Goal: Task Accomplishment & Management: Complete application form

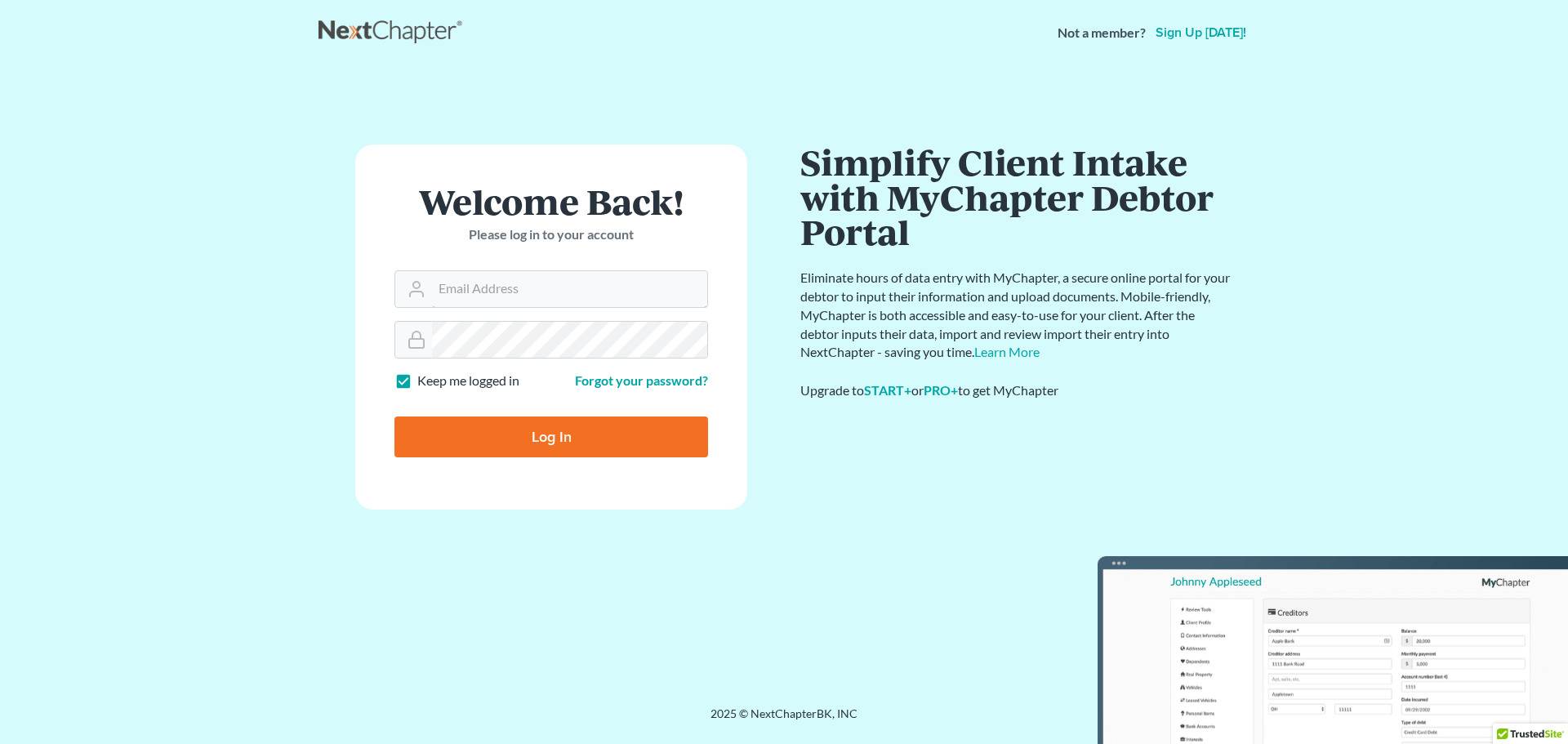
type input "[EMAIL_ADDRESS][DOMAIN_NAME]"
click at [592, 443] on input "Log In" at bounding box center [552, 437] width 314 height 41
type input "Thinking..."
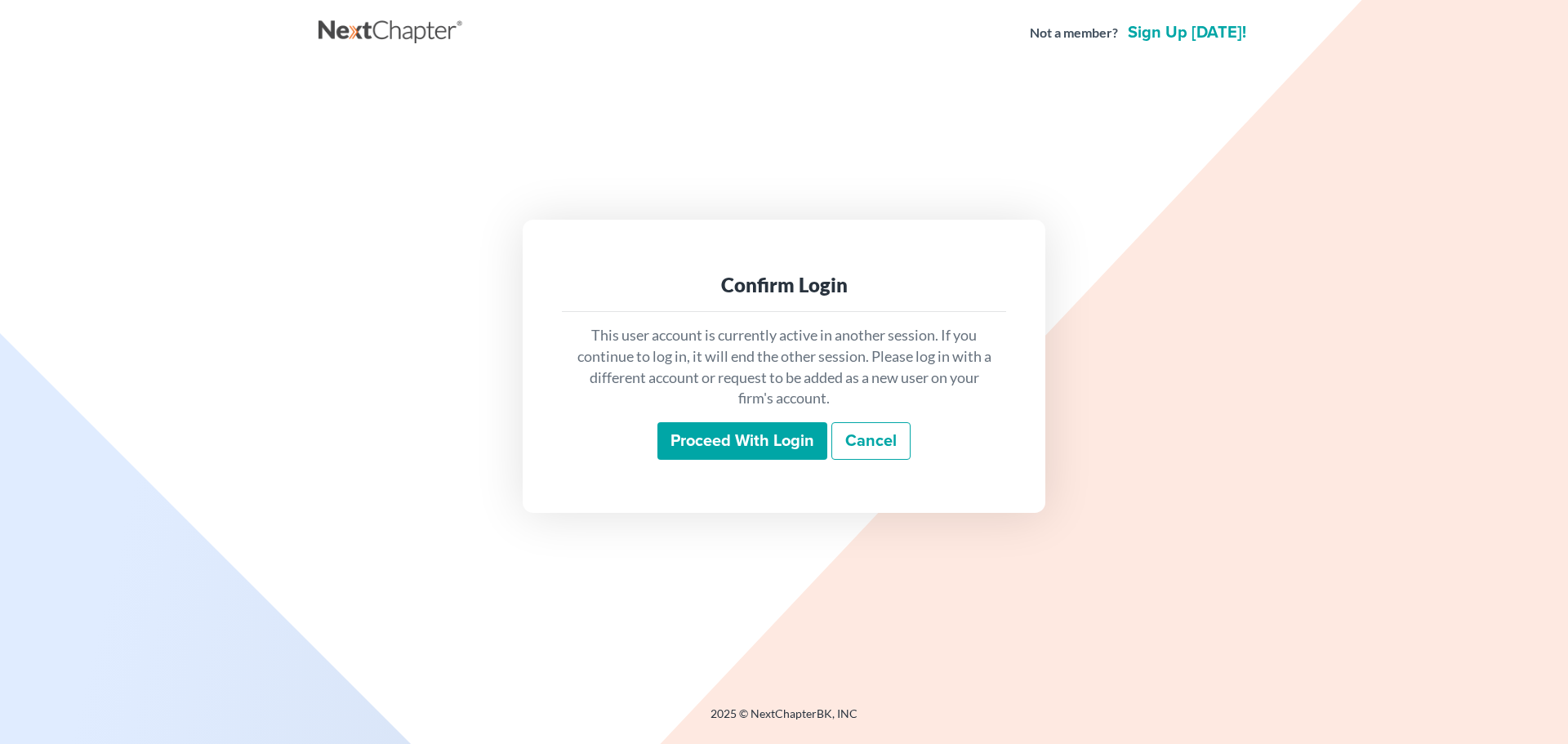
click at [728, 433] on input "Proceed with login" at bounding box center [743, 441] width 170 height 38
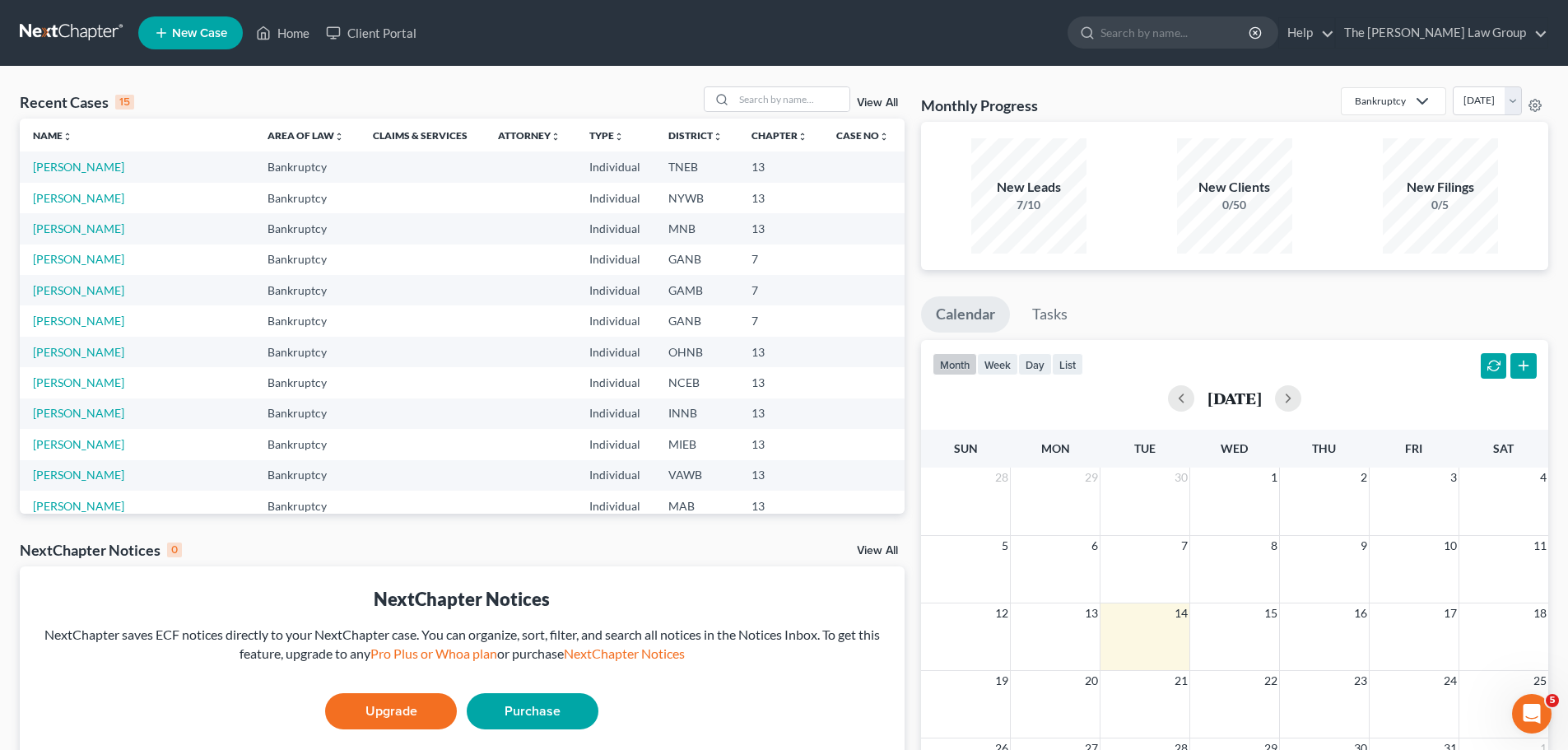
click at [195, 27] on span "New Case" at bounding box center [199, 33] width 55 height 12
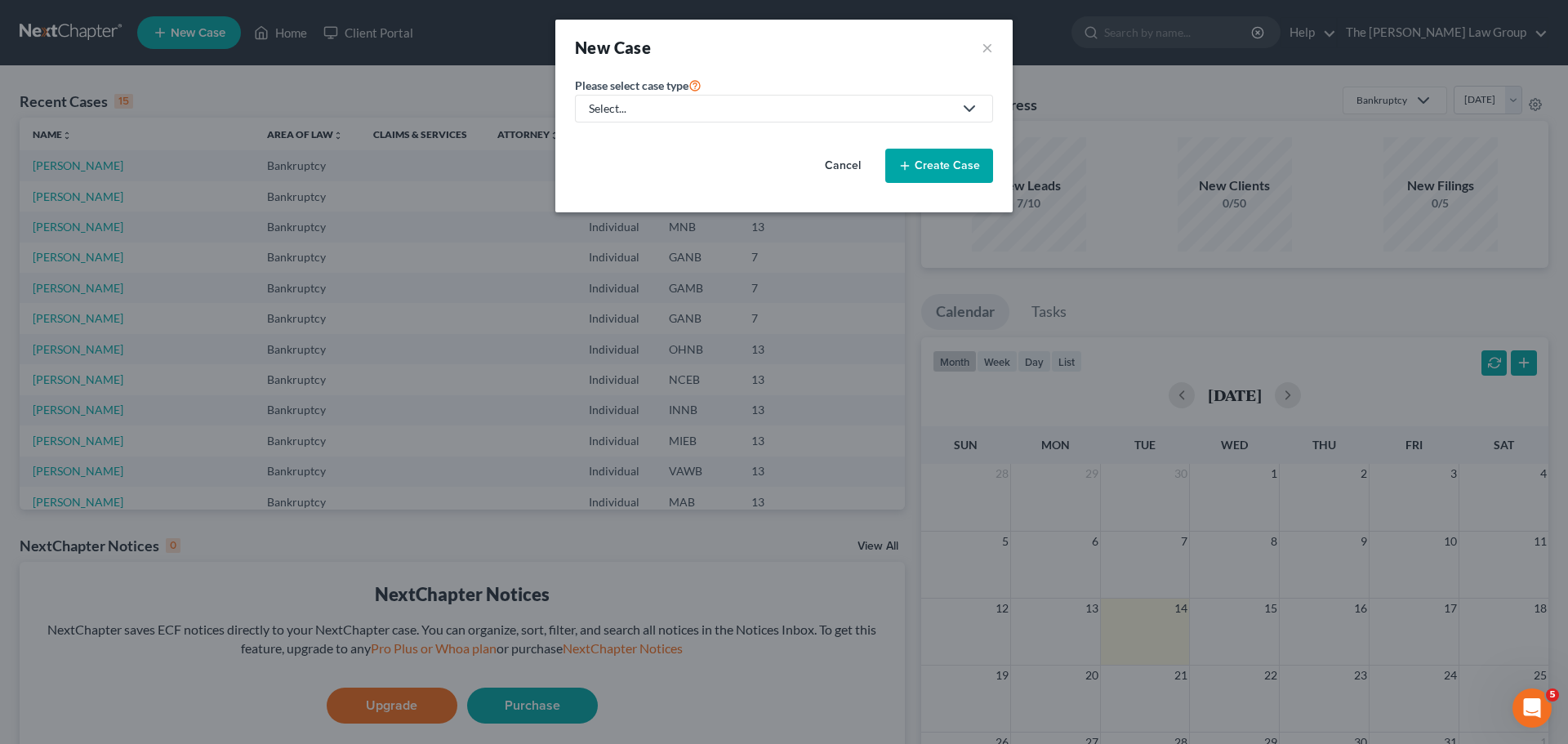
click at [723, 109] on div "Select..." at bounding box center [771, 109] width 364 height 16
click at [635, 141] on div "Bankruptcy" at bounding box center [623, 141] width 64 height 16
select select "19"
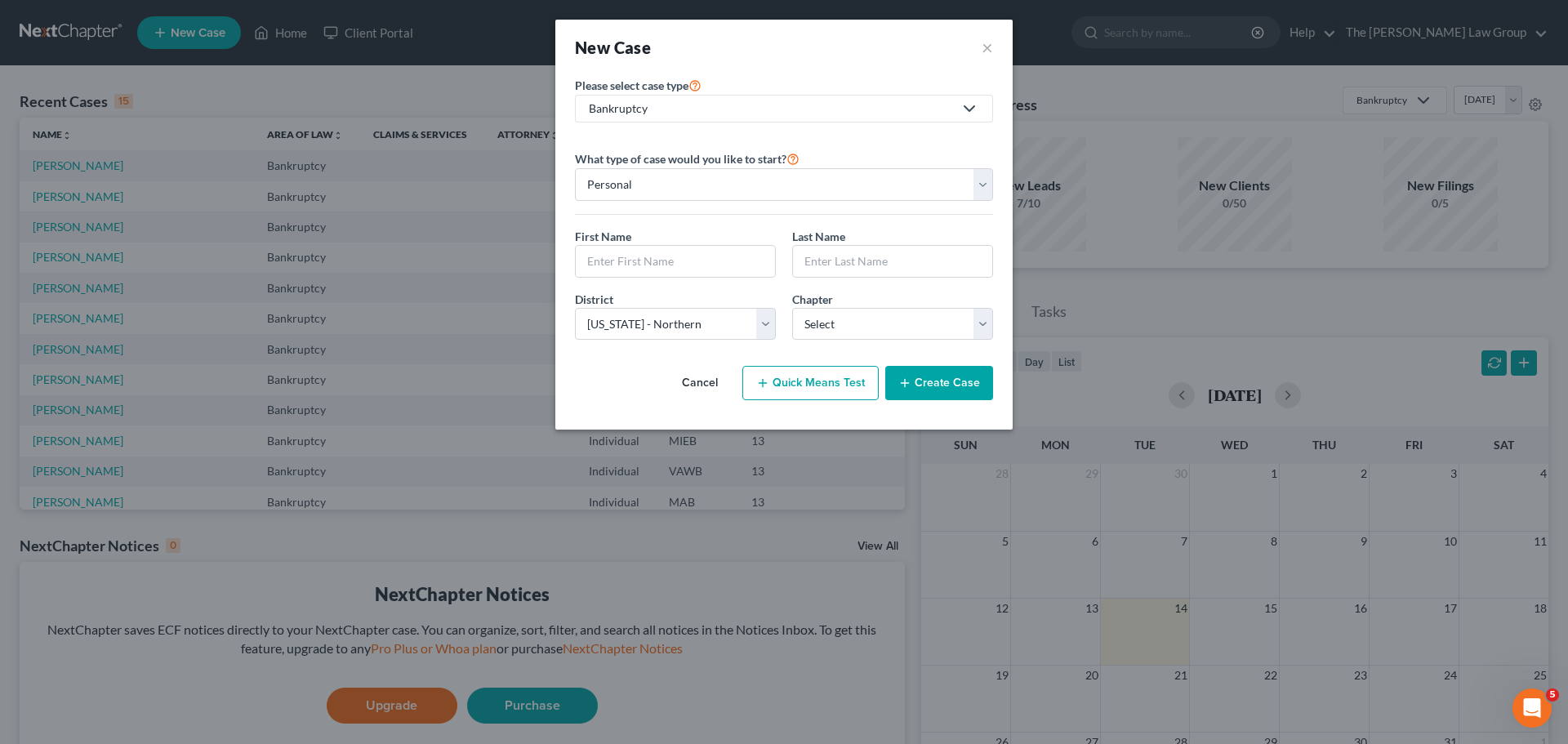
click at [730, 241] on div "First Name *" at bounding box center [676, 252] width 217 height 50
click at [729, 243] on div "First Name *" at bounding box center [676, 252] width 217 height 50
click at [728, 251] on input "text" at bounding box center [676, 261] width 199 height 31
type input "j"
type input "JULIO"
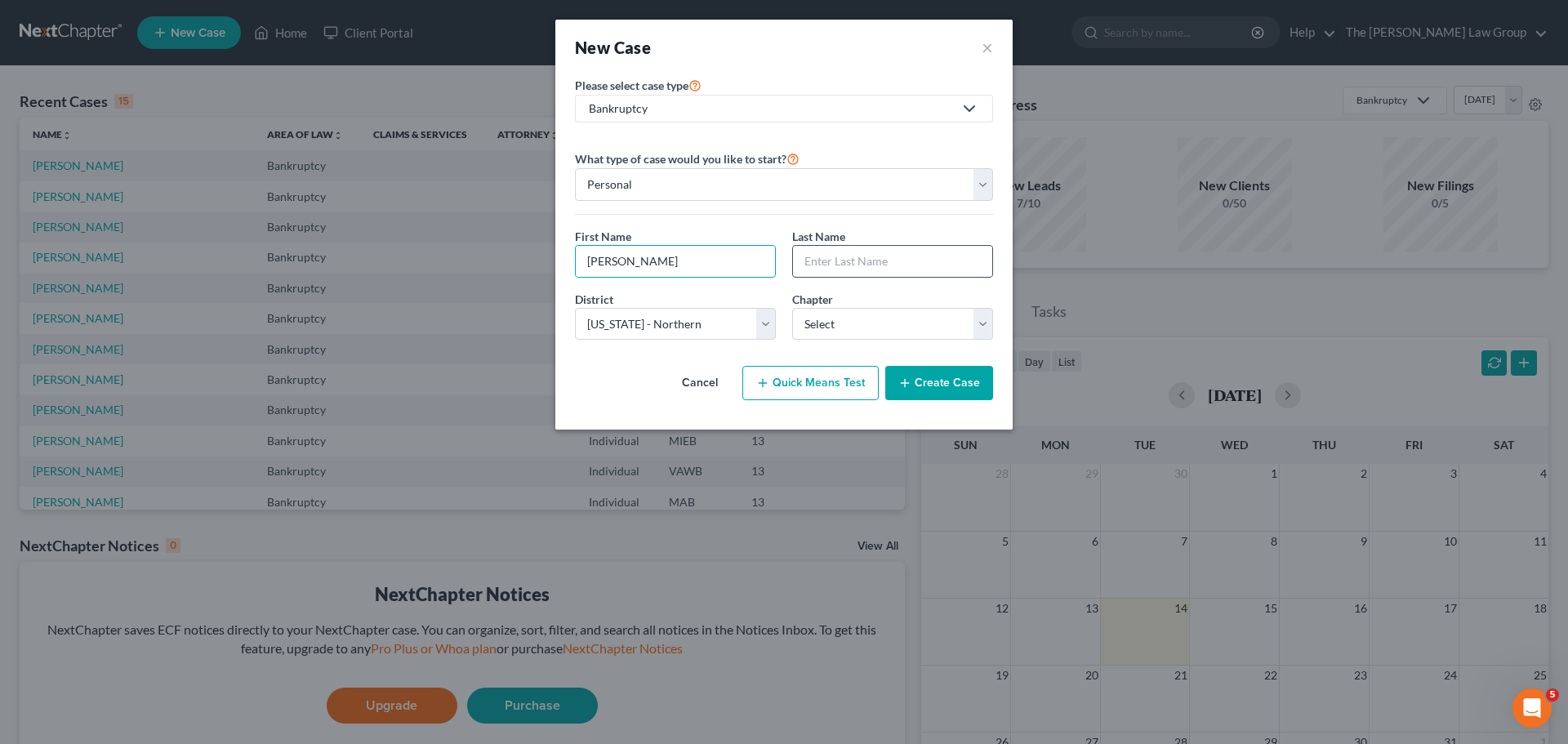
click at [849, 264] on input "text" at bounding box center [893, 261] width 199 height 31
type input "MALDONADO"
click at [772, 331] on select "Select Alabama - Middle Alabama - Northern Alabama - Southern Alaska Arizona Ar…" at bounding box center [676, 324] width 201 height 33
select select "15"
click at [575, 308] on select "Select Alabama - Middle Alabama - Northern Alabama - Southern Alaska Arizona Ar…" at bounding box center [676, 324] width 201 height 33
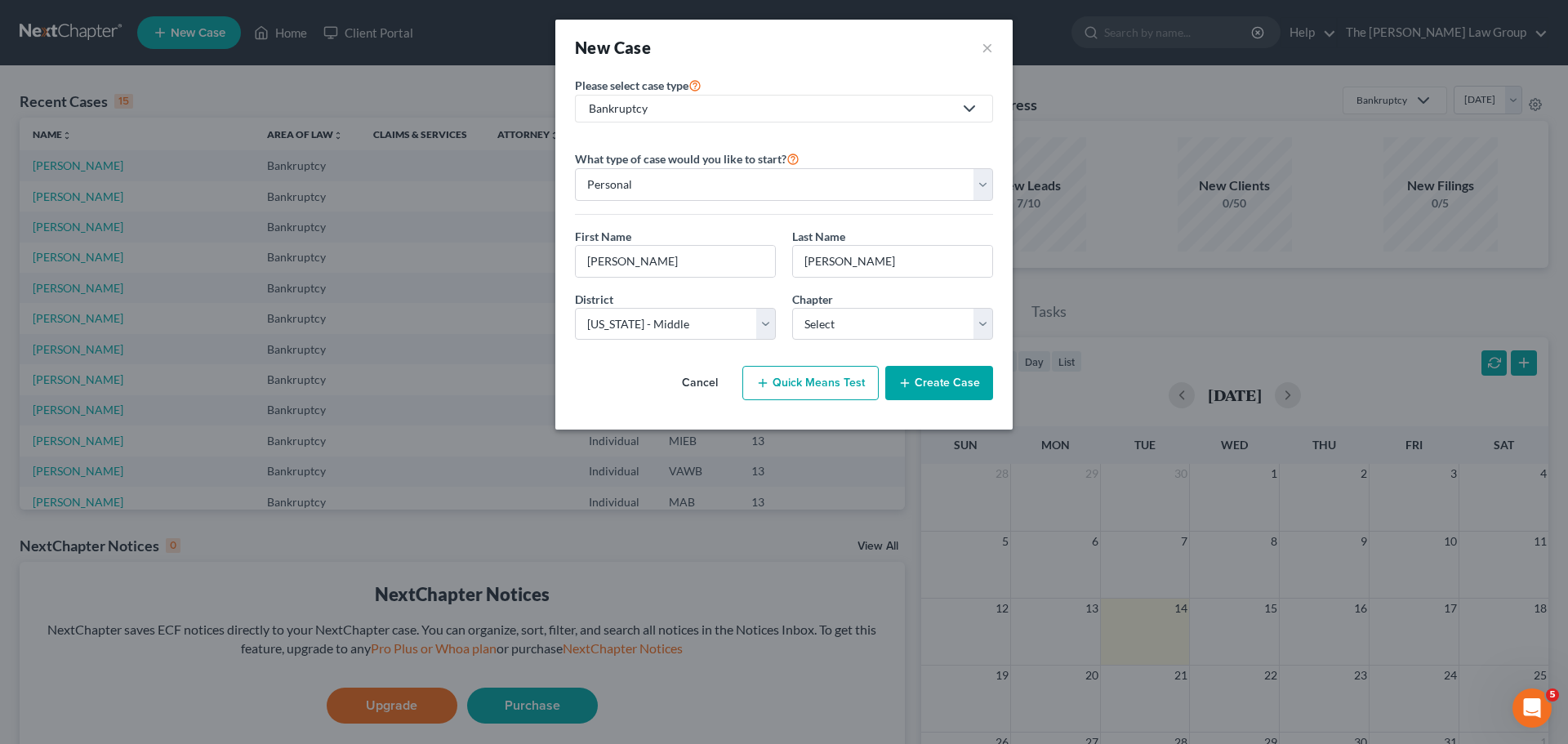
click at [862, 305] on div "Chapter * Select 7 11 12 13" at bounding box center [893, 315] width 217 height 50
click at [861, 318] on select "Select 7 11 12 13" at bounding box center [893, 324] width 201 height 33
select select "3"
click at [793, 308] on select "Select 7 11 12 13" at bounding box center [893, 324] width 201 height 33
click at [942, 382] on button "Create Case" at bounding box center [939, 383] width 108 height 34
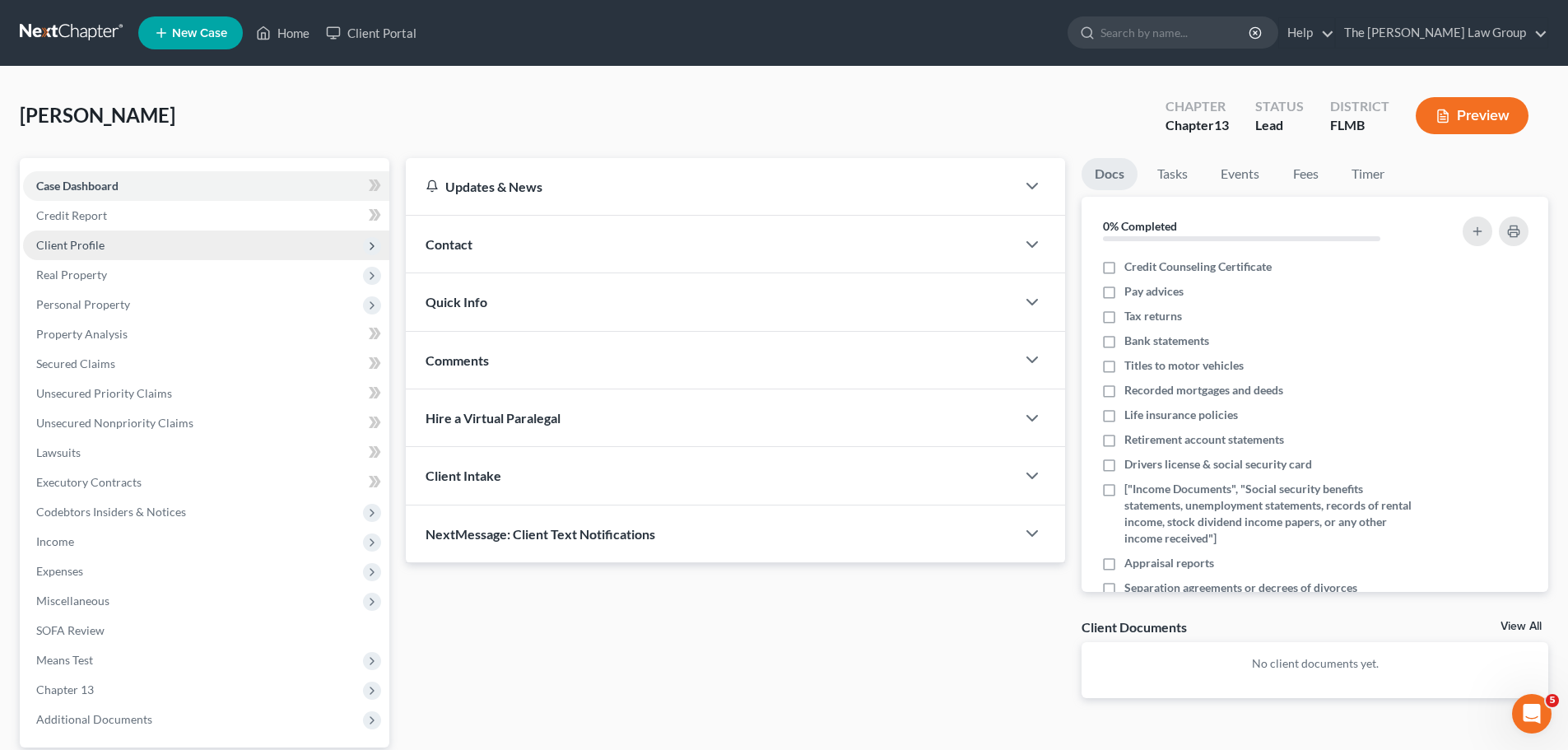
click at [102, 252] on span "Client Profile" at bounding box center [206, 245] width 366 height 30
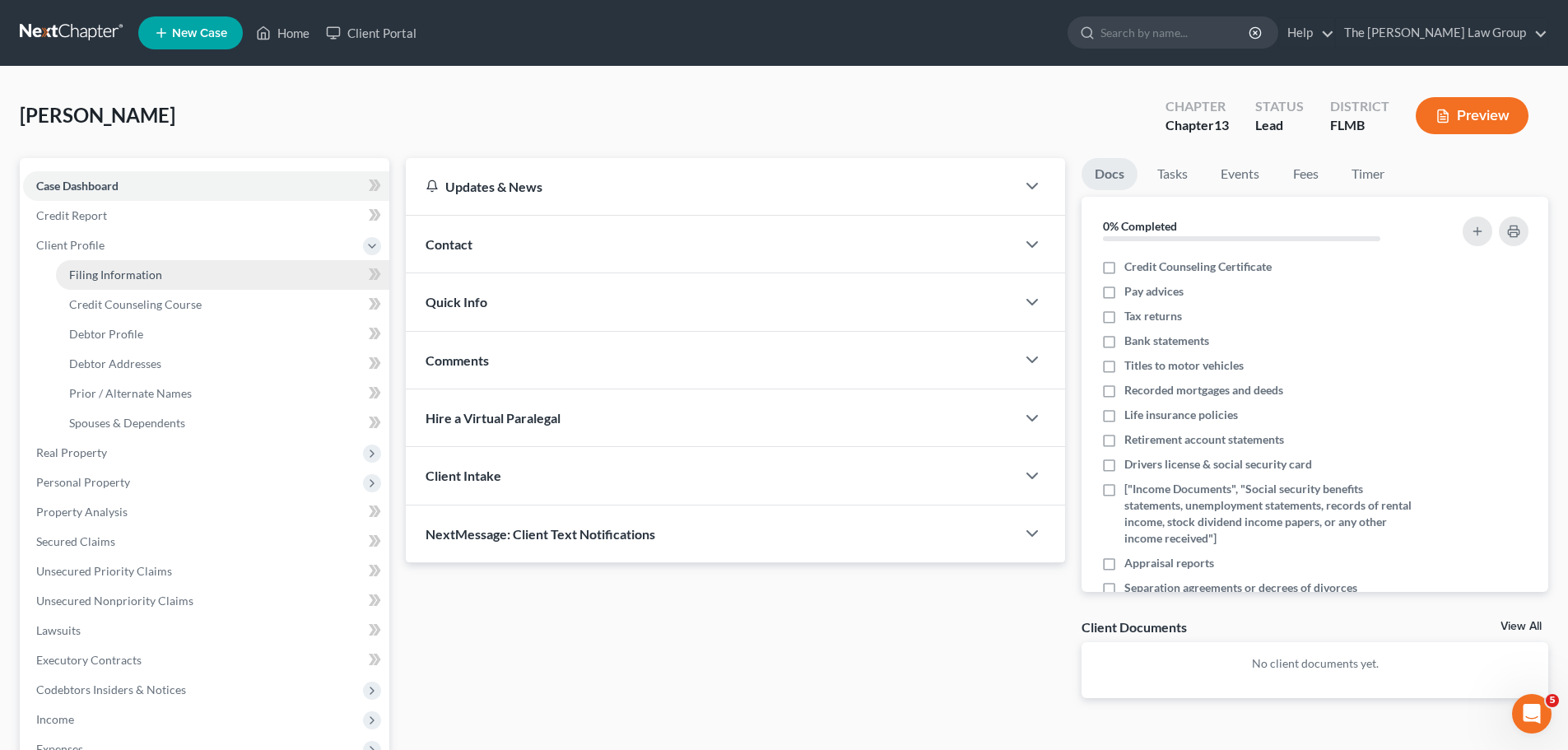
click at [104, 282] on link "Filing Information" at bounding box center [222, 275] width 334 height 30
select select "1"
select select "0"
select select "3"
select select "15"
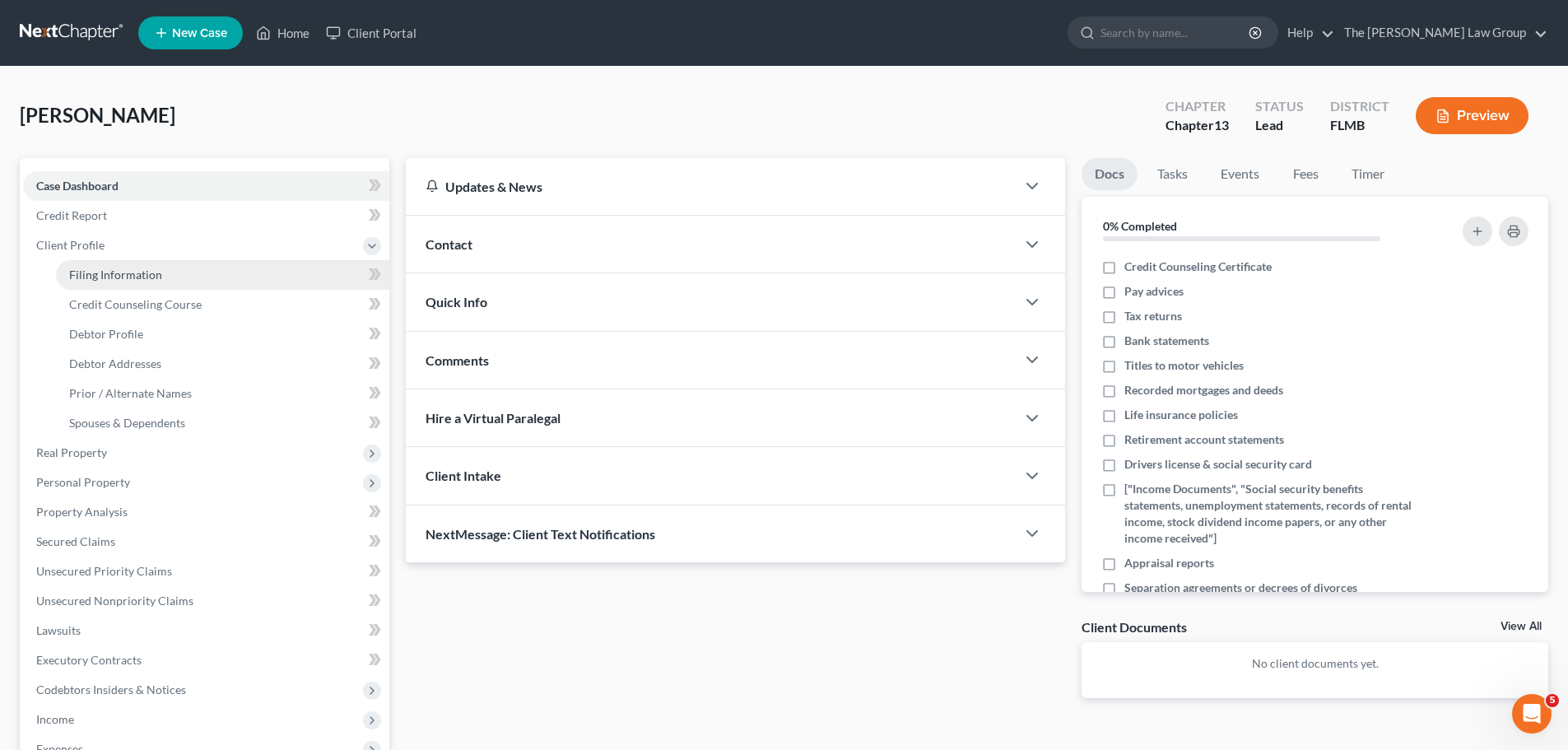
select select "9"
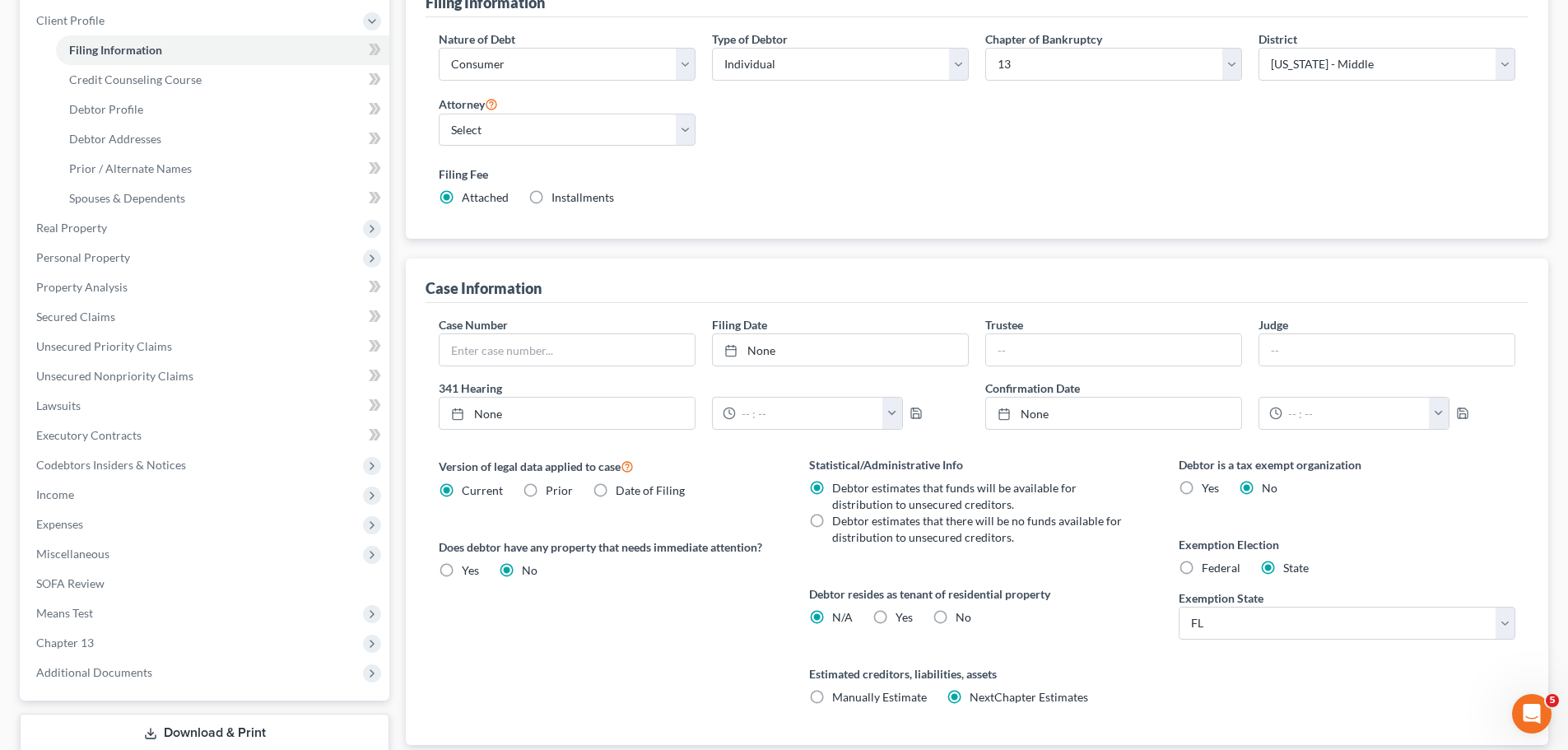
scroll to position [329, 0]
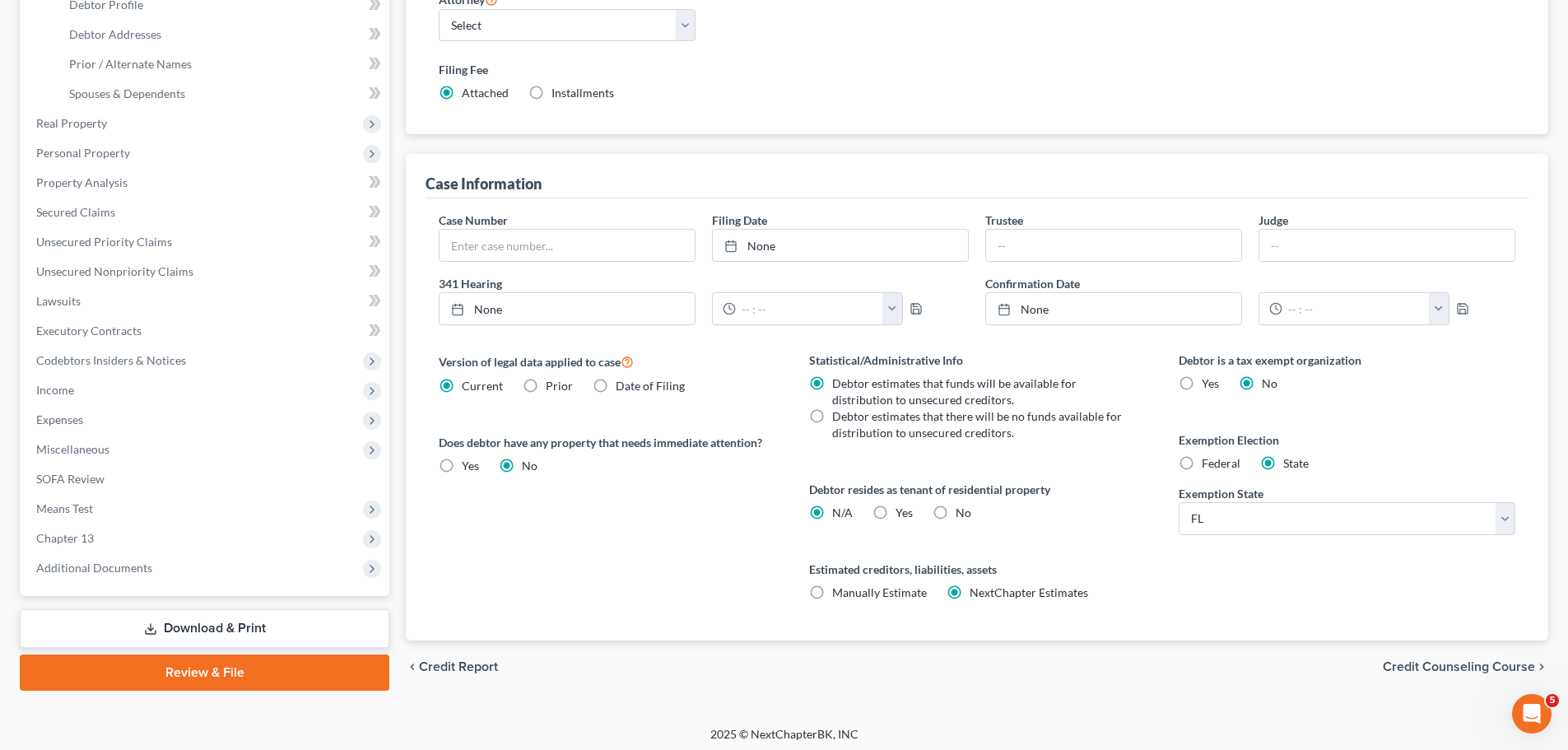
click at [833, 587] on label "Manually Estimate Manually Estimate" at bounding box center [880, 593] width 95 height 16
click at [839, 587] on input "Manually Estimate Manually Estimate" at bounding box center [844, 589] width 11 height 11
radio input "true"
radio input "false"
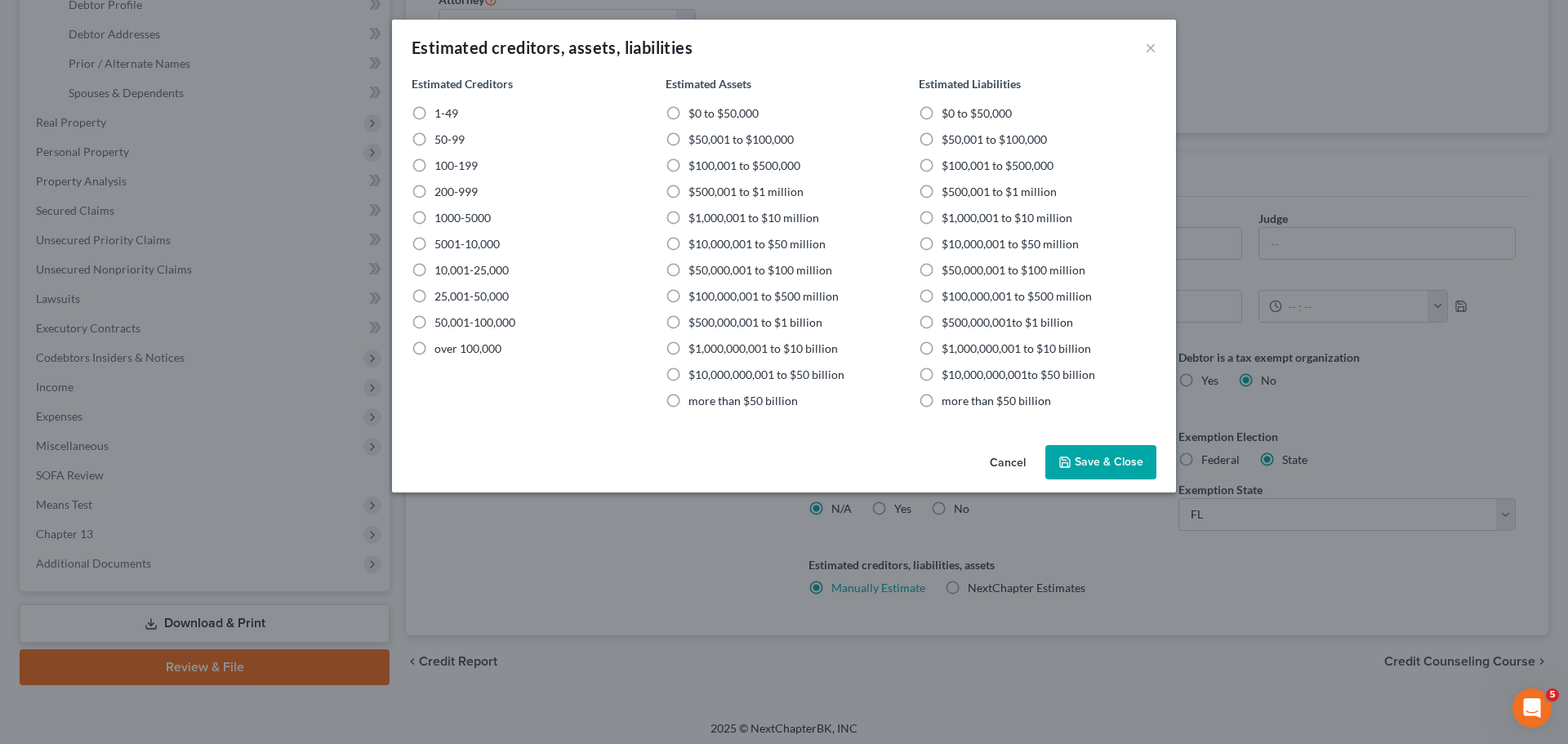
click at [435, 116] on label "1-49" at bounding box center [446, 114] width 24 height 16
click at [441, 116] on input "1-49" at bounding box center [446, 110] width 11 height 11
radio input "true"
click at [689, 190] on label "$500,001 to $1 million" at bounding box center [746, 192] width 115 height 16
click at [695, 190] on input "$500,001 to $1 million" at bounding box center [700, 189] width 11 height 11
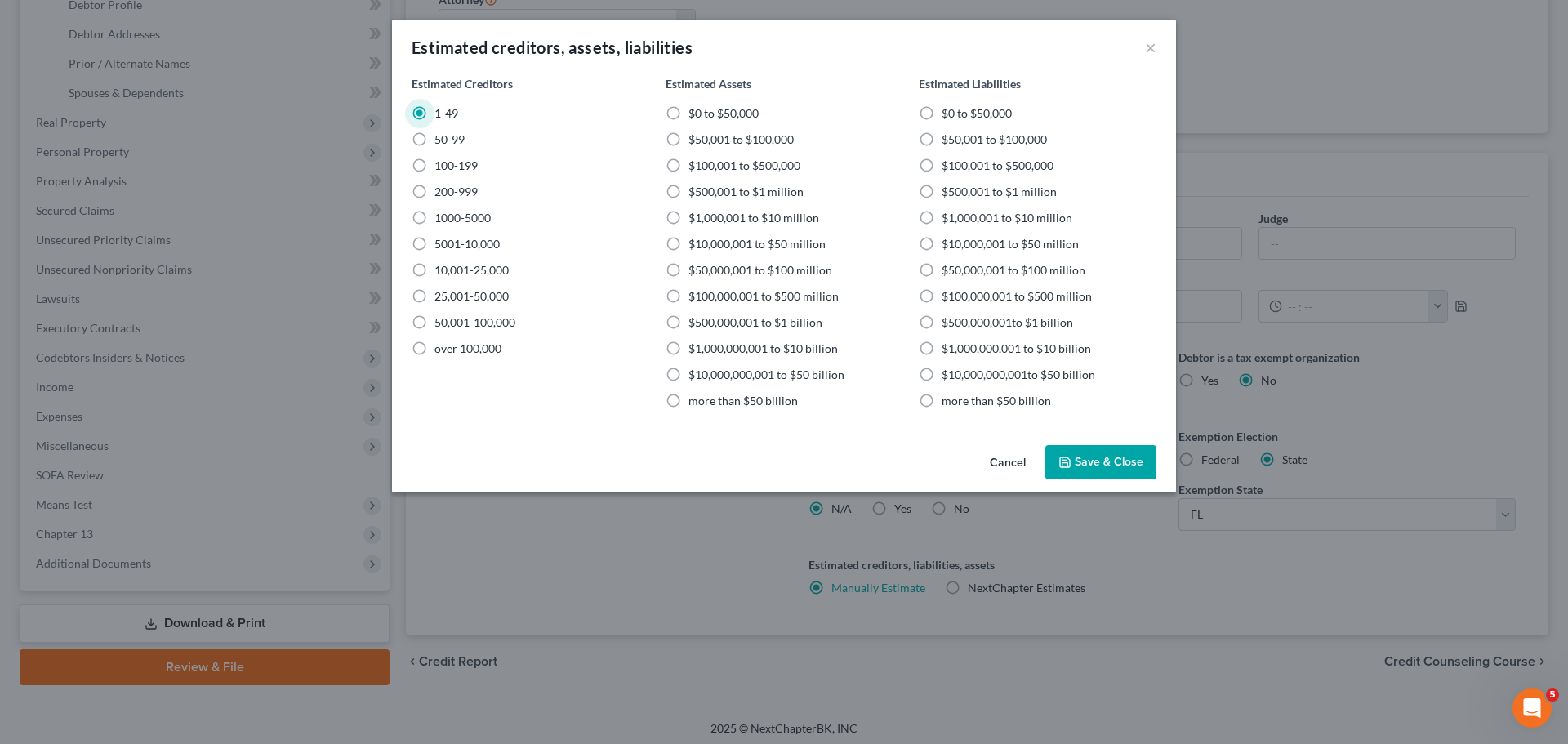
radio input "true"
click at [941, 194] on label "$500,001 to $1 million" at bounding box center [998, 192] width 115 height 16
click at [948, 194] on input "$500,001 to $1 million" at bounding box center [953, 189] width 11 height 11
radio input "true"
click at [1111, 475] on button "Save & Close" at bounding box center [1101, 462] width 111 height 34
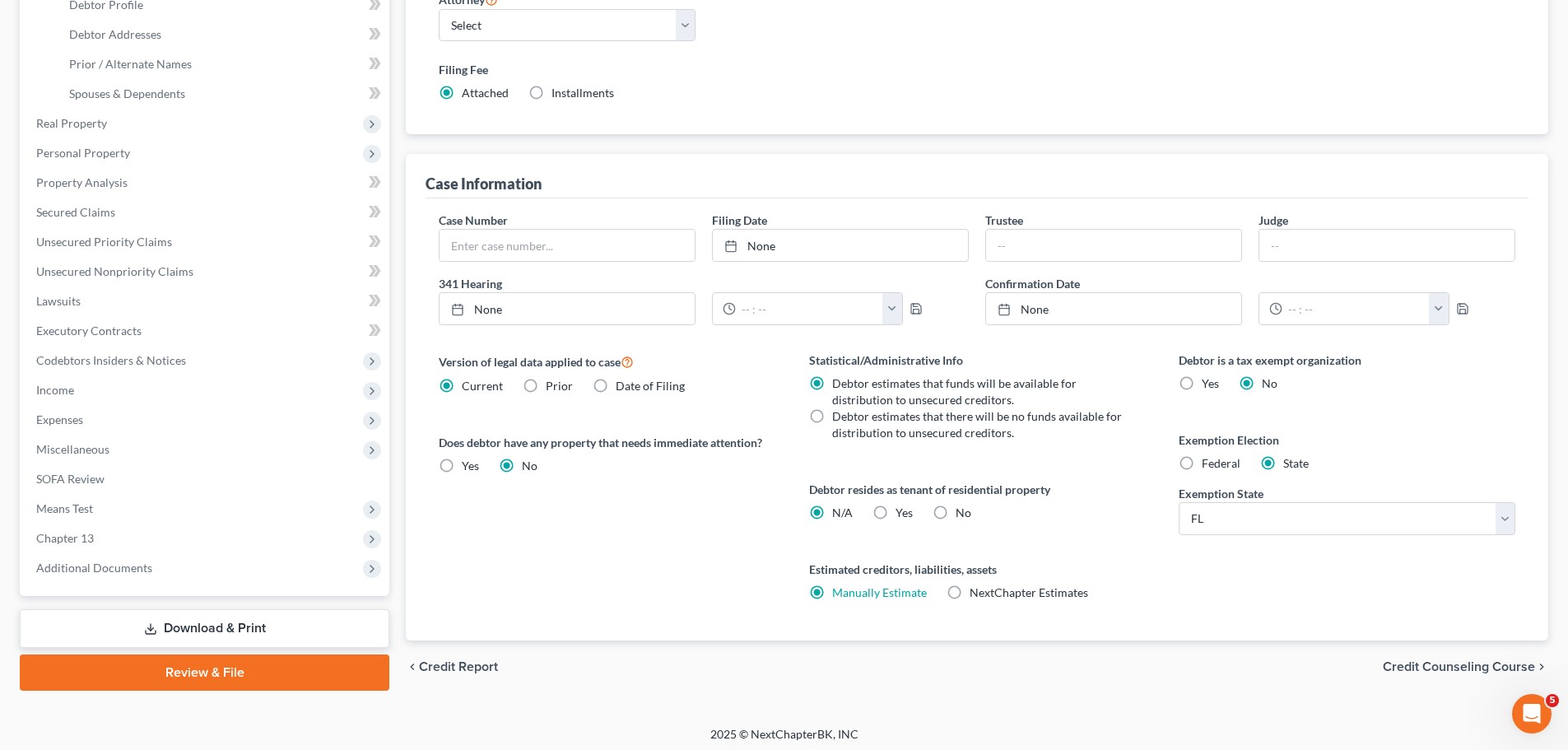
scroll to position [335, 0]
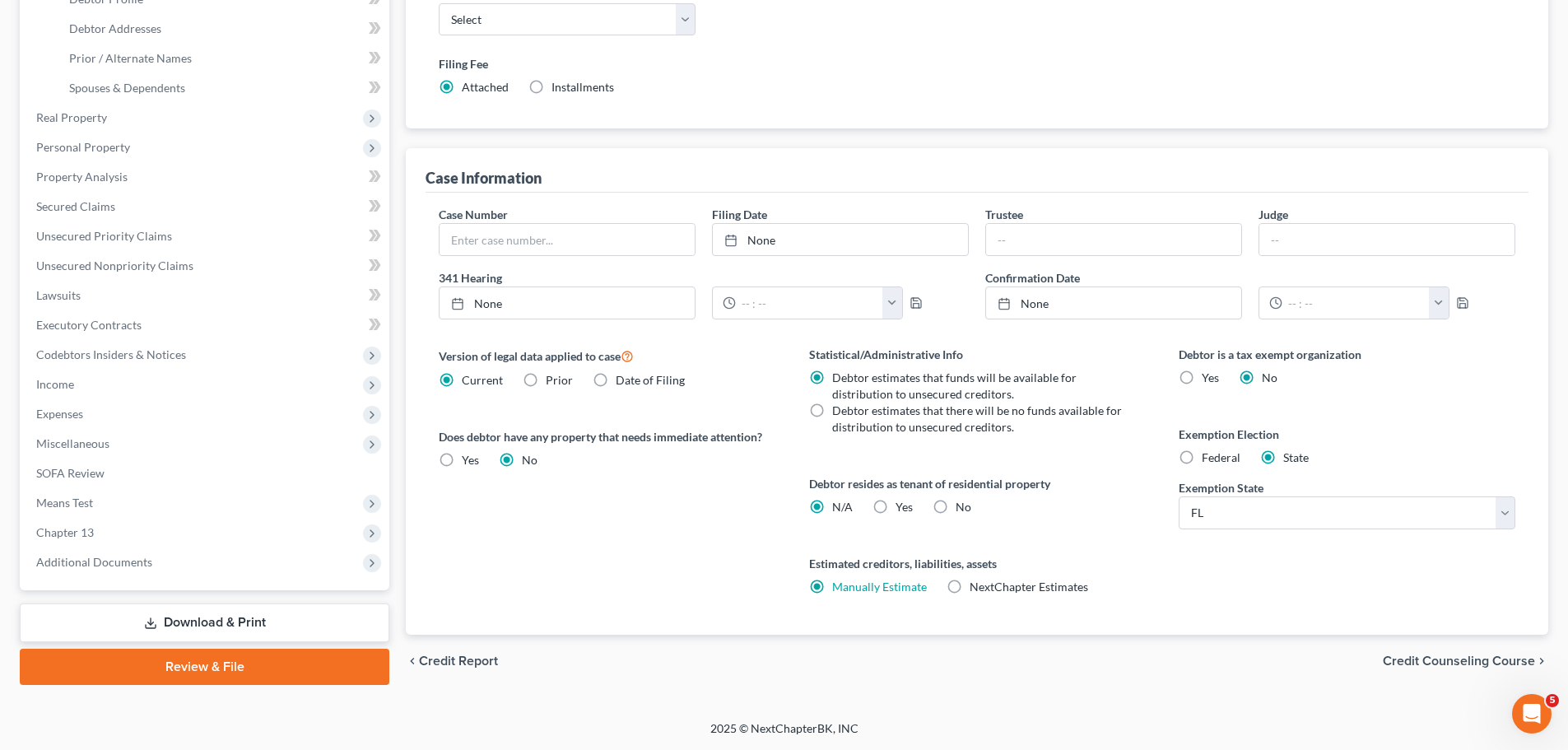
click at [1469, 655] on span "Credit Counseling Course" at bounding box center [1458, 661] width 152 height 13
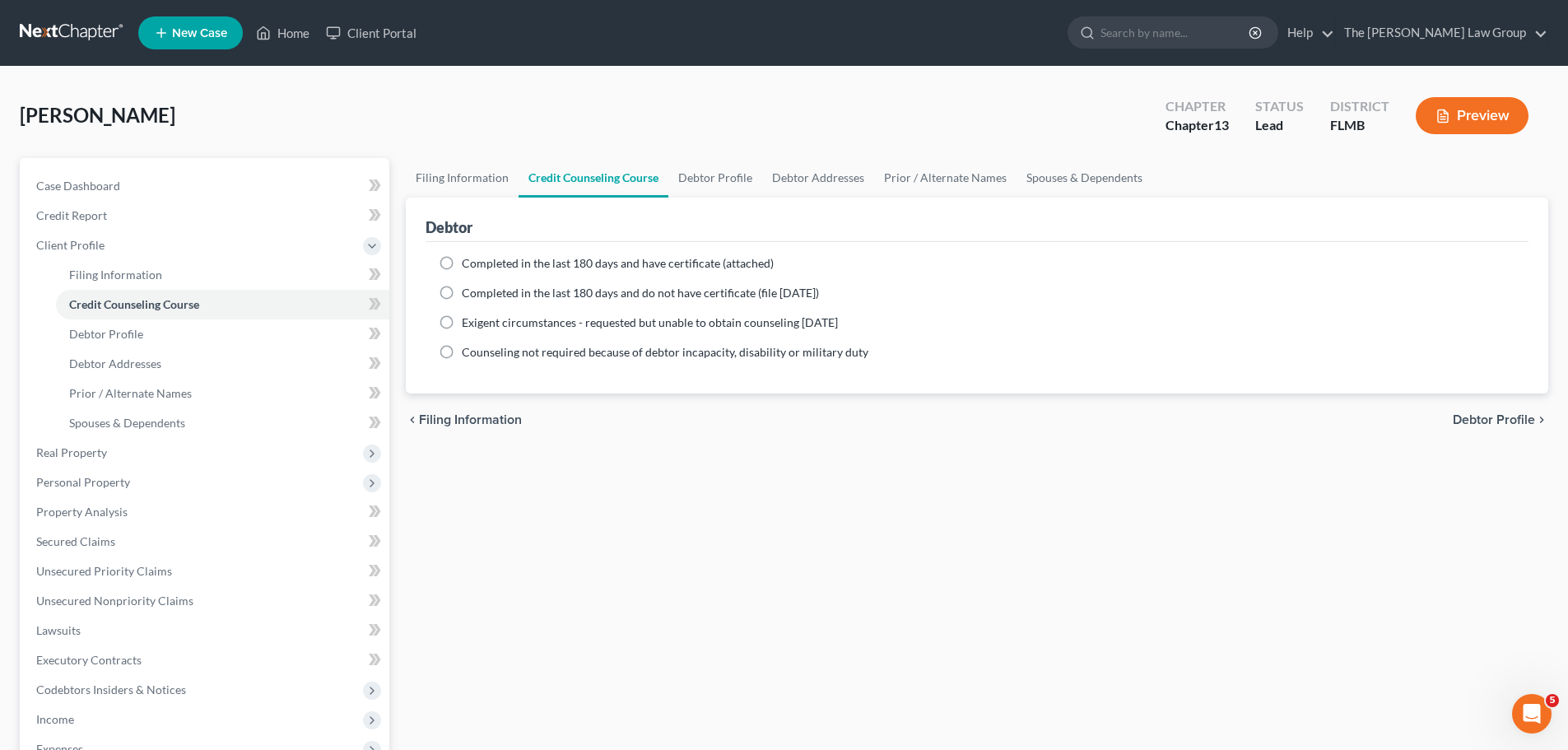
click at [597, 291] on span "Completed in the last 180 days and do not have certificate (file within 14 days)" at bounding box center [641, 292] width 357 height 14
click at [479, 291] on input "Completed in the last 180 days and do not have certificate (file within 14 days)" at bounding box center [474, 290] width 11 height 11
radio input "true"
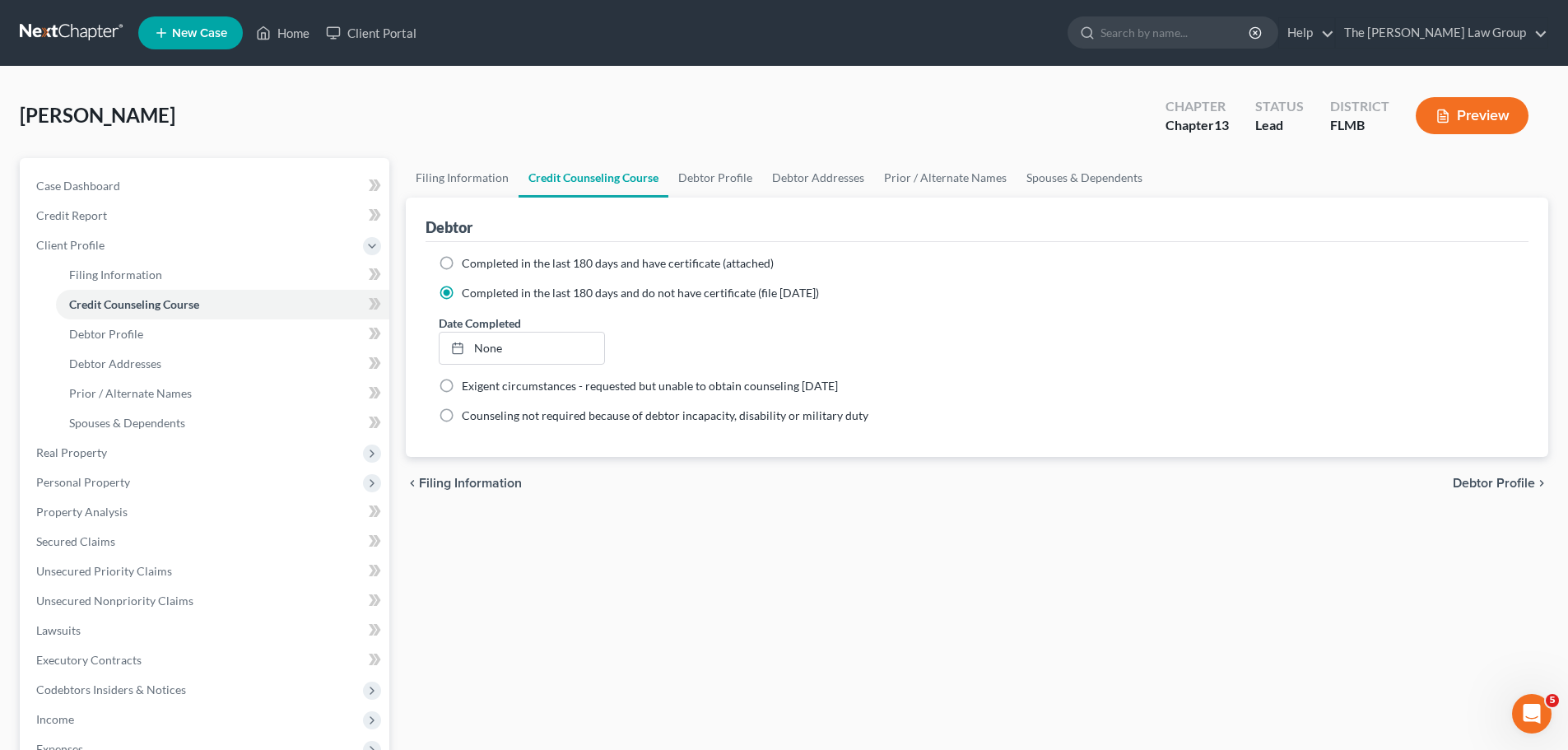
click at [1480, 487] on span "Debtor Profile" at bounding box center [1494, 483] width 82 height 13
select select "0"
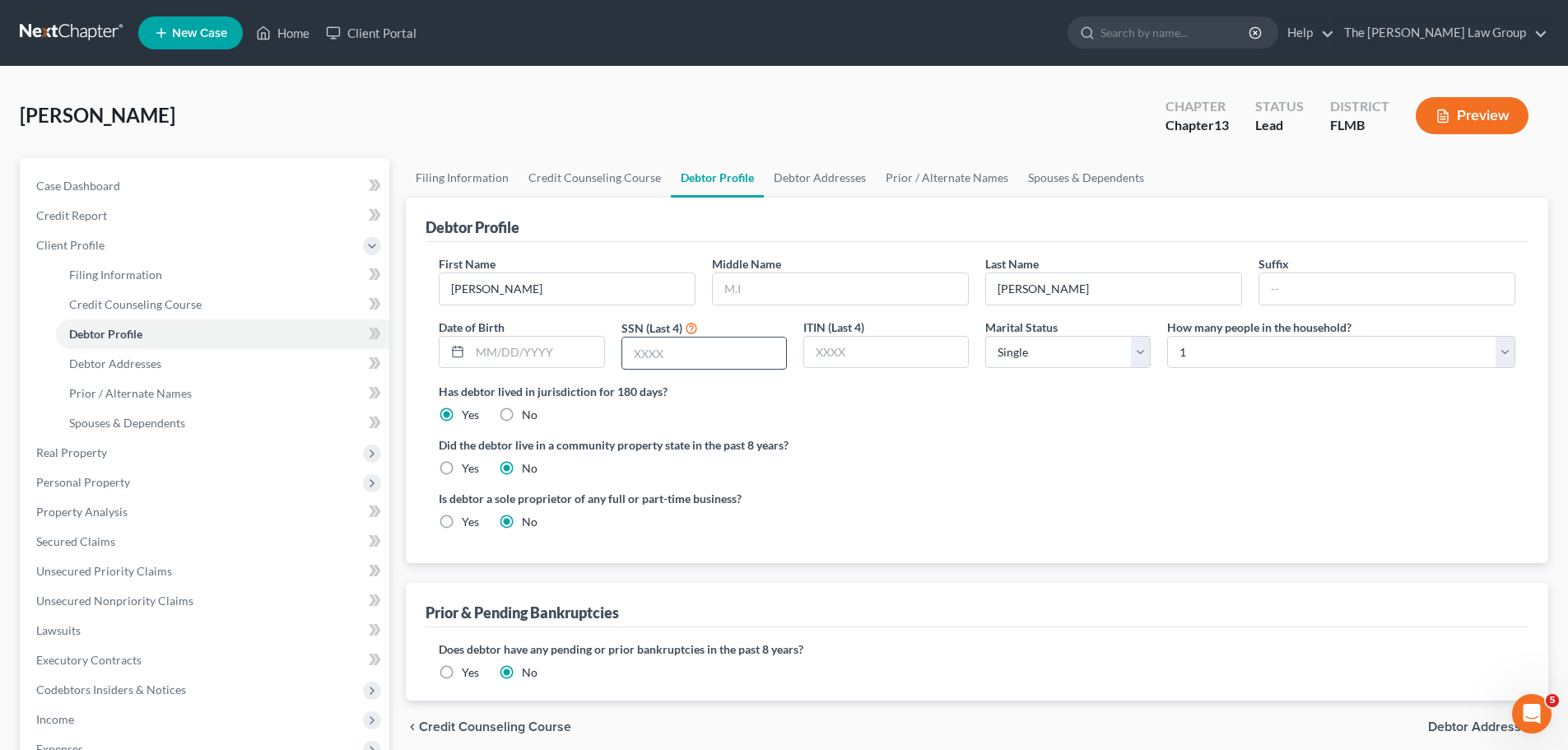
click at [698, 367] on input "text" at bounding box center [704, 353] width 164 height 31
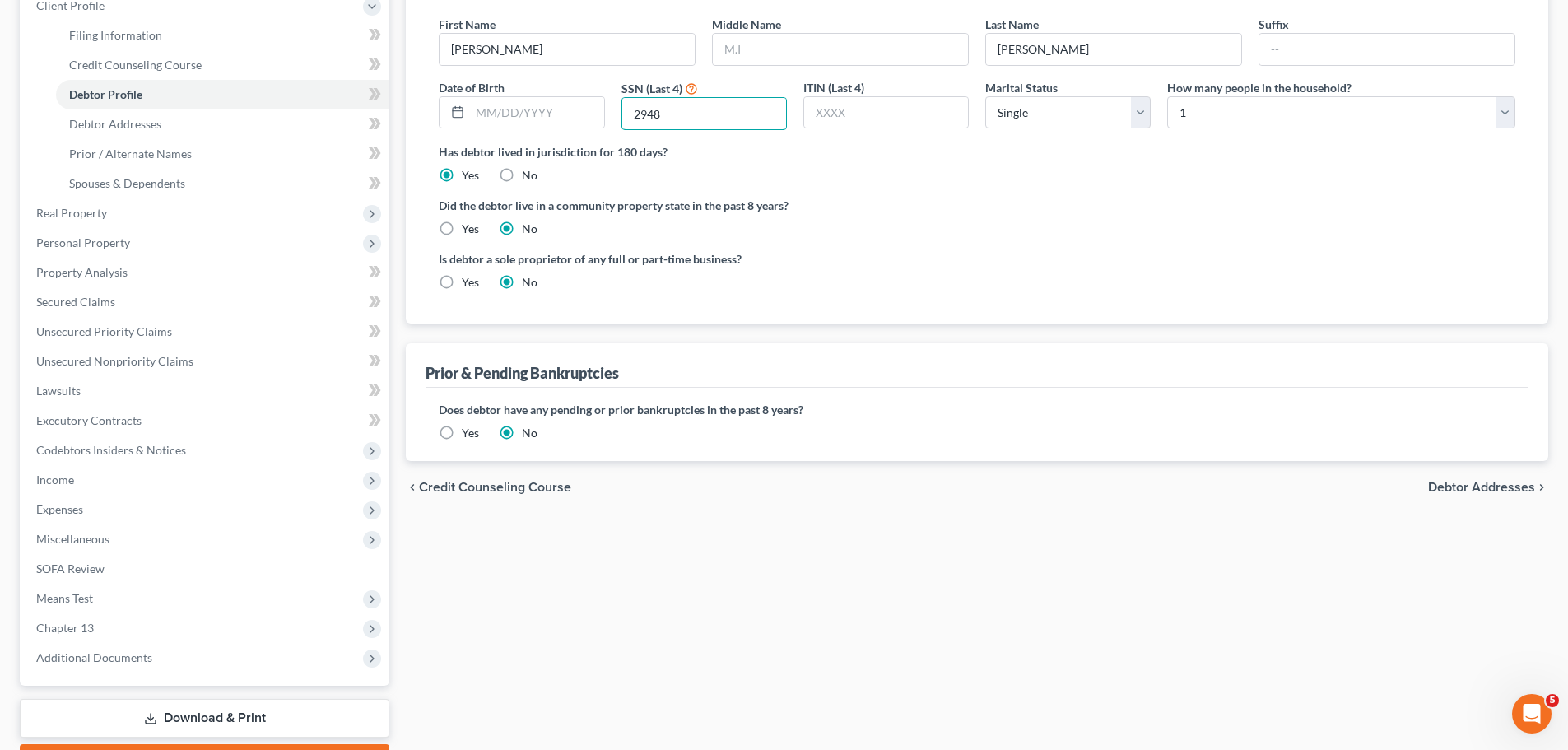
scroll to position [247, 0]
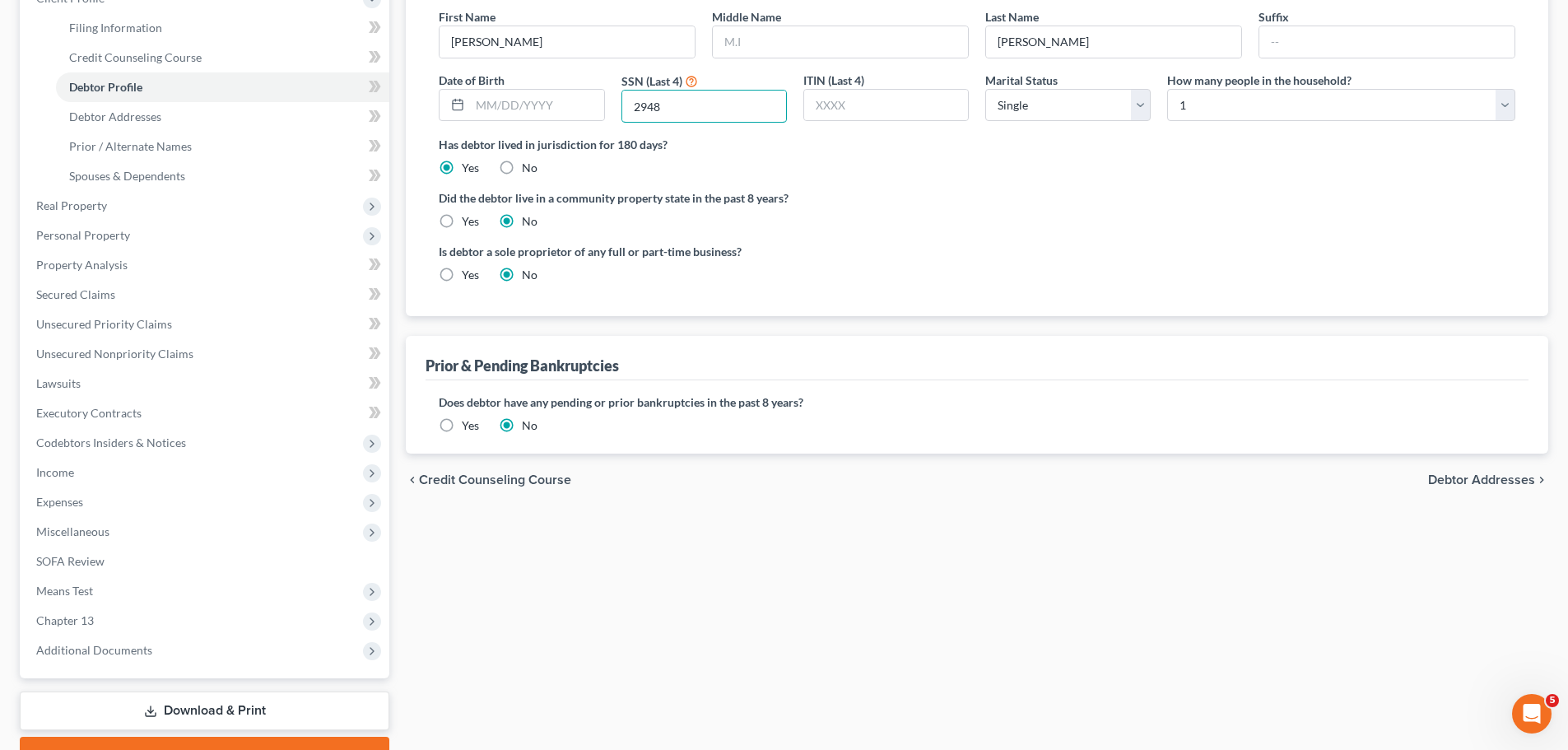
type input "2948"
click at [462, 422] on label "Yes" at bounding box center [470, 426] width 17 height 16
click at [469, 422] on input "Yes" at bounding box center [474, 422] width 11 height 11
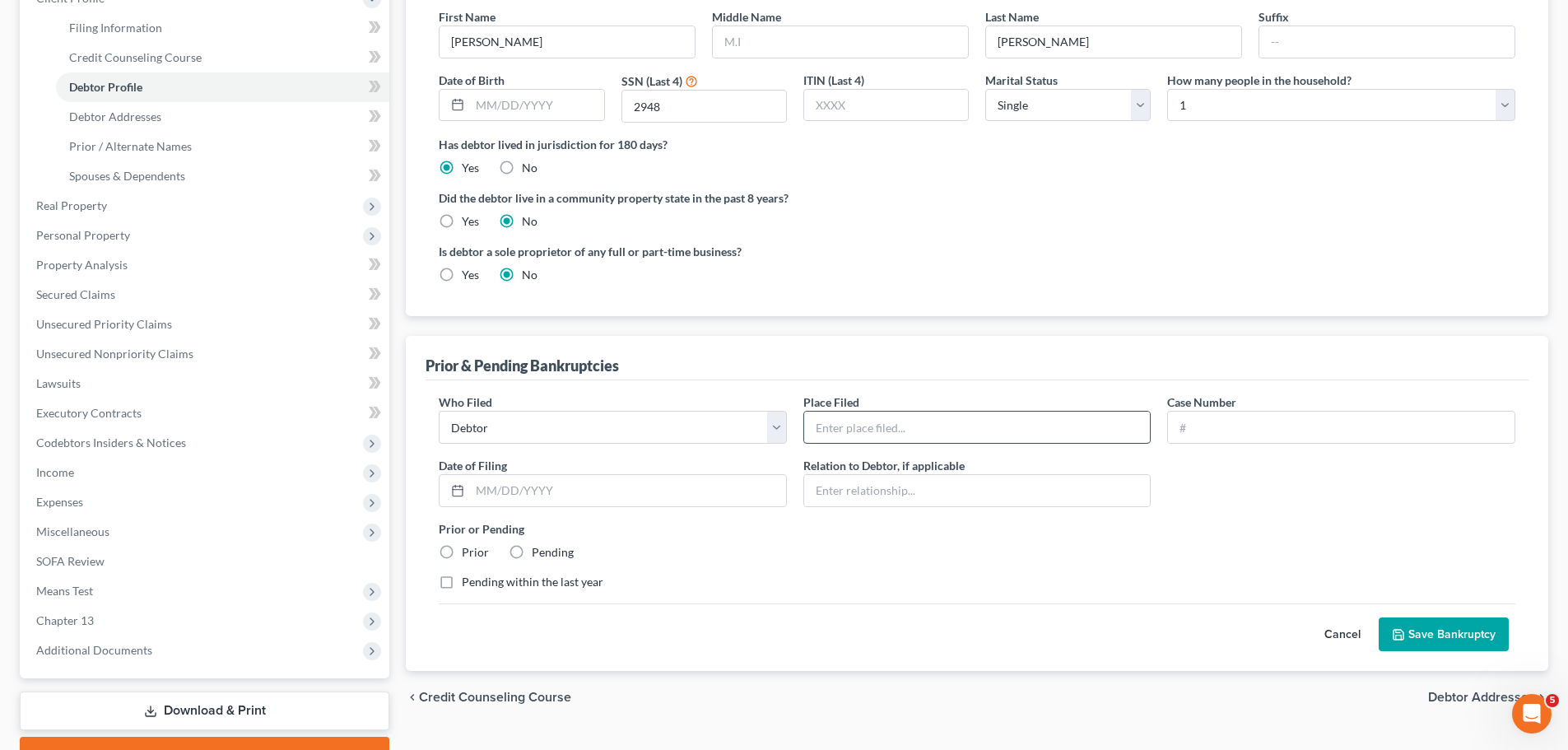
click at [867, 412] on input "text" at bounding box center [978, 427] width 347 height 31
click at [907, 437] on input "text" at bounding box center [978, 427] width 347 height 31
click at [1180, 417] on input "text" at bounding box center [1341, 427] width 347 height 31
paste input "8:08-bk-10955-KRM"
type input "8:08-bk-10955-KRM"
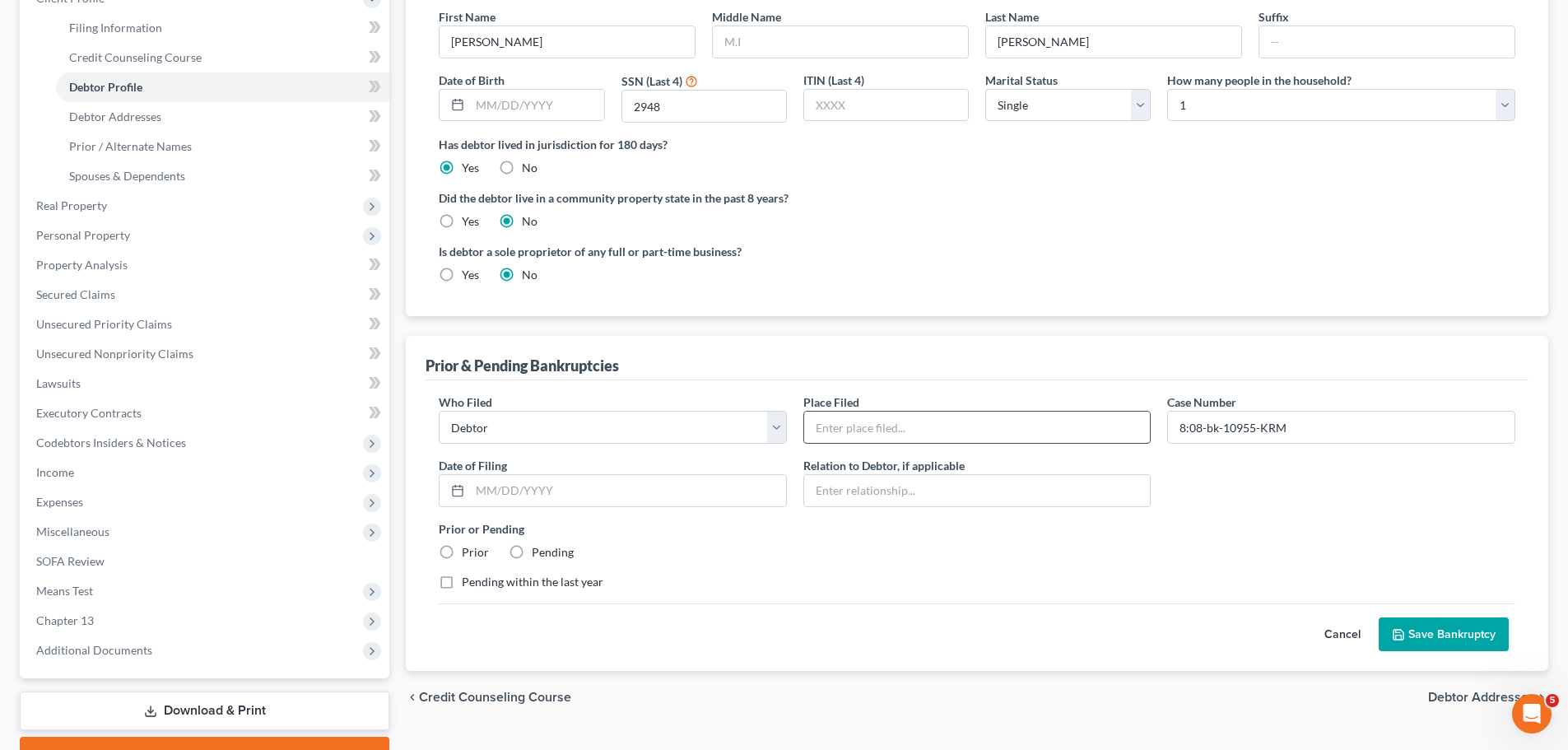
click at [1003, 430] on input "text" at bounding box center [978, 427] width 347 height 31
click at [894, 493] on input "text" at bounding box center [978, 491] width 347 height 31
click at [876, 426] on input "MI" at bounding box center [978, 427] width 347 height 31
paste input "iddle District of Florida"
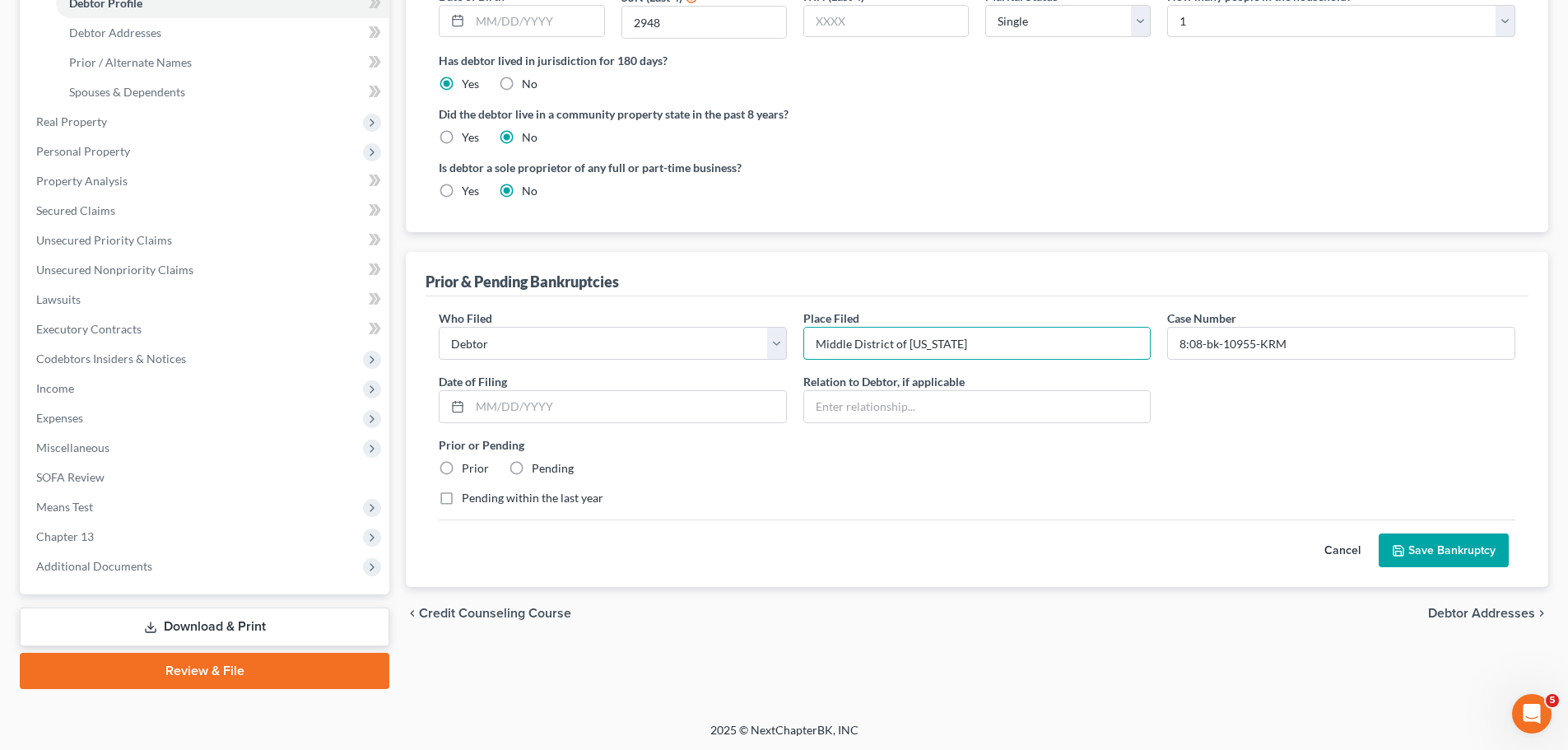
scroll to position [333, 0]
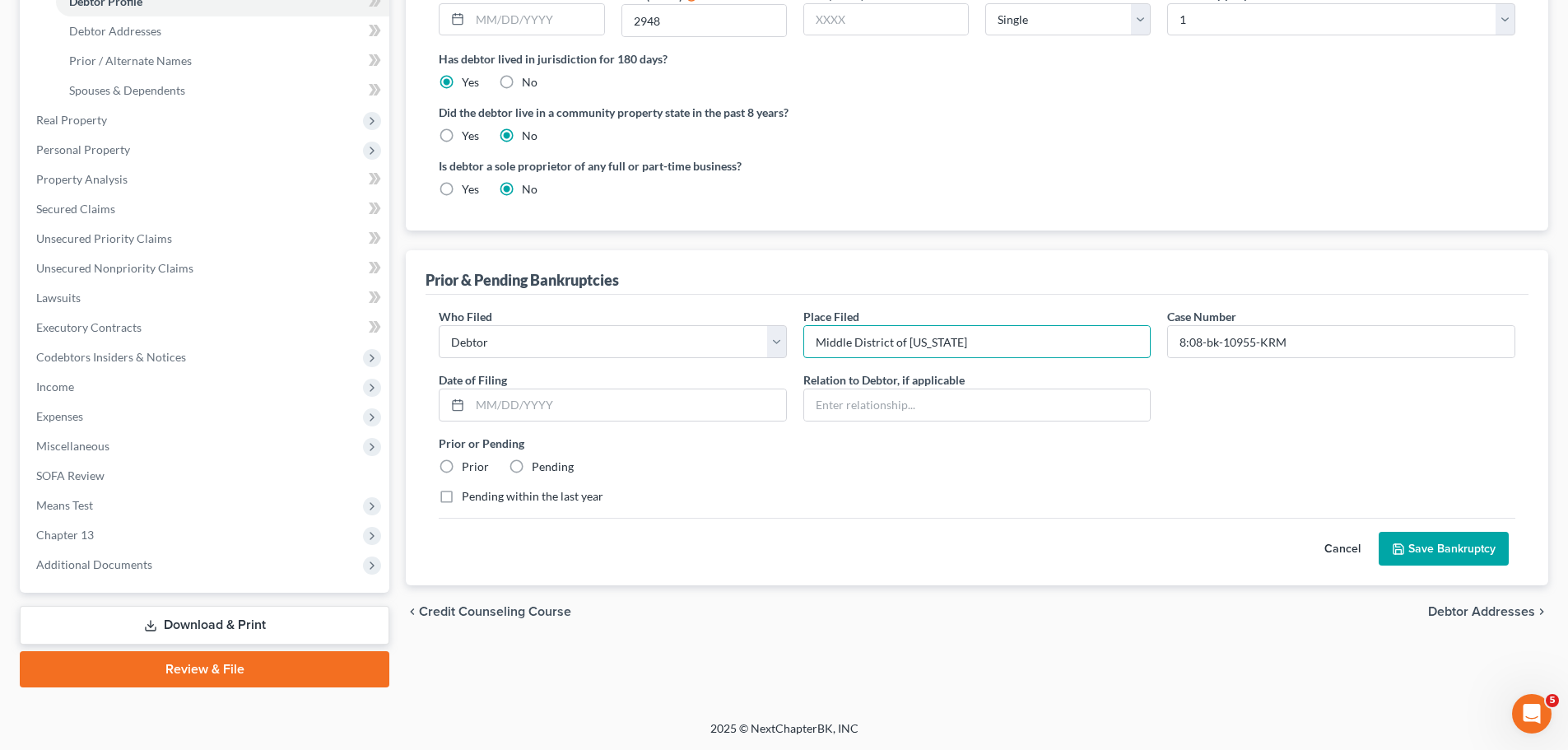
type input "Middle District of Florida"
click at [462, 466] on label "Prior" at bounding box center [475, 467] width 27 height 16
click at [469, 466] on input "Prior" at bounding box center [474, 464] width 11 height 11
radio input "true"
click at [1451, 552] on button "Save Bankruptcy" at bounding box center [1444, 549] width 130 height 35
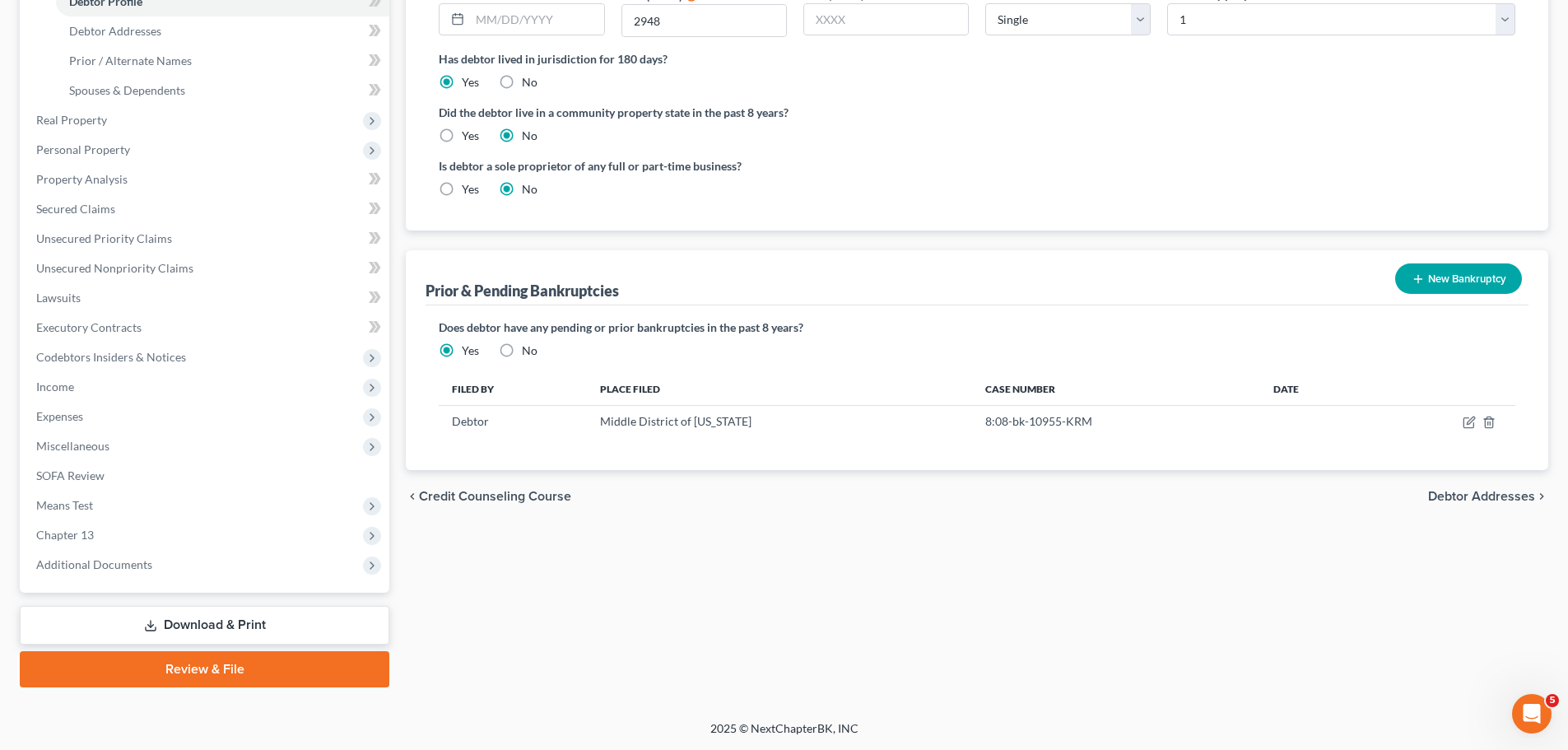
click at [1472, 502] on span "Debtor Addresses" at bounding box center [1482, 496] width 107 height 13
click at [1472, 502] on div "Filing Information Credit Counseling Course Debtor Profile Debtor Addresses Pri…" at bounding box center [977, 256] width 1159 height 862
select select "0"
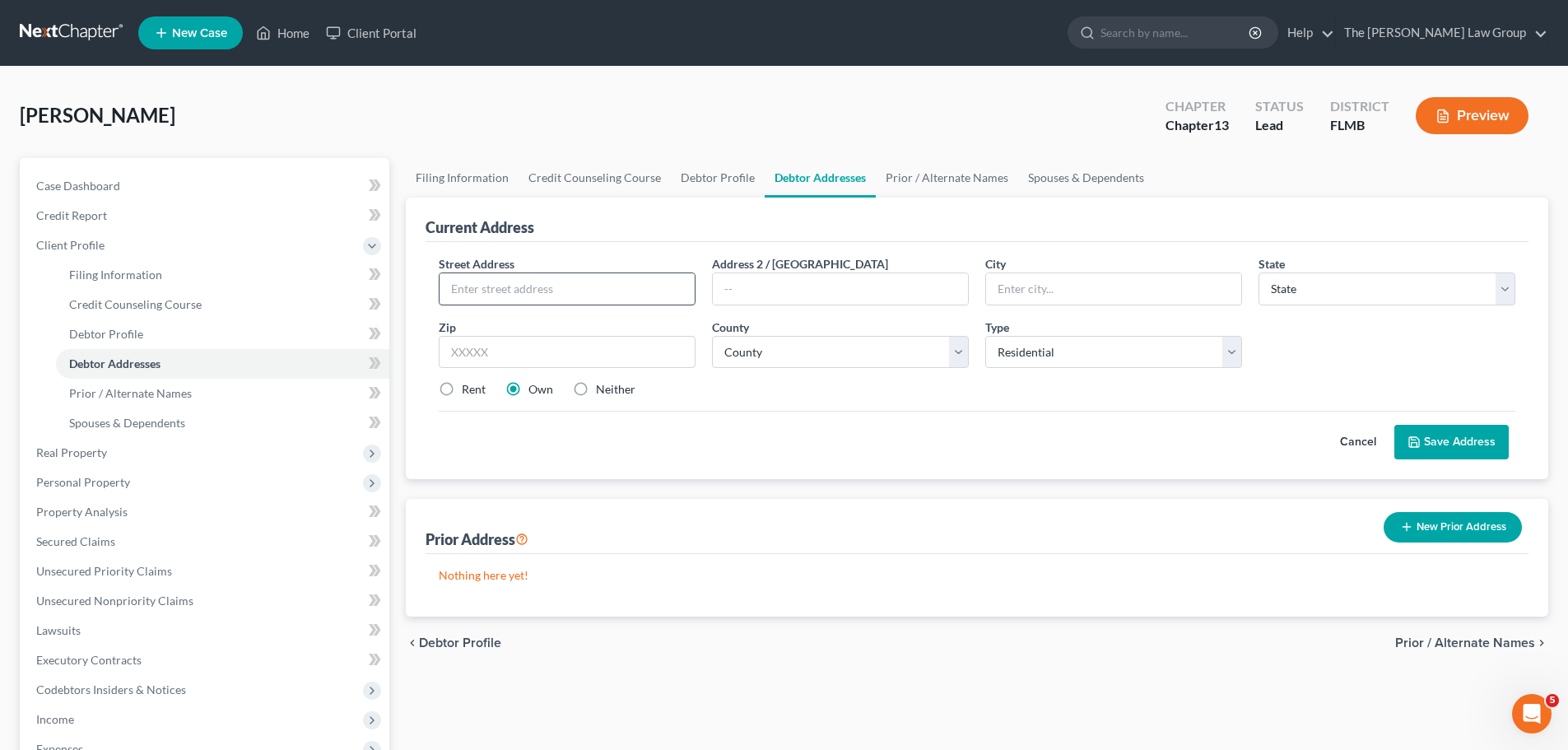
click at [641, 295] on input "text" at bounding box center [567, 289] width 255 height 31
type input "811 Potomac Drive"
click at [1025, 278] on input "text" at bounding box center [1113, 289] width 255 height 31
type input "Melbourne"
select select "9"
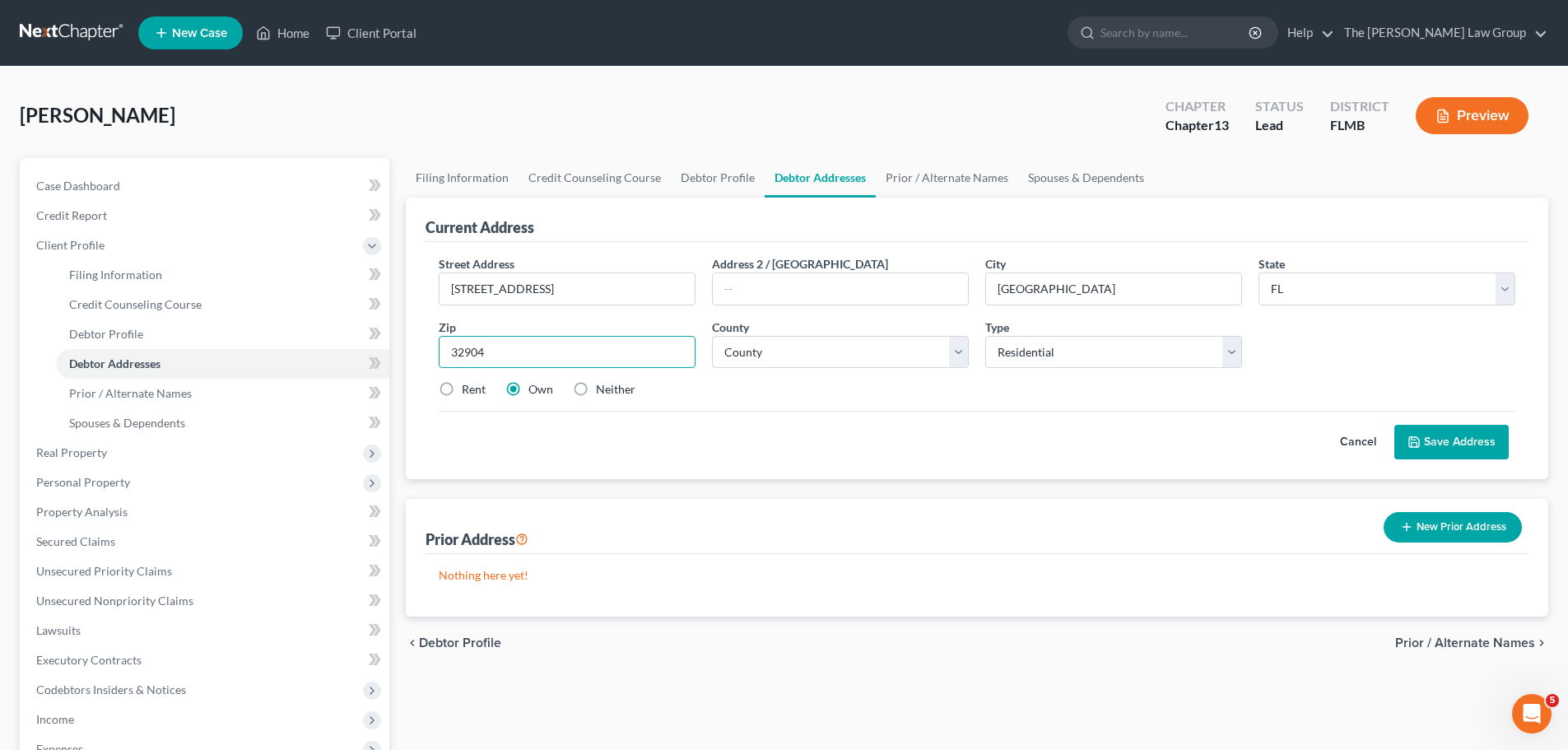
type input "32904"
click at [889, 365] on select "County Alachua County Baker County Bay County Bradford County Brevard County Br…" at bounding box center [841, 352] width 257 height 33
select select "51"
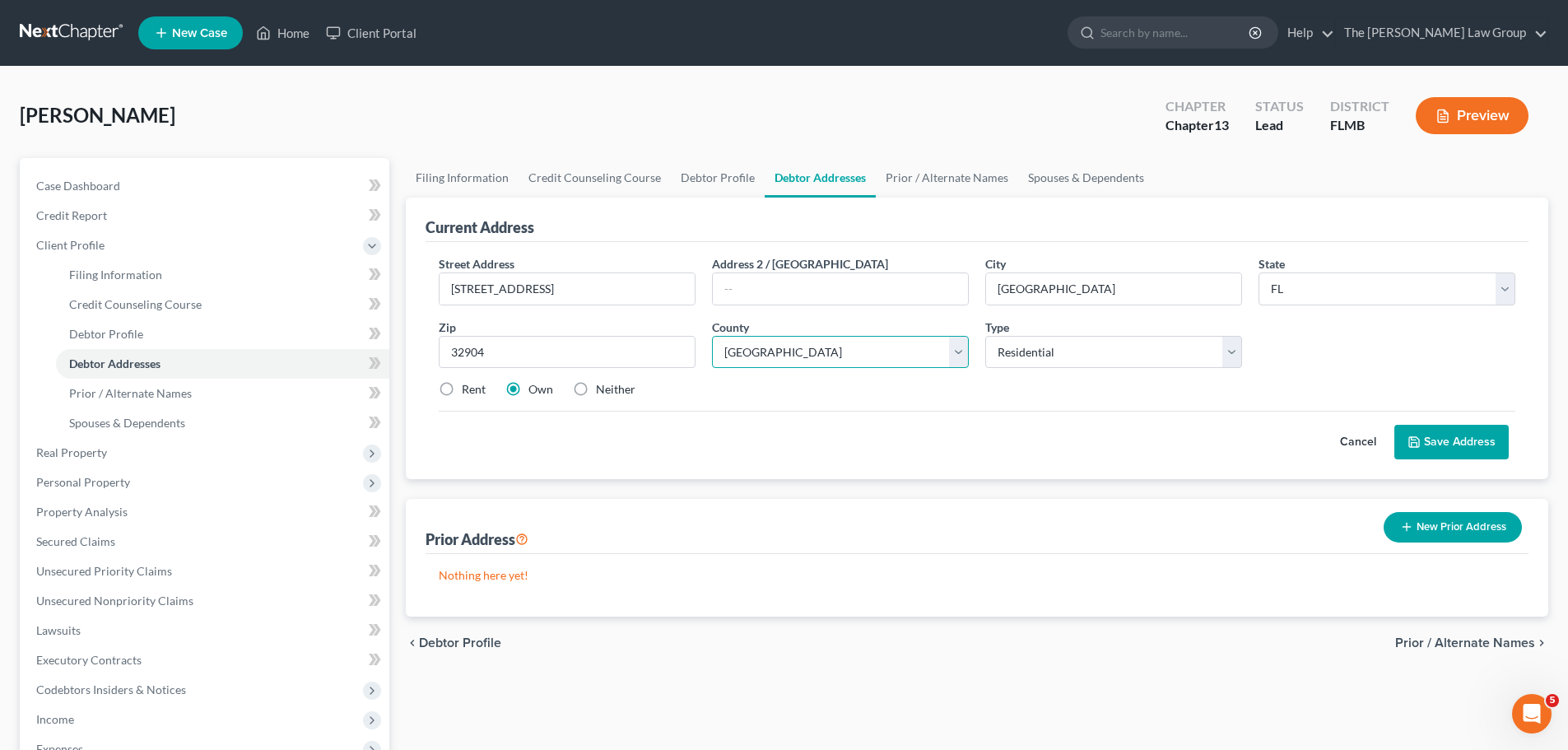
click at [712, 336] on select "County Alachua County Baker County Bay County Bradford County Brevard County Br…" at bounding box center [841, 352] width 257 height 33
click at [1471, 436] on button "Save Address" at bounding box center [1451, 442] width 114 height 35
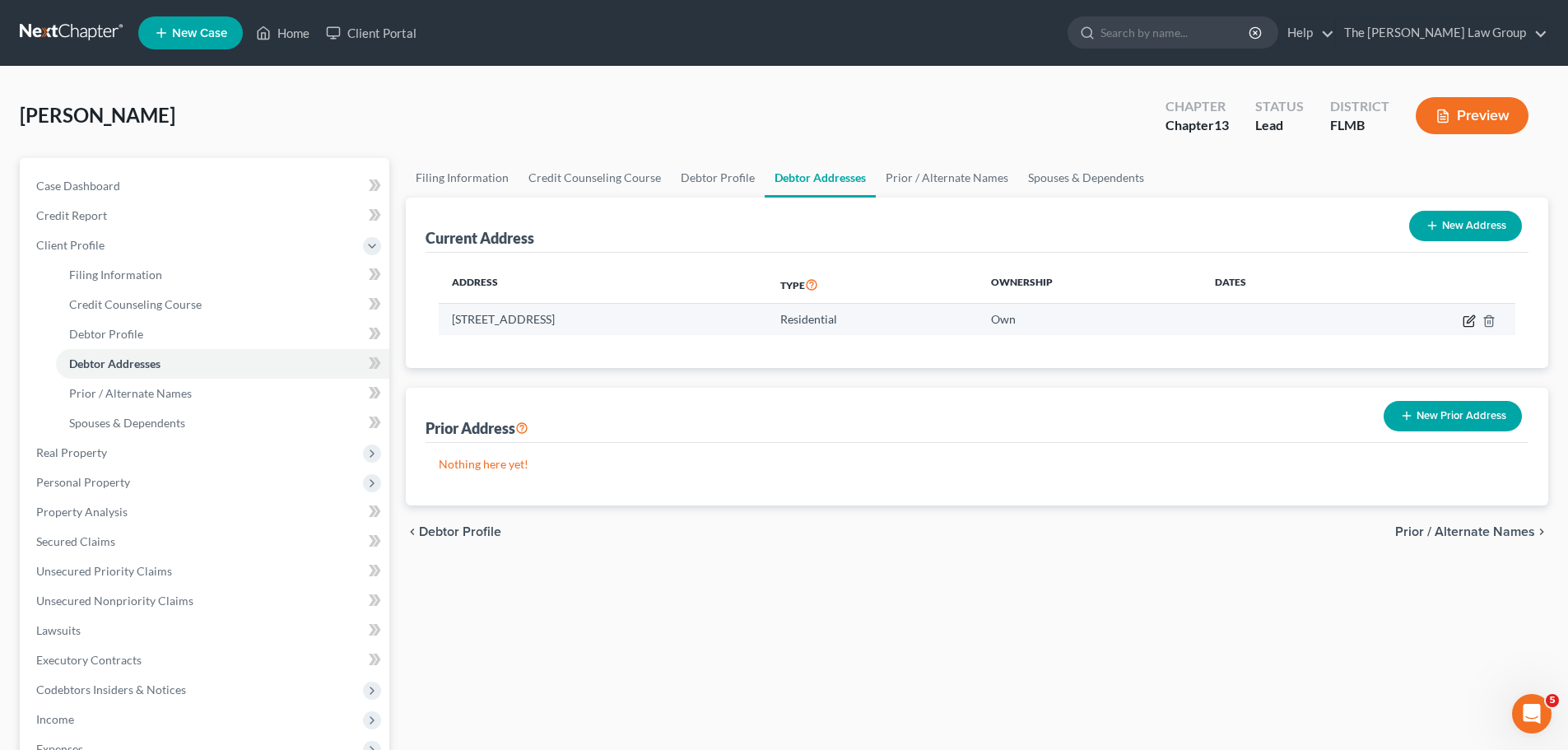
click at [1470, 315] on icon "button" at bounding box center [1469, 321] width 13 height 13
select select "9"
select select "51"
select select "0"
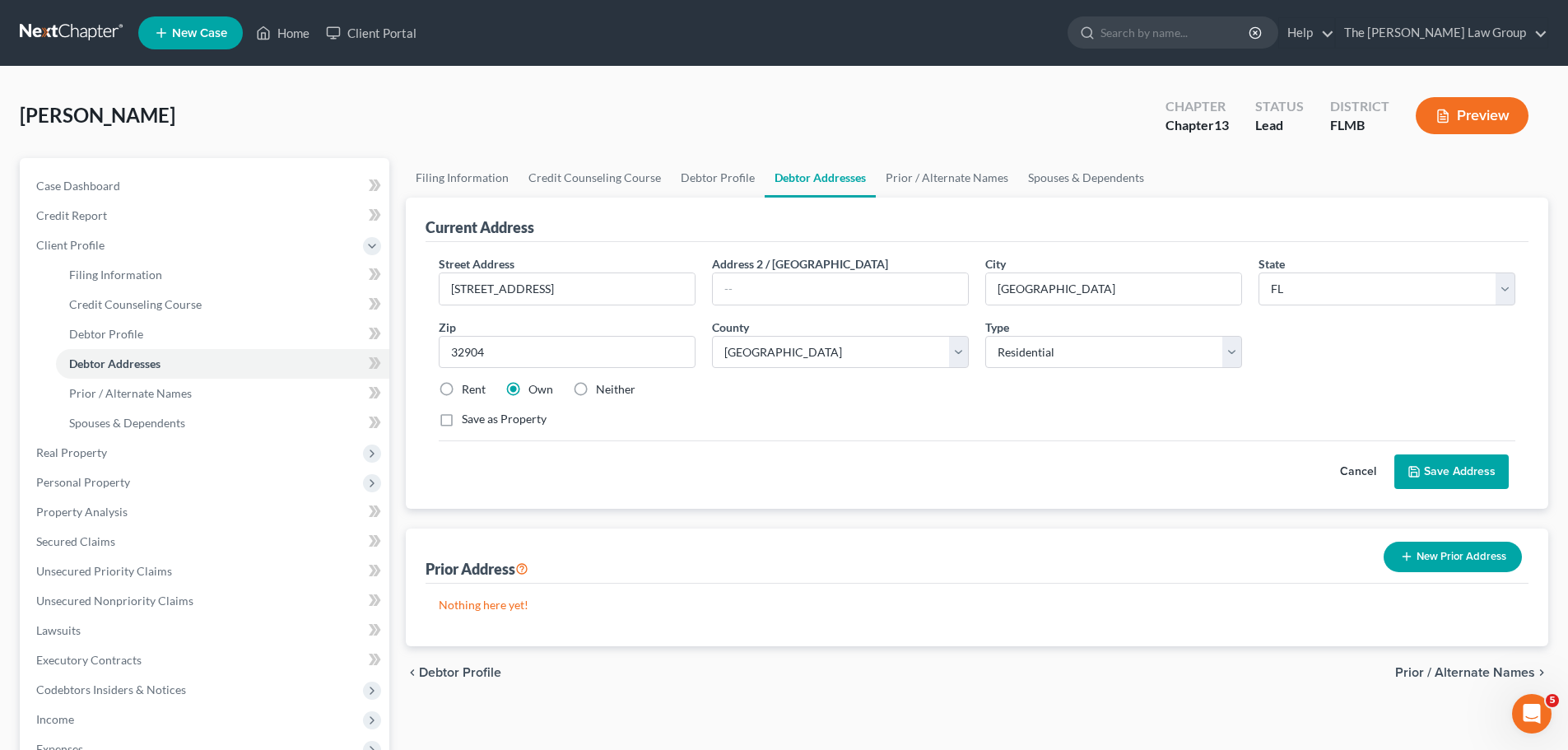
click at [462, 421] on label "Save as Property" at bounding box center [504, 419] width 85 height 16
click at [469, 421] on input "Save as Property" at bounding box center [474, 416] width 11 height 11
checkbox input "true"
click at [1470, 470] on button "Save Address" at bounding box center [1451, 472] width 114 height 35
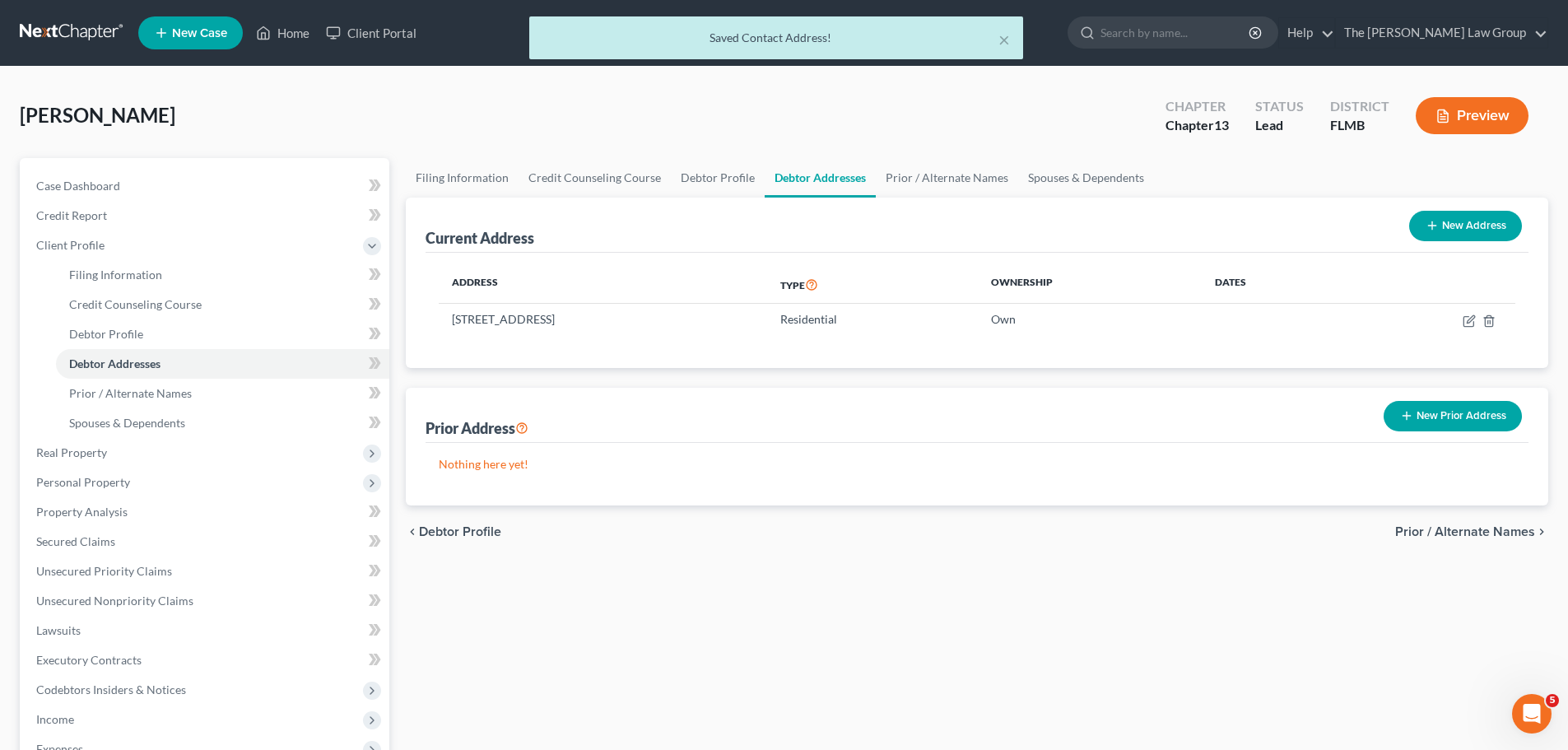
click at [1485, 526] on span "Prior / Alternate Names" at bounding box center [1465, 532] width 140 height 13
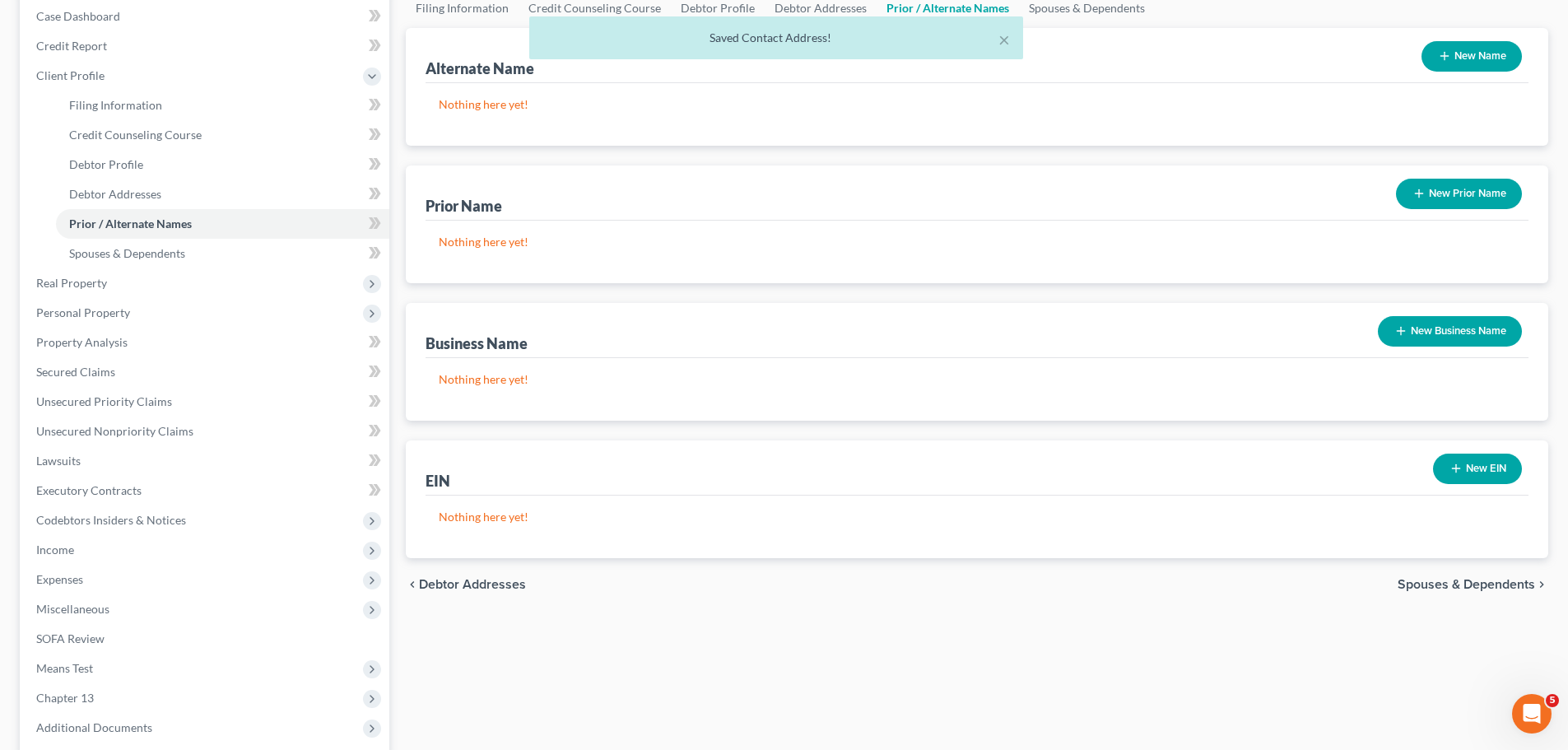
scroll to position [333, 0]
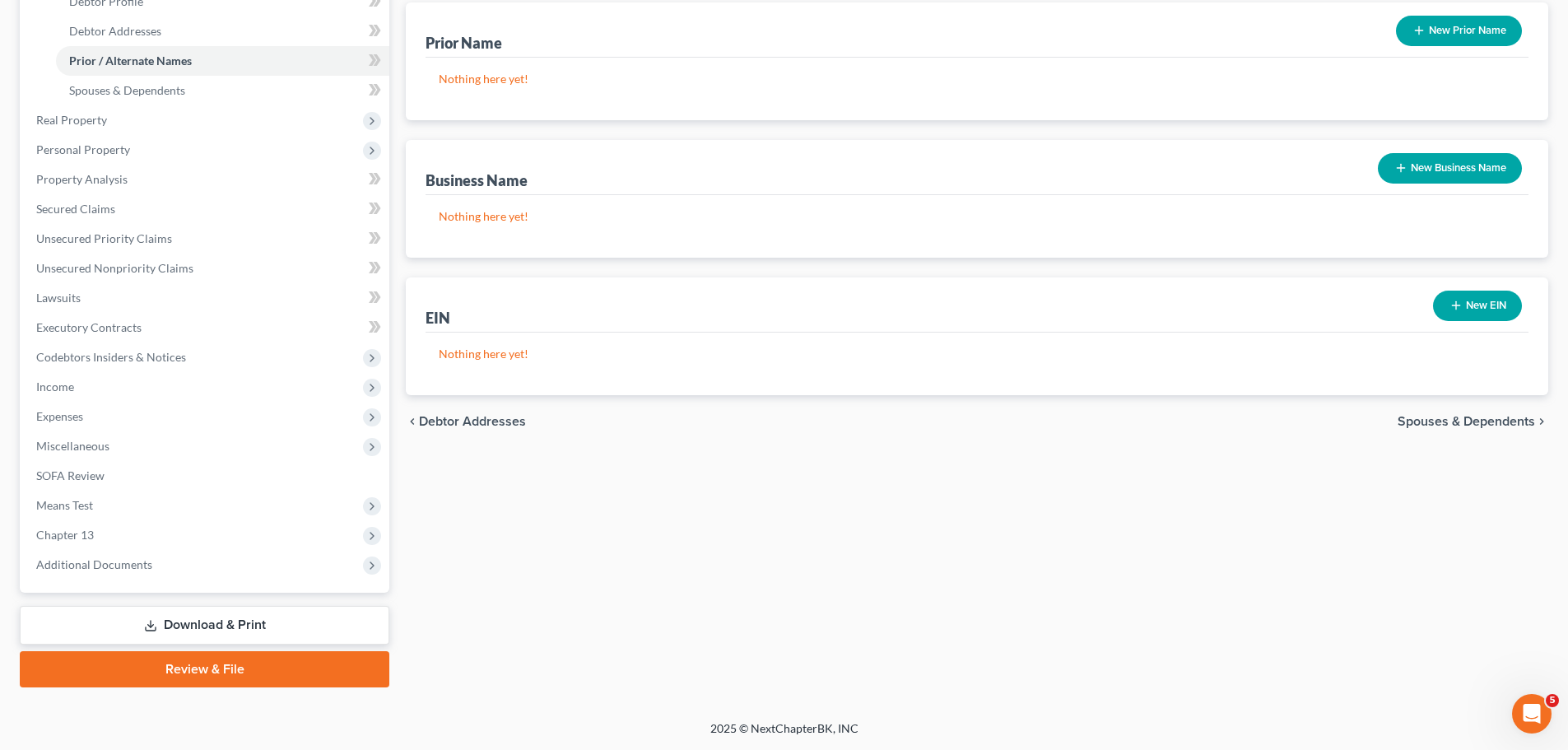
click at [1494, 426] on span "Spouses & Dependents" at bounding box center [1466, 422] width 138 height 13
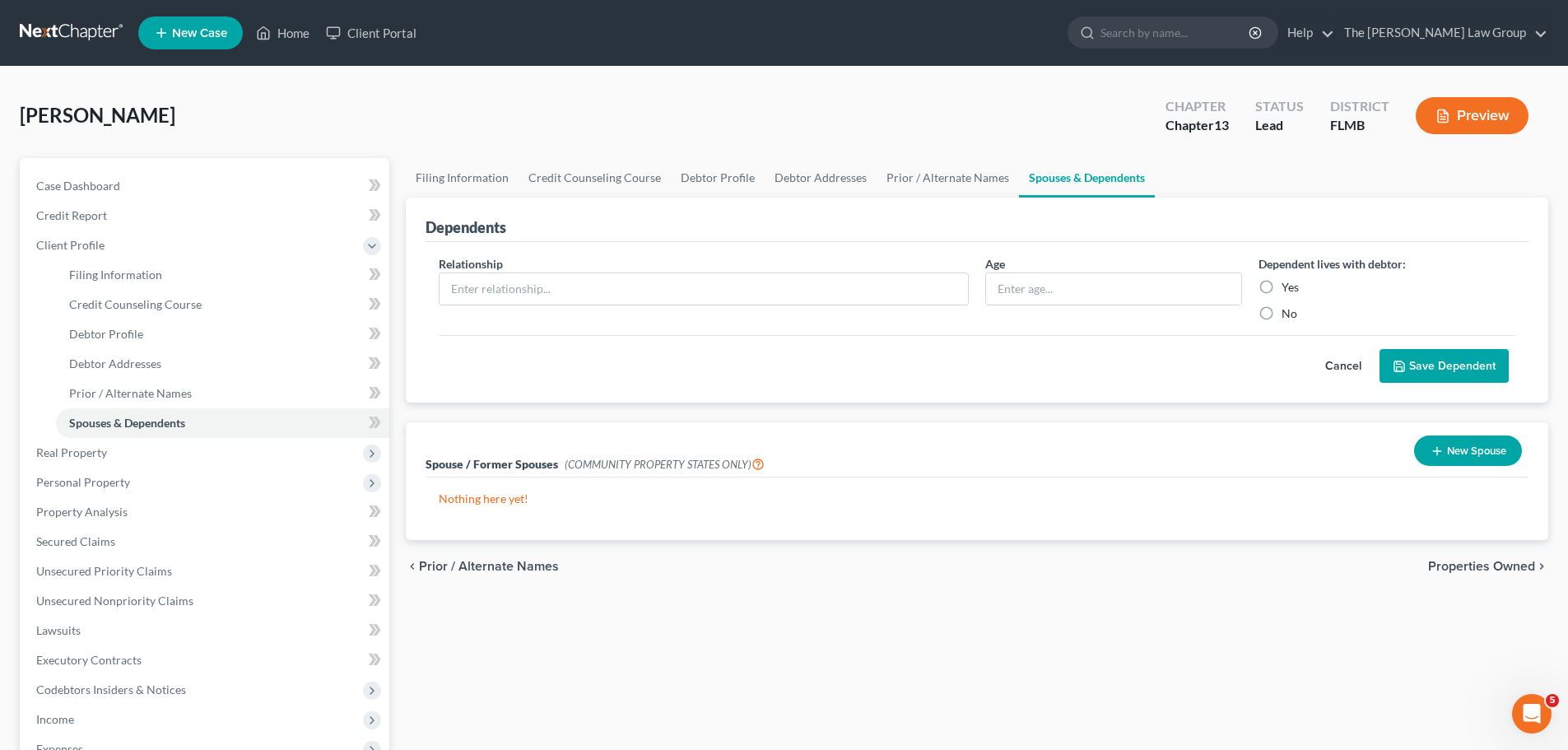
click at [1482, 561] on span "Properties Owned" at bounding box center [1482, 566] width 107 height 13
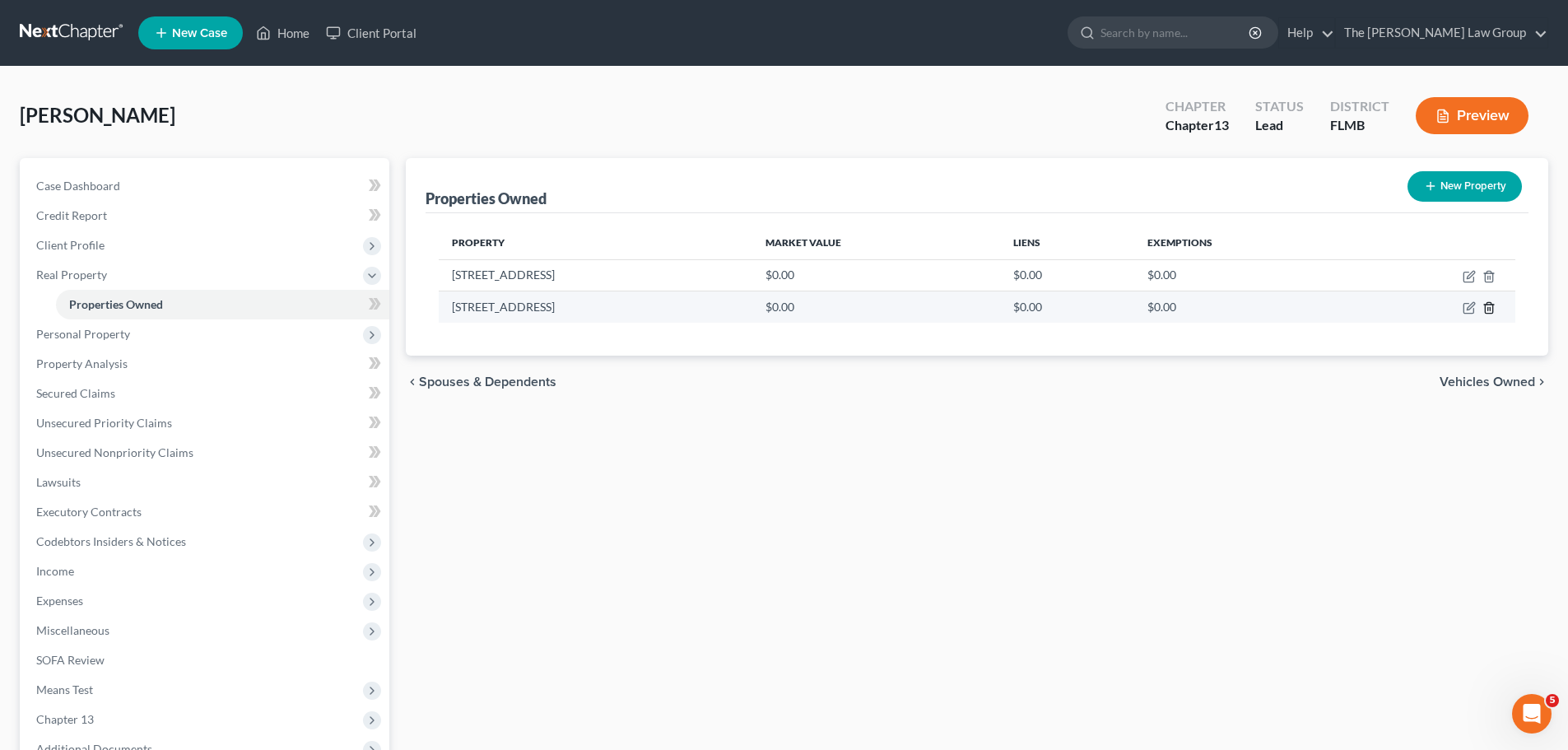
click at [1488, 313] on icon "button" at bounding box center [1489, 308] width 13 height 13
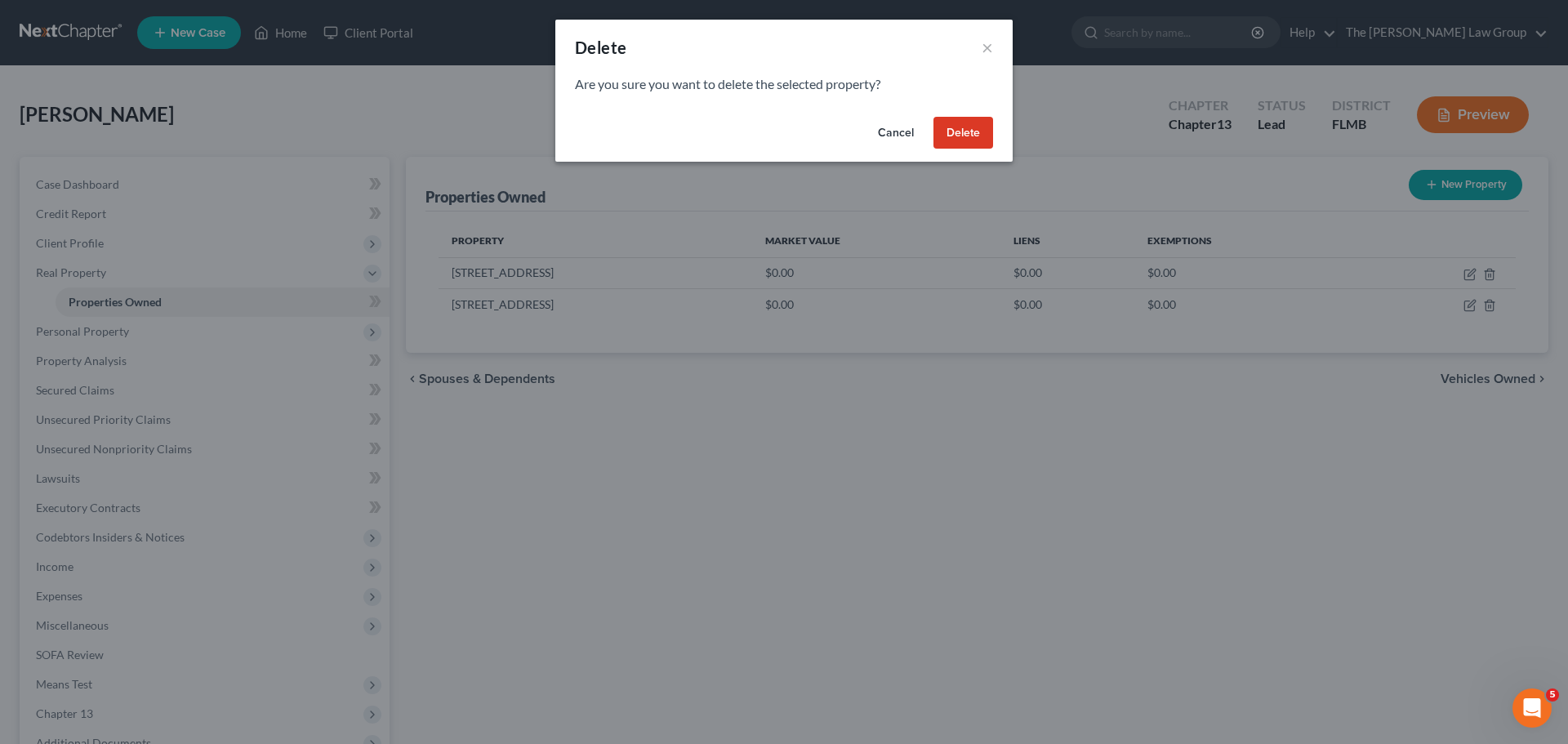
click at [974, 139] on button "Delete" at bounding box center [963, 133] width 60 height 33
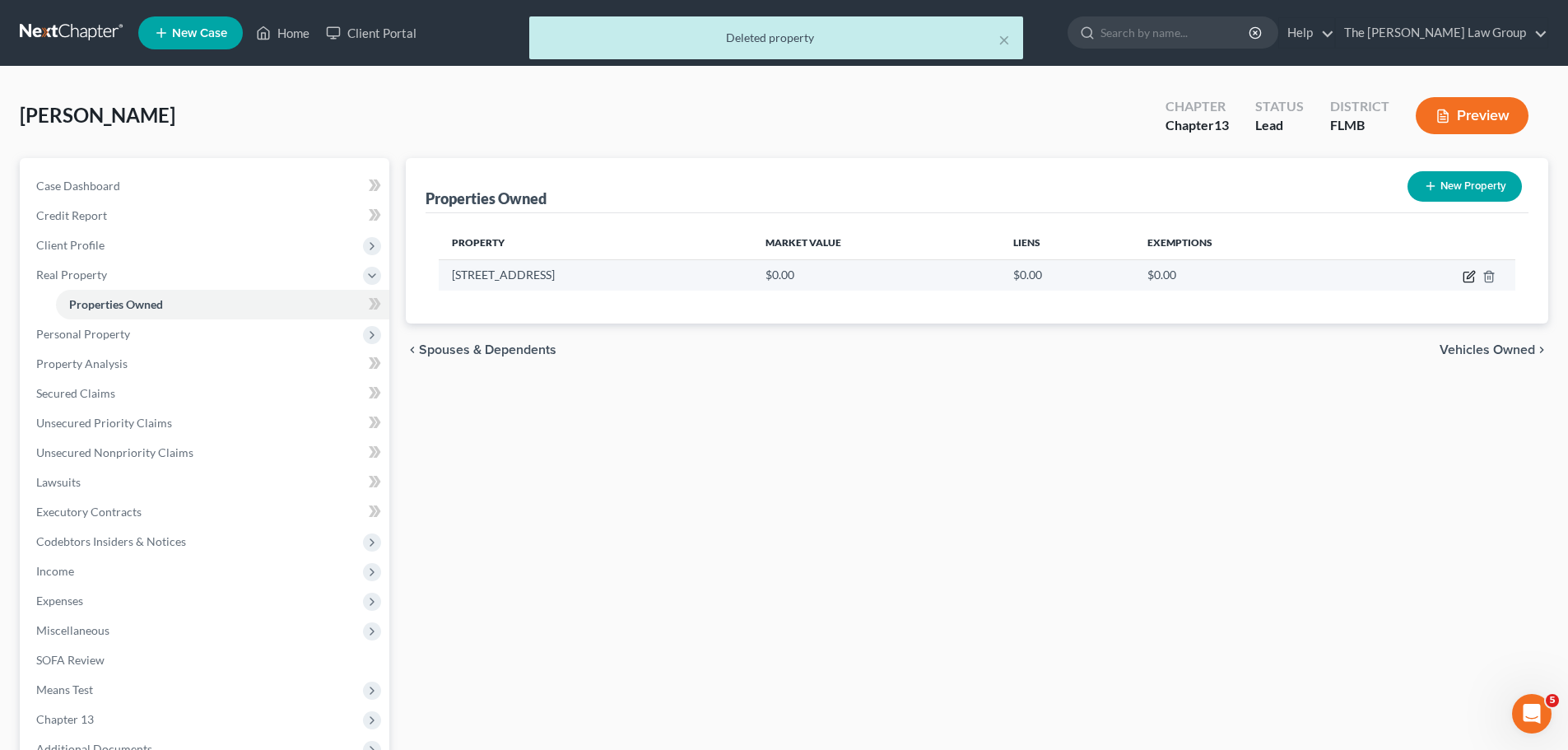
click at [1463, 273] on icon "button" at bounding box center [1469, 277] width 13 height 13
select select "9"
select select "51"
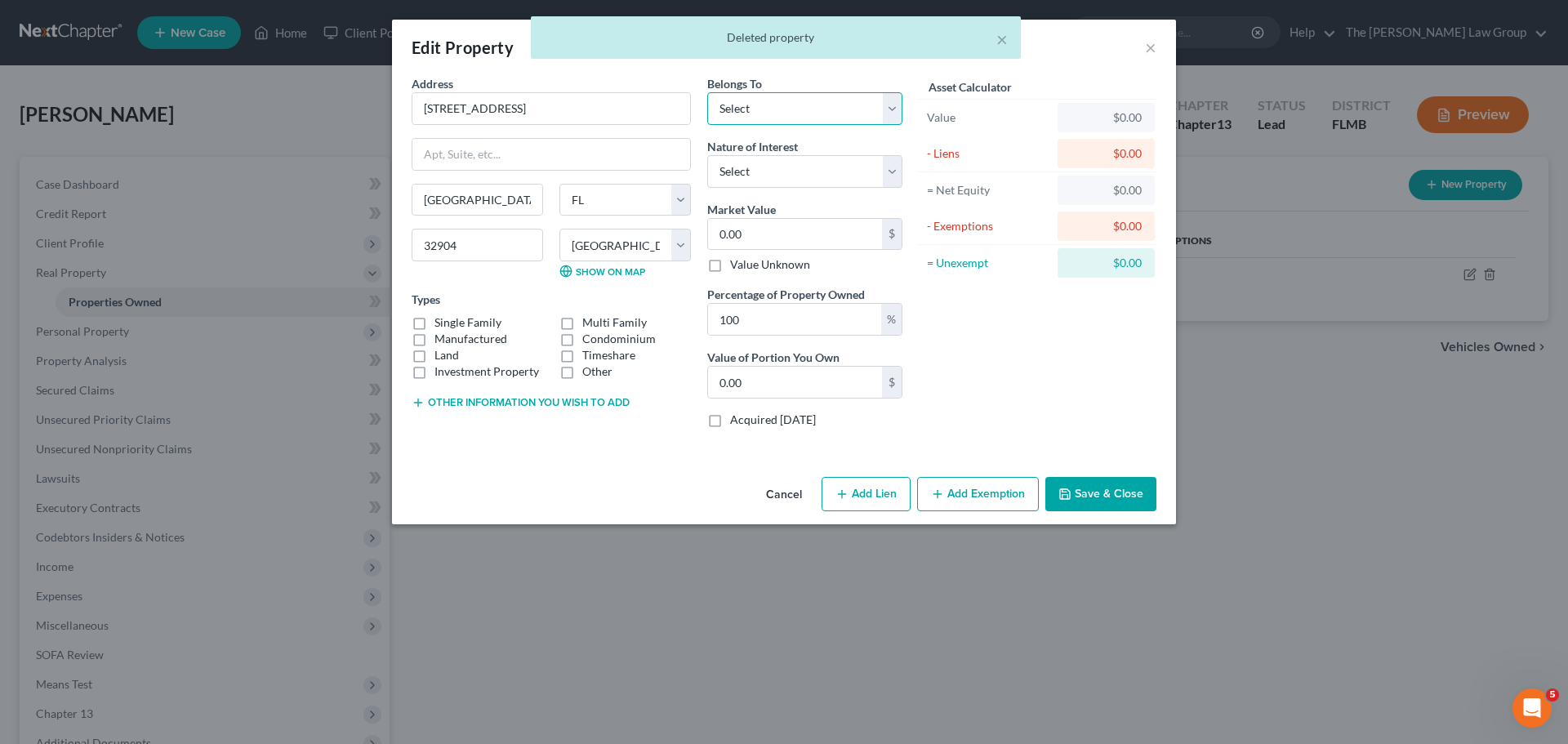
click at [823, 109] on select "Select Debtor 1 Only Debtor 2 Only Debtor 1 And Debtor 2 Only At Least One Of T…" at bounding box center [805, 109] width 195 height 33
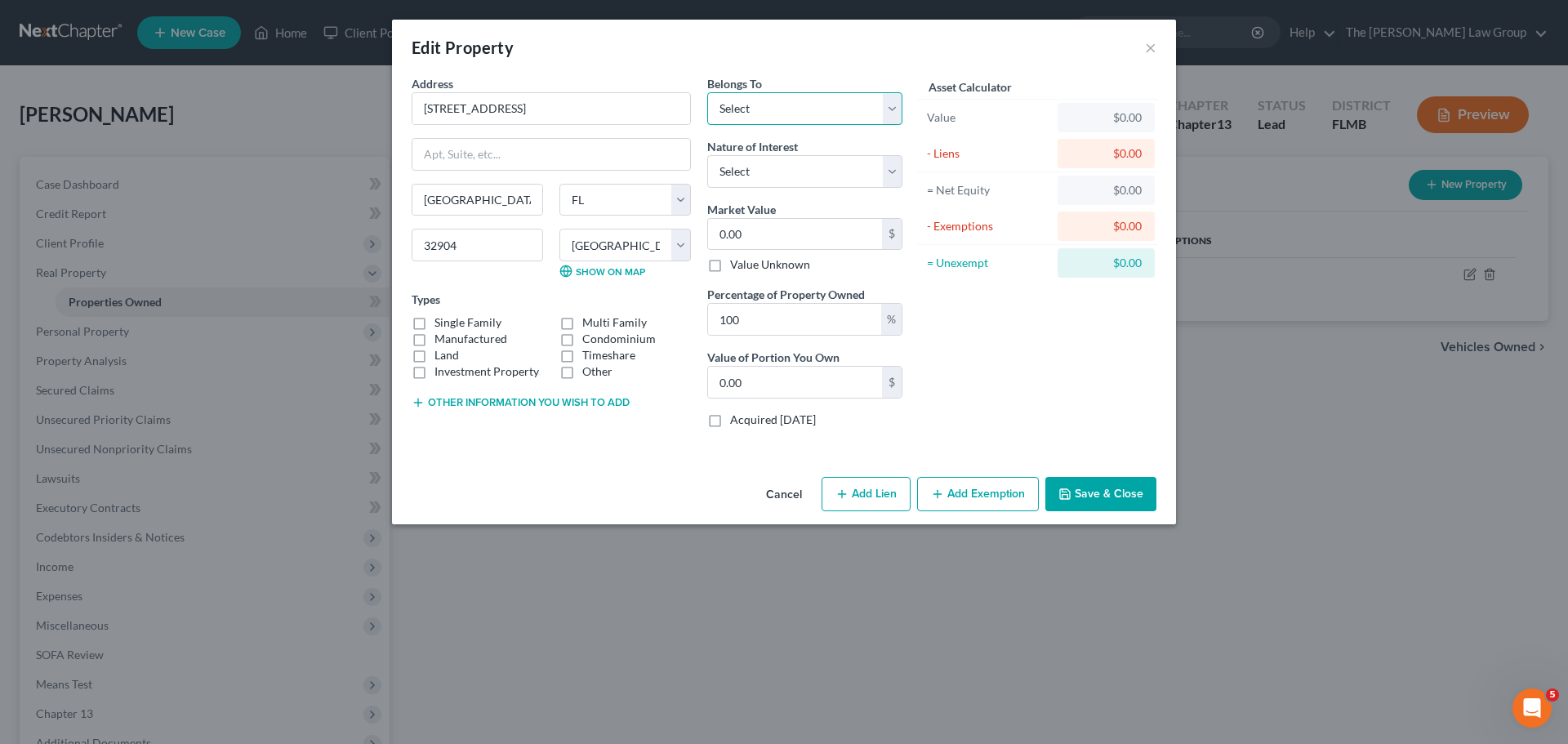
select select "0"
click at [708, 92] on select "Select Debtor 1 Only Debtor 2 Only Debtor 1 And Debtor 2 Only At Least One Of T…" at bounding box center [805, 109] width 195 height 33
click at [792, 176] on select "Select Fee Simple Joint Tenant Life Estate Equitable Interest Future Interest T…" at bounding box center [805, 172] width 195 height 33
select select "0"
click at [708, 155] on select "Select Fee Simple Joint Tenant Life Estate Equitable Interest Future Interest T…" at bounding box center [805, 172] width 195 height 33
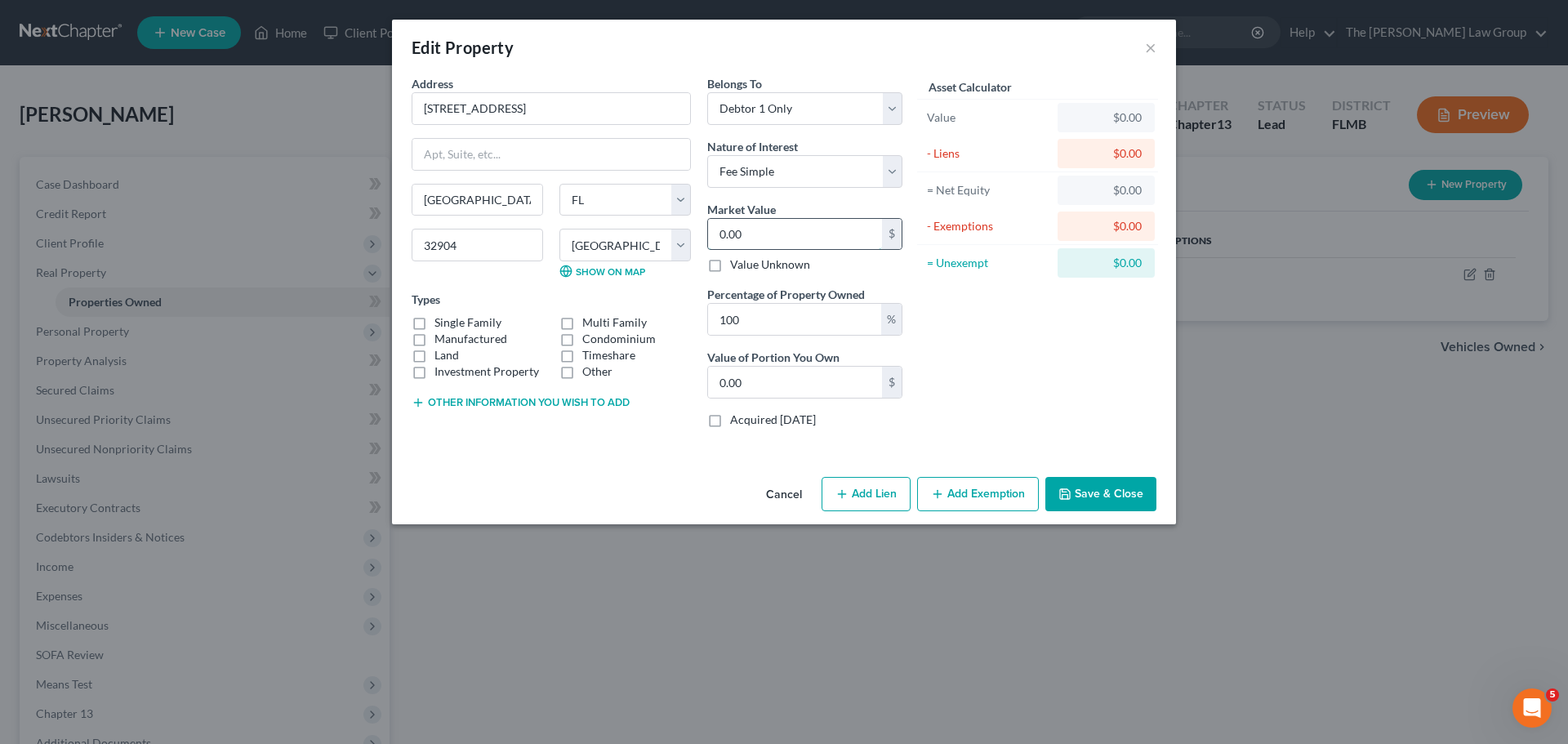
click at [771, 232] on input "0.00" at bounding box center [795, 234] width 174 height 31
click at [786, 234] on input "0.00" at bounding box center [795, 234] width 174 height 31
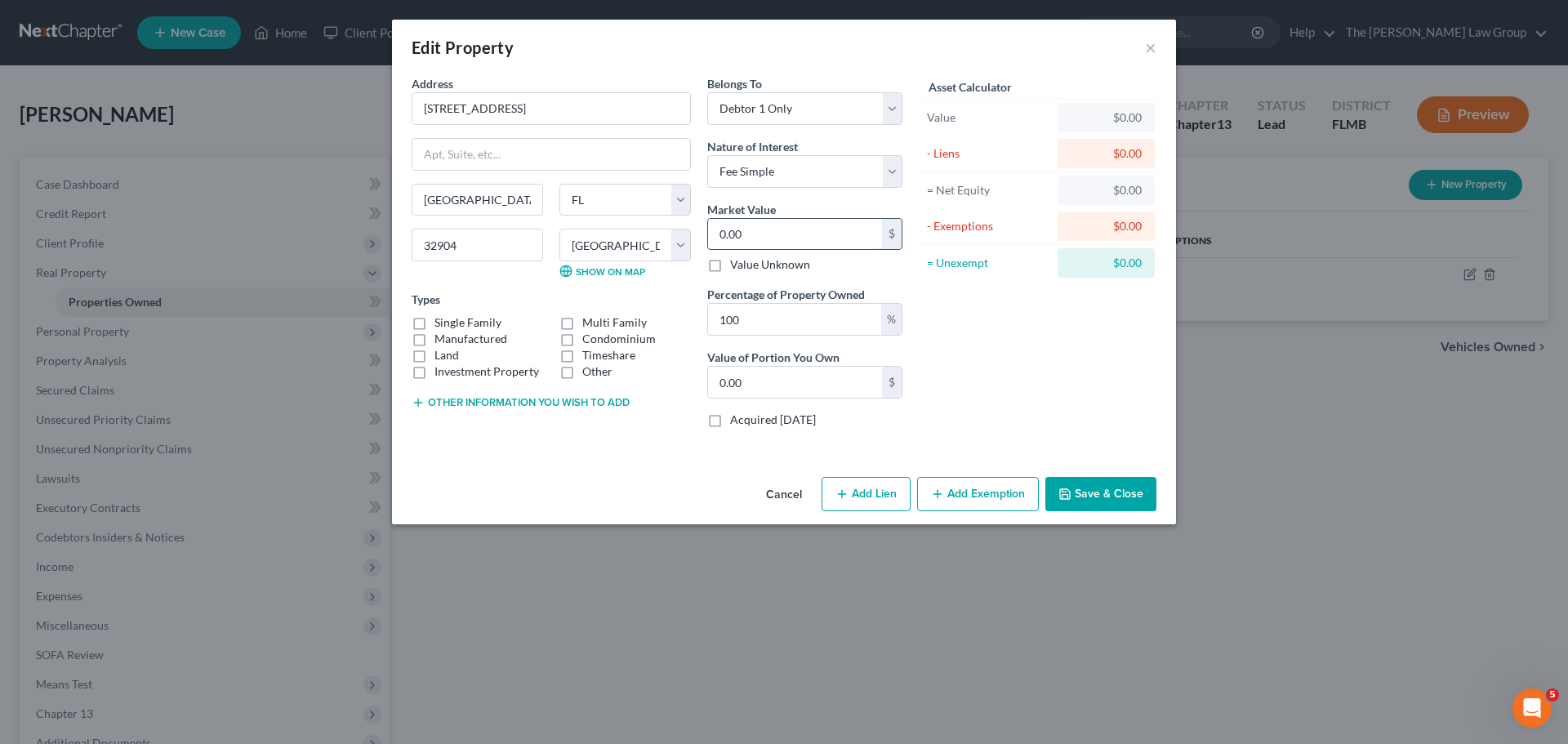
type input "5"
type input "5.00"
type input "52"
type input "52.00"
type input "525"
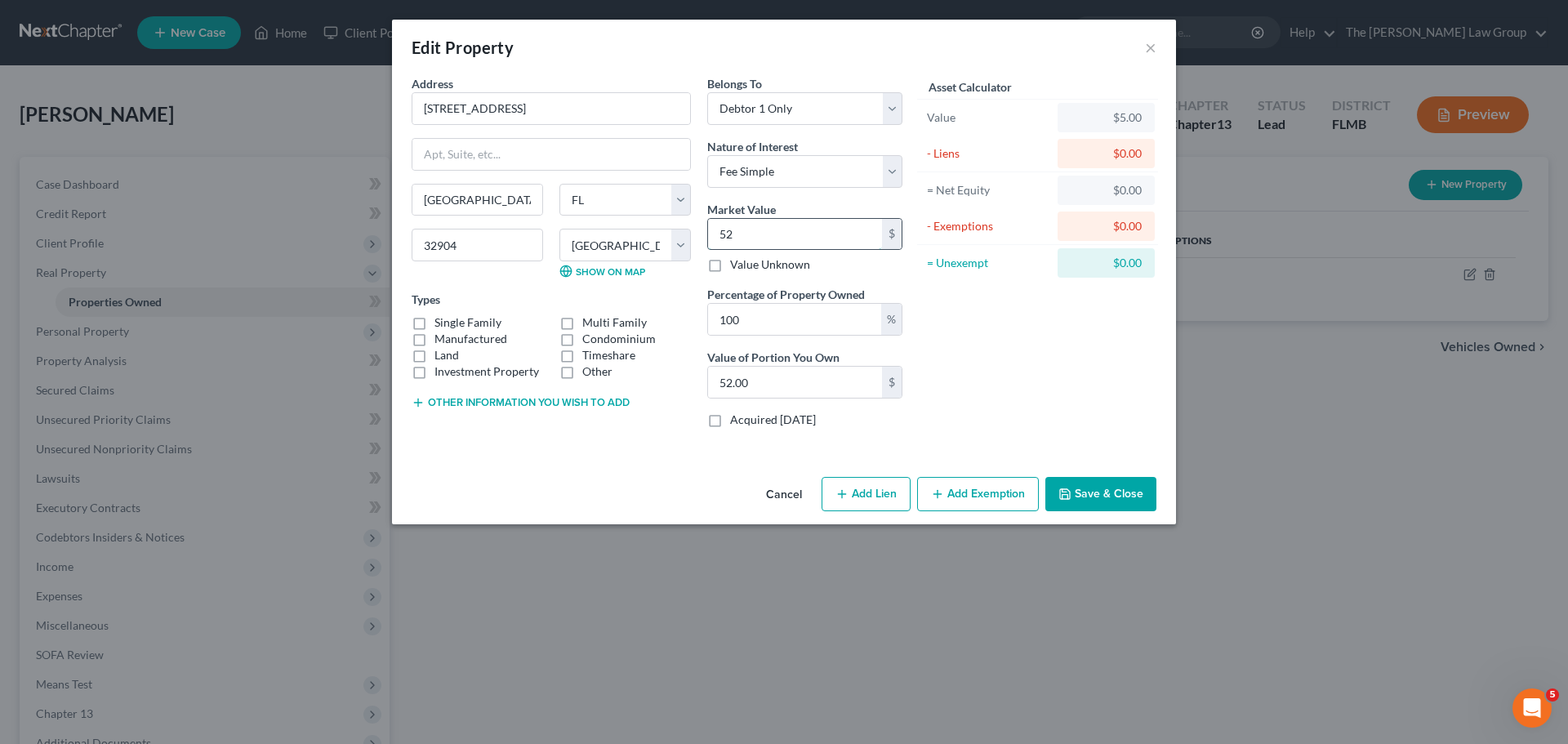
type input "525.00"
type input "5250"
type input "5,250.00"
type input "5,2500"
type input "52,500.00"
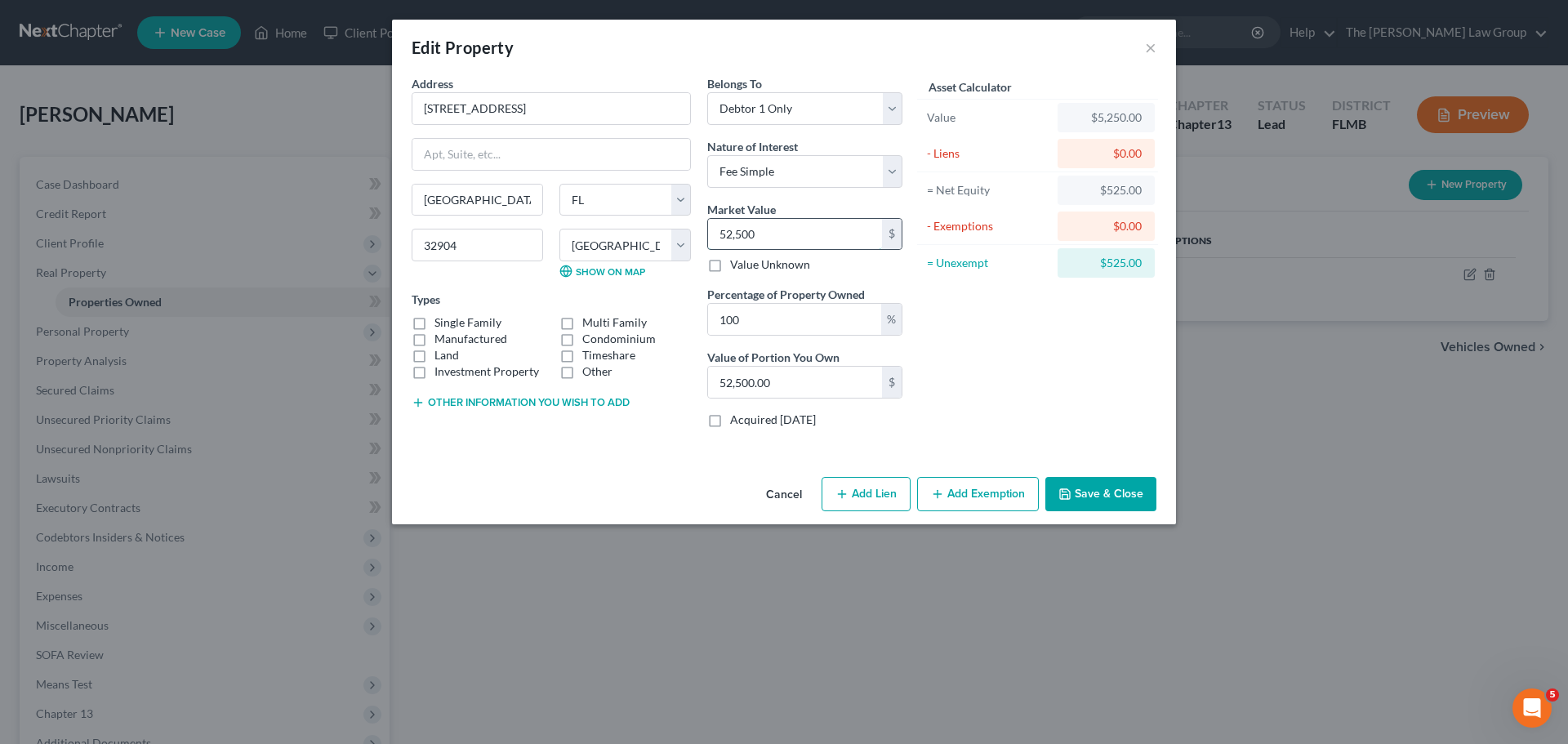
type input "52,5000"
type input "525,000.00"
type input "525,000"
click at [435, 323] on label "Single Family" at bounding box center [468, 323] width 67 height 16
click at [441, 323] on input "Single Family" at bounding box center [446, 319] width 11 height 11
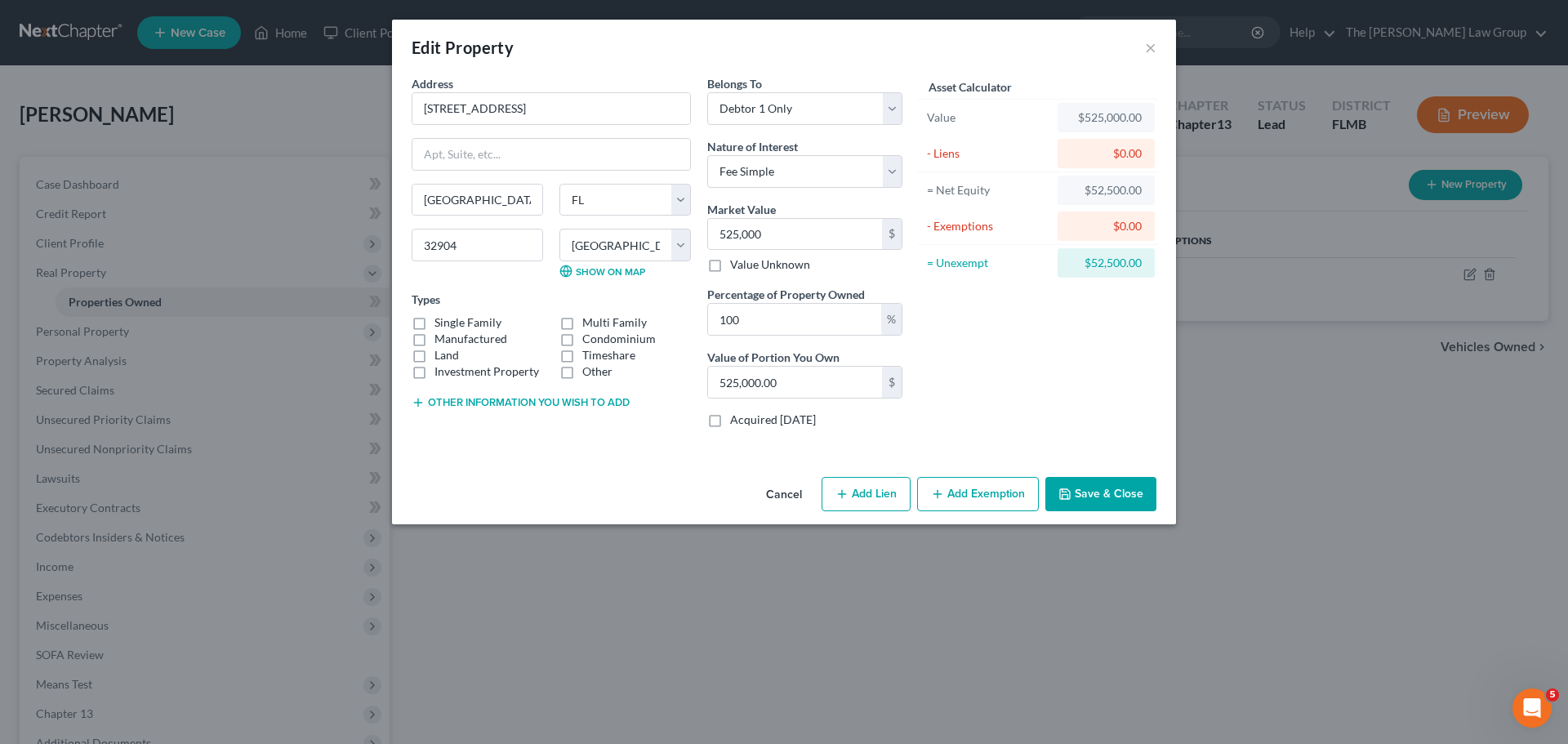
checkbox input "true"
click at [879, 499] on button "Add Lien" at bounding box center [866, 494] width 89 height 34
select select "0"
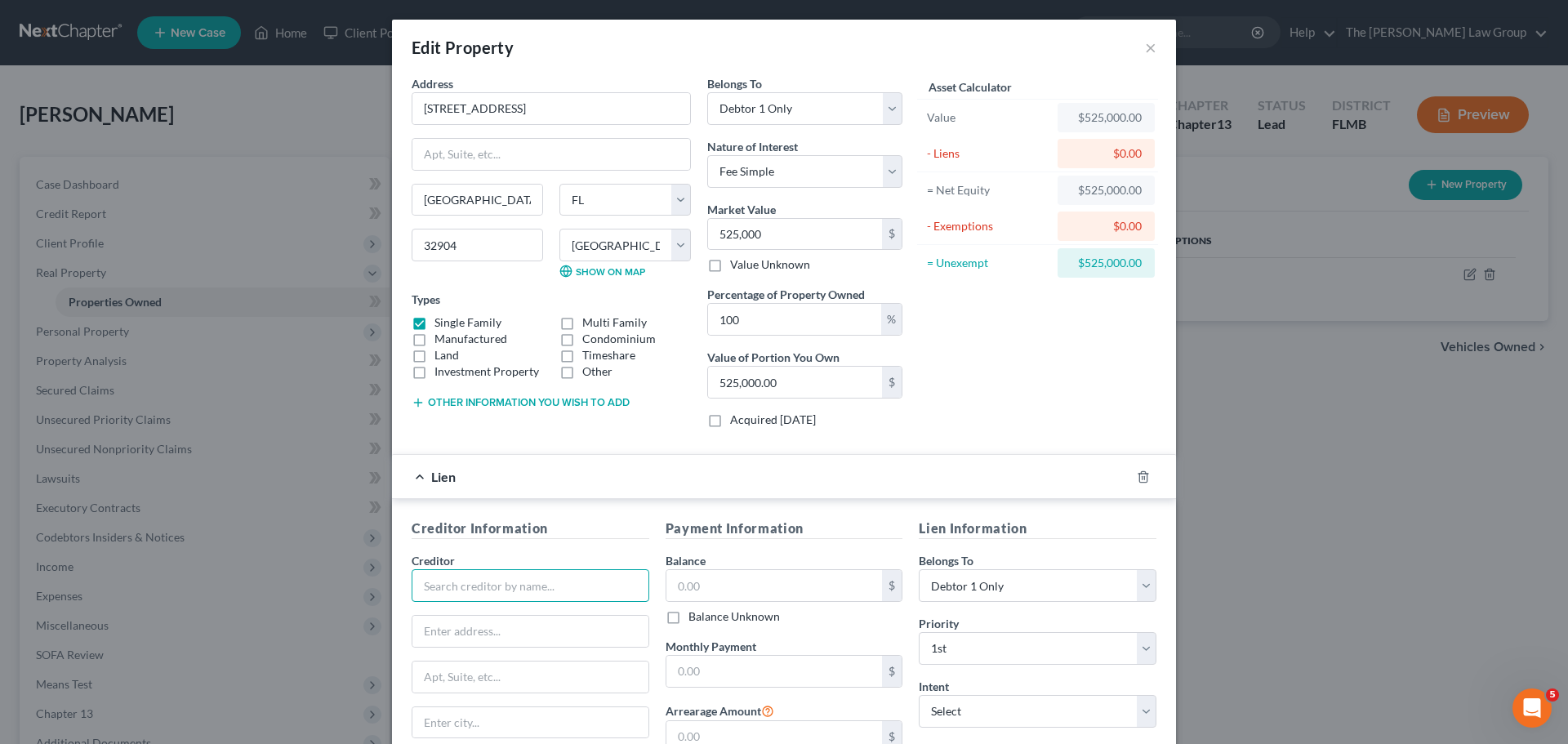
click at [518, 587] on input "text" at bounding box center [530, 586] width 238 height 33
click at [520, 642] on div "Shellpoint Mortgage Servicing" at bounding box center [510, 639] width 170 height 16
type input "Shellpoint Mortgage Servicing"
type input "P.O. Box 10826"
type input "Greenville"
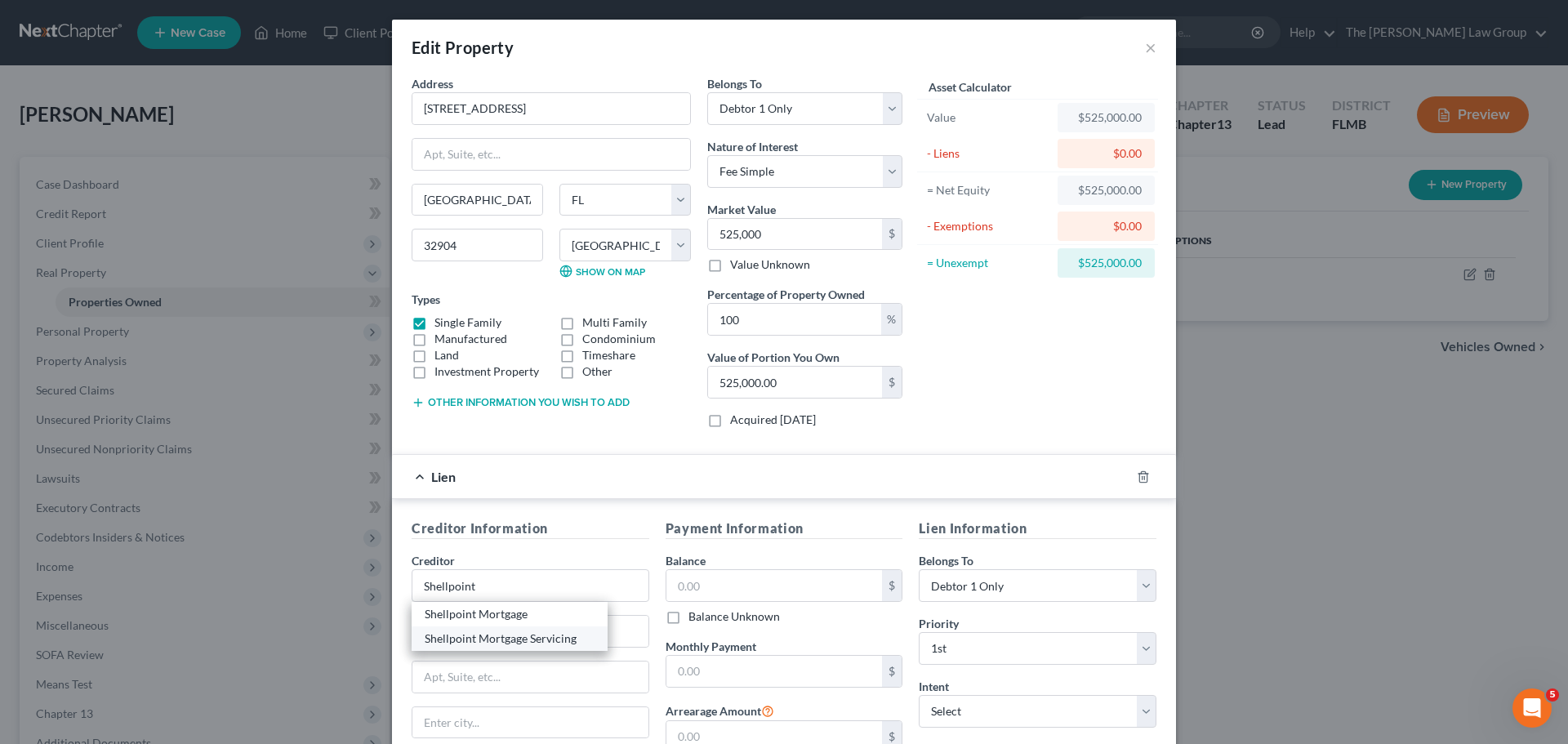
select select "42"
type input "29603"
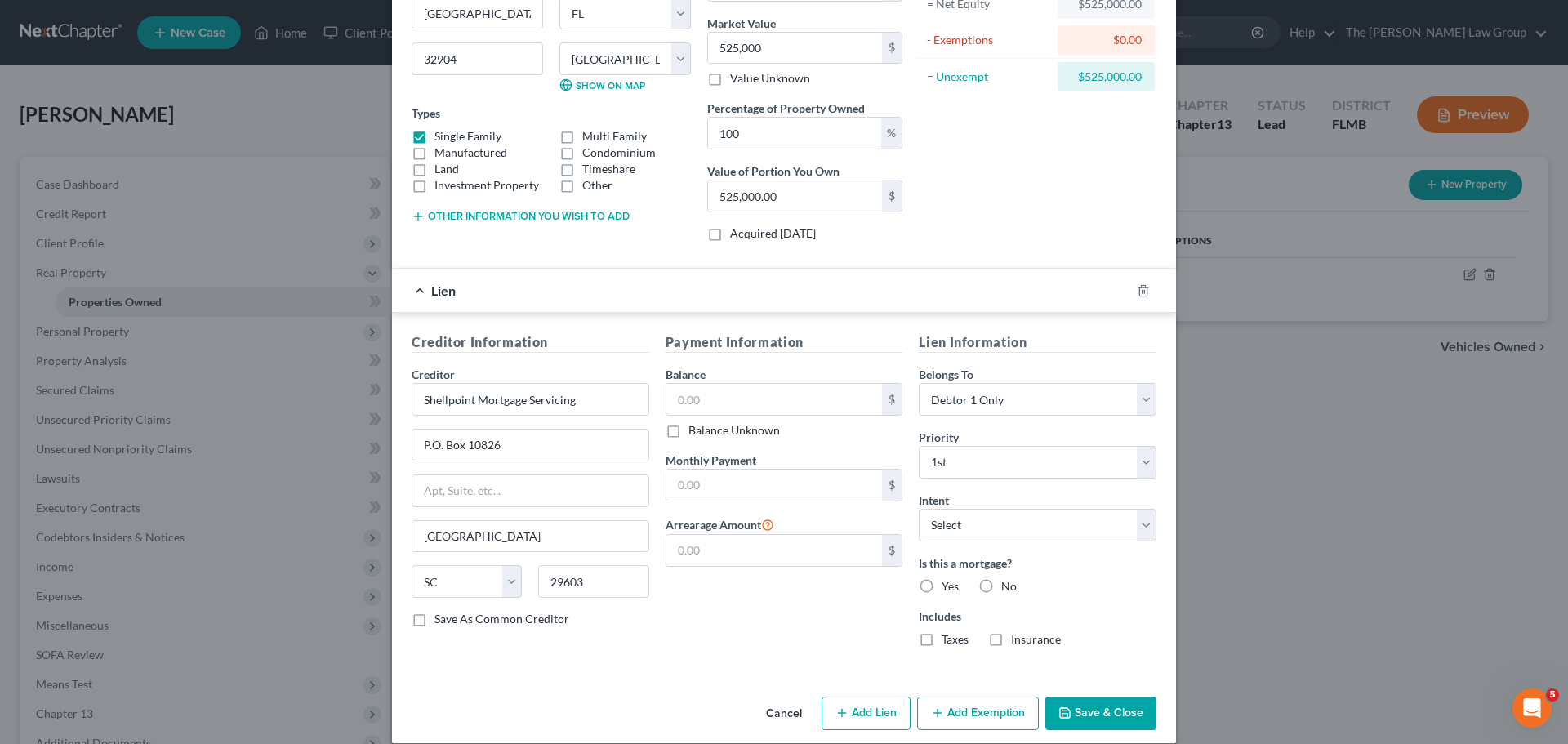
scroll to position [205, 0]
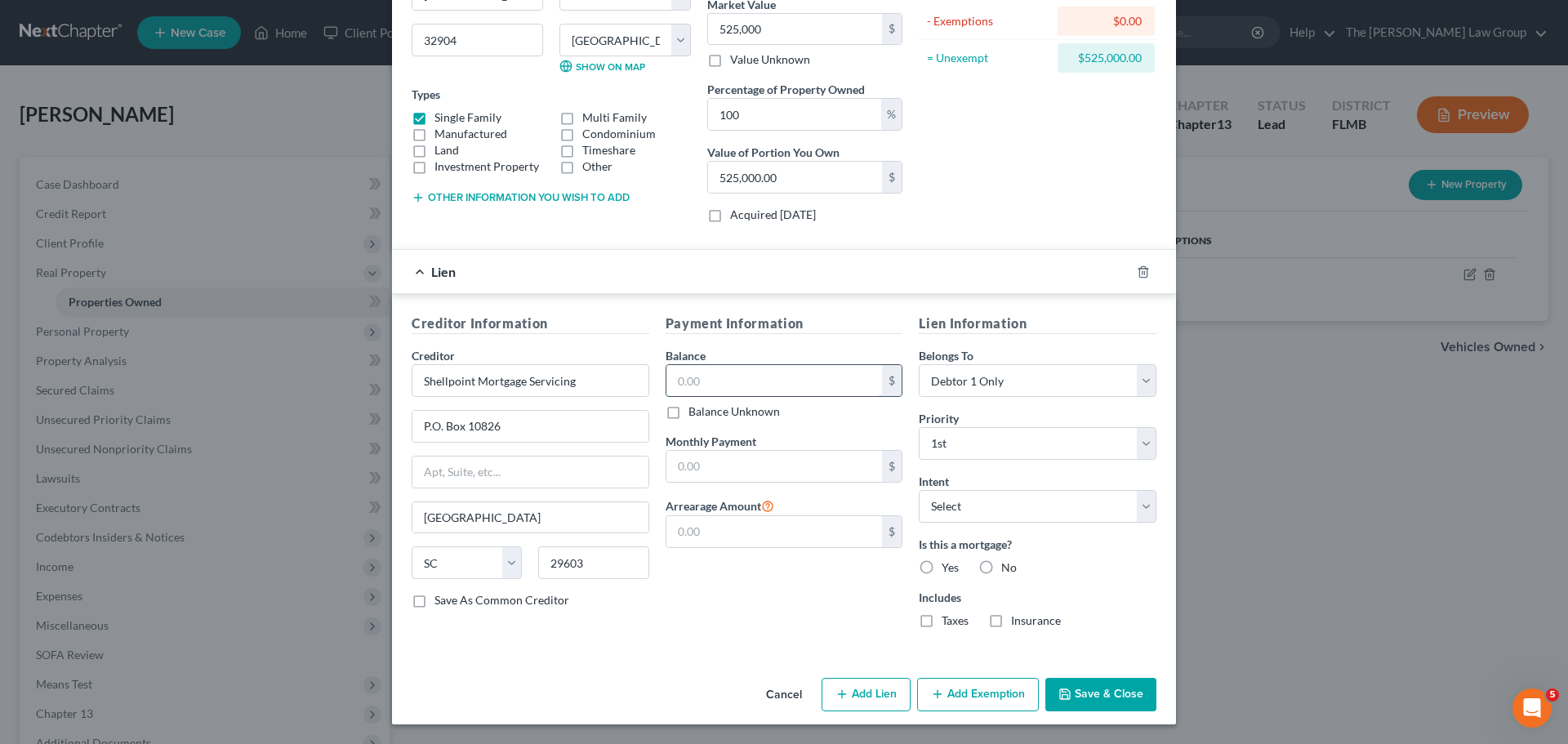
click at [774, 374] on input "text" at bounding box center [775, 381] width 217 height 31
click at [689, 412] on label "Balance Unknown" at bounding box center [735, 412] width 92 height 16
click at [695, 412] on input "Balance Unknown" at bounding box center [700, 408] width 11 height 11
checkbox input "true"
type input "0.00"
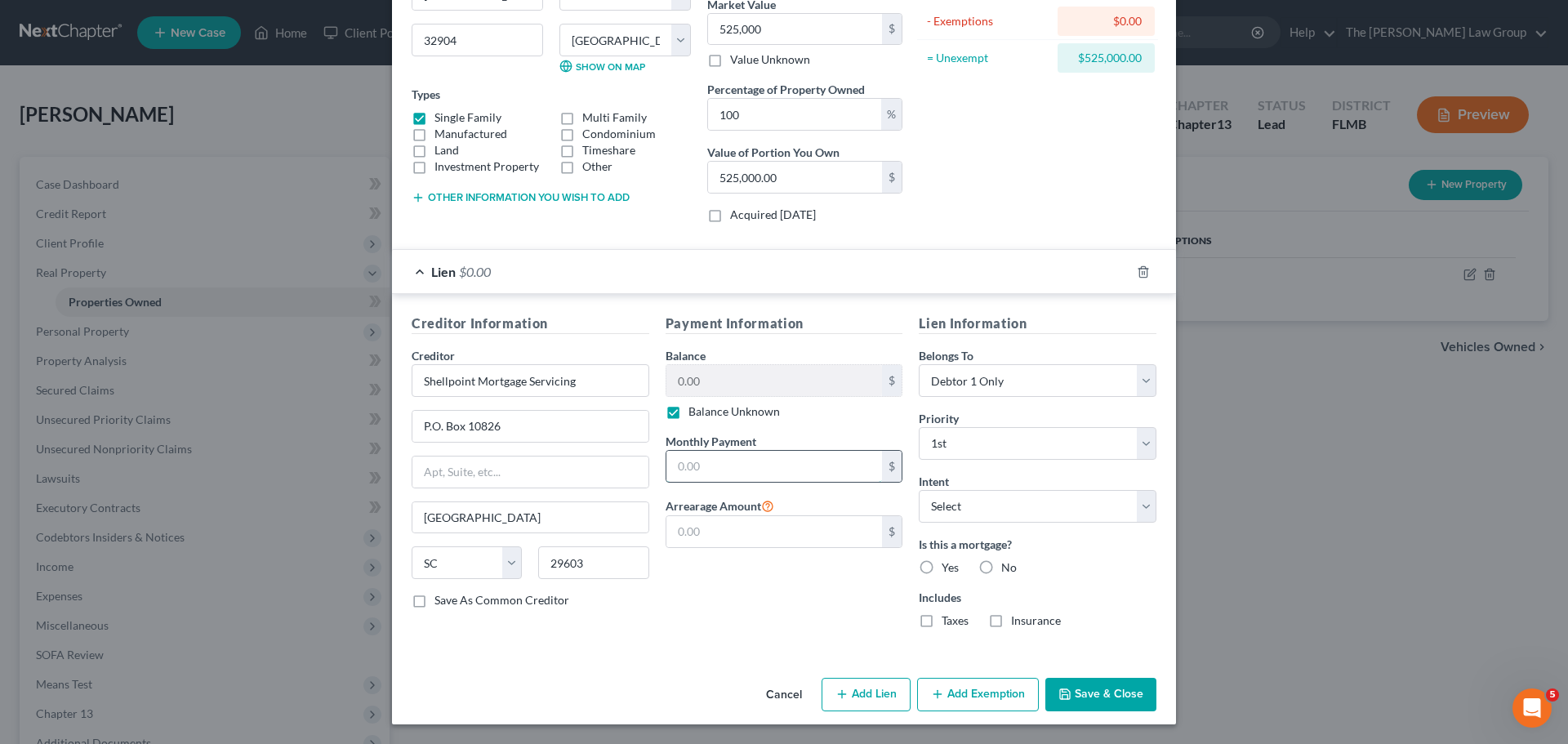
click at [680, 454] on input "text" at bounding box center [775, 466] width 217 height 31
click at [1004, 502] on select "Select Surrender Redeem Reaffirm Avoid Other" at bounding box center [1037, 506] width 238 height 33
select select "2"
click at [918, 490] on select "Select Surrender Redeem Reaffirm Avoid Other" at bounding box center [1037, 506] width 238 height 33
click at [980, 497] on select "Select Surrender Redeem Reaffirm Avoid Other" at bounding box center [1037, 506] width 238 height 33
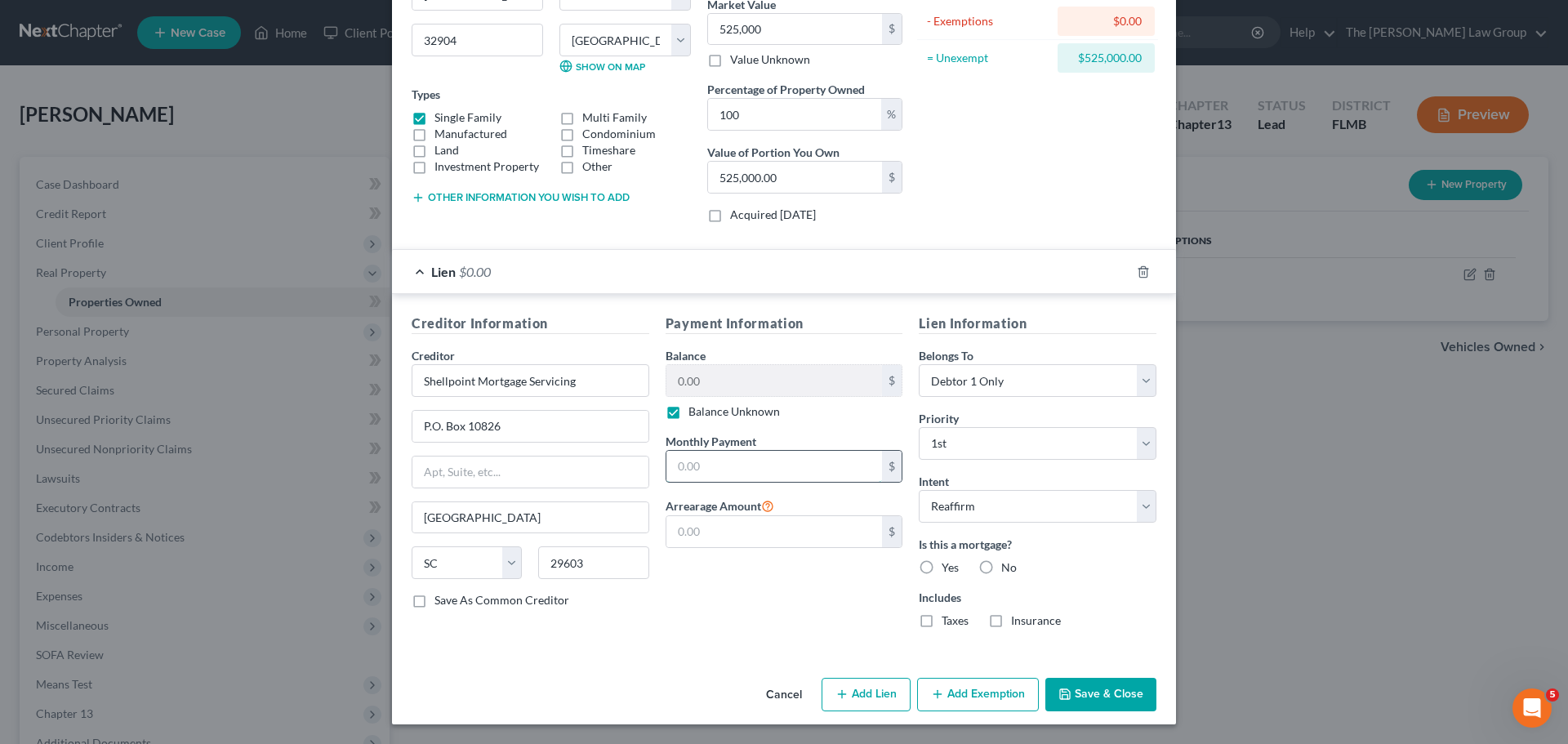
click at [726, 466] on input "text" at bounding box center [775, 466] width 217 height 31
type input "2,501"
click at [527, 598] on label "Save As Common Creditor" at bounding box center [502, 600] width 135 height 16
click at [452, 598] on input "Save As Common Creditor" at bounding box center [446, 597] width 11 height 11
checkbox input "true"
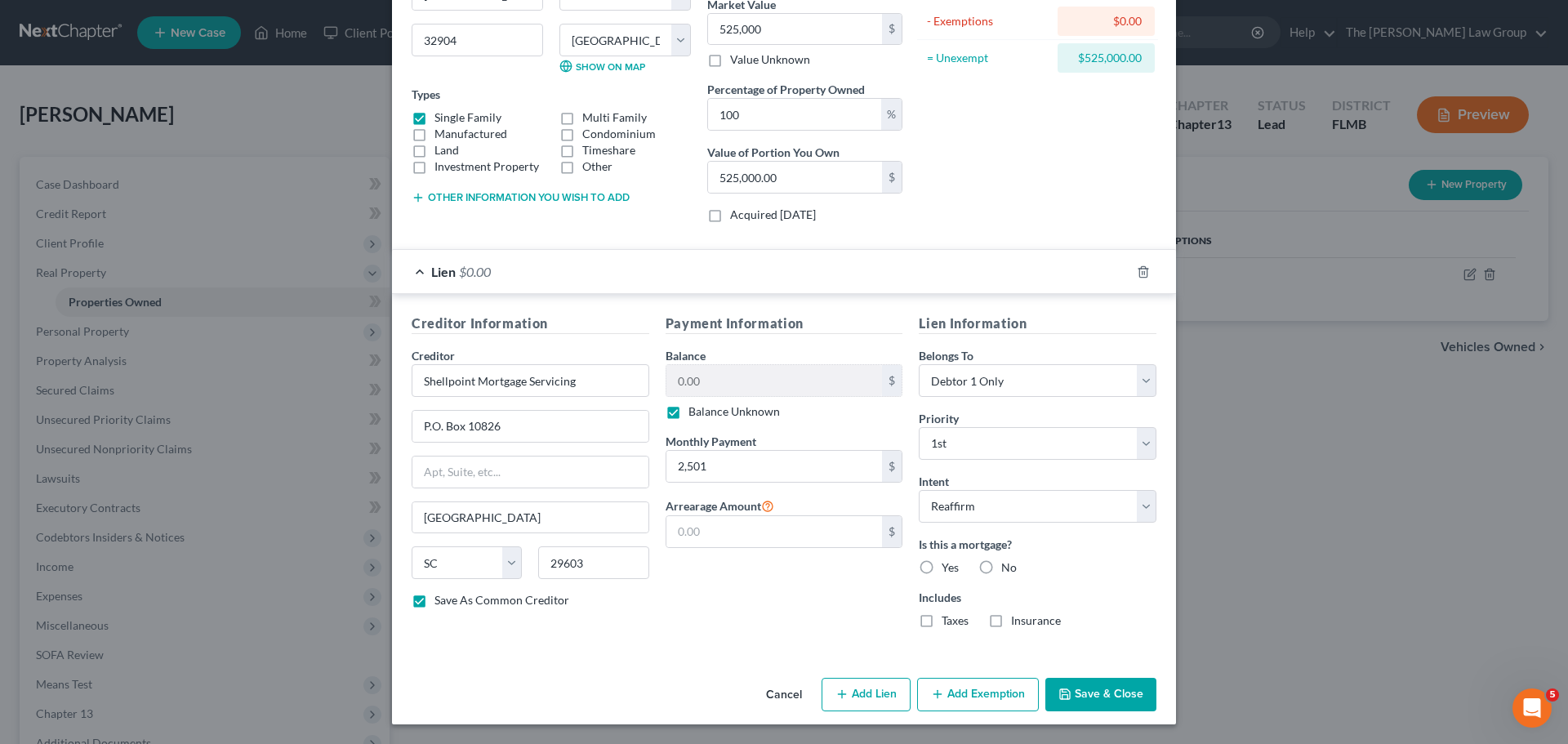
click at [689, 415] on label "Balance Unknown" at bounding box center [735, 412] width 92 height 16
click at [695, 414] on input "Balance Unknown" at bounding box center [700, 408] width 11 height 11
checkbox input "false"
click at [704, 386] on input "0.00" at bounding box center [775, 381] width 217 height 31
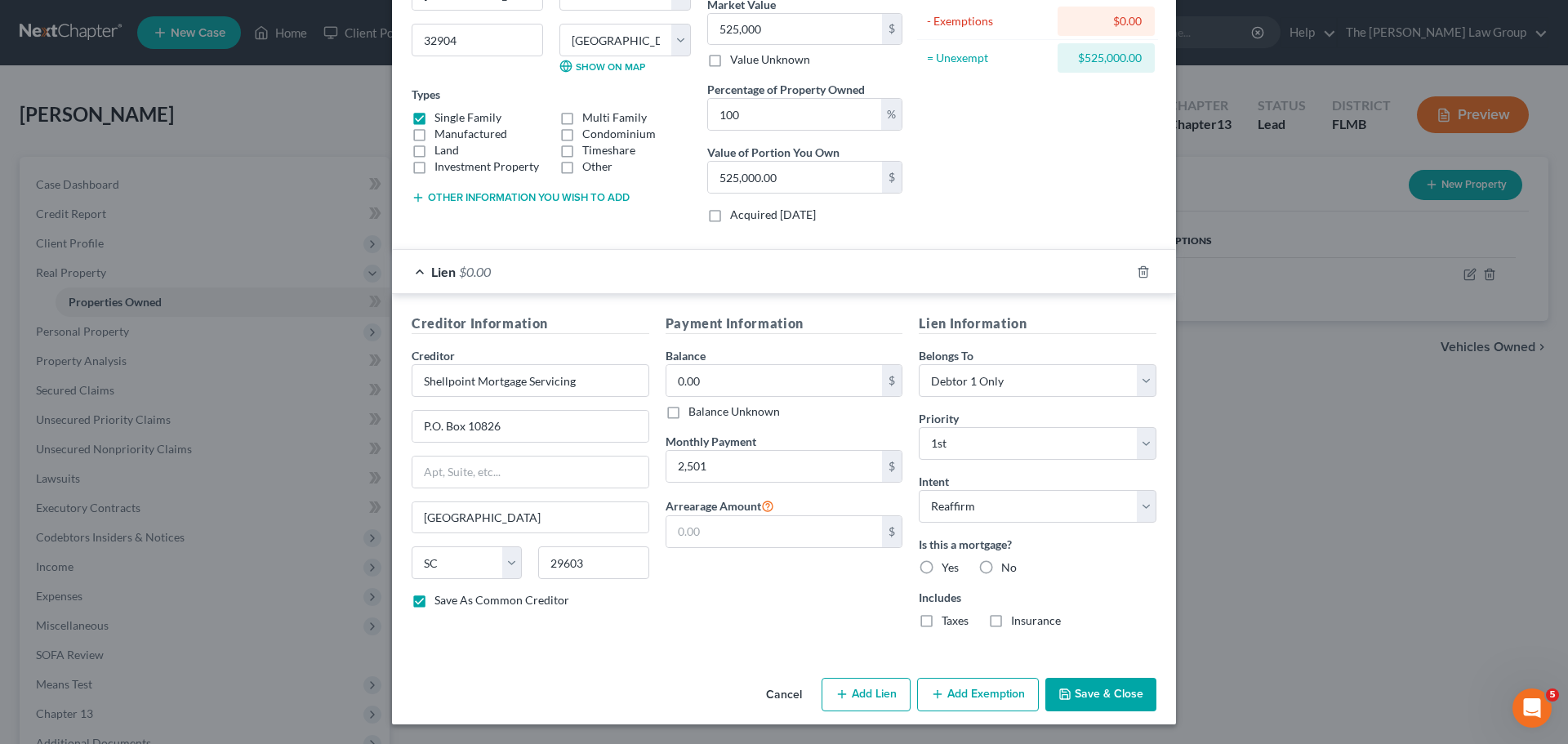
click at [531, 87] on div "Types Single Family Multi Family Manufactured Condominium Land Timeshare Invest…" at bounding box center [552, 130] width 279 height 89
click at [704, 376] on input "0.00" at bounding box center [775, 381] width 217 height 31
type input "311,690.02"
click at [835, 417] on div "Balance Unknown" at bounding box center [784, 412] width 238 height 16
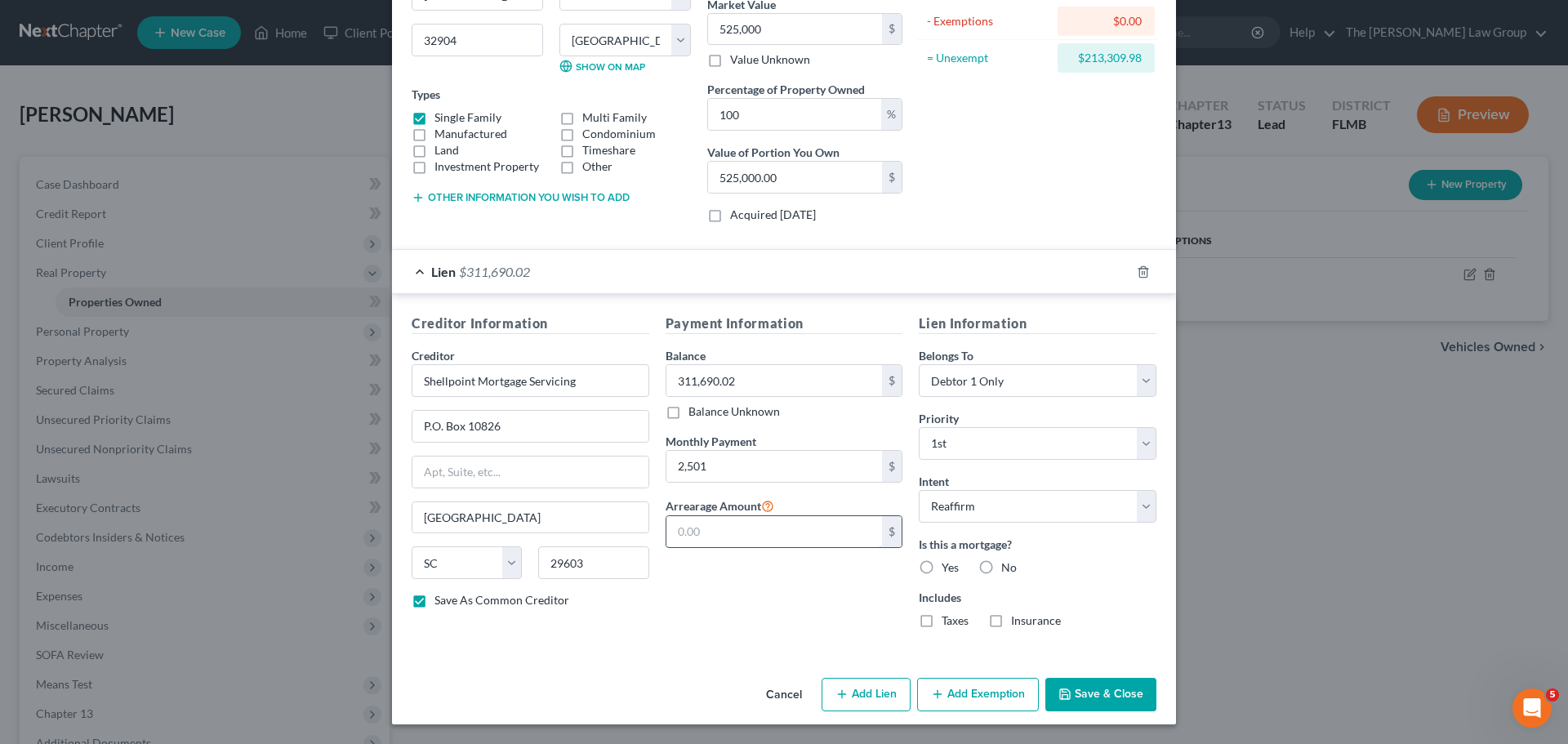
click at [784, 528] on input "text" at bounding box center [775, 532] width 217 height 31
type input "Shellpoint Mortgage Servicing"
type input "416,898.03"
click at [756, 525] on input "text" at bounding box center [775, 532] width 217 height 31
type input "90,277.20"
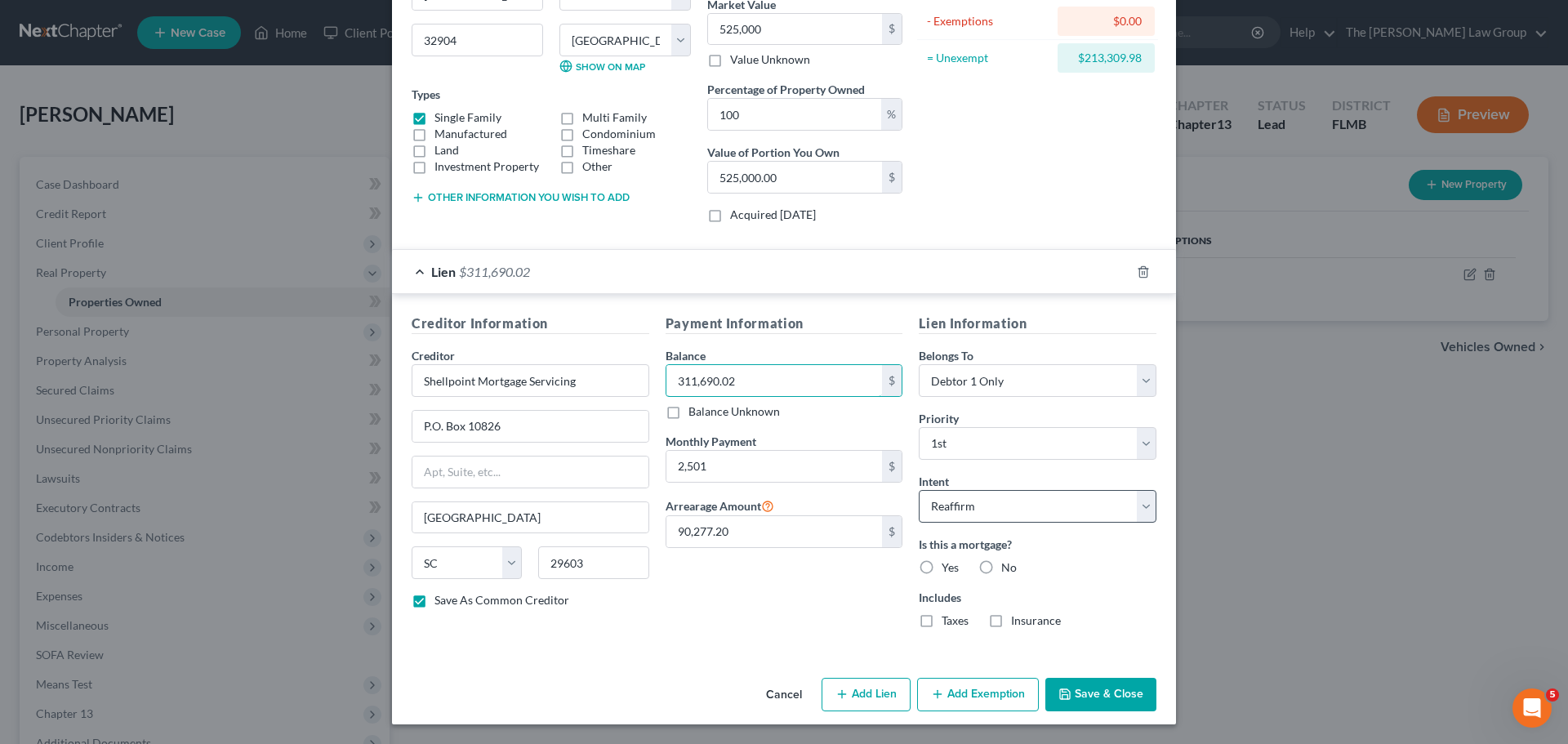
type input "311,690.02"
click at [1062, 513] on select "Select Surrender Redeem Reaffirm Avoid Other" at bounding box center [1037, 506] width 238 height 33
click at [918, 490] on select "Select Surrender Redeem Reaffirm Avoid Other" at bounding box center [1037, 506] width 238 height 33
click at [989, 514] on select "Select Surrender Redeem Reaffirm Avoid Other" at bounding box center [1037, 506] width 238 height 33
click at [858, 621] on div "Payment Information Balance 311,690.02 $ Balance Unknown Balance Undetermined 3…" at bounding box center [784, 477] width 254 height 327
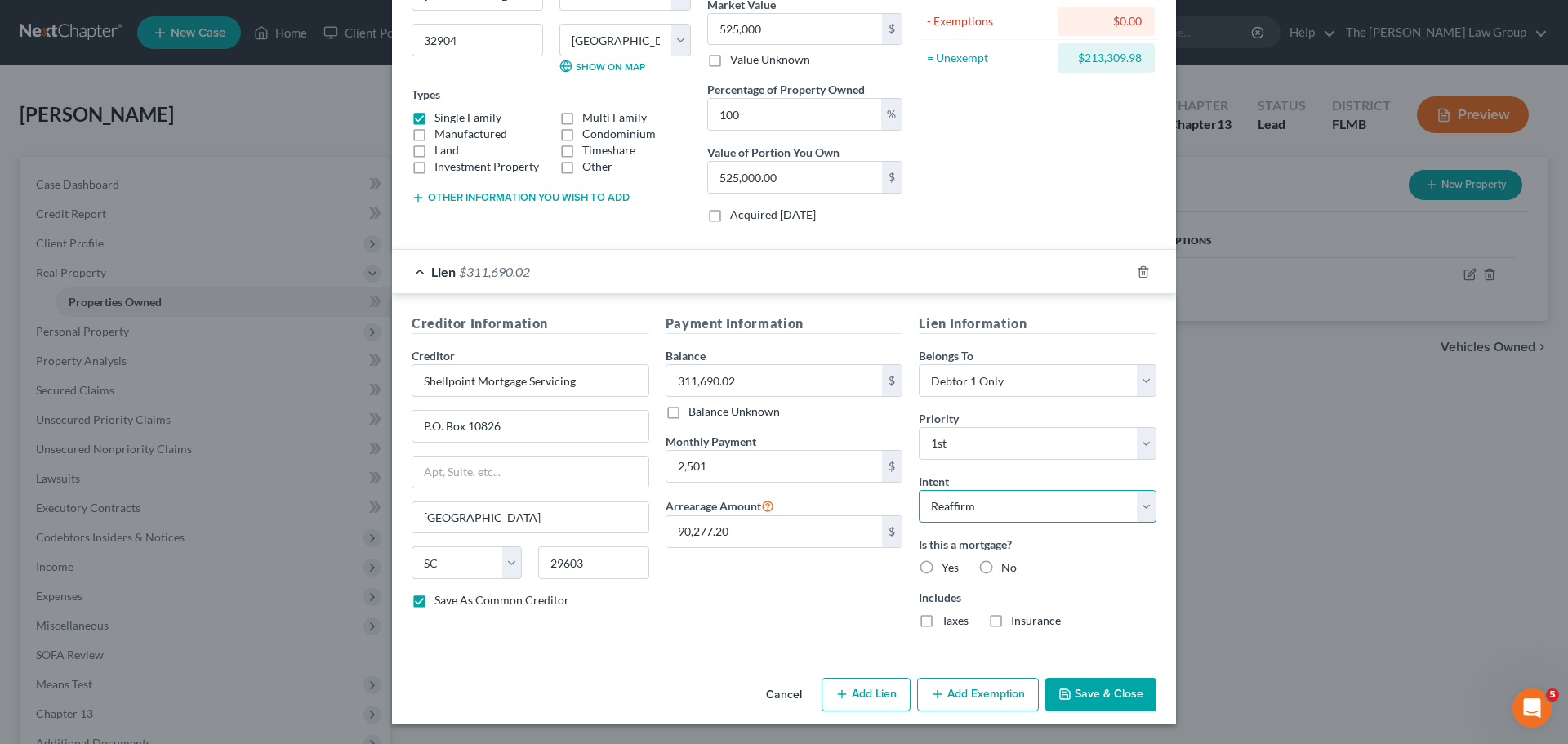
click at [983, 515] on select "Select Surrender Redeem Reaffirm Avoid Other" at bounding box center [1037, 506] width 238 height 33
select select
click at [918, 490] on select "Select Surrender Redeem Reaffirm Avoid Other" at bounding box center [1037, 506] width 238 height 33
click at [941, 563] on label "Yes" at bounding box center [949, 568] width 17 height 16
click at [948, 563] on input "Yes" at bounding box center [953, 564] width 11 height 11
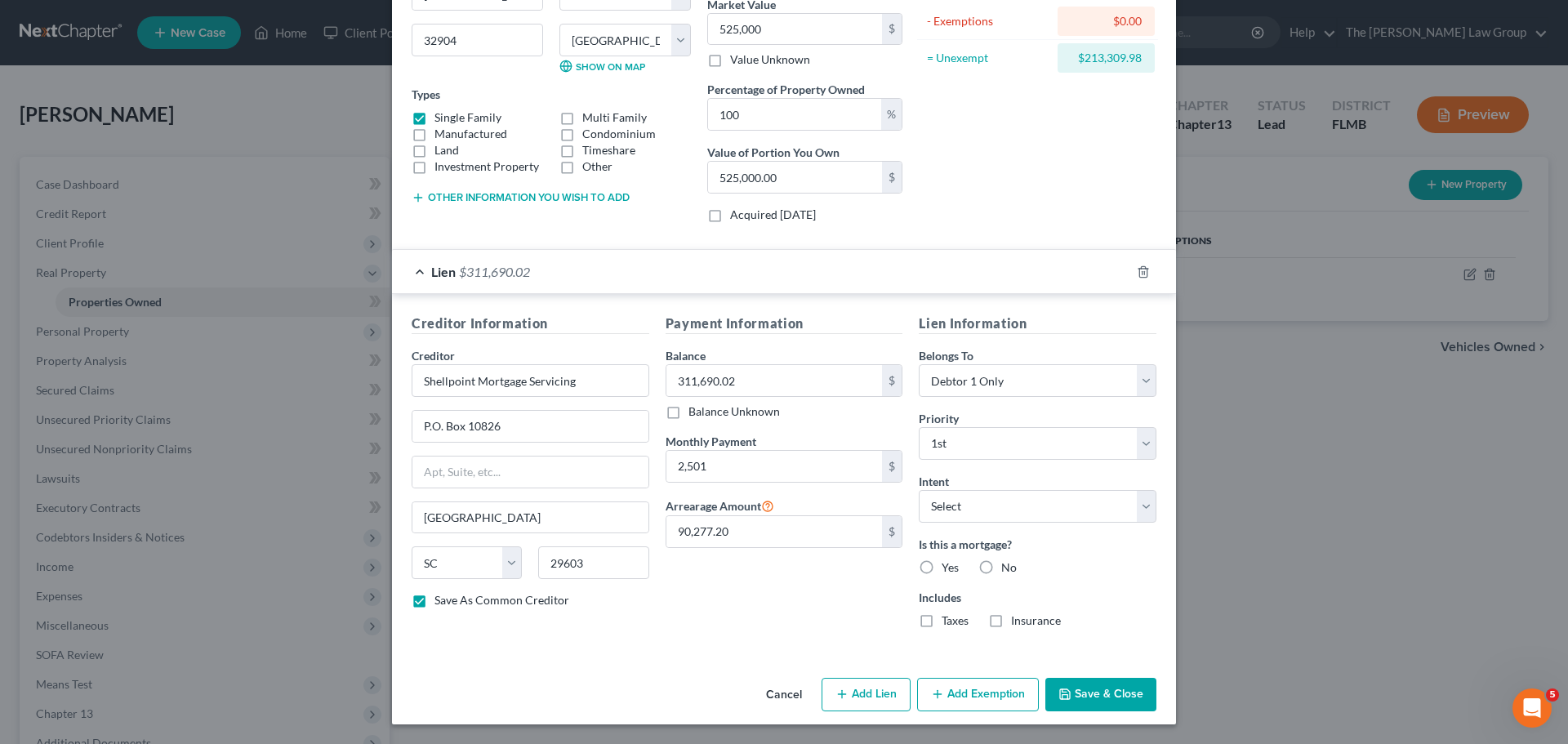
radio input "true"
click at [1001, 562] on label "No" at bounding box center [1008, 568] width 16 height 16
click at [1007, 562] on input "No" at bounding box center [1012, 564] width 11 height 11
radio input "true"
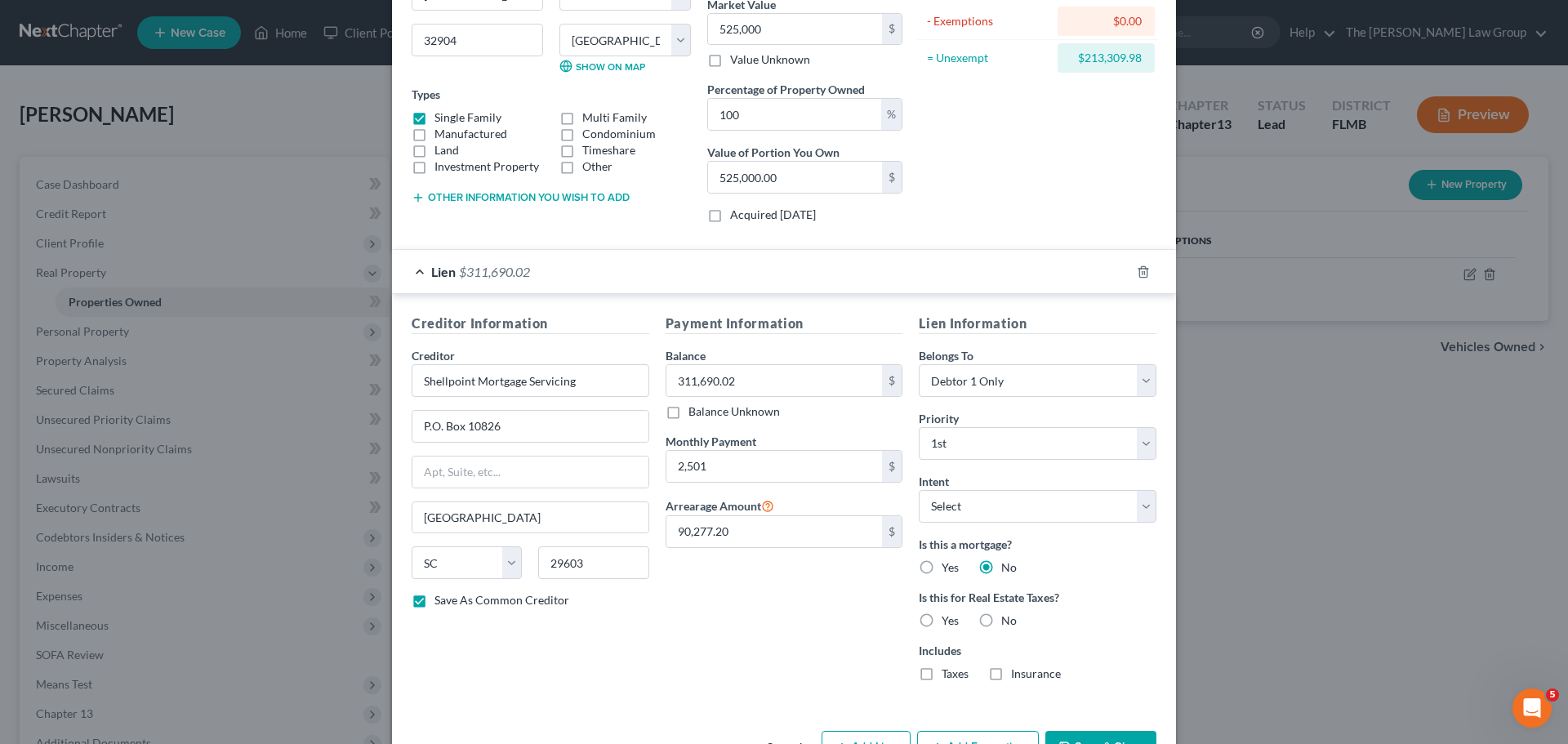
click at [941, 571] on label "Yes" at bounding box center [949, 568] width 17 height 16
click at [948, 570] on input "Yes" at bounding box center [953, 564] width 11 height 11
radio input "true"
radio input "false"
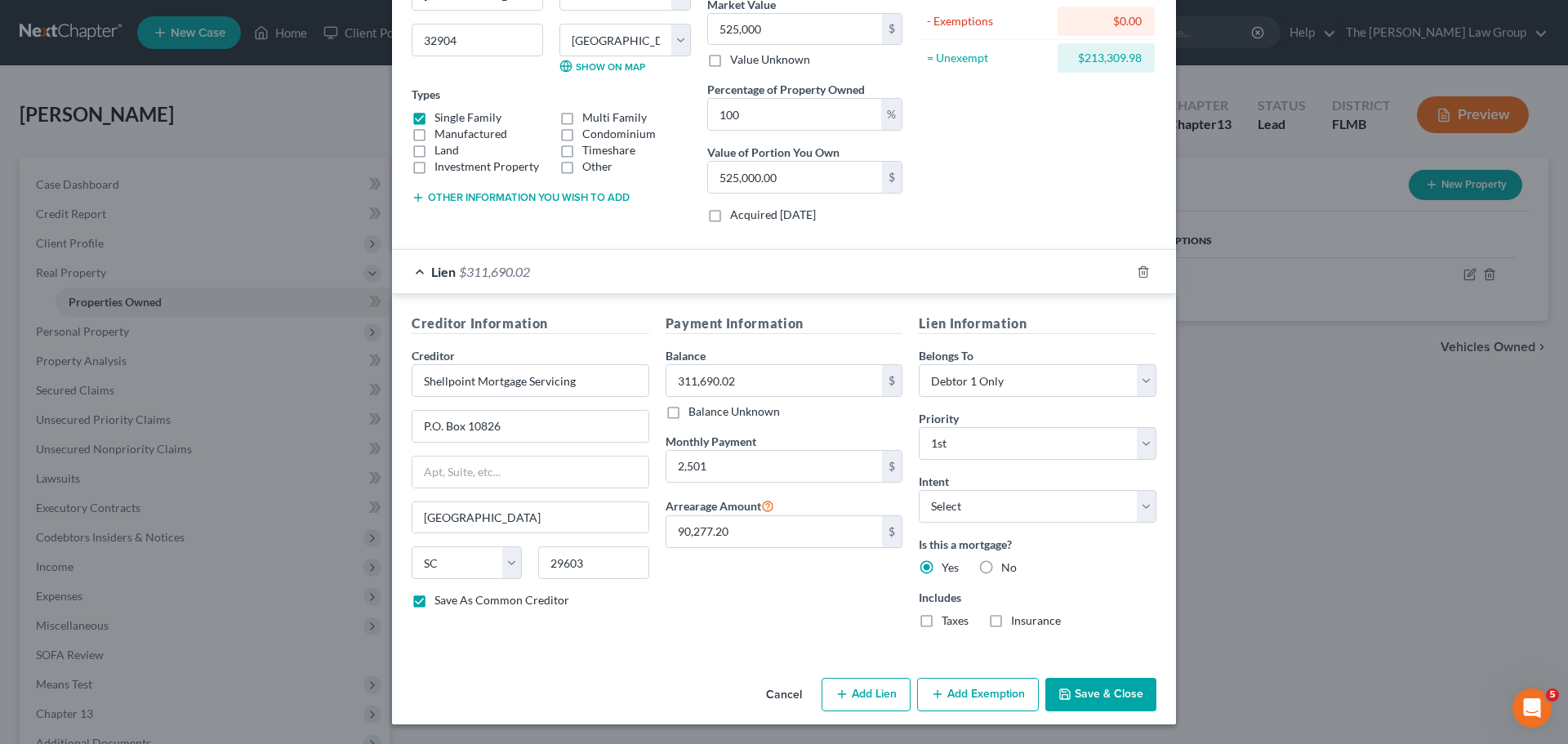
click at [941, 628] on label "Taxes" at bounding box center [954, 621] width 27 height 16
click at [948, 623] on input "Taxes" at bounding box center [953, 617] width 11 height 11
checkbox input "true"
click at [1011, 617] on label "Insurance" at bounding box center [1035, 621] width 50 height 16
click at [1017, 617] on input "Insurance" at bounding box center [1022, 617] width 11 height 11
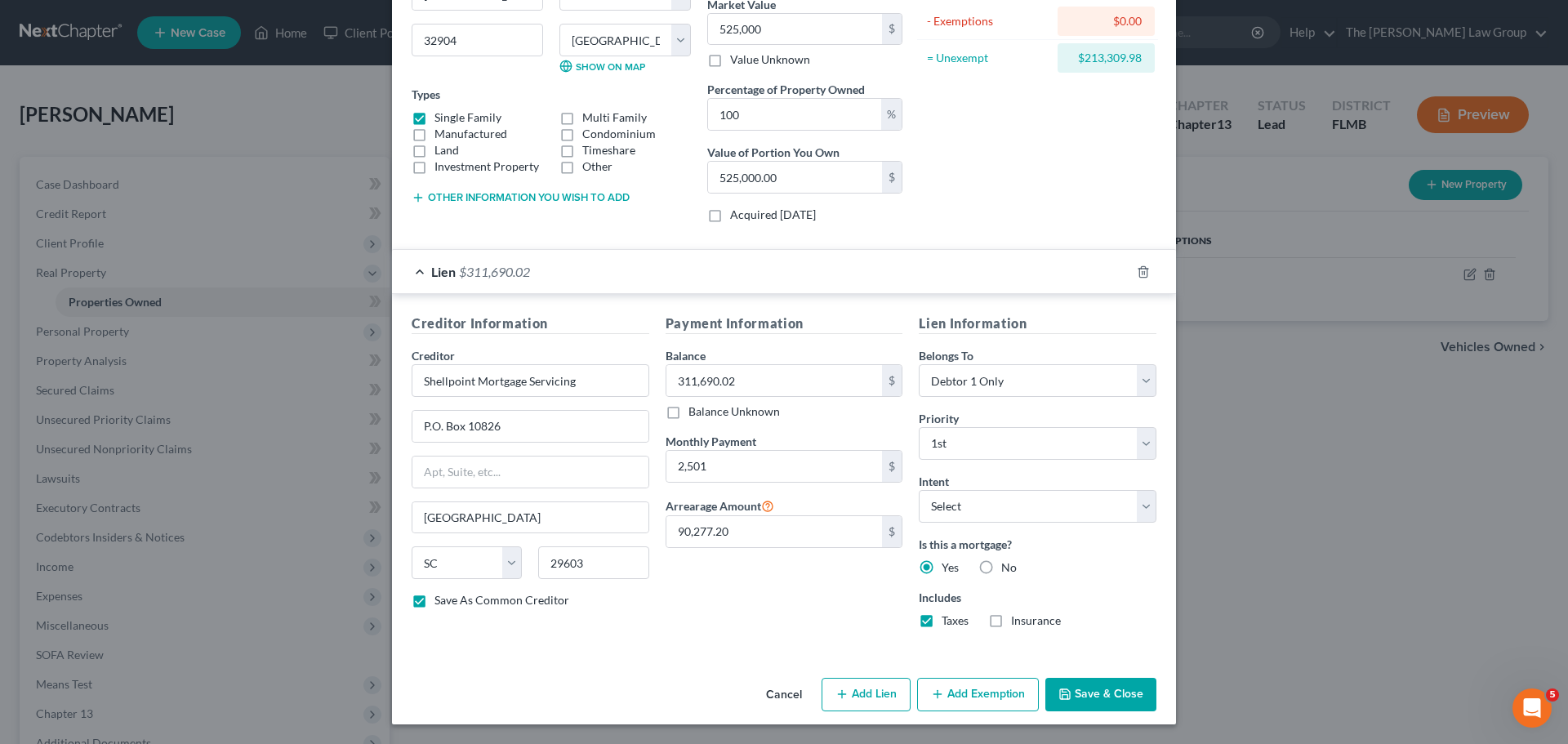
checkbox input "true"
click at [1001, 508] on select "Select Surrender Redeem Reaffirm Avoid Other" at bounding box center [1037, 506] width 238 height 33
click at [853, 630] on div "Payment Information Balance 311,690.02 $ Balance Unknown Balance Undetermined 3…" at bounding box center [784, 477] width 254 height 327
click at [985, 697] on button "Add Exemption" at bounding box center [977, 695] width 122 height 34
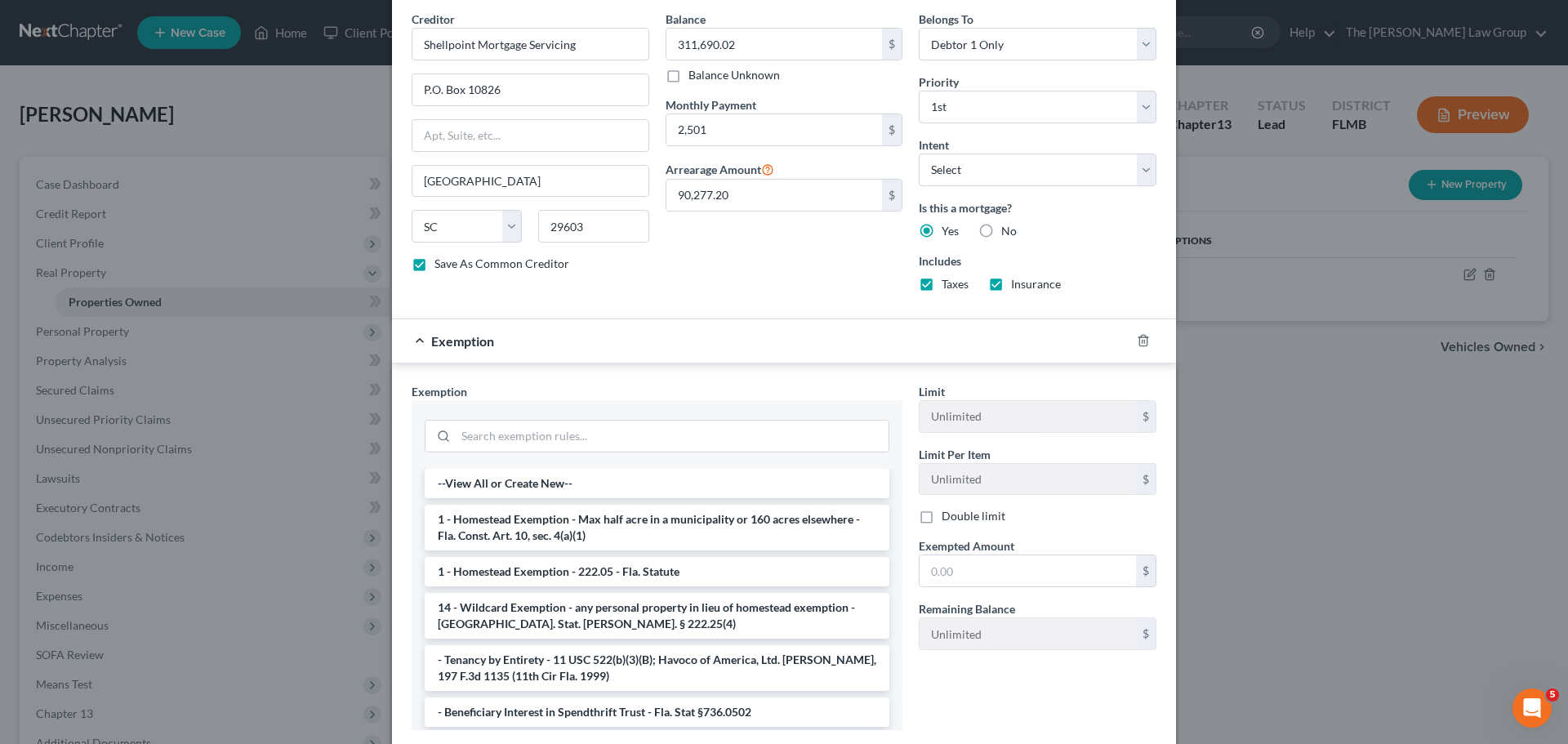
scroll to position [613, 0]
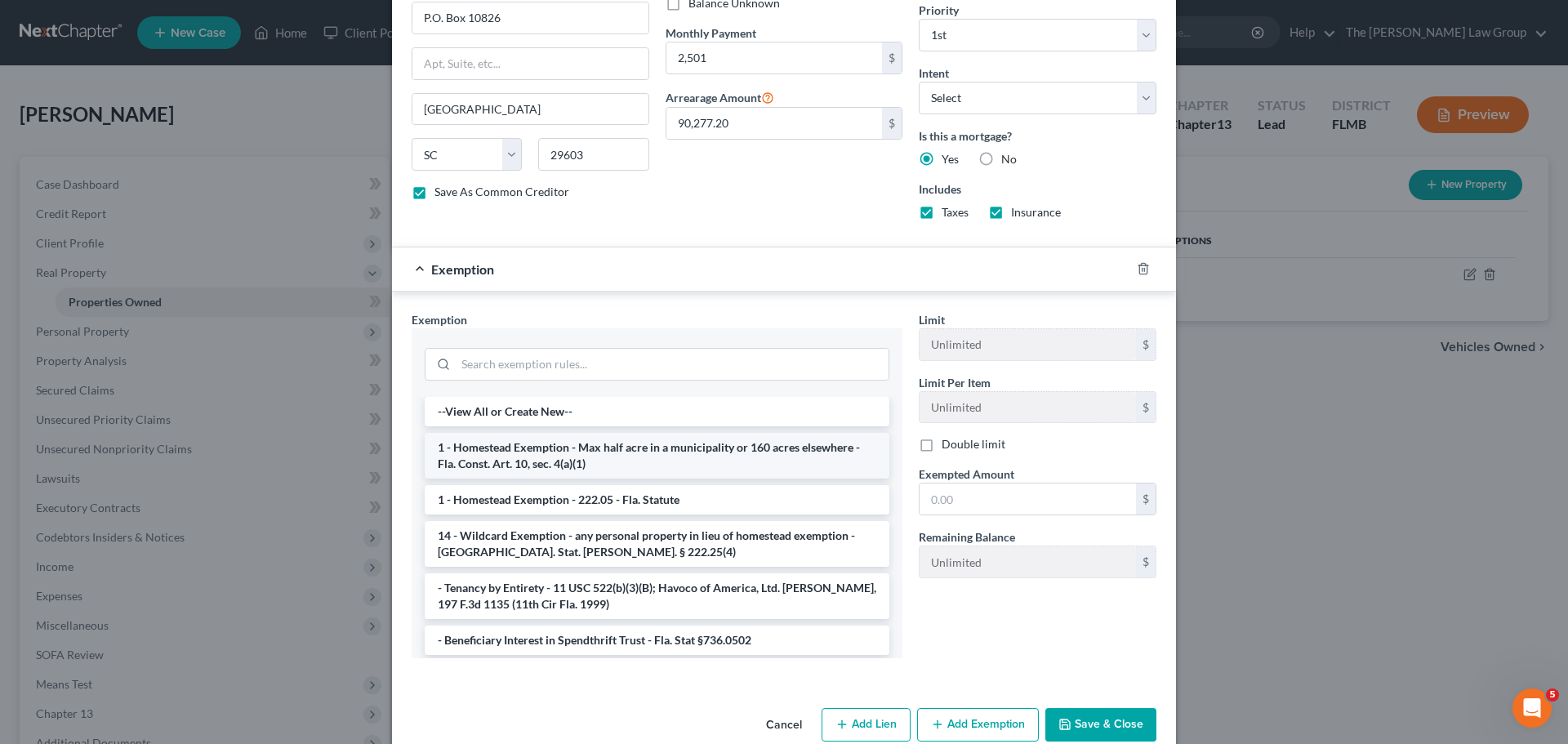
click at [527, 458] on li "1 - Homestead Exemption - Max half acre in a municipality or 160 acres elsewher…" at bounding box center [657, 456] width 465 height 46
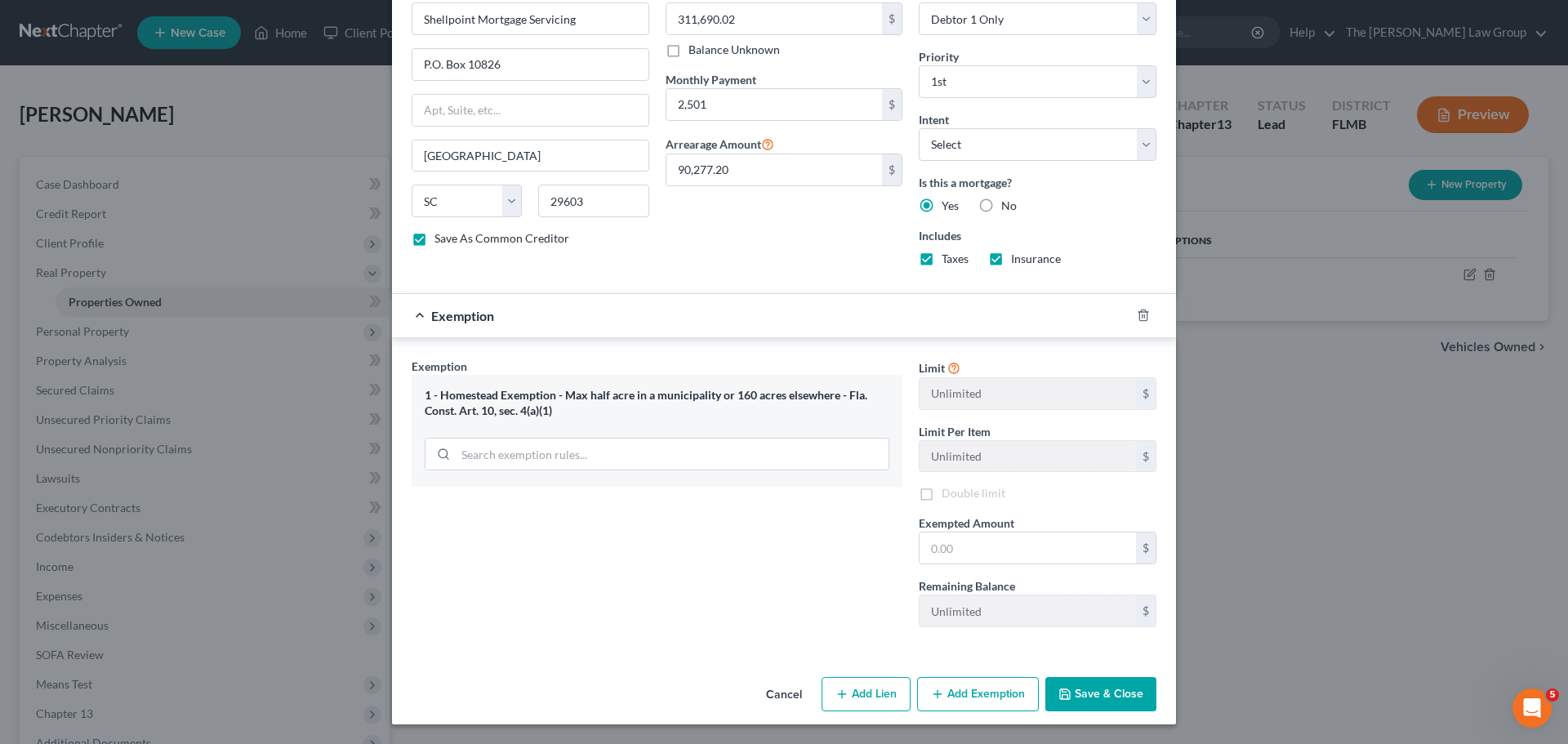
scroll to position [567, 0]
click at [528, 456] on div "1 - Homestead Exemption - Max half acre in a municipality or 160 acres elsewher…" at bounding box center [657, 430] width 491 height 112
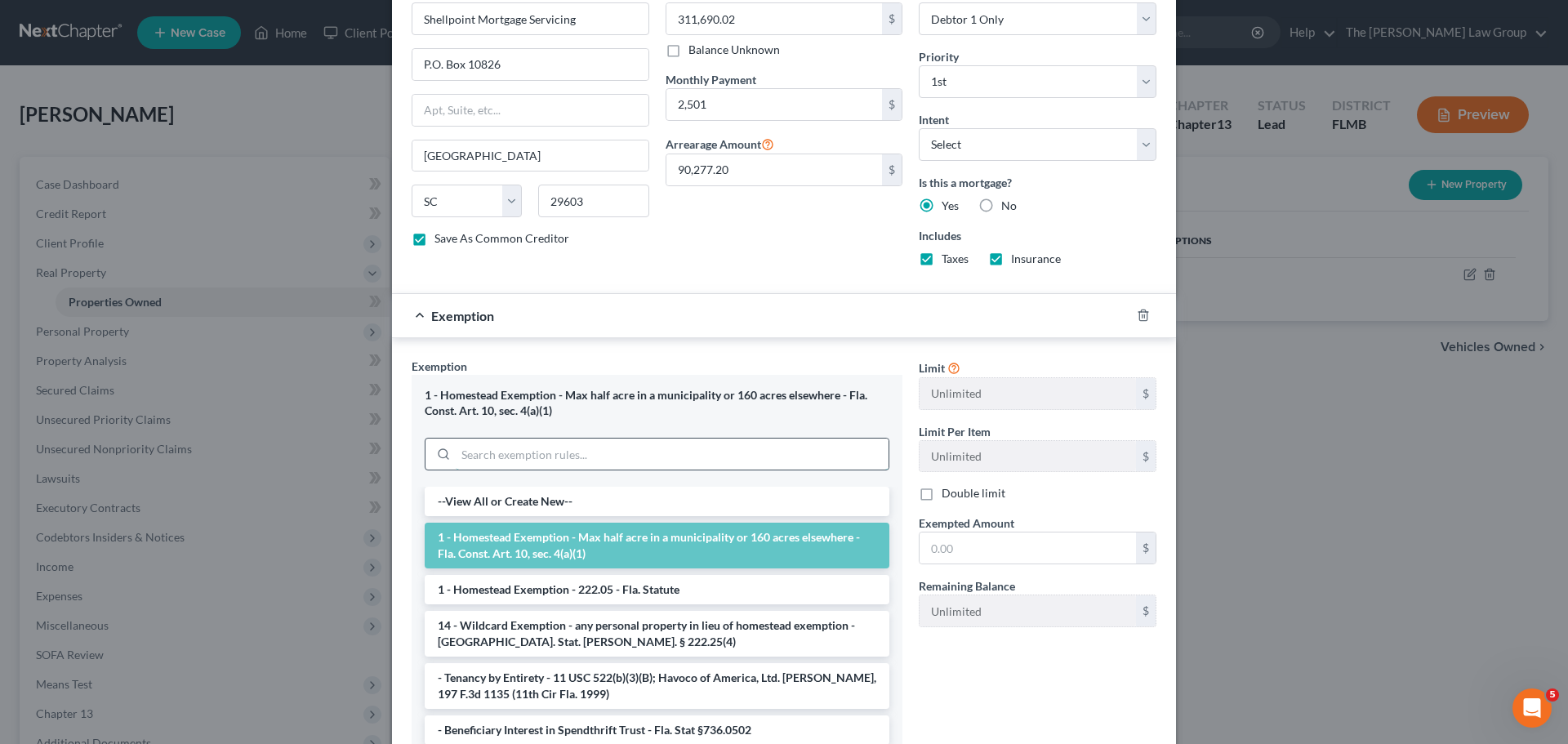
scroll to position [613, 0]
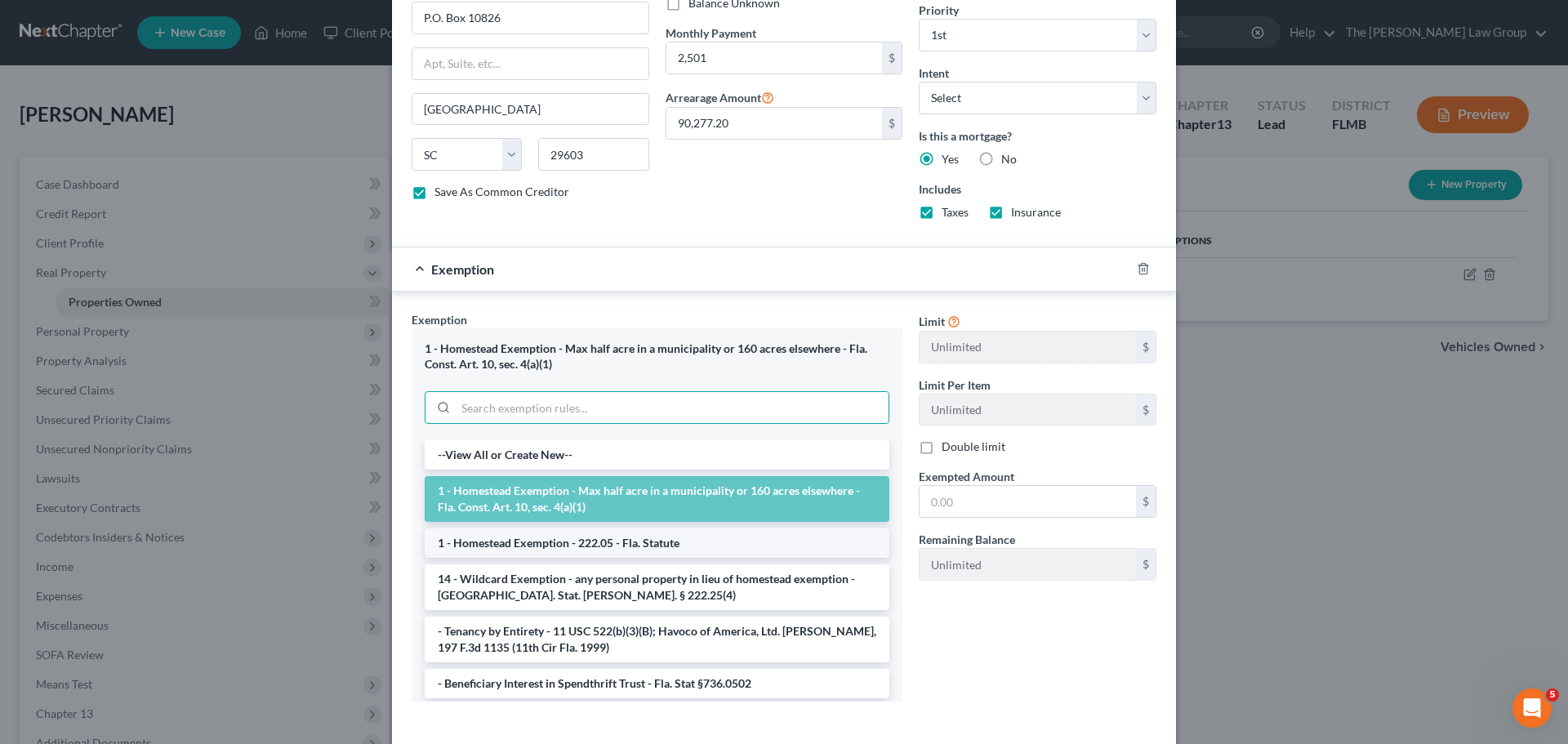
click at [540, 546] on li "1 - Homestead Exemption - 222.05 - Fla. Statute" at bounding box center [657, 543] width 465 height 29
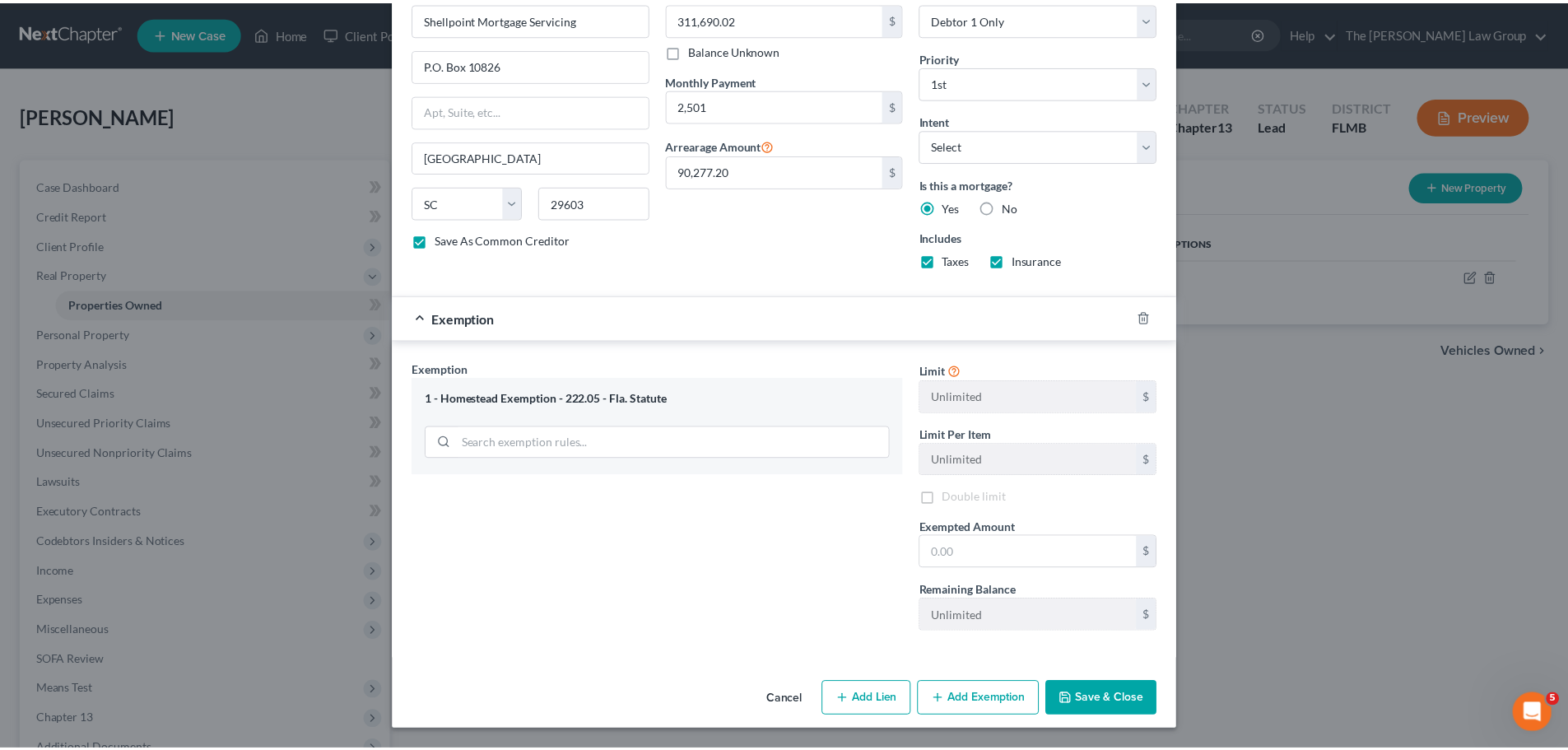
scroll to position [571, 0]
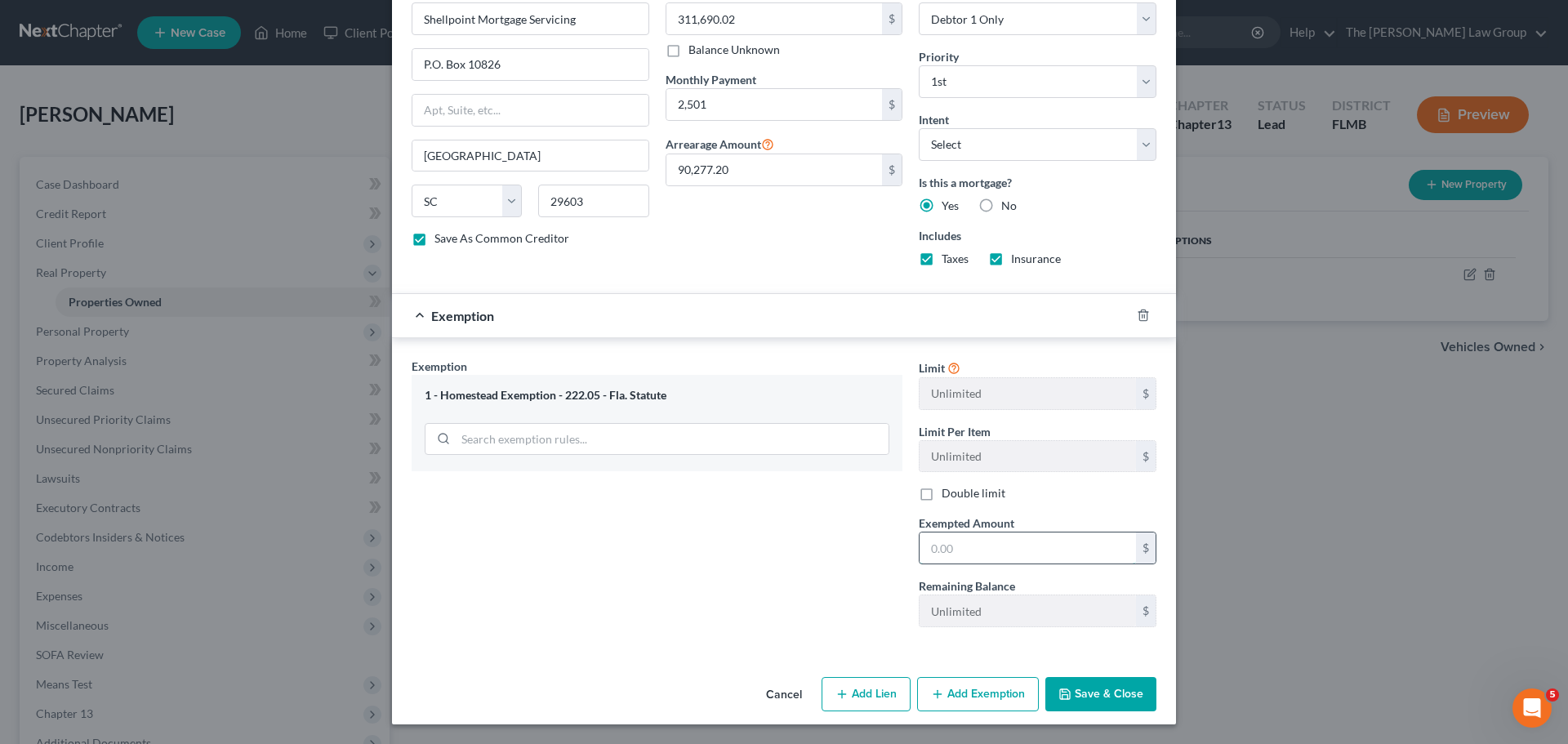
click at [965, 551] on input "text" at bounding box center [1027, 548] width 217 height 31
type input "525,000"
click at [1109, 690] on button "Save & Close" at bounding box center [1101, 694] width 111 height 34
checkbox input "false"
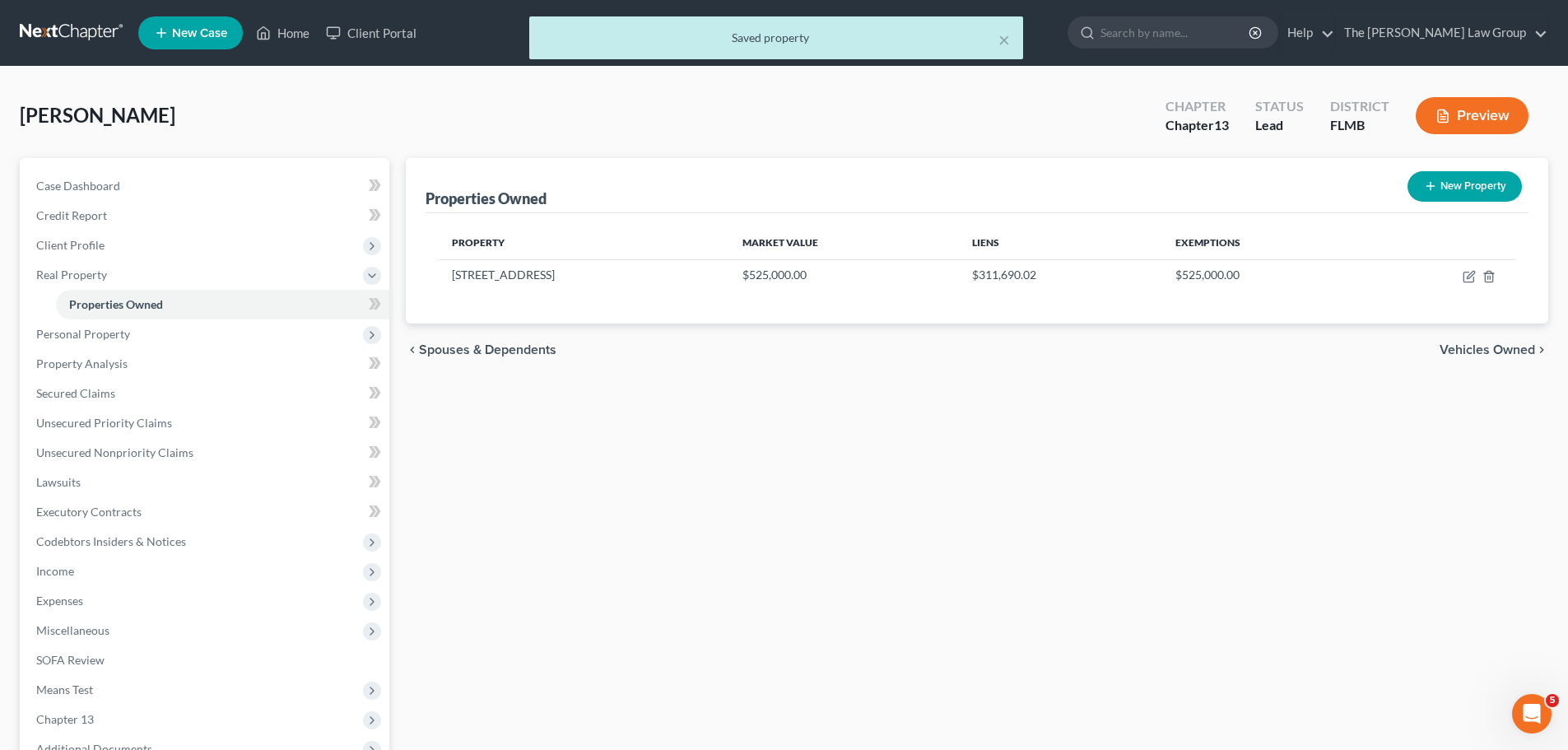
click at [1480, 355] on span "Vehicles Owned" at bounding box center [1487, 350] width 96 height 13
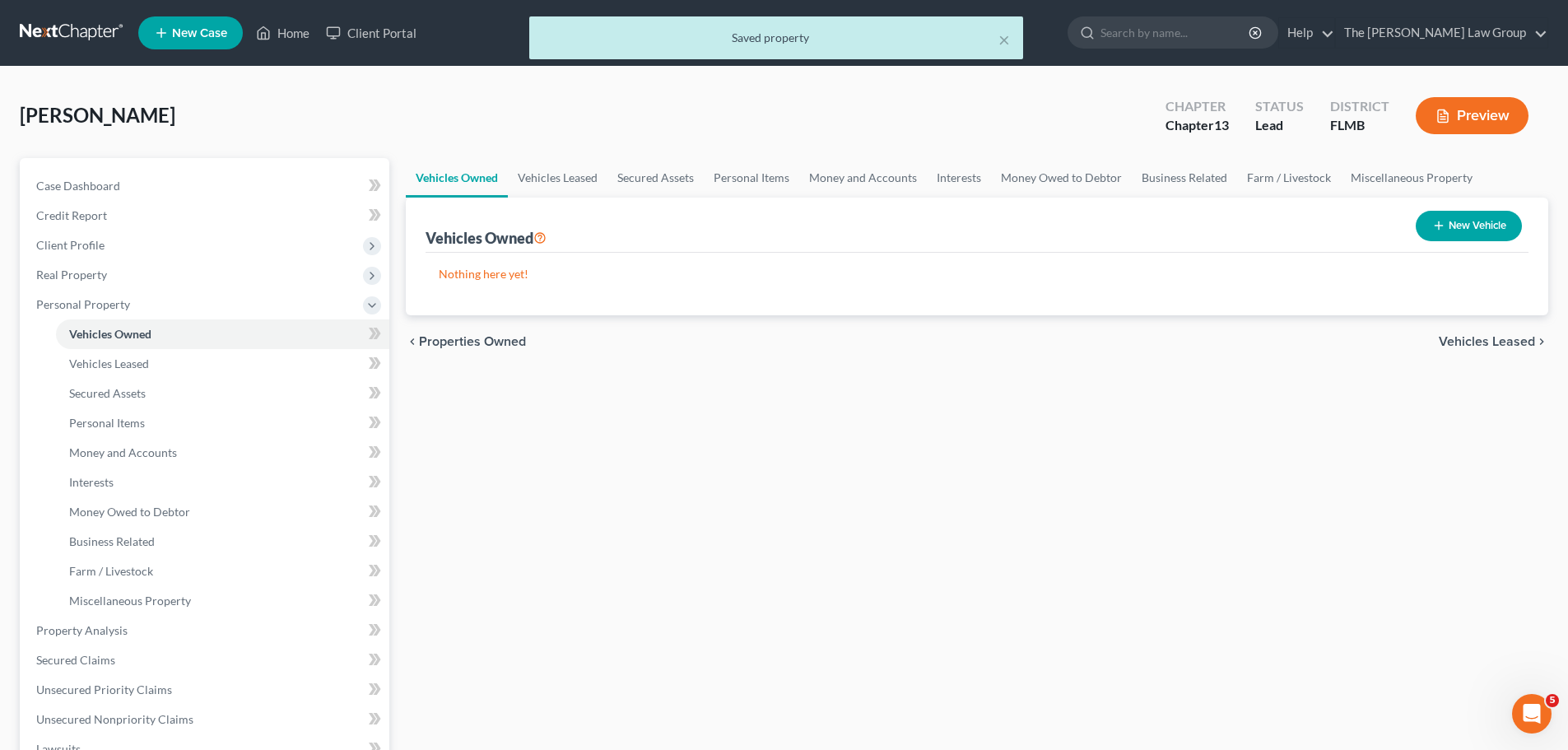
click at [1481, 340] on span "Vehicles Leased" at bounding box center [1486, 342] width 96 height 13
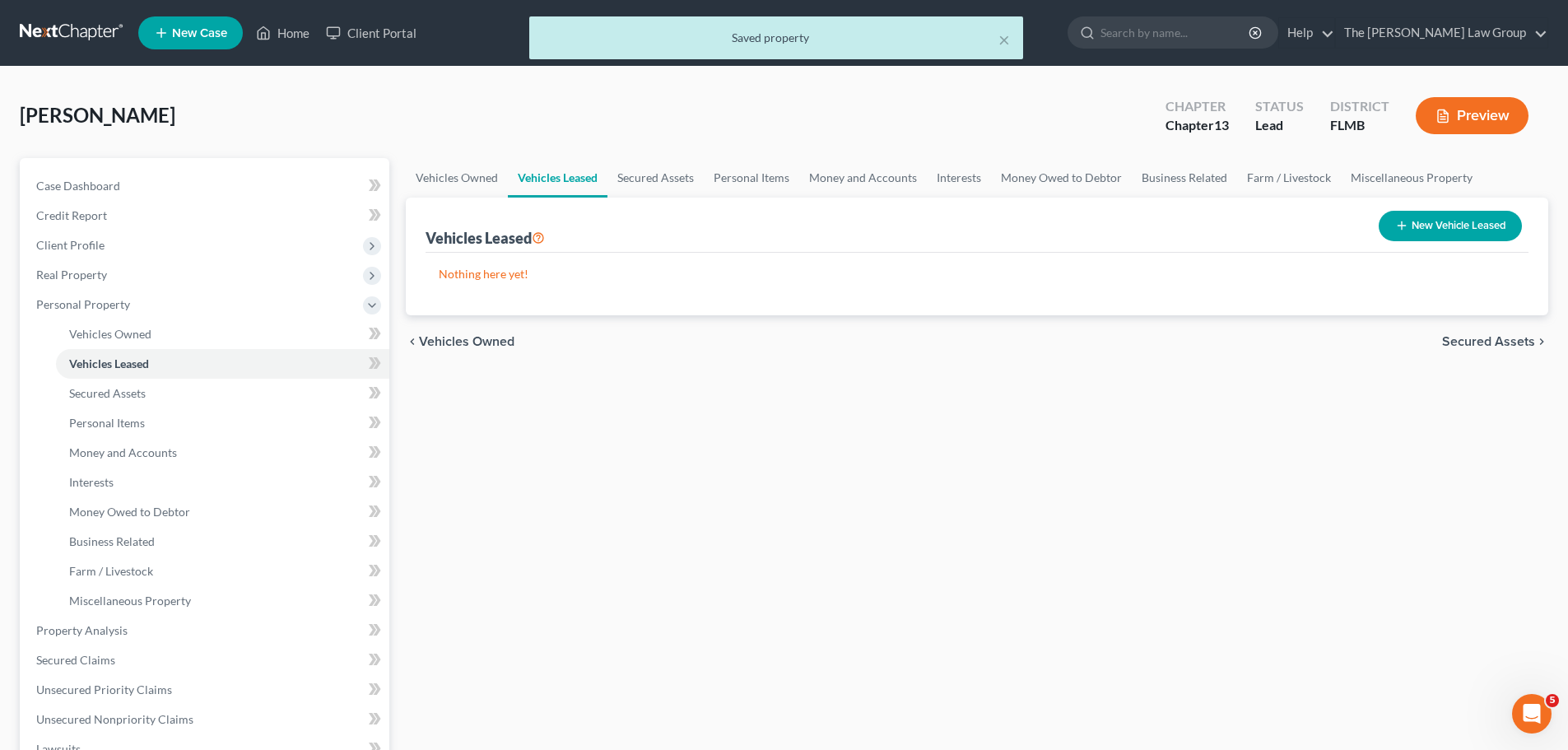
click at [1477, 343] on span "Secured Assets" at bounding box center [1488, 342] width 93 height 13
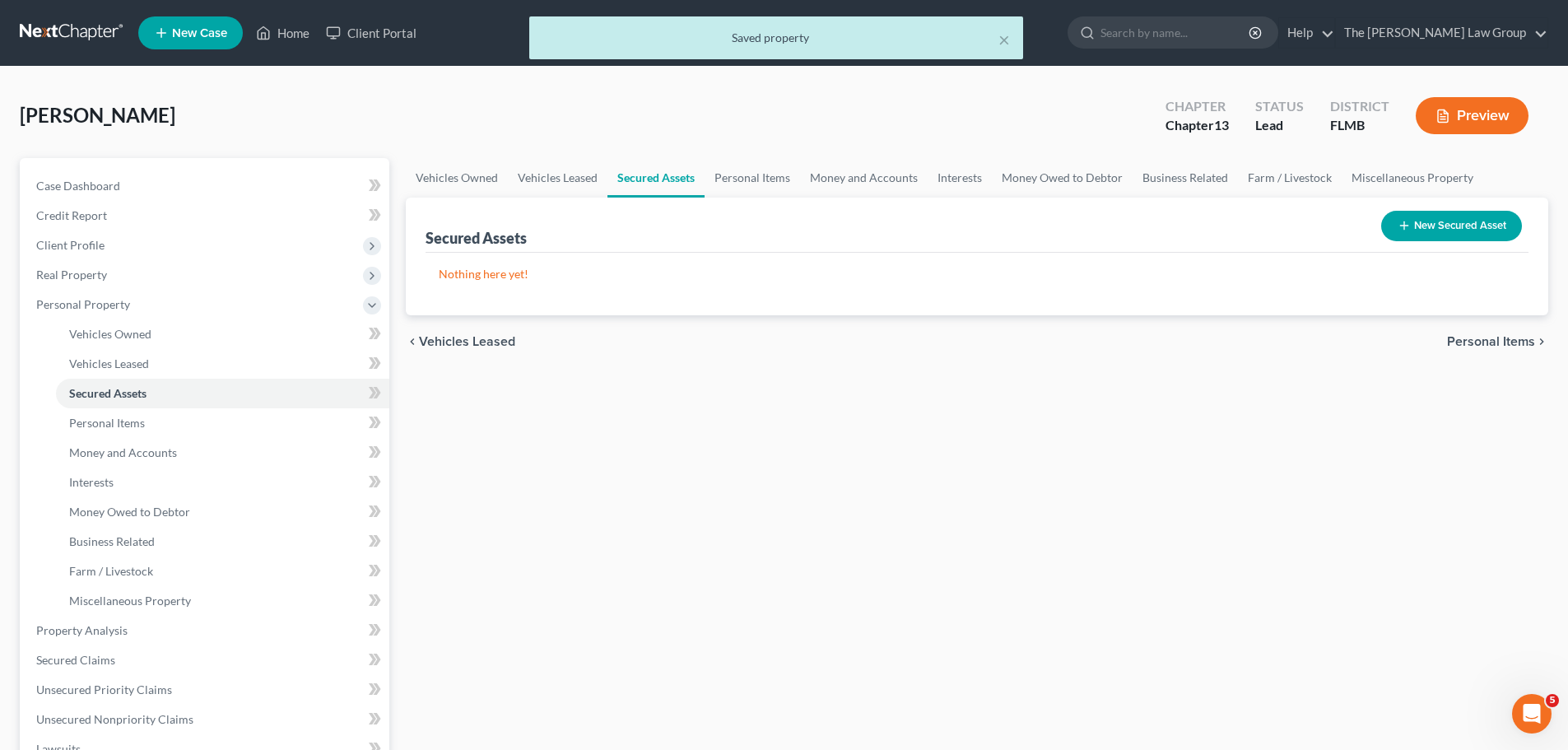
click at [1476, 344] on span "Personal Items" at bounding box center [1491, 342] width 88 height 13
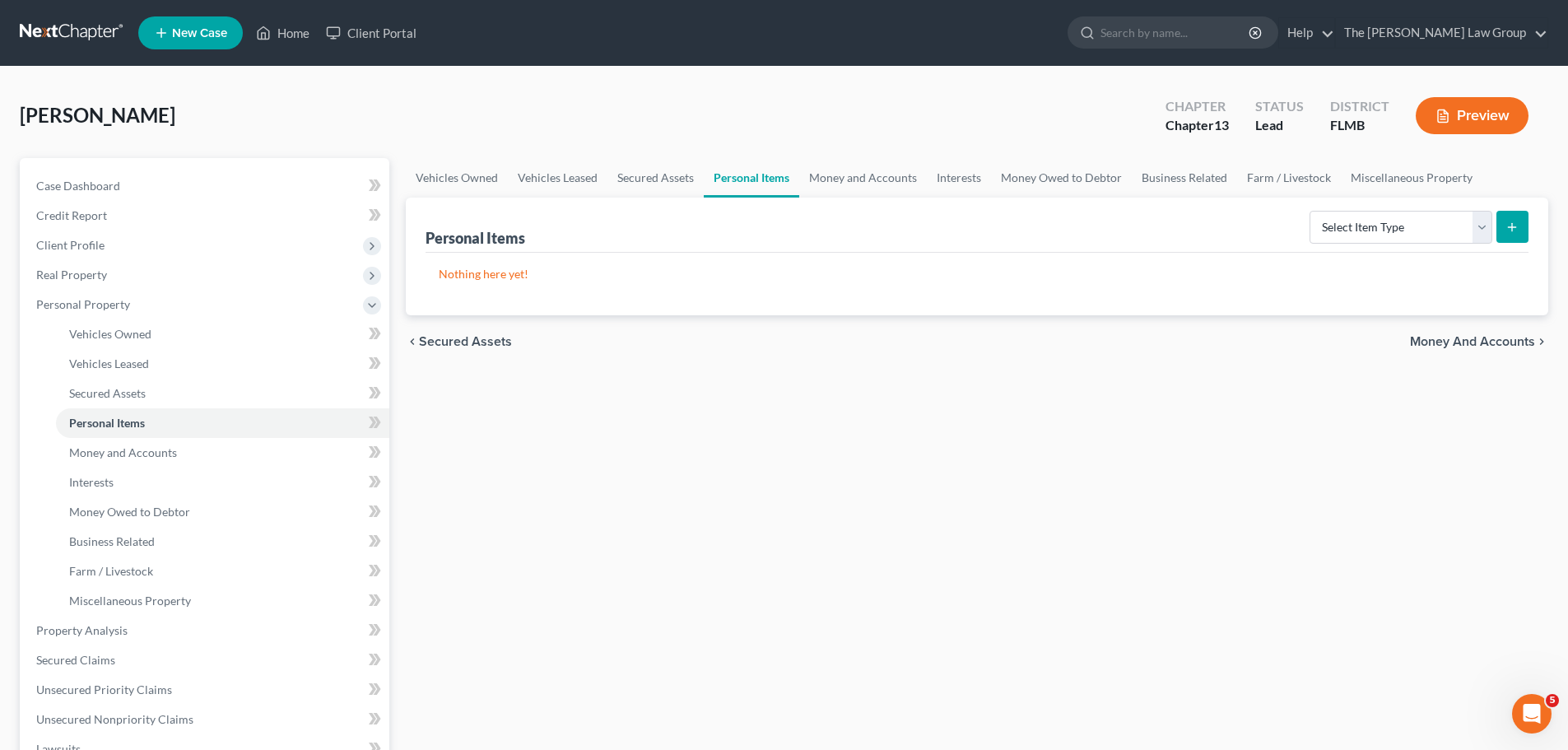
click at [1476, 344] on span "Money and Accounts" at bounding box center [1472, 342] width 125 height 13
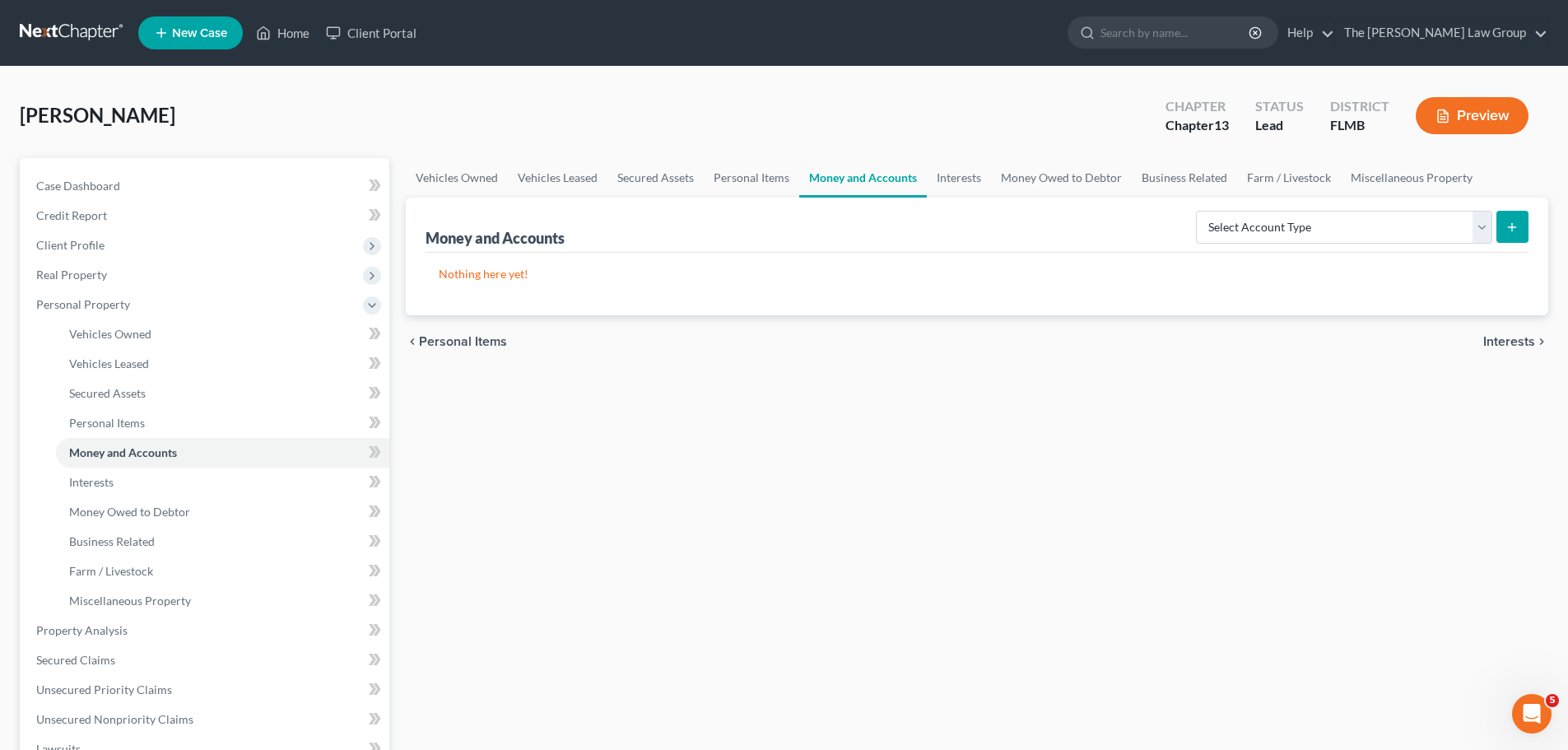
click at [1476, 344] on div "chevron_left Personal Items Interests chevron_right" at bounding box center [977, 342] width 1142 height 53
click at [1513, 342] on span "Interests" at bounding box center [1509, 342] width 52 height 13
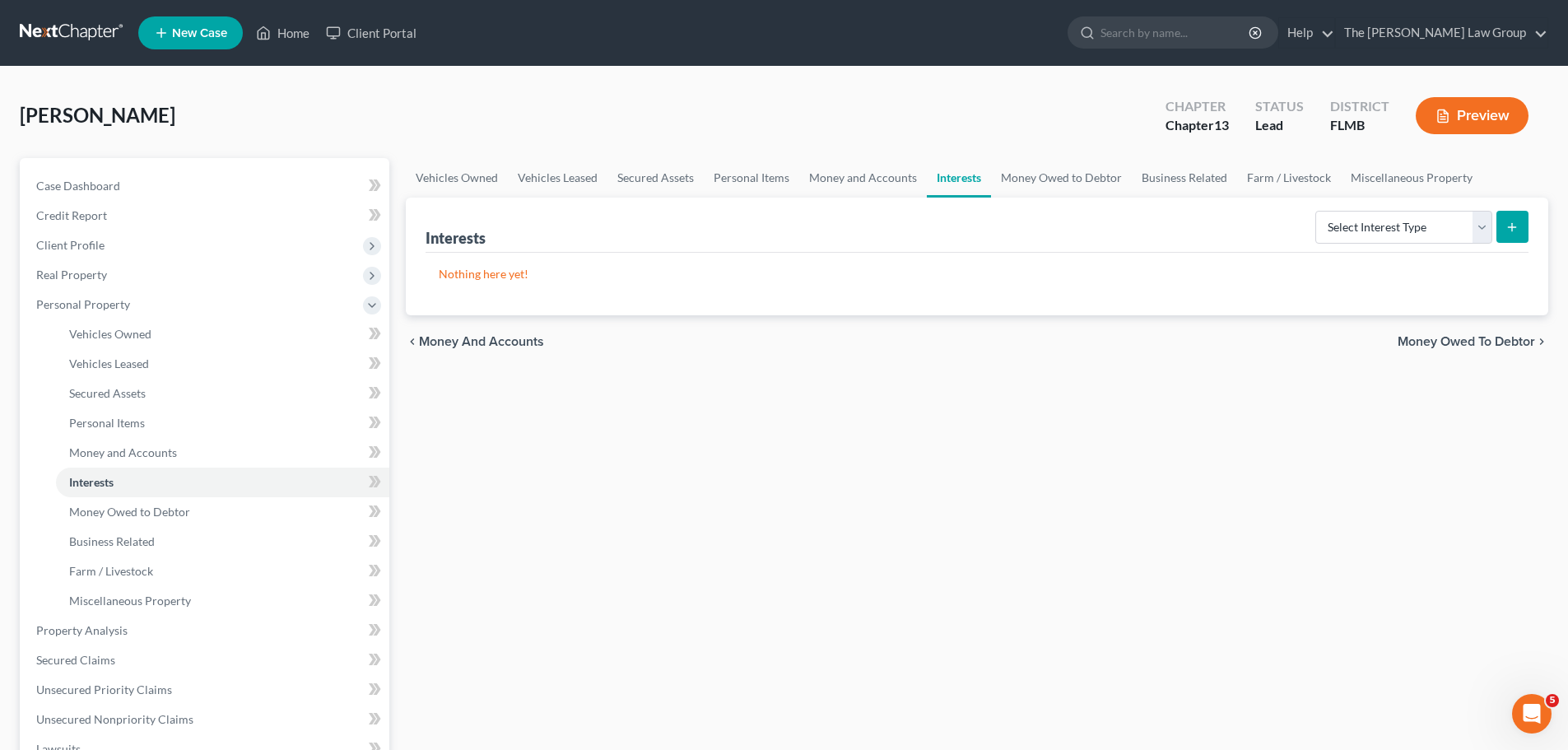
click at [1508, 341] on span "Money Owed to Debtor" at bounding box center [1466, 342] width 138 height 13
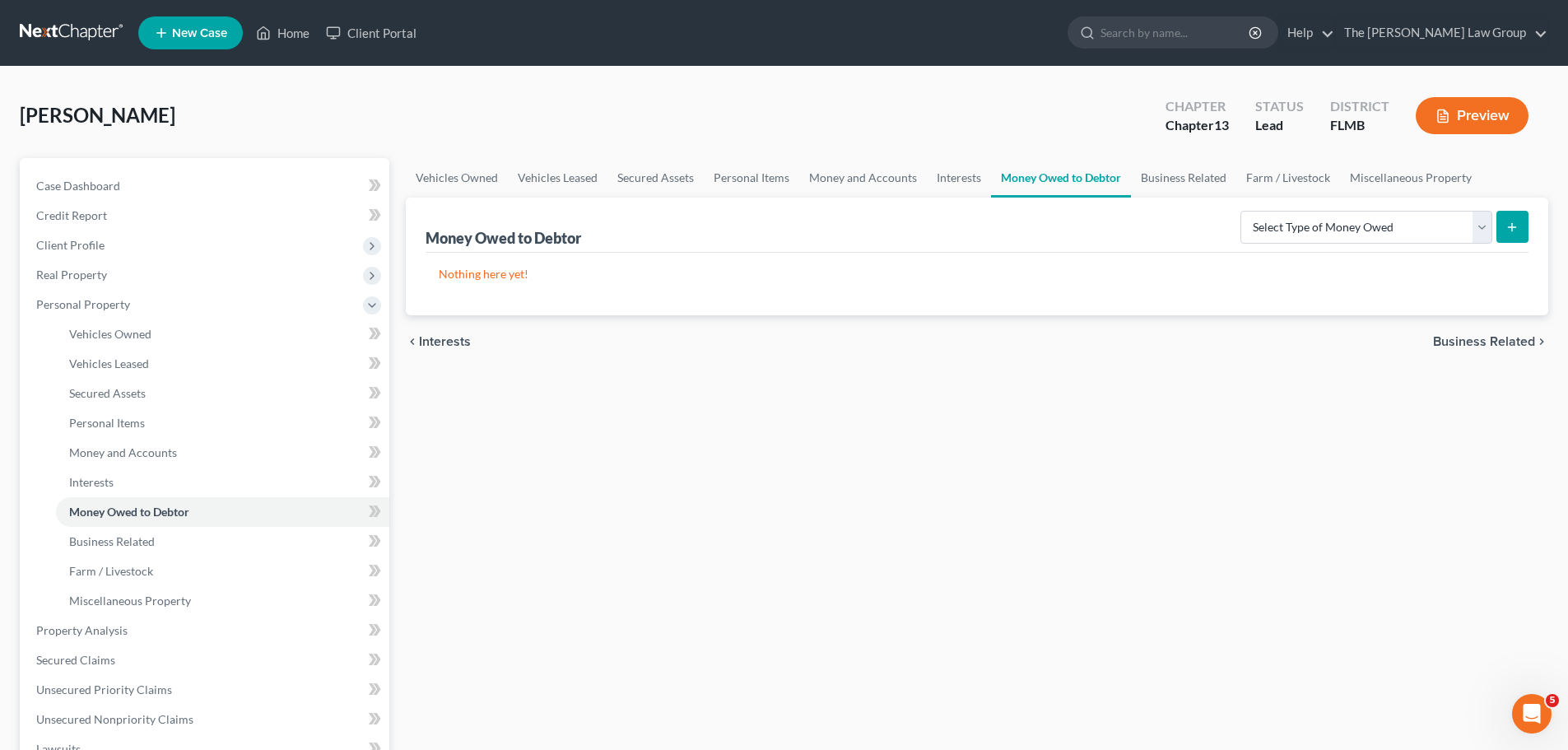
click at [1505, 342] on span "Business Related" at bounding box center [1484, 342] width 102 height 13
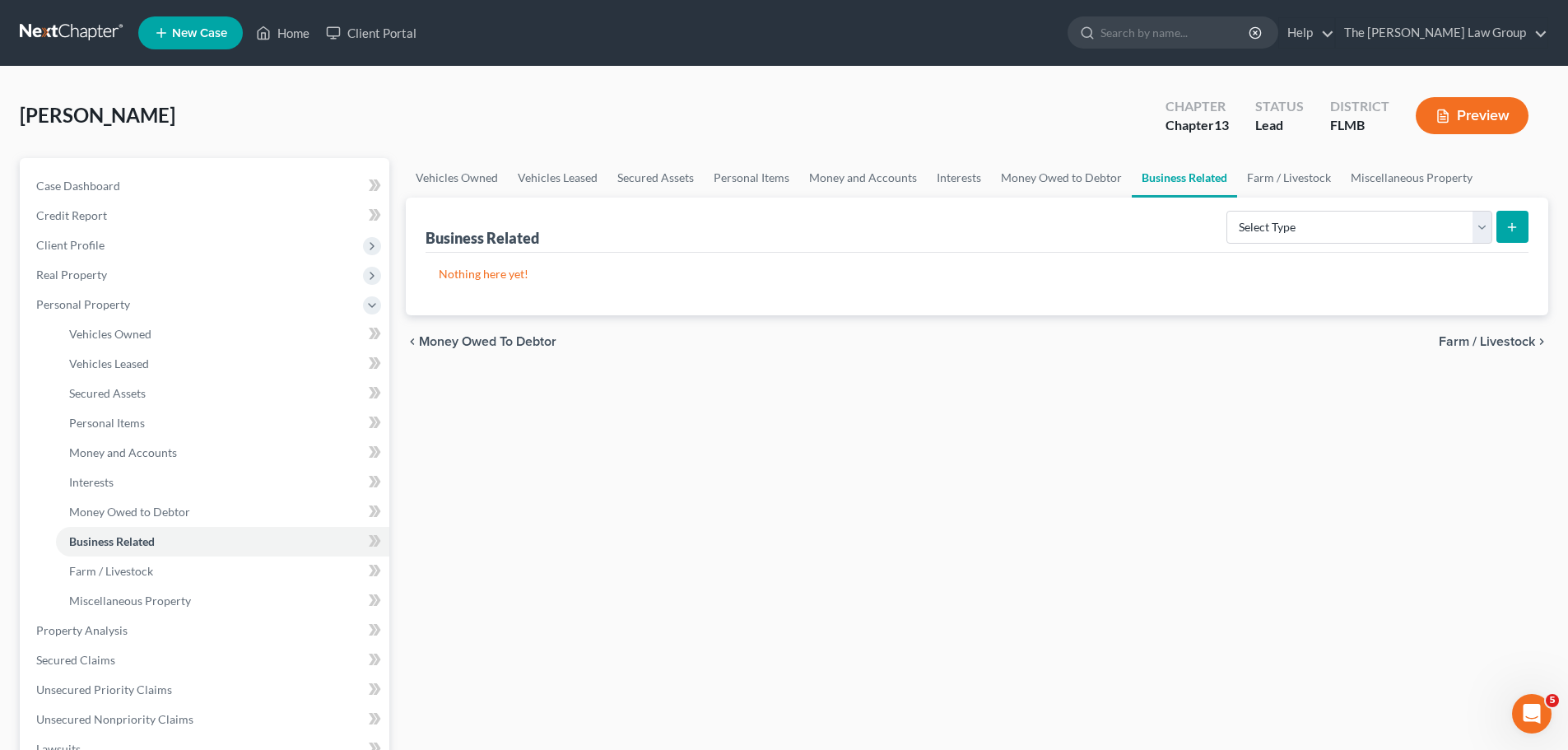
click at [1505, 342] on span "Farm / Livestock" at bounding box center [1486, 342] width 96 height 13
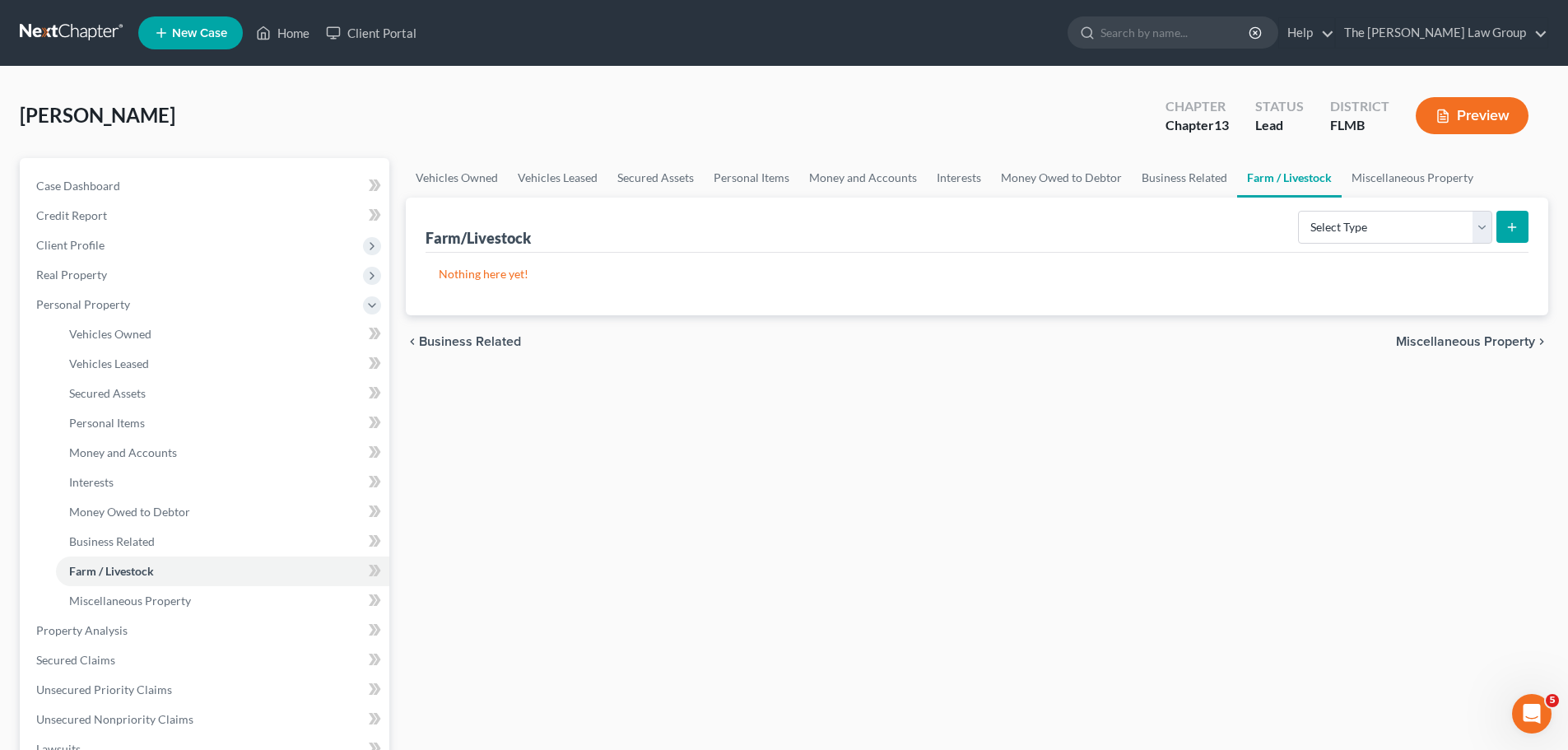
click at [1504, 342] on span "Miscellaneous Property" at bounding box center [1465, 342] width 139 height 13
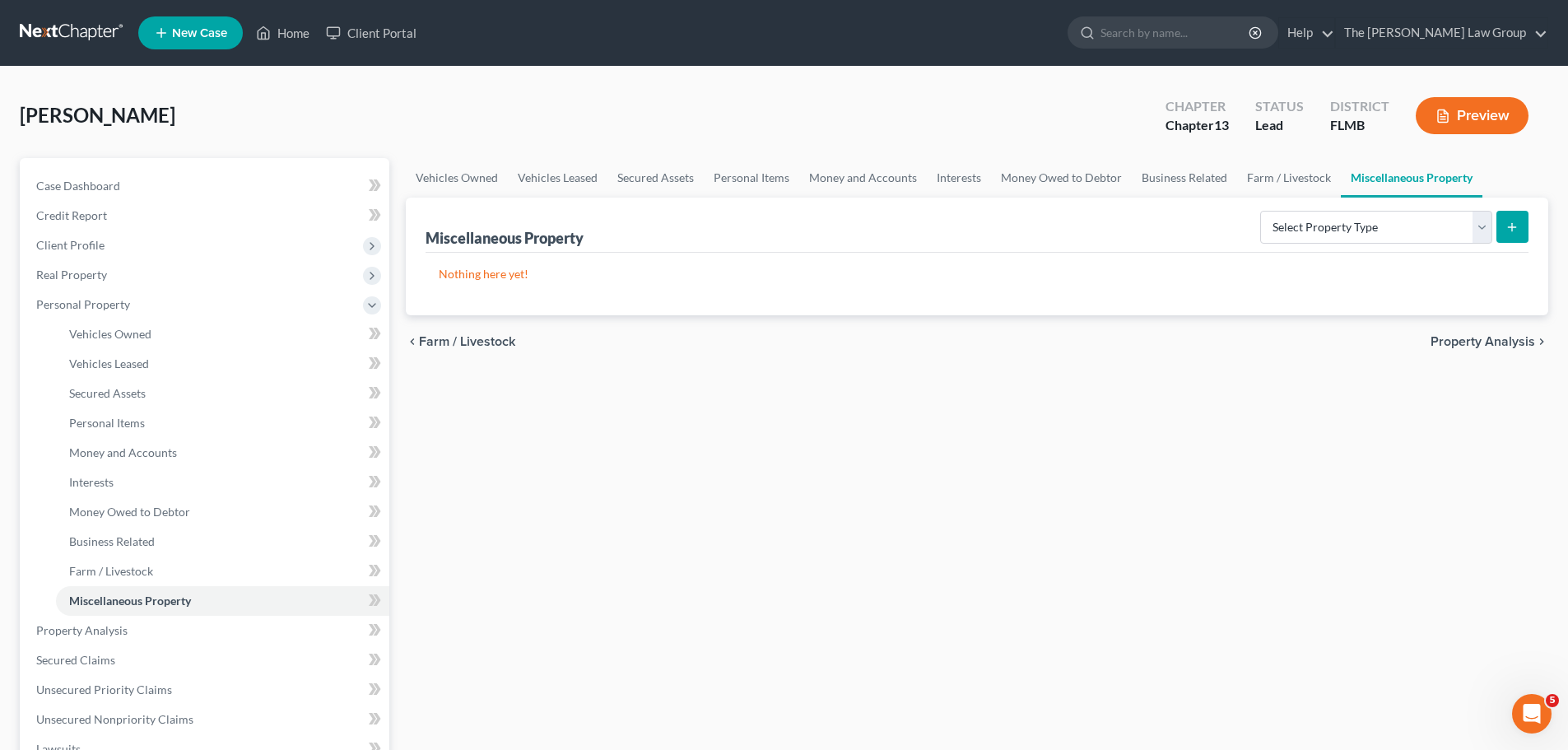
click at [1504, 342] on span "Property Analysis" at bounding box center [1482, 342] width 105 height 13
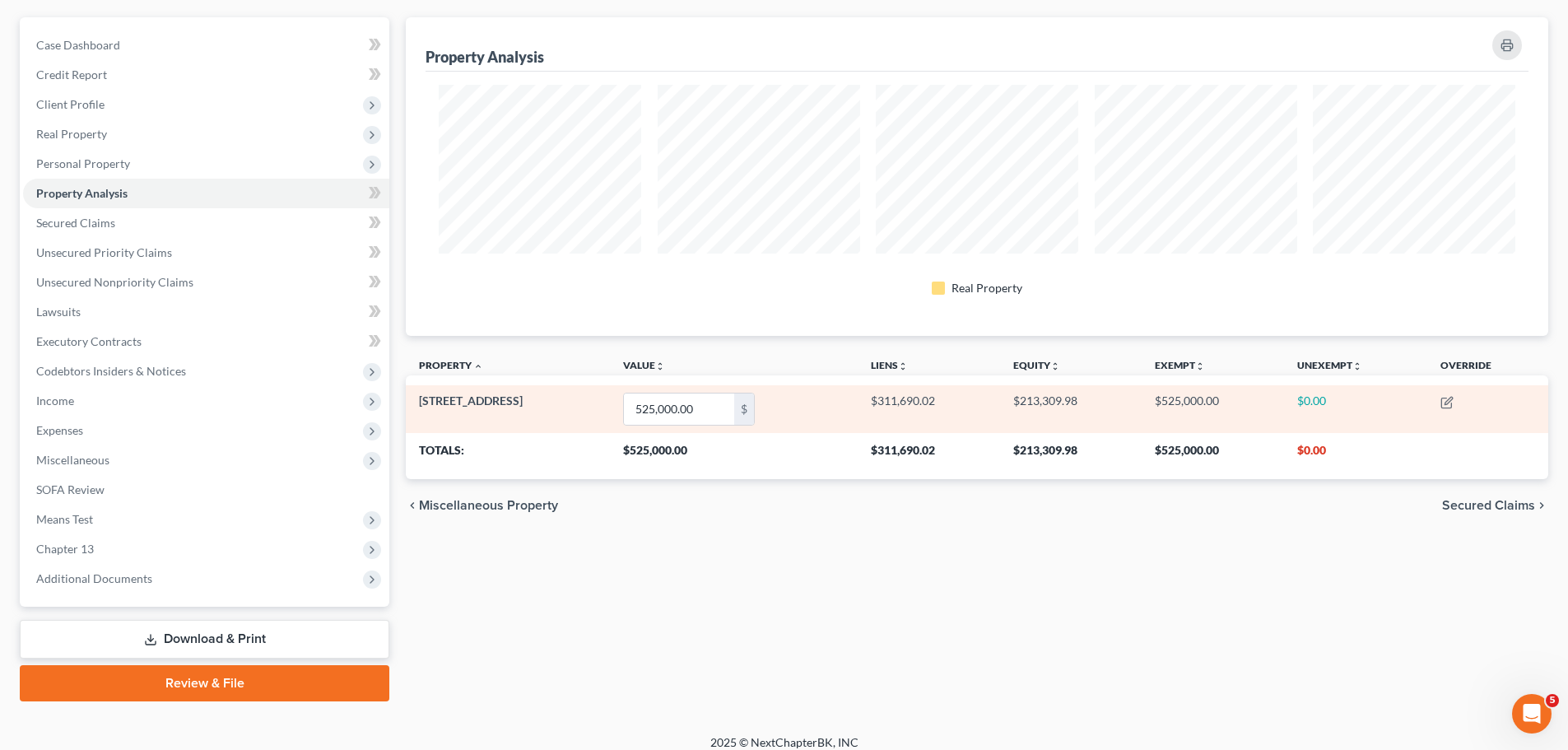
scroll to position [155, 0]
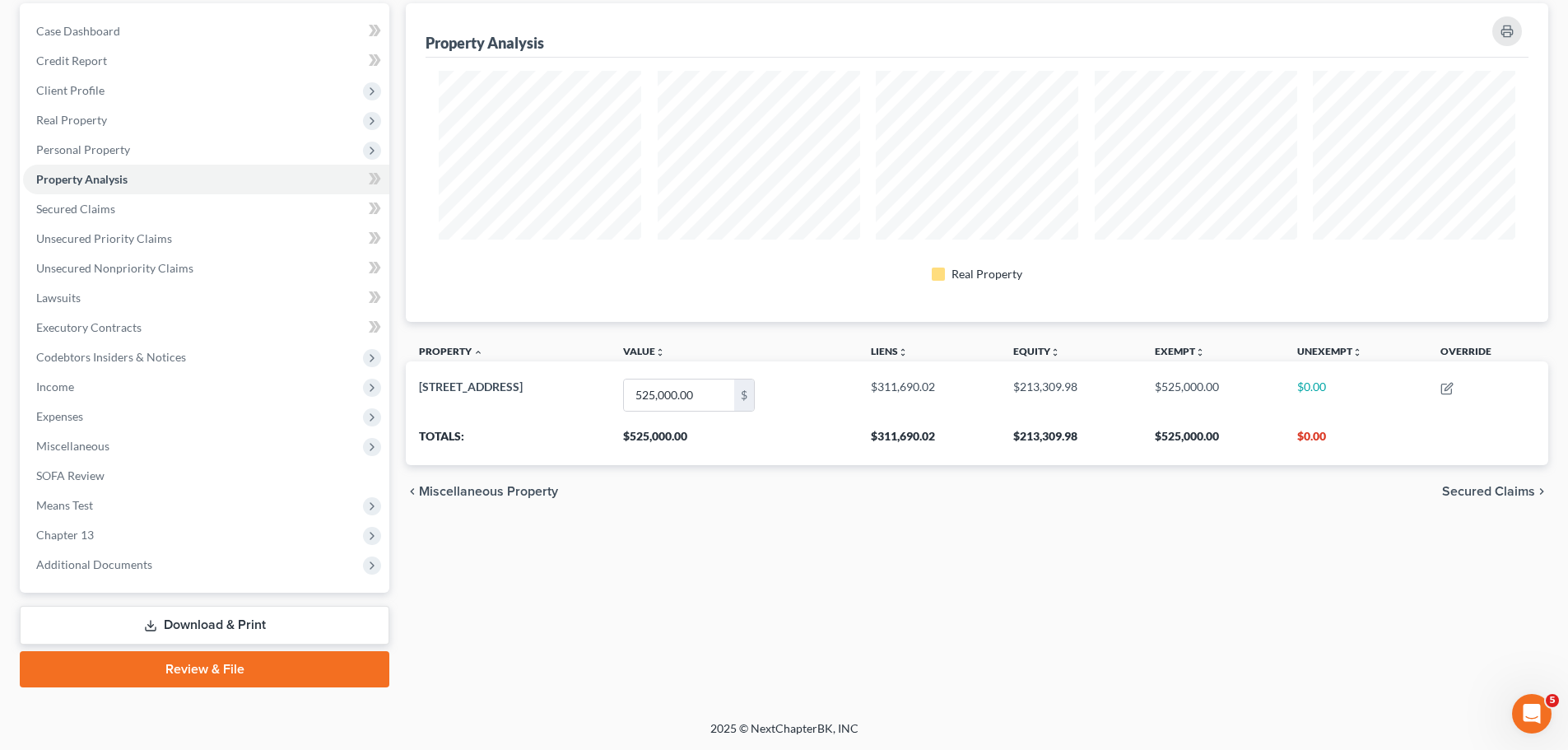
click at [1496, 496] on span "Secured Claims" at bounding box center [1488, 491] width 93 height 13
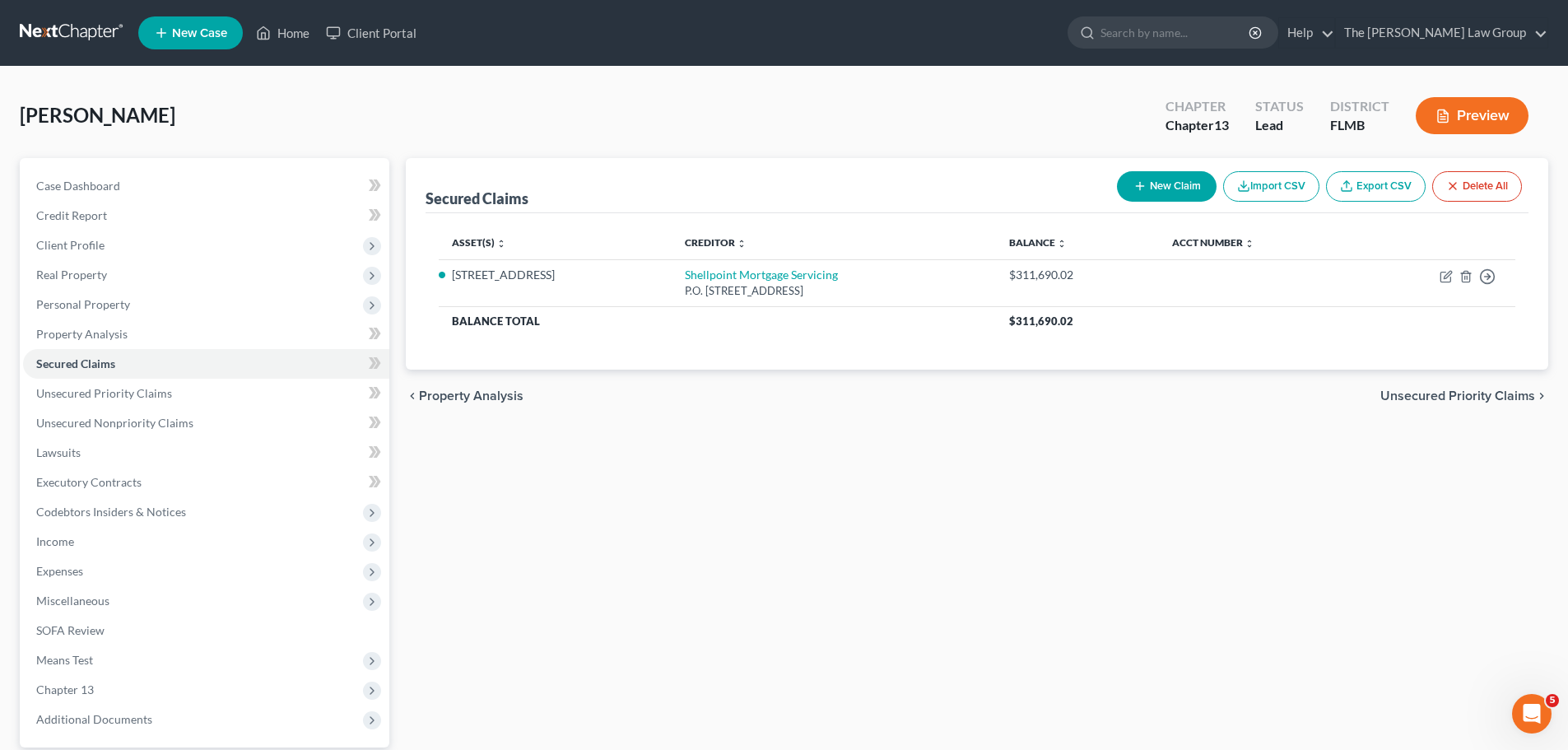
click at [1442, 389] on span "Unsecured Priority Claims" at bounding box center [1458, 396] width 155 height 13
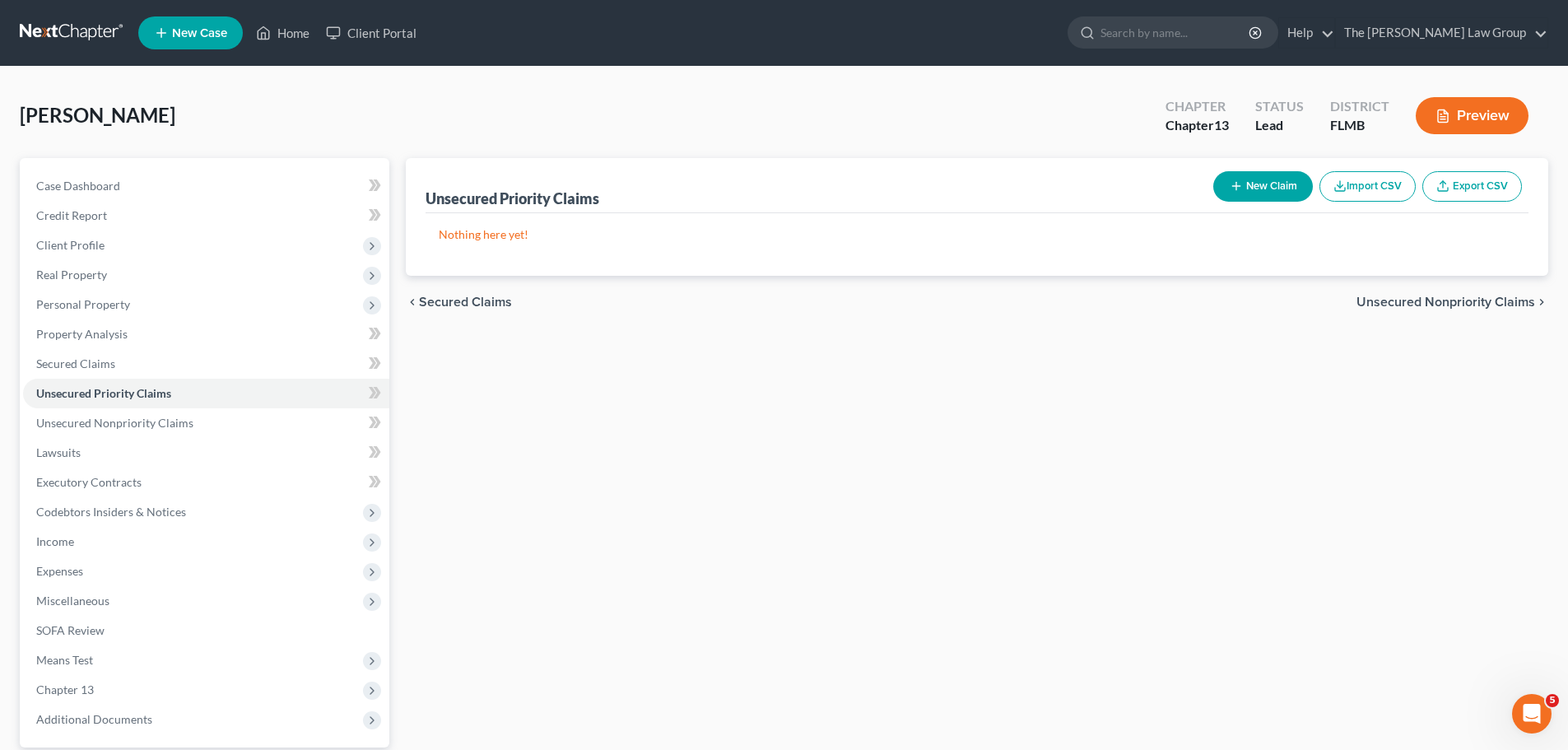
click at [1458, 310] on div "chevron_left Secured Claims Unsecured Nonpriority Claims chevron_right" at bounding box center [977, 302] width 1142 height 53
click at [1464, 300] on span "Unsecured Nonpriority Claims" at bounding box center [1445, 302] width 179 height 13
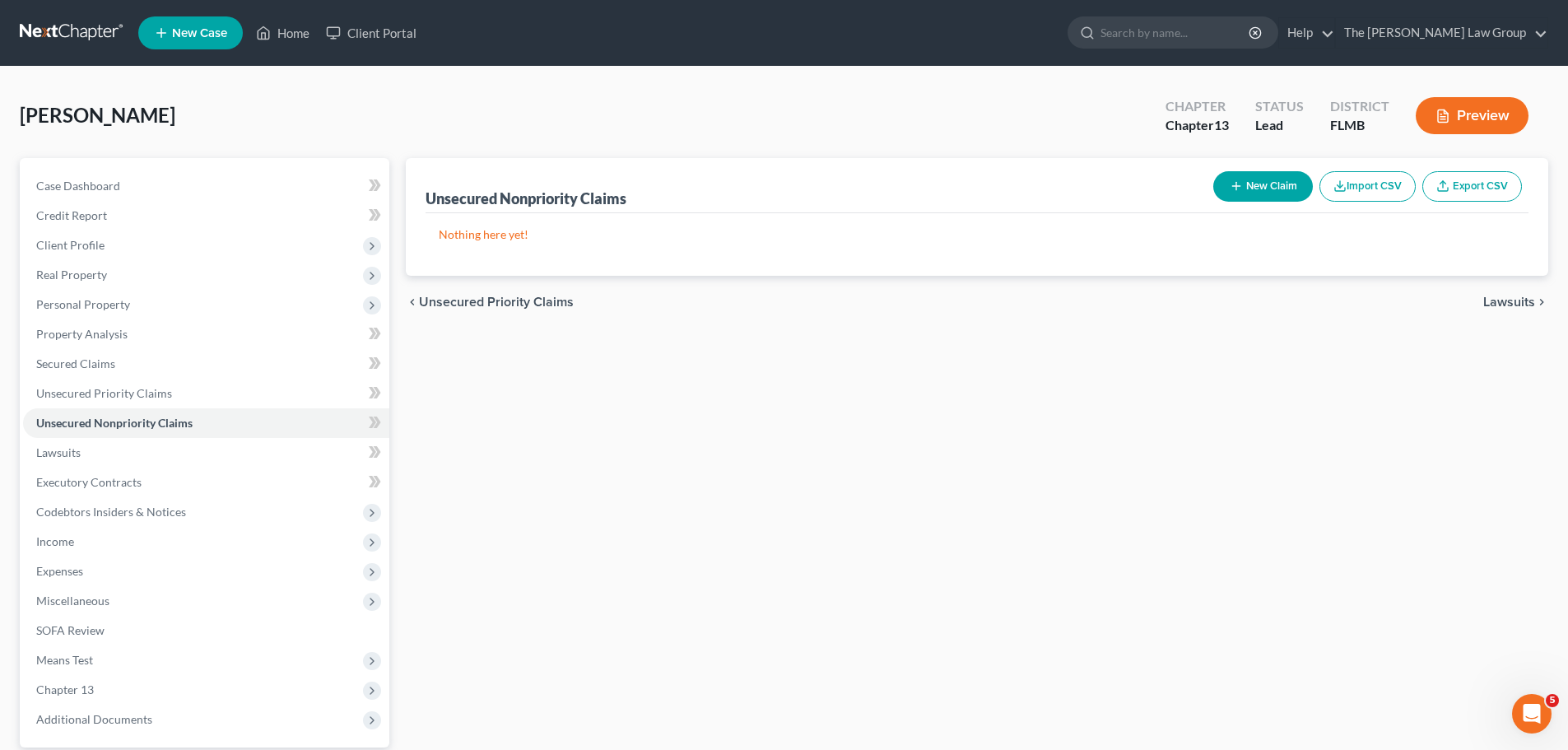
click at [1522, 301] on span "Lawsuits" at bounding box center [1509, 302] width 52 height 13
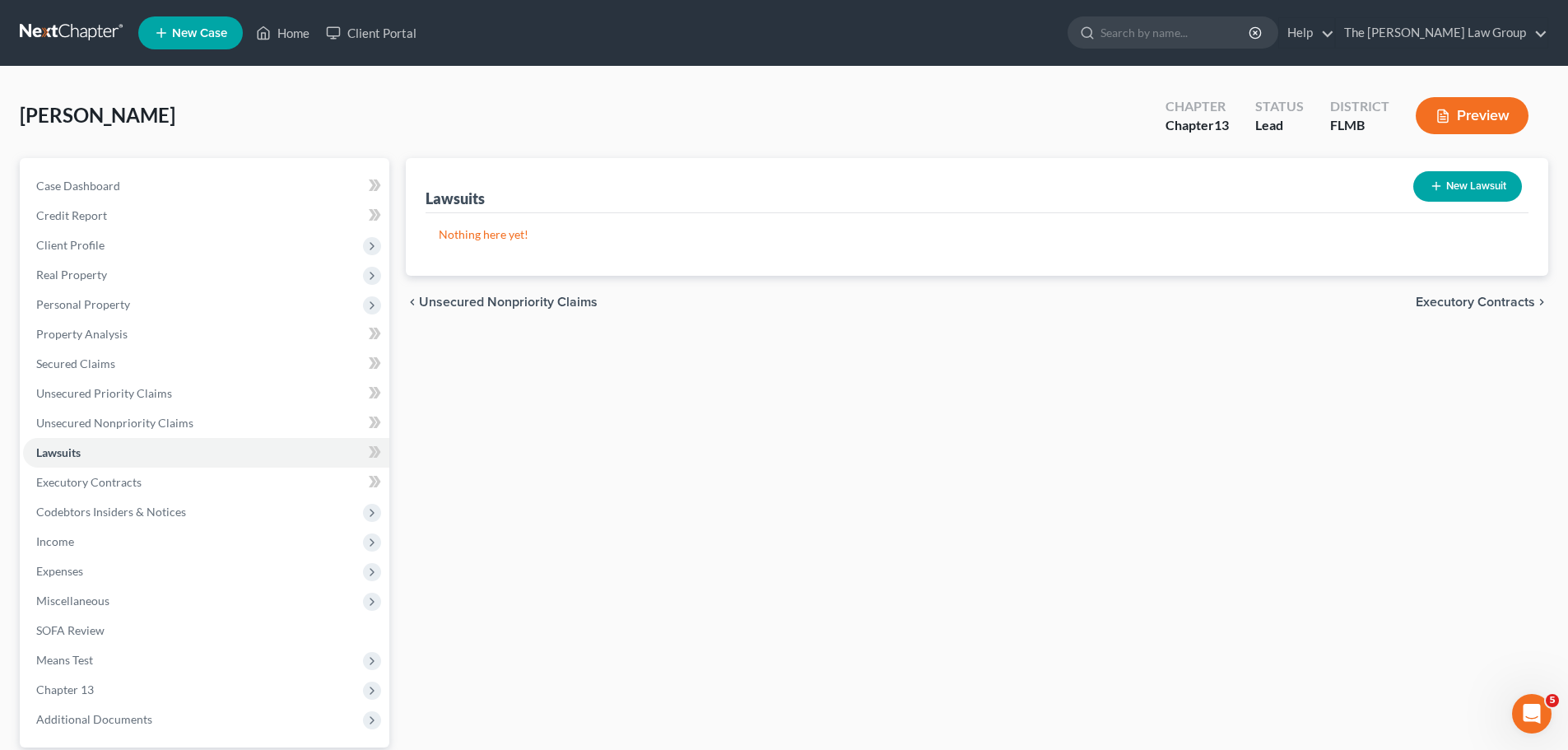
click at [1500, 298] on span "Executory Contracts" at bounding box center [1475, 302] width 119 height 13
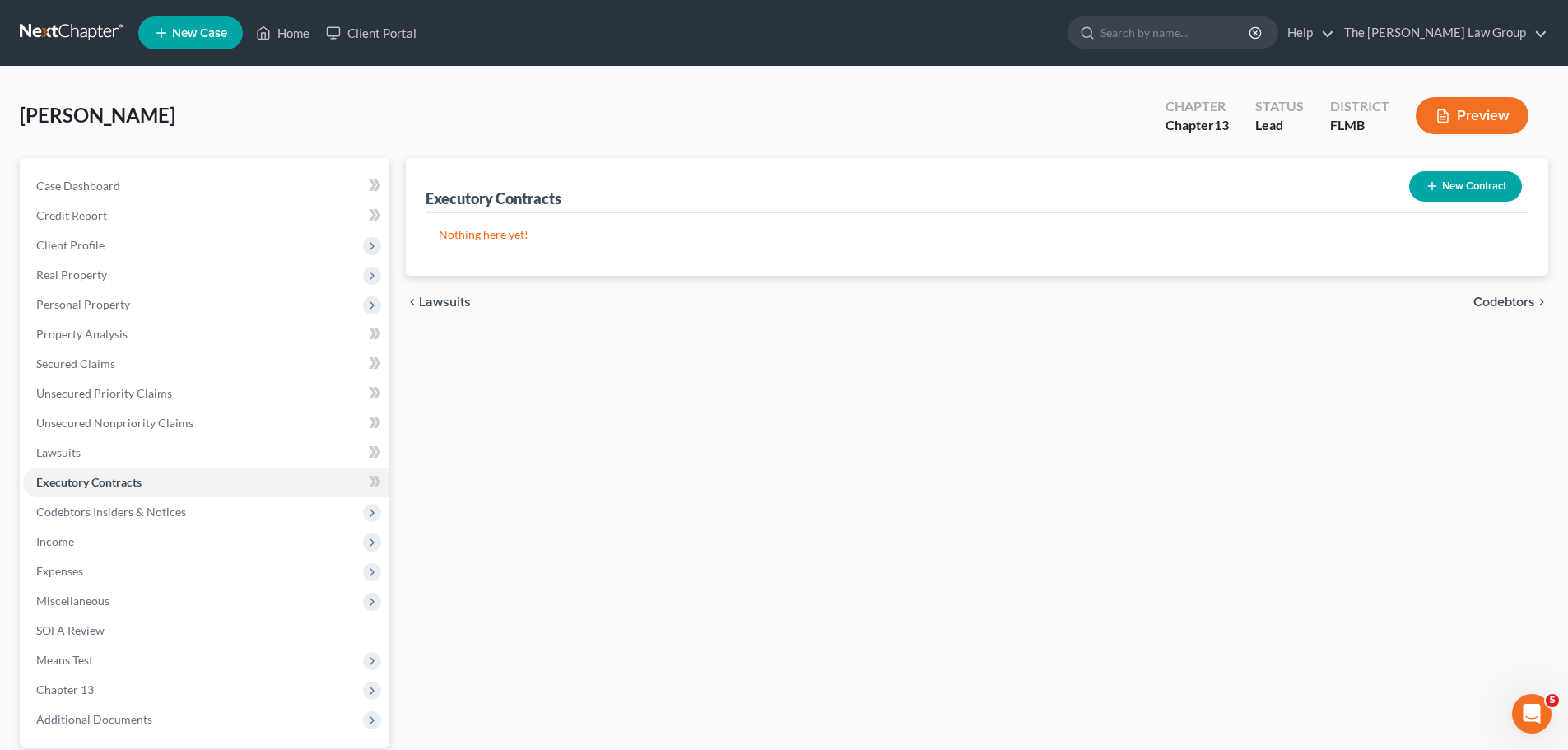
click at [1496, 300] on span "Codebtors" at bounding box center [1504, 302] width 62 height 13
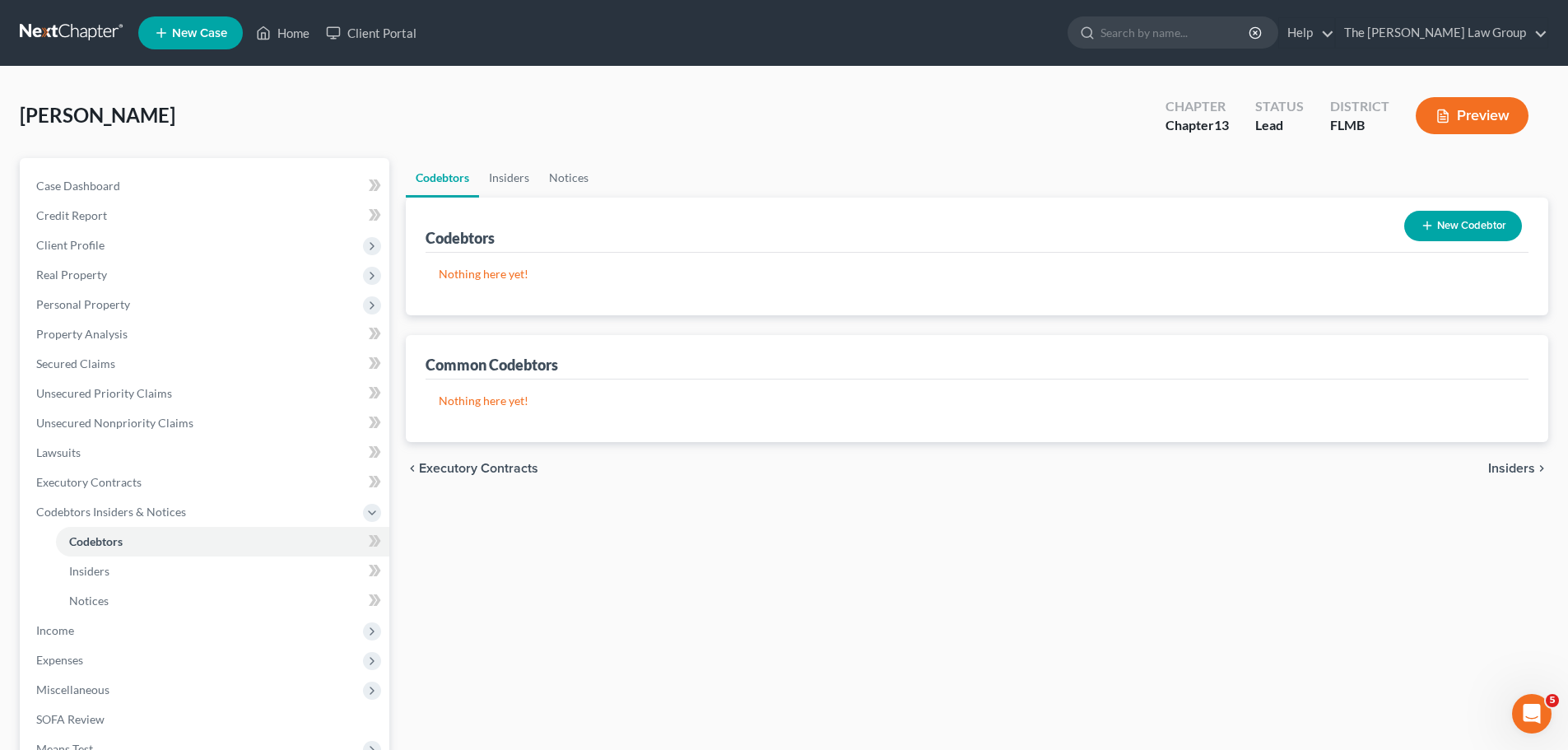
click at [1510, 468] on span "Insiders" at bounding box center [1511, 468] width 47 height 13
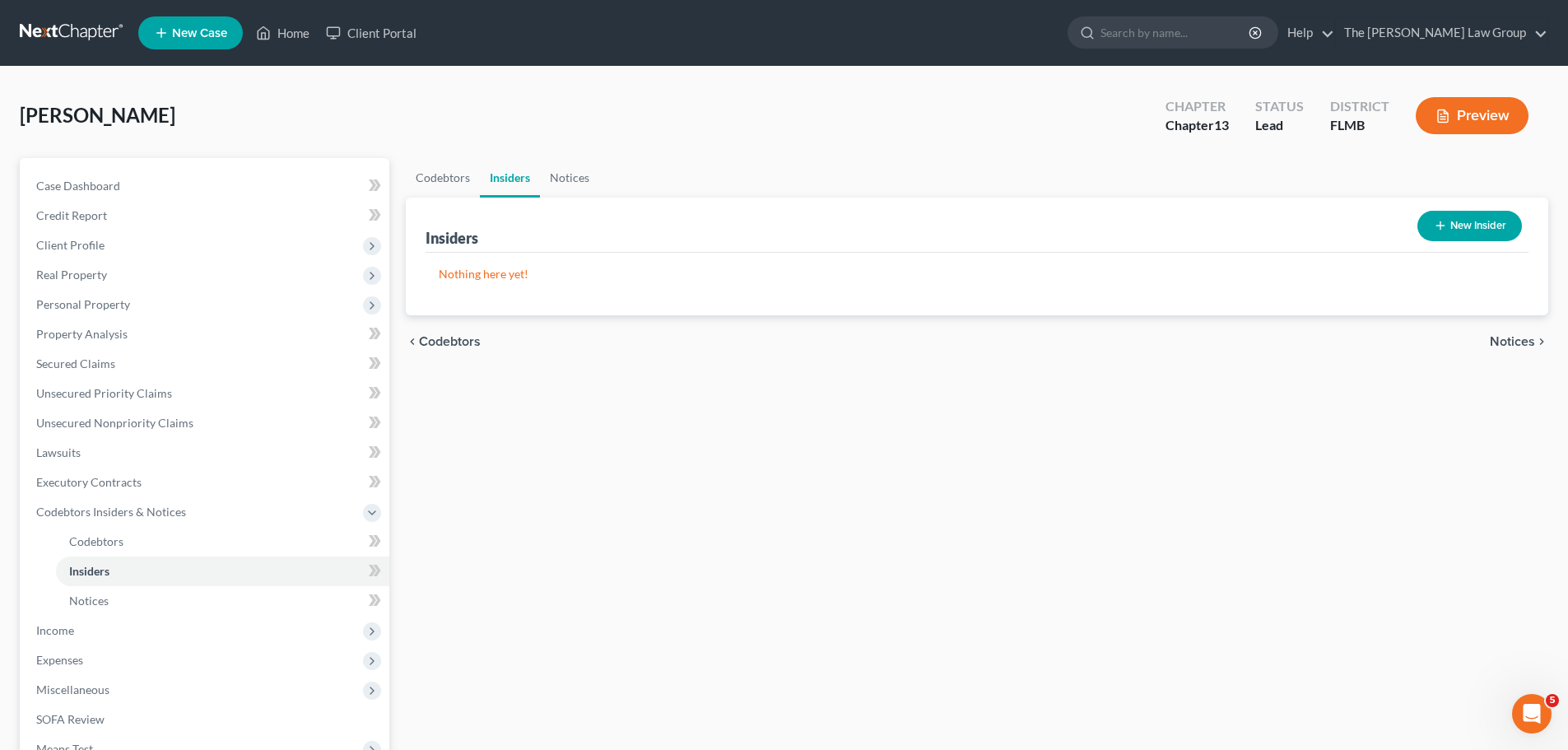
click at [1510, 468] on div "Codebtors Insiders Notices Insiders New Insider Nothing here yet! Name Balance …" at bounding box center [977, 544] width 1159 height 773
click at [1519, 342] on span "Notices" at bounding box center [1512, 342] width 45 height 13
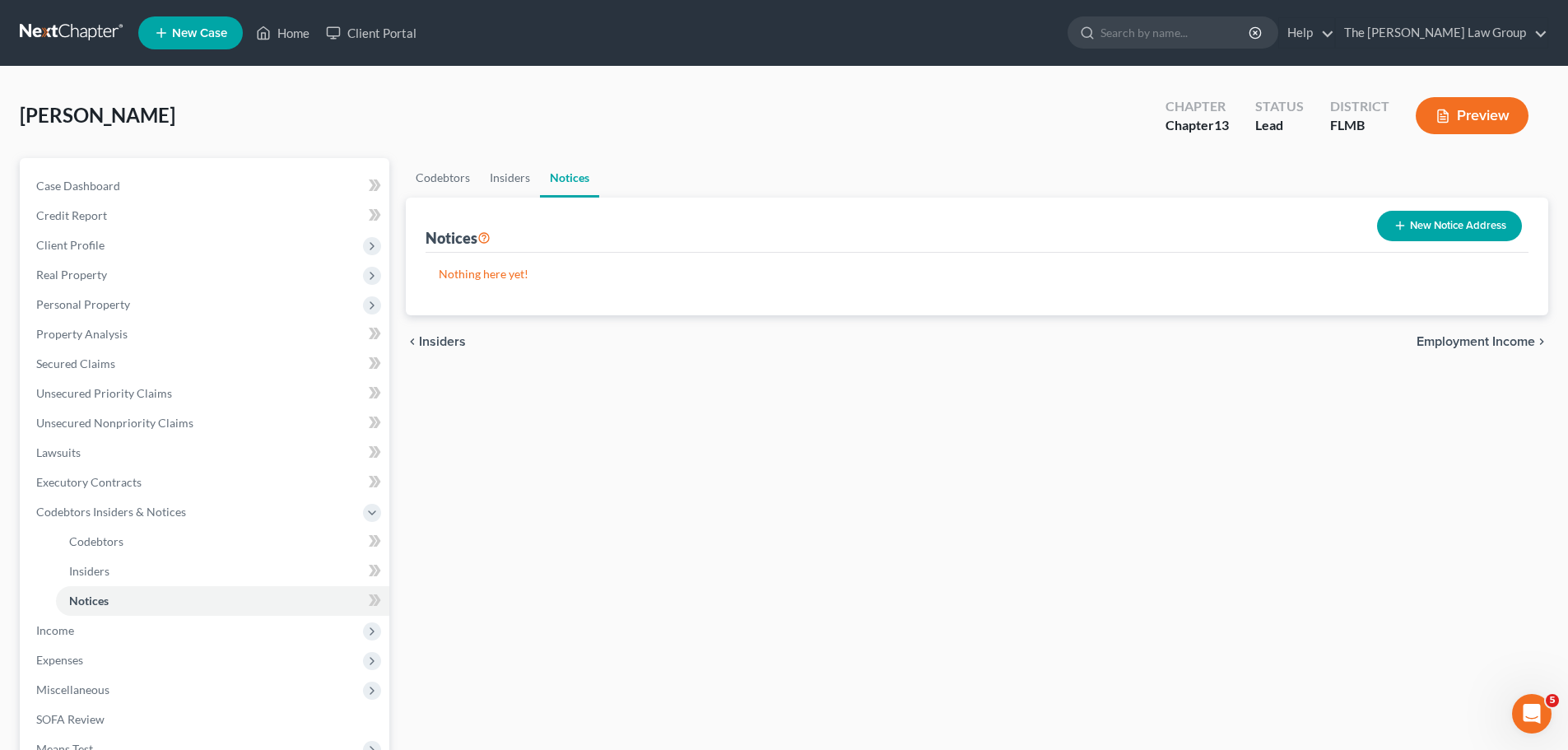
click at [1496, 344] on span "Employment Income" at bounding box center [1476, 342] width 119 height 13
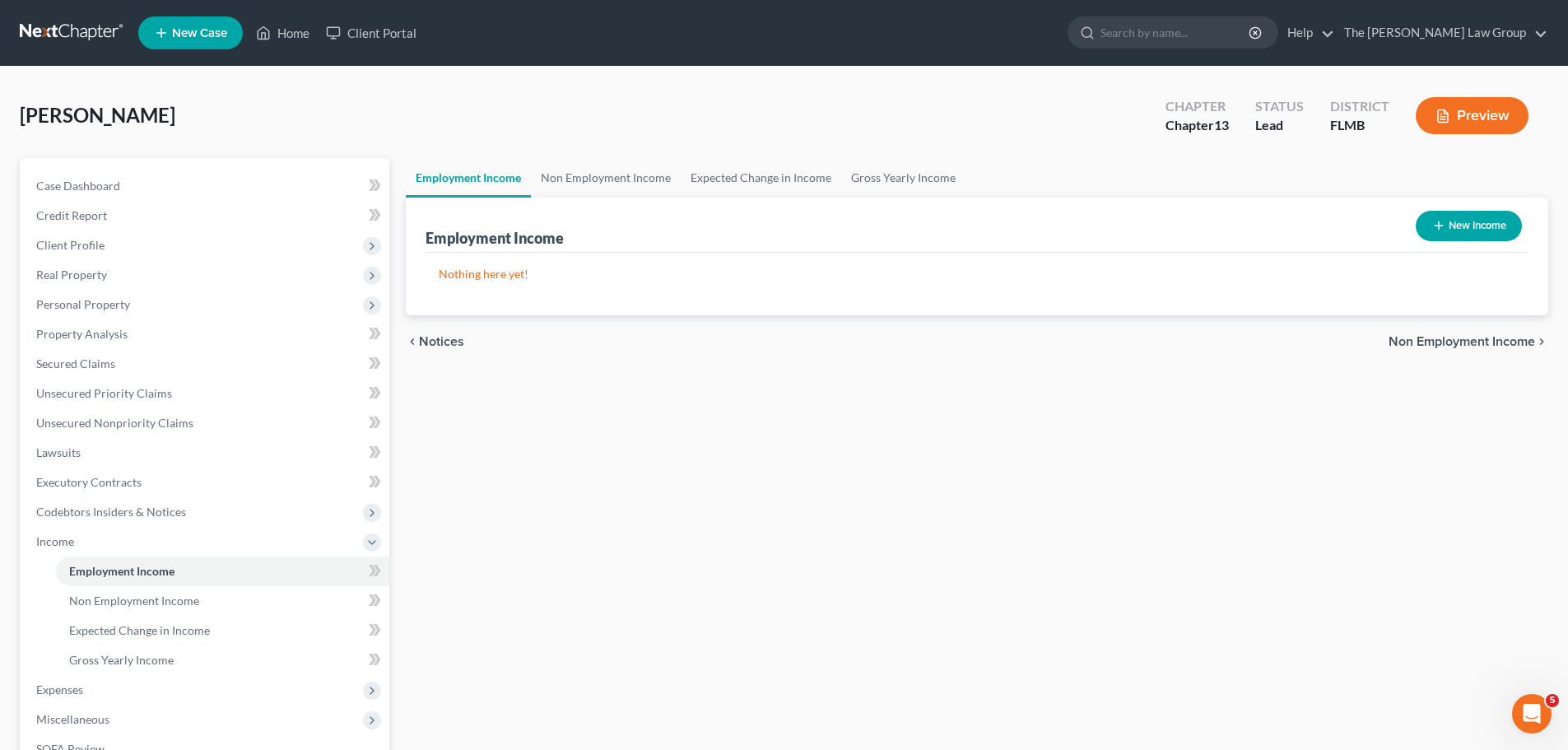
click at [1483, 226] on button "New Income" at bounding box center [1468, 226] width 106 height 30
select select "0"
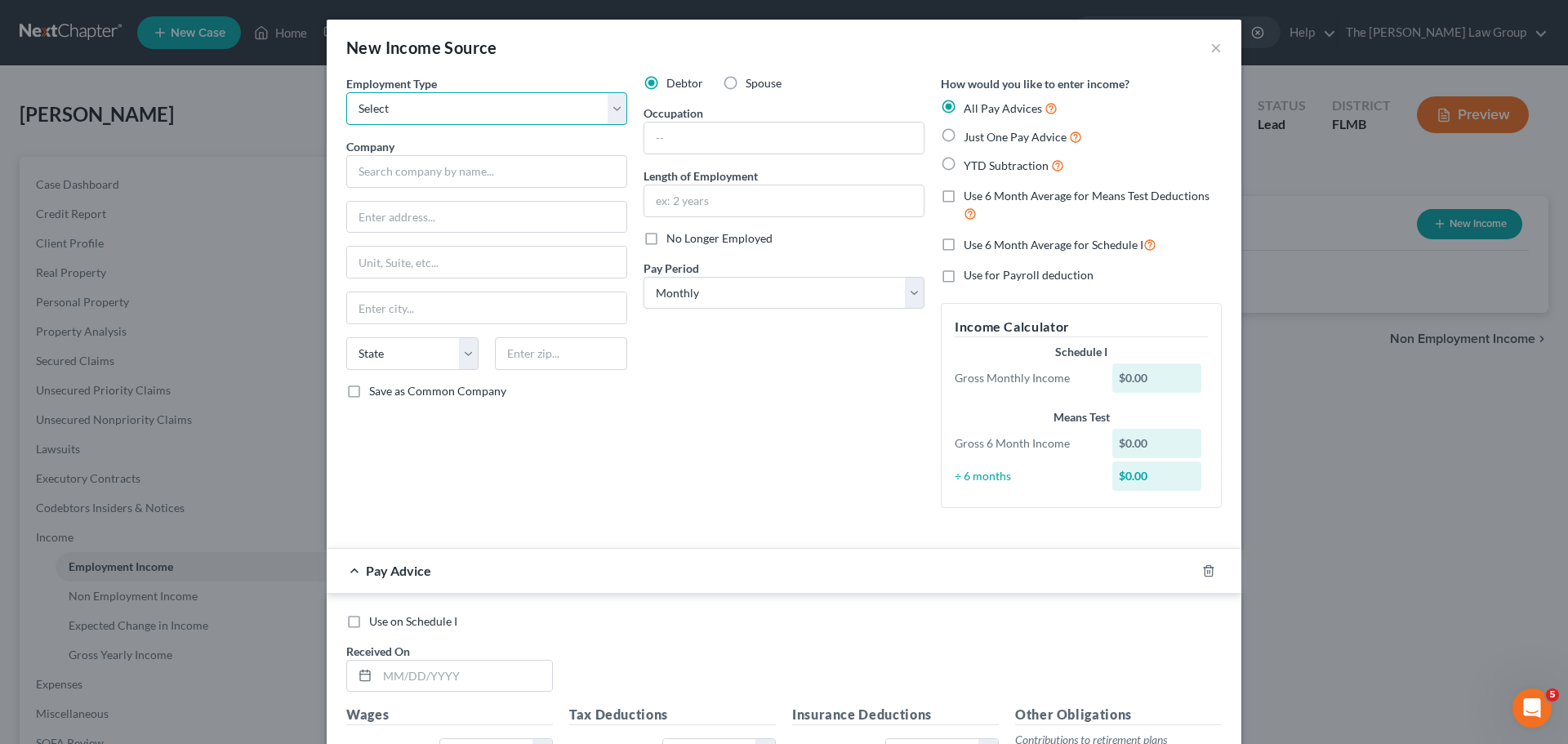
click at [533, 96] on select "Select Full or Part Time Employment Self Employment" at bounding box center [487, 109] width 281 height 33
select select "0"
click at [346, 92] on select "Select Full or Part Time Employment Self Employment" at bounding box center [487, 109] width 281 height 33
click at [721, 140] on input "text" at bounding box center [784, 138] width 279 height 31
type input "Worker"
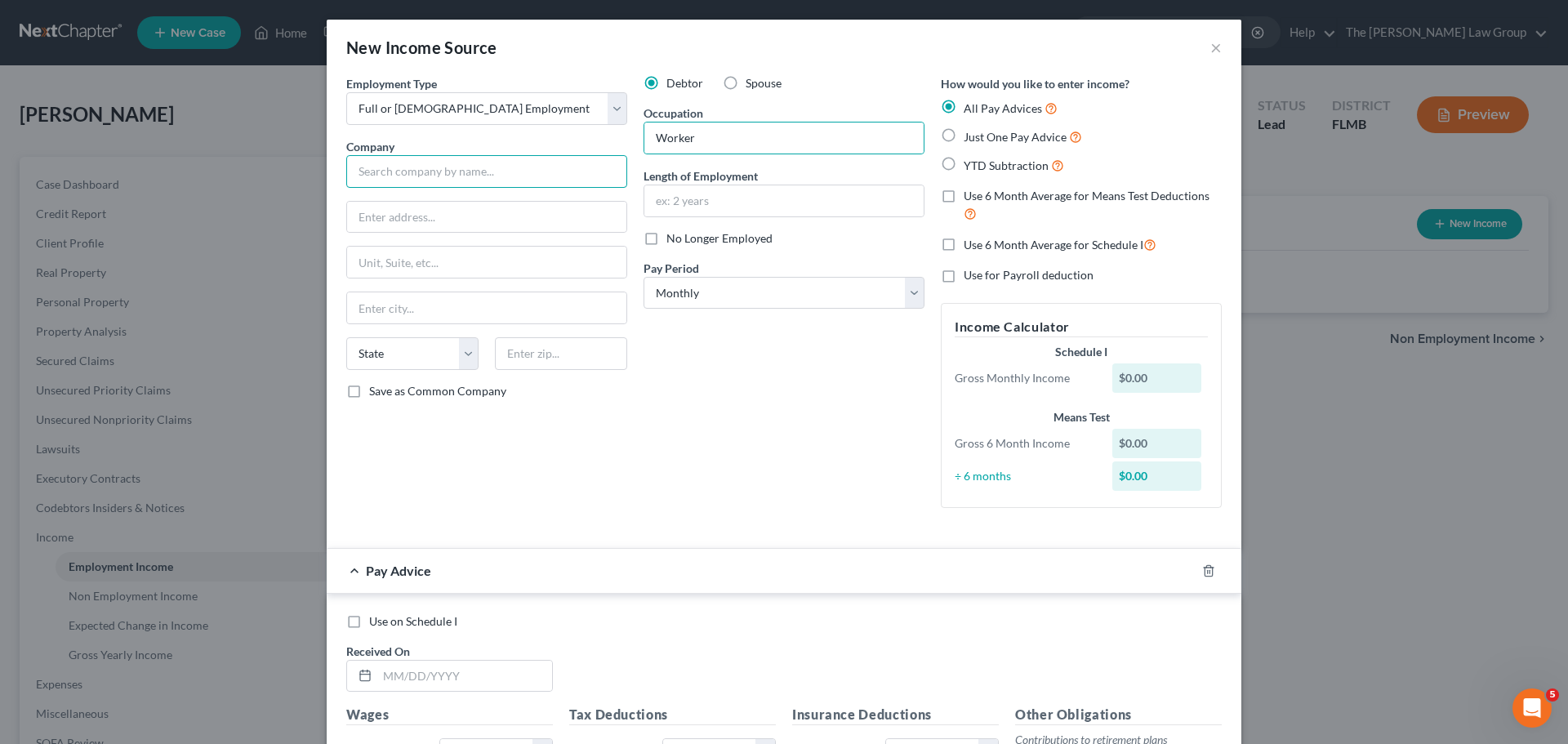
click at [604, 168] on input "text" at bounding box center [487, 172] width 281 height 33
click at [595, 167] on input "Zero Thermal Technology Group" at bounding box center [487, 172] width 281 height 33
click at [593, 167] on input "Zero Thermal Technology Group" at bounding box center [487, 172] width 281 height 33
type input "Zero Thermal Technology Group"
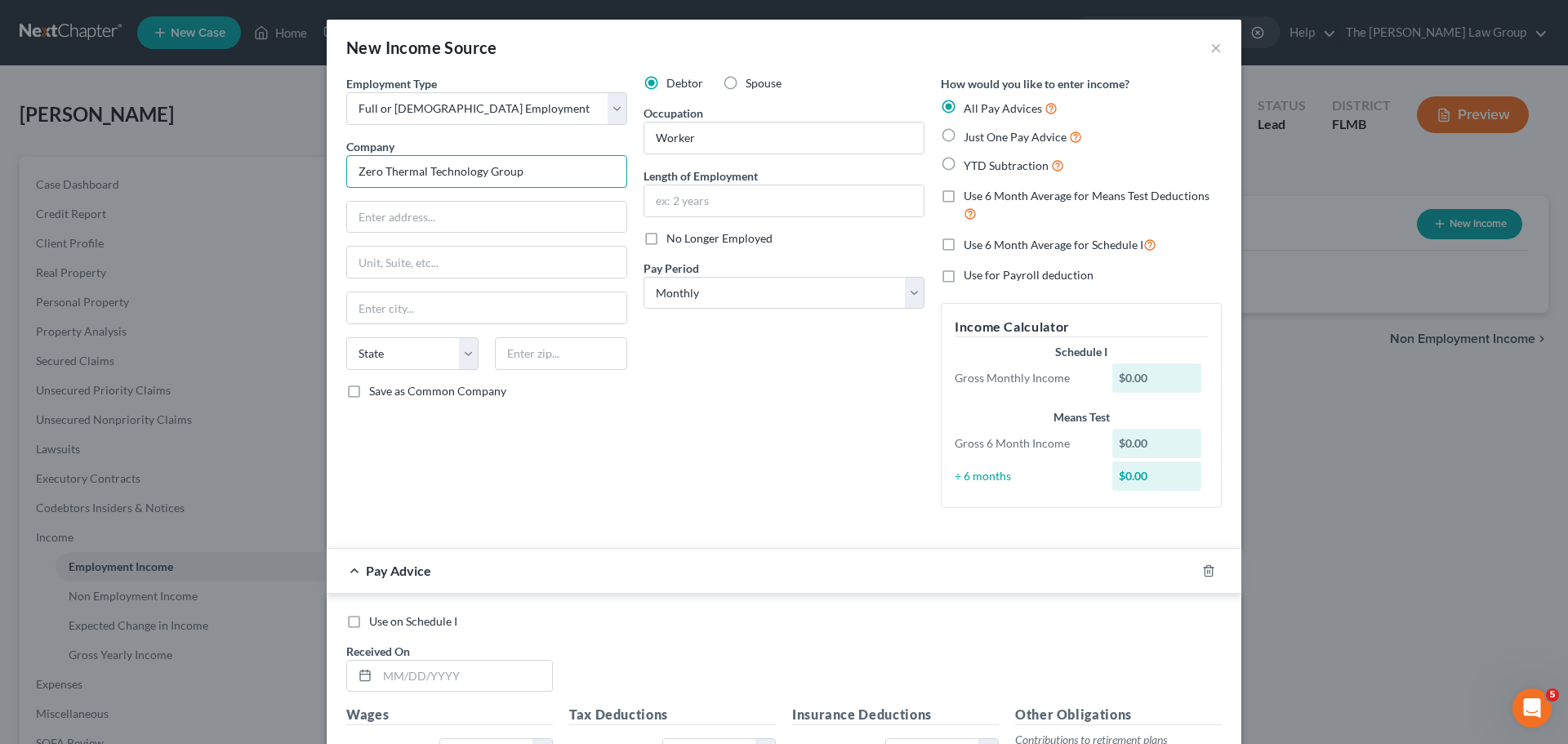
click at [584, 175] on input "Zero Thermal Technology Group" at bounding box center [487, 172] width 281 height 33
drag, startPoint x: 552, startPoint y: 169, endPoint x: 363, endPoint y: 163, distance: 189.1
click at [367, 163] on input "Zero Thermal Technology Group" at bounding box center [487, 172] width 281 height 33
click at [561, 169] on input "Zero Thermal Technology Group" at bounding box center [487, 172] width 281 height 33
drag, startPoint x: 560, startPoint y: 172, endPoint x: 361, endPoint y: 179, distance: 199.1
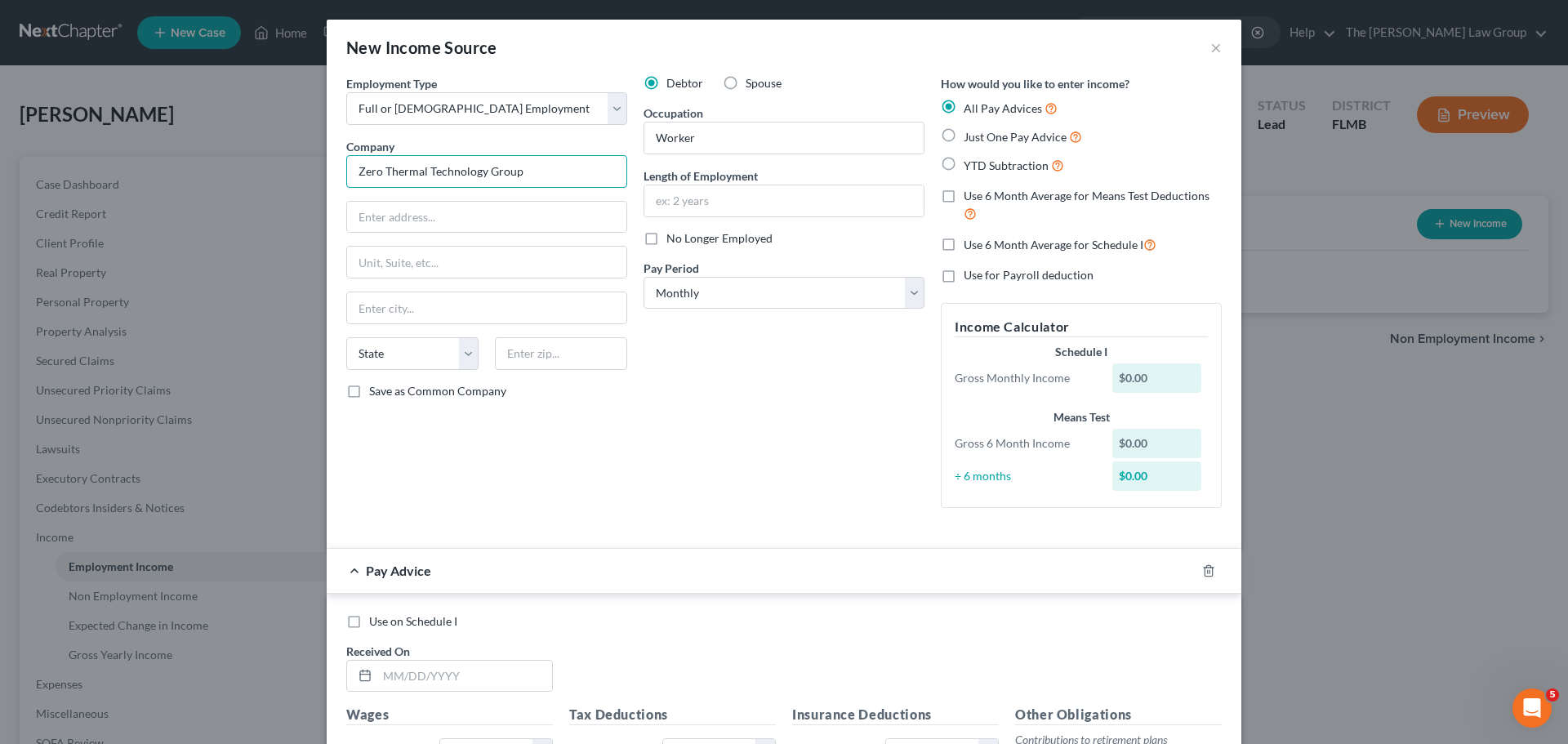
click at [361, 179] on input "Zero Thermal Technology Group" at bounding box center [487, 172] width 281 height 33
click at [718, 195] on input "text" at bounding box center [784, 201] width 279 height 31
type input "2 weeks"
click at [717, 287] on select "Select Monthly Twice Monthly Every Other Week Weekly" at bounding box center [784, 293] width 281 height 33
click at [644, 277] on select "Select Monthly Twice Monthly Every Other Week Weekly" at bounding box center [784, 293] width 281 height 33
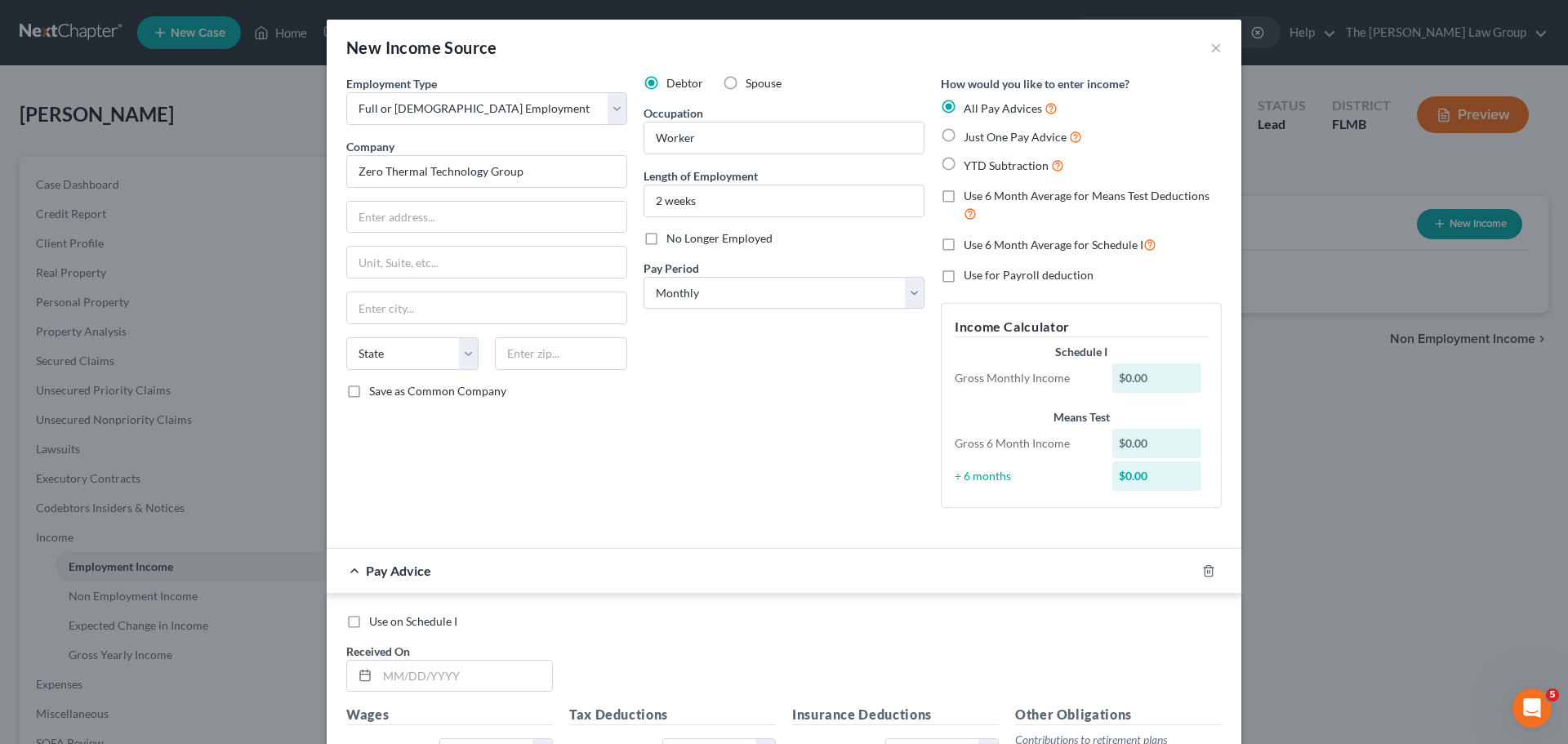
click at [963, 136] on label "Just One Pay Advice" at bounding box center [1022, 136] width 118 height 19
click at [970, 136] on input "Just One Pay Advice" at bounding box center [975, 132] width 11 height 11
radio input "true"
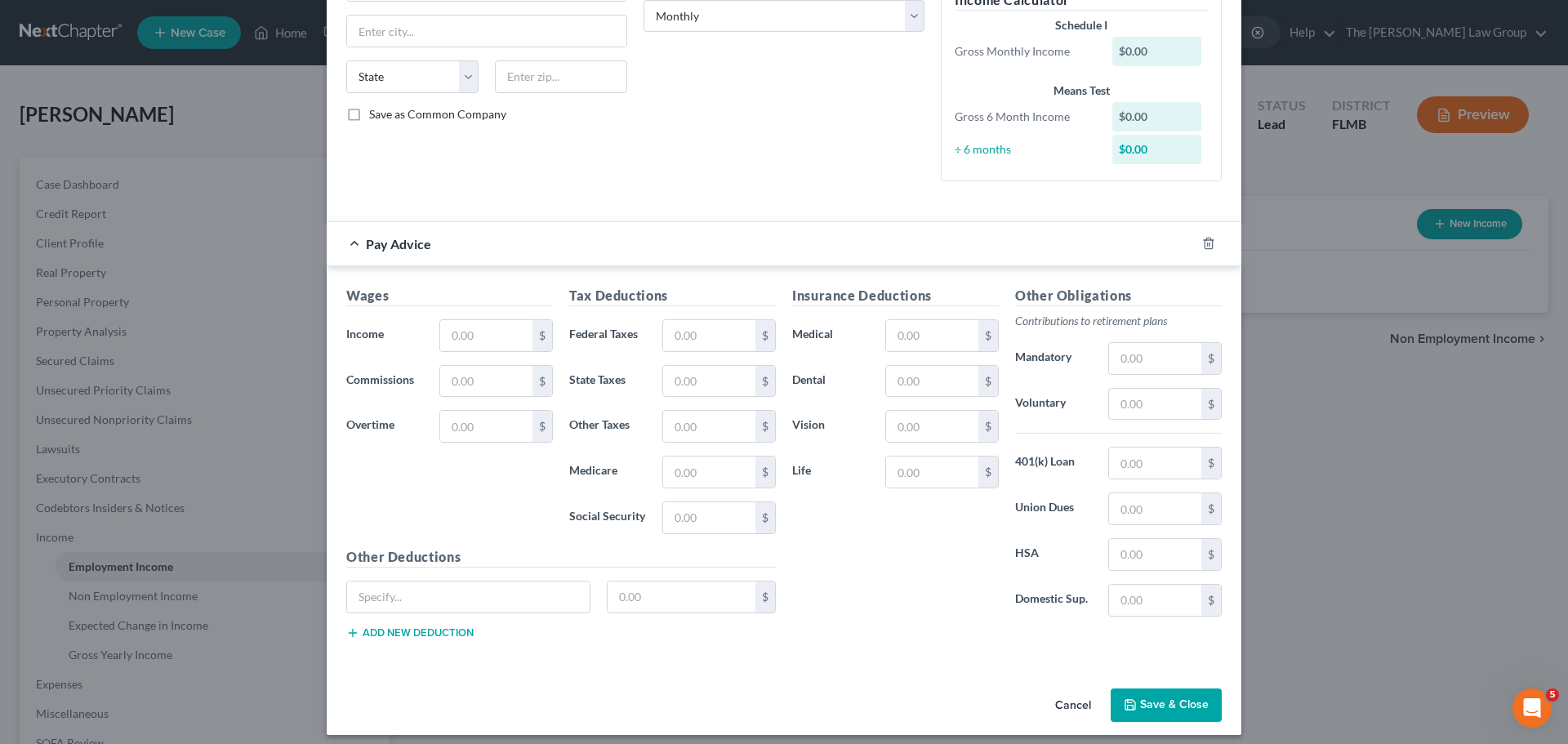
scroll to position [287, 0]
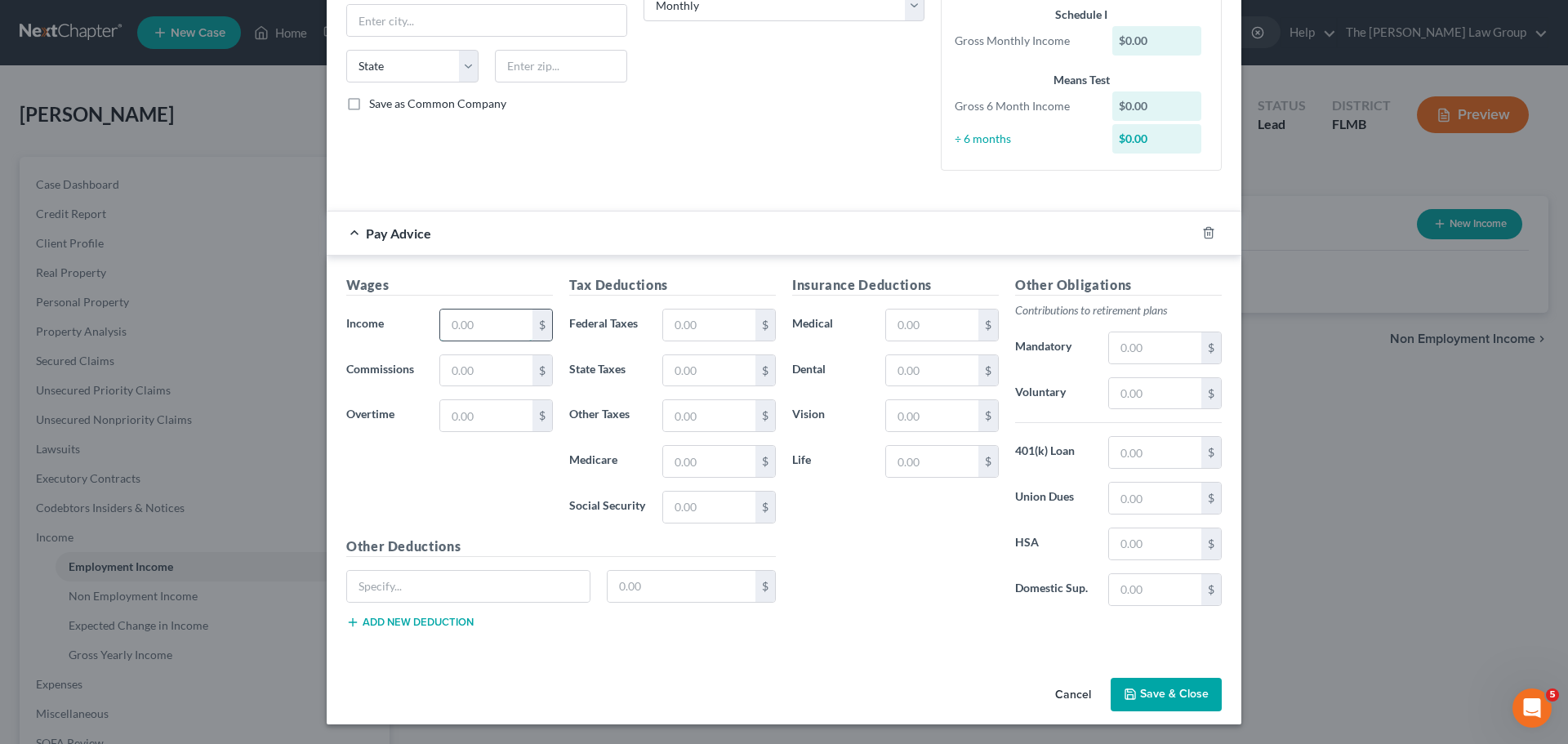
click at [478, 326] on input "text" at bounding box center [486, 325] width 92 height 31
type input "6,000"
click at [485, 434] on div "Wages Income * 6,000 $ Commissions $ Overtime $" at bounding box center [449, 406] width 223 height 261
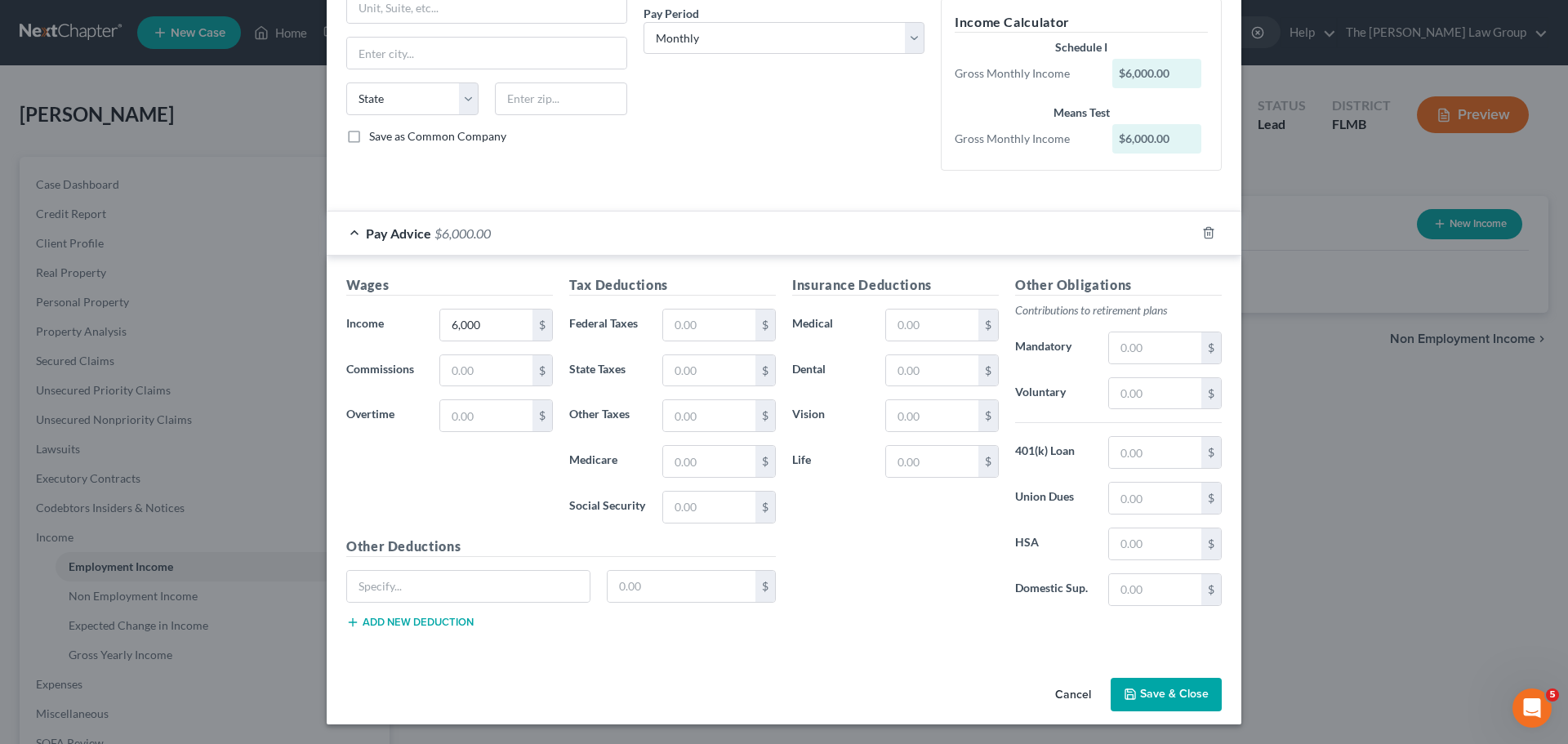
scroll to position [255, 0]
click at [716, 460] on input "text" at bounding box center [709, 461] width 92 height 31
type input "87"
click at [699, 509] on input "text" at bounding box center [709, 507] width 92 height 31
click at [705, 508] on input "text" at bounding box center [709, 507] width 92 height 31
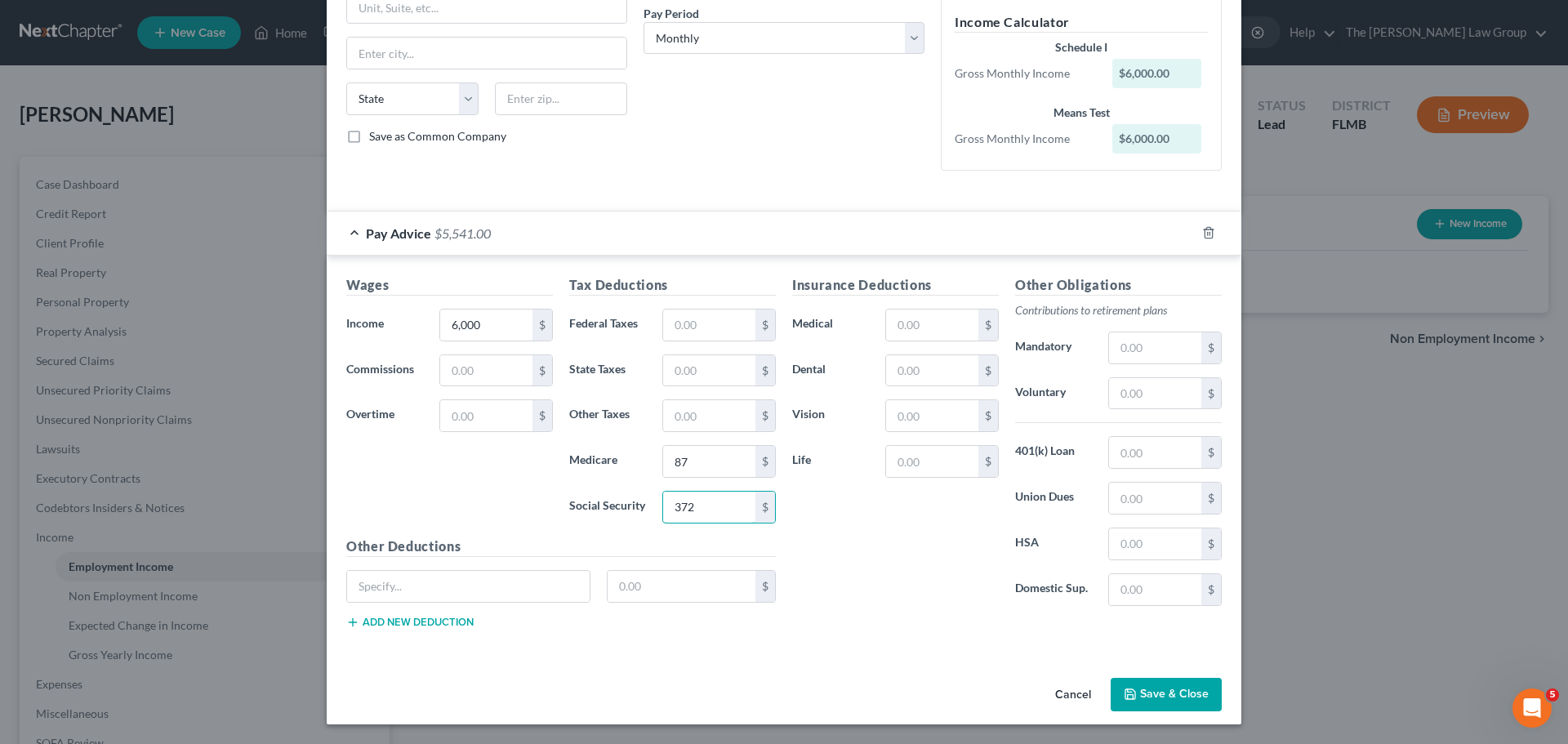
type input "372"
click at [852, 500] on div "Insurance Deductions Medical $ Dental $ Vision $ Life $" at bounding box center [896, 447] width 223 height 344
click at [1156, 685] on button "Save & Close" at bounding box center [1166, 695] width 111 height 34
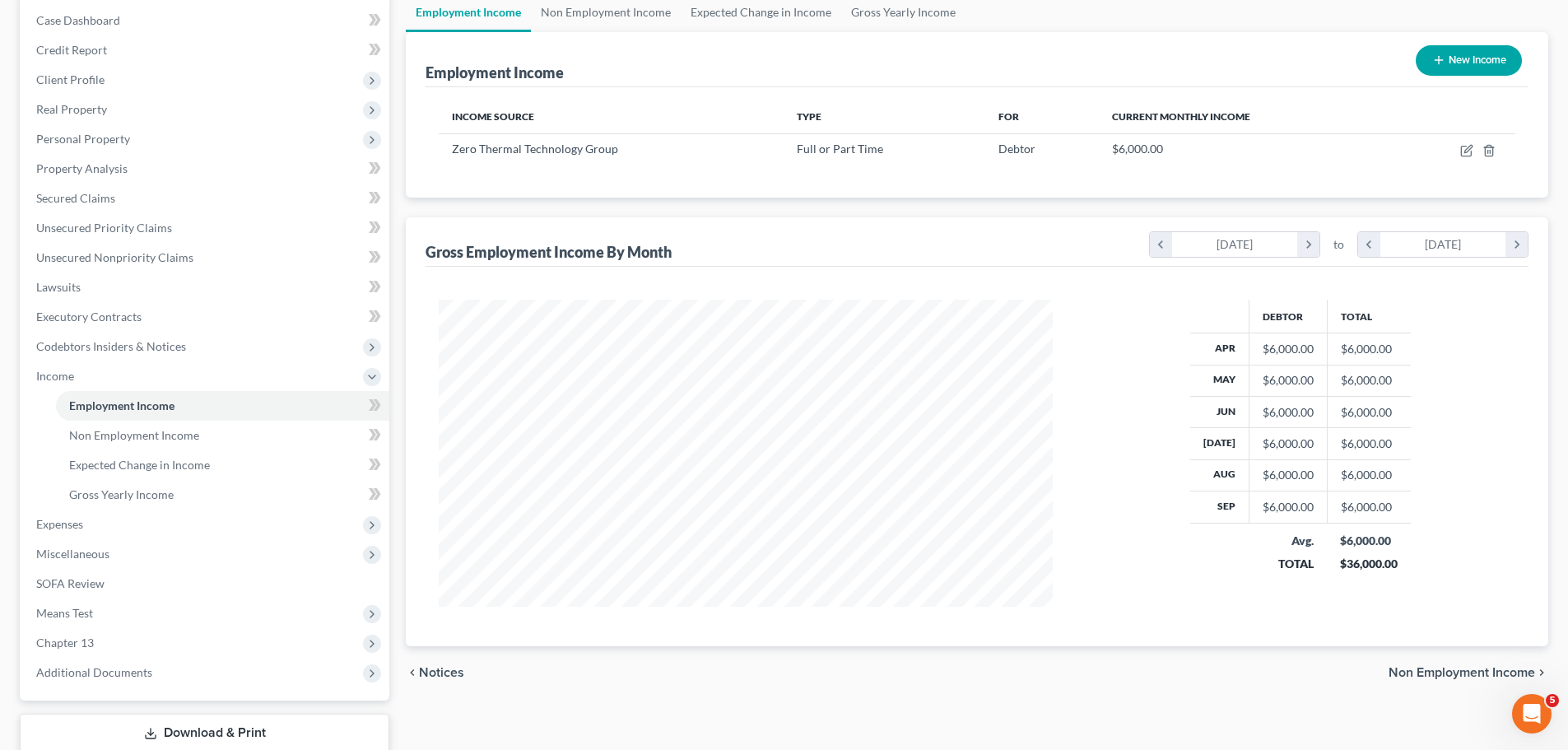
scroll to position [273, 0]
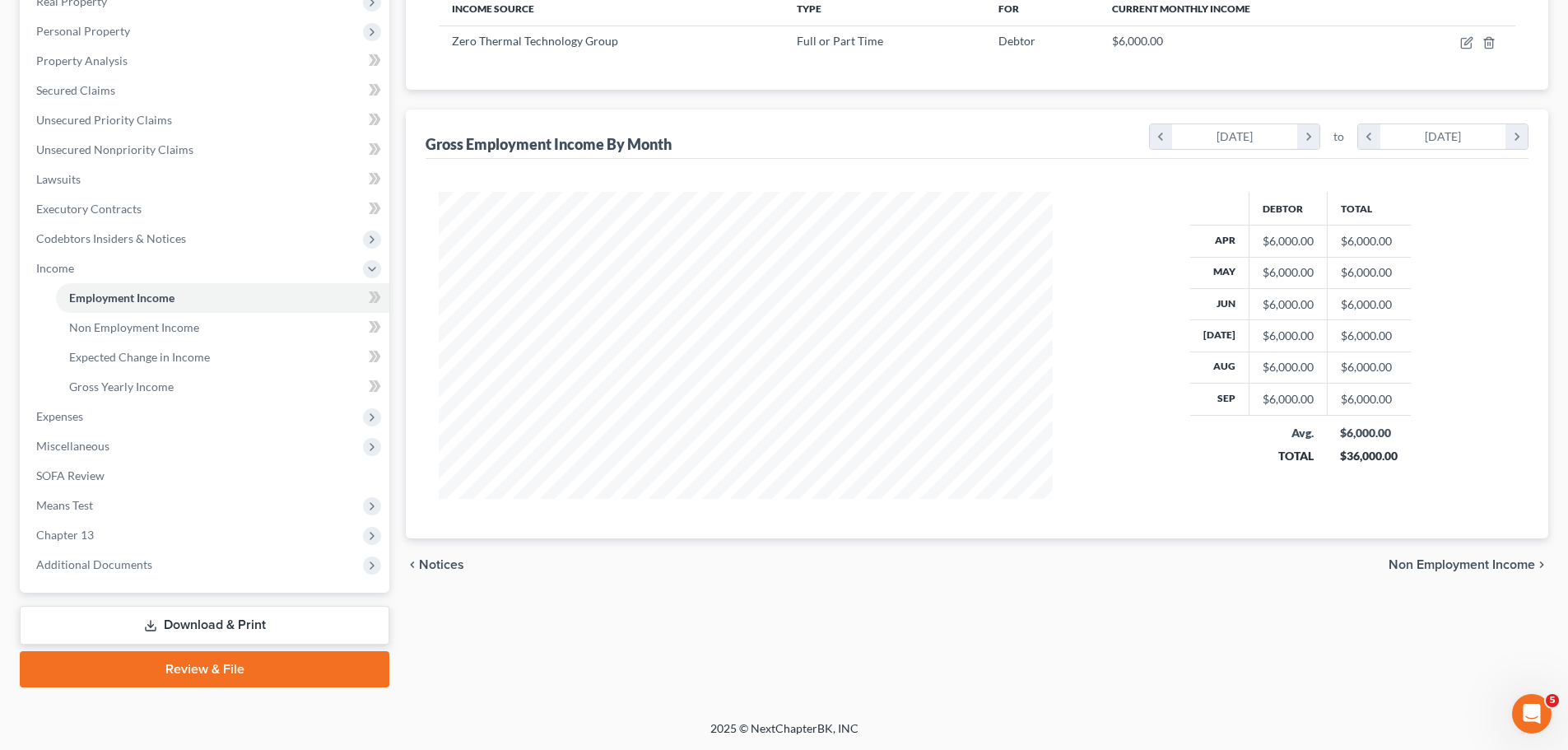
click at [1452, 564] on span "Non Employment Income" at bounding box center [1462, 565] width 147 height 13
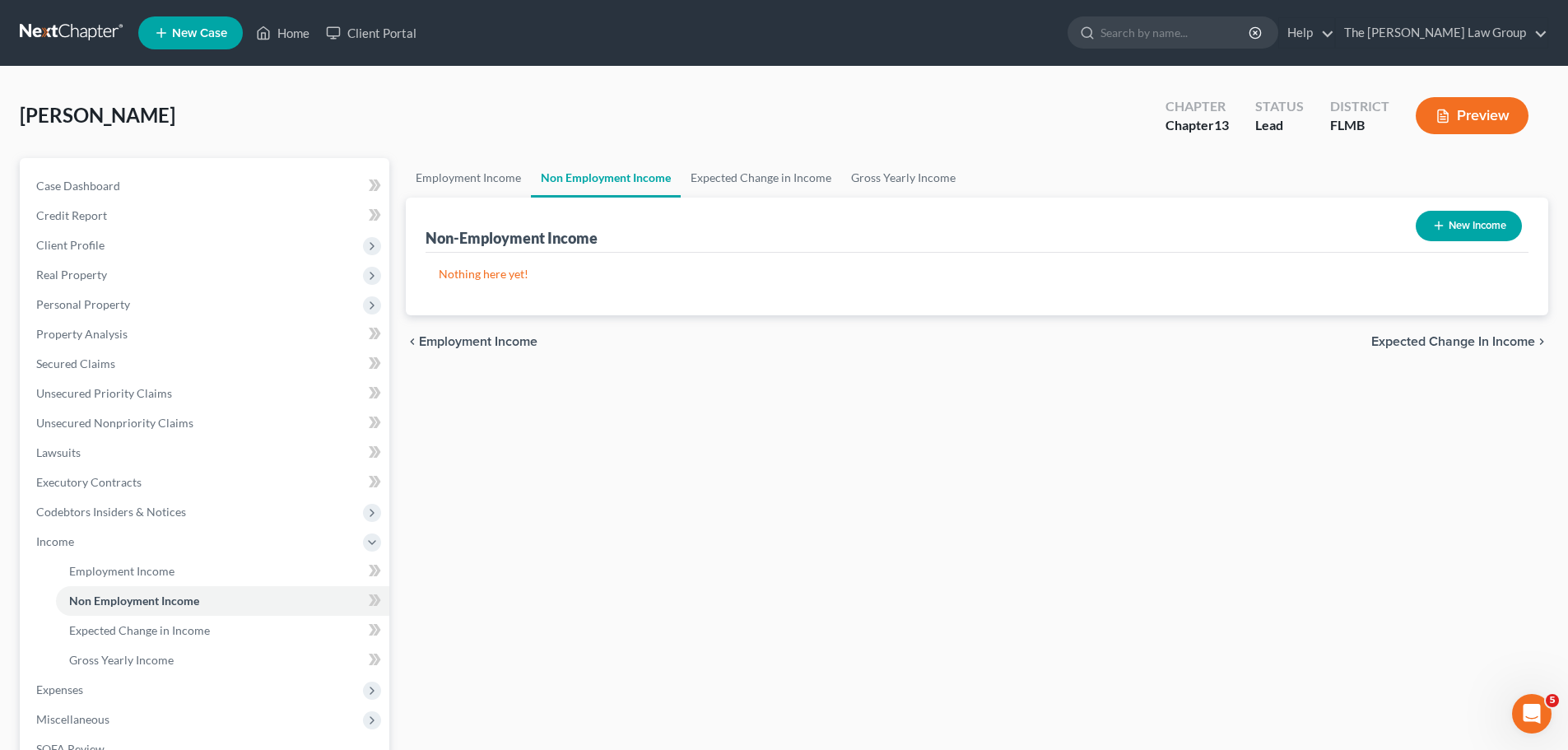
click at [1444, 337] on span "Expected Change in Income" at bounding box center [1453, 342] width 164 height 13
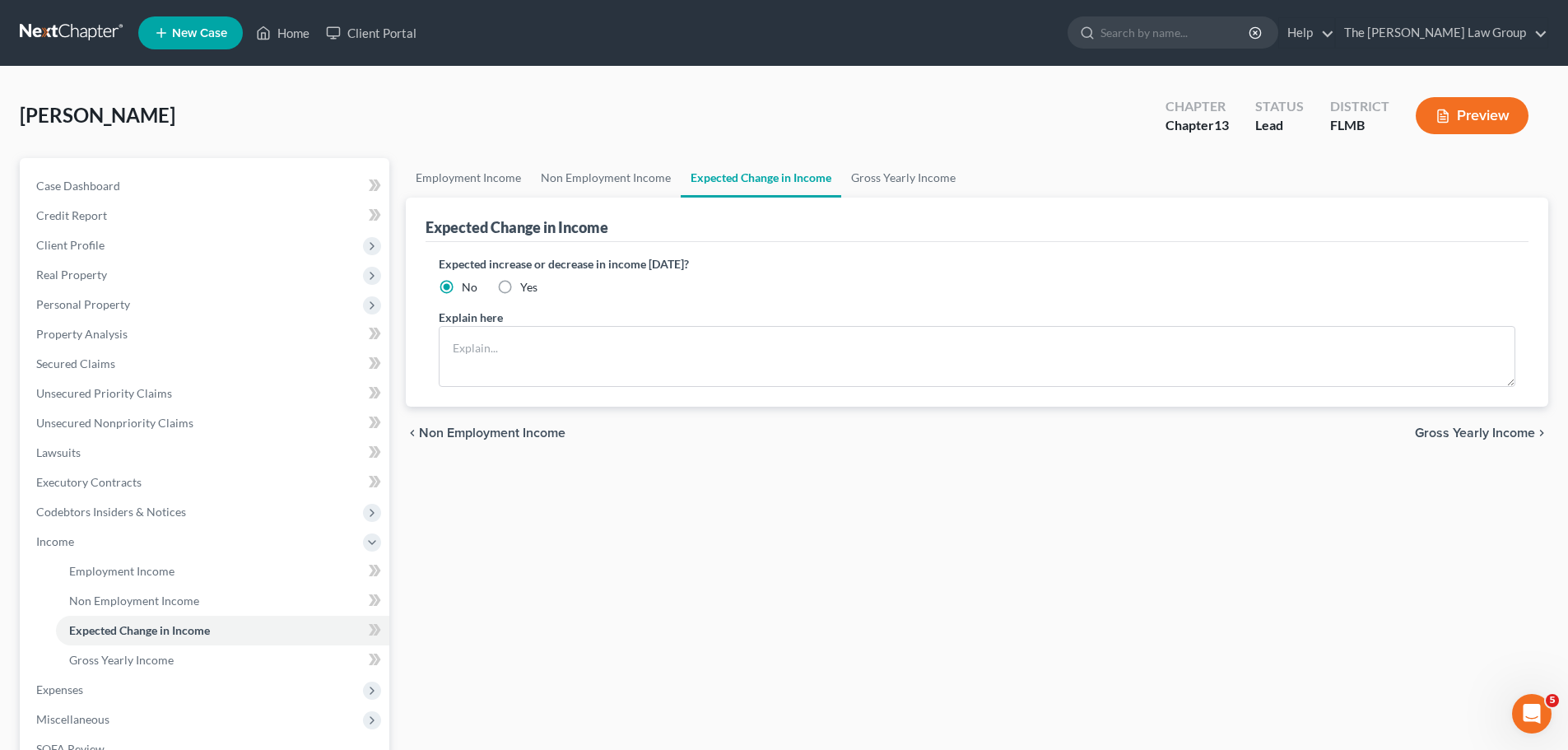
click at [1484, 439] on span "Gross Yearly Income" at bounding box center [1475, 433] width 120 height 13
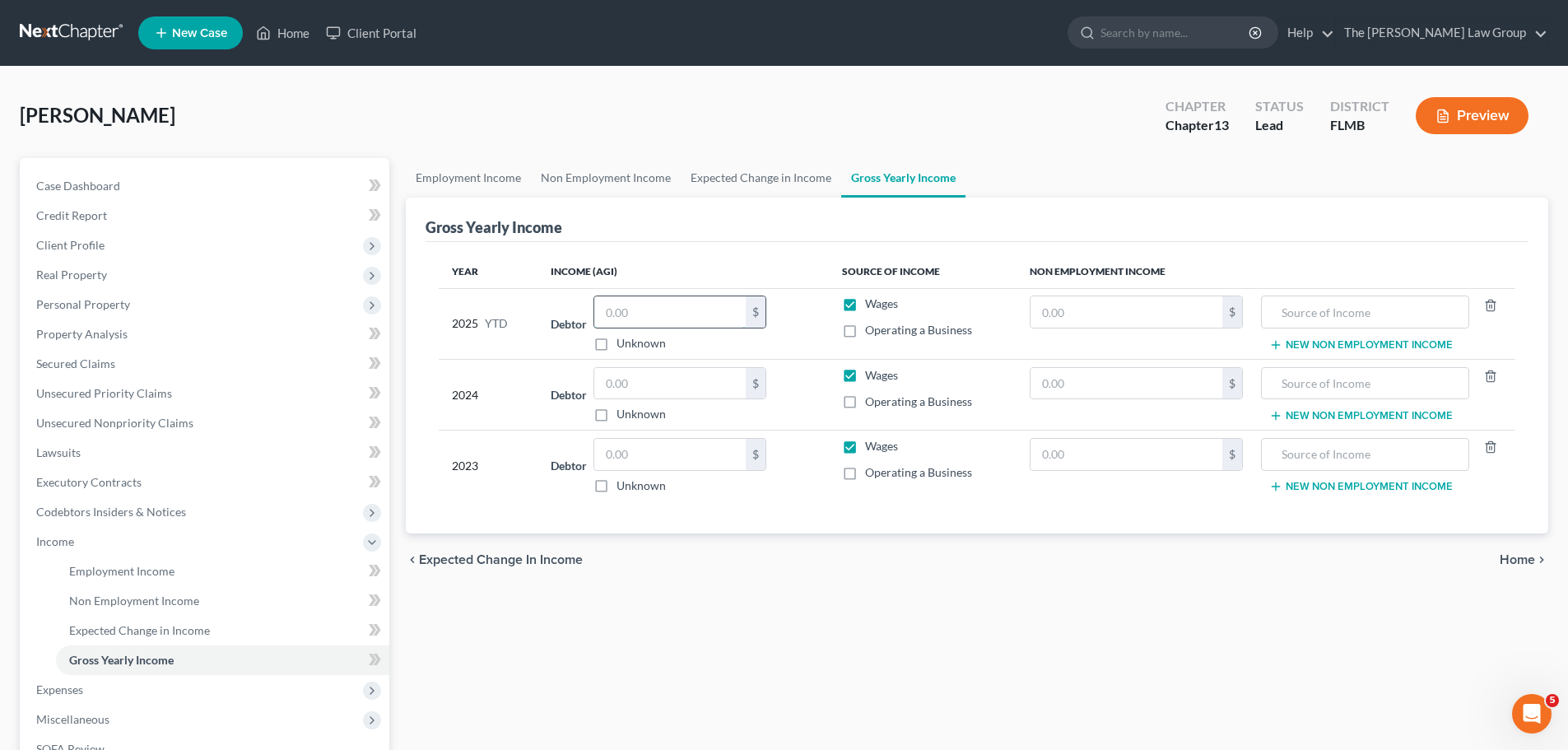
click at [672, 314] on input "text" at bounding box center [670, 312] width 152 height 31
click at [617, 416] on label "Unknown" at bounding box center [642, 414] width 49 height 16
click at [623, 416] on input "Unknown" at bounding box center [628, 411] width 11 height 11
checkbox input "true"
type input "0.00"
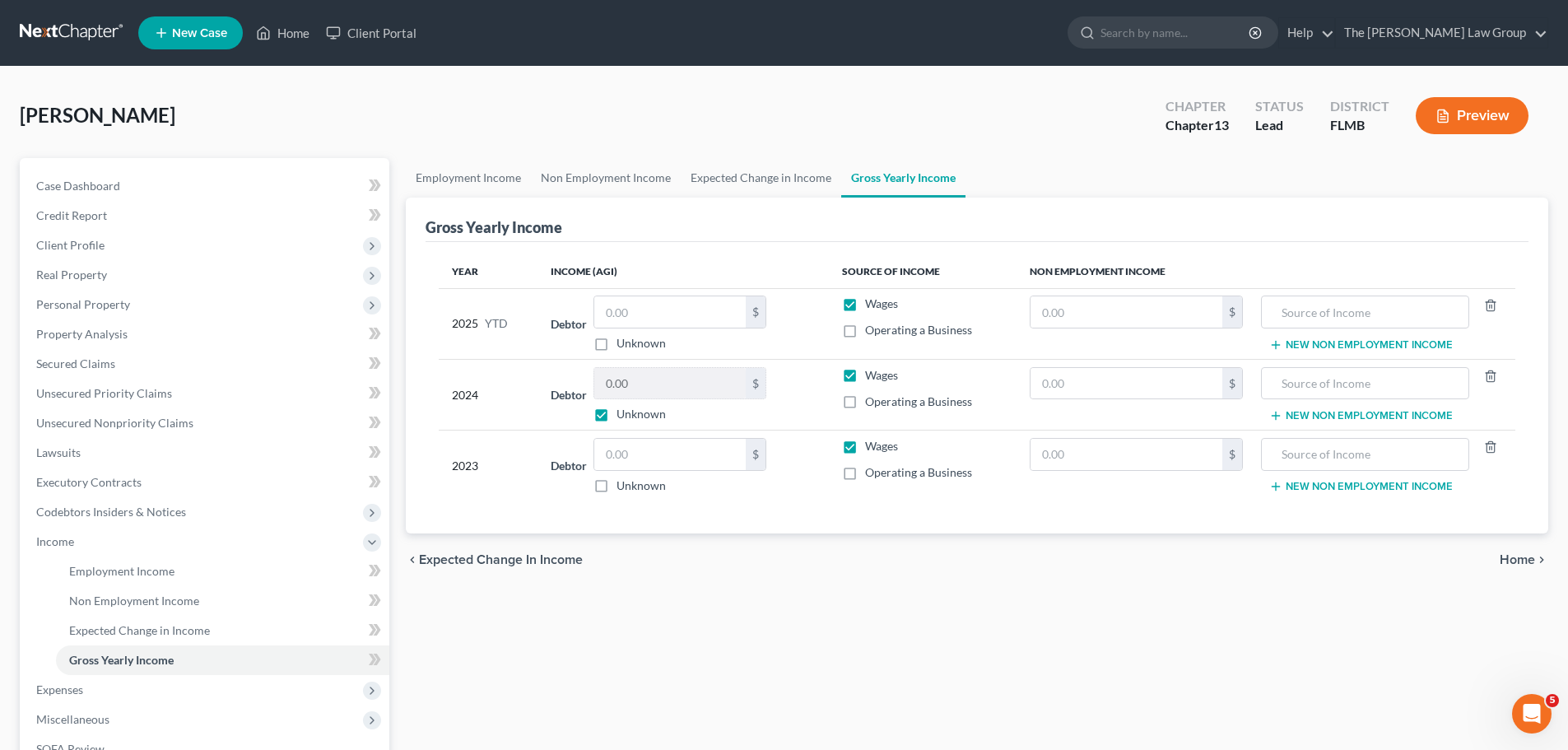
click at [617, 491] on label "Unknown" at bounding box center [642, 486] width 49 height 16
click at [623, 488] on input "Unknown" at bounding box center [628, 482] width 11 height 11
checkbox input "true"
type input "0.00"
click at [638, 300] on input "text" at bounding box center [670, 312] width 152 height 31
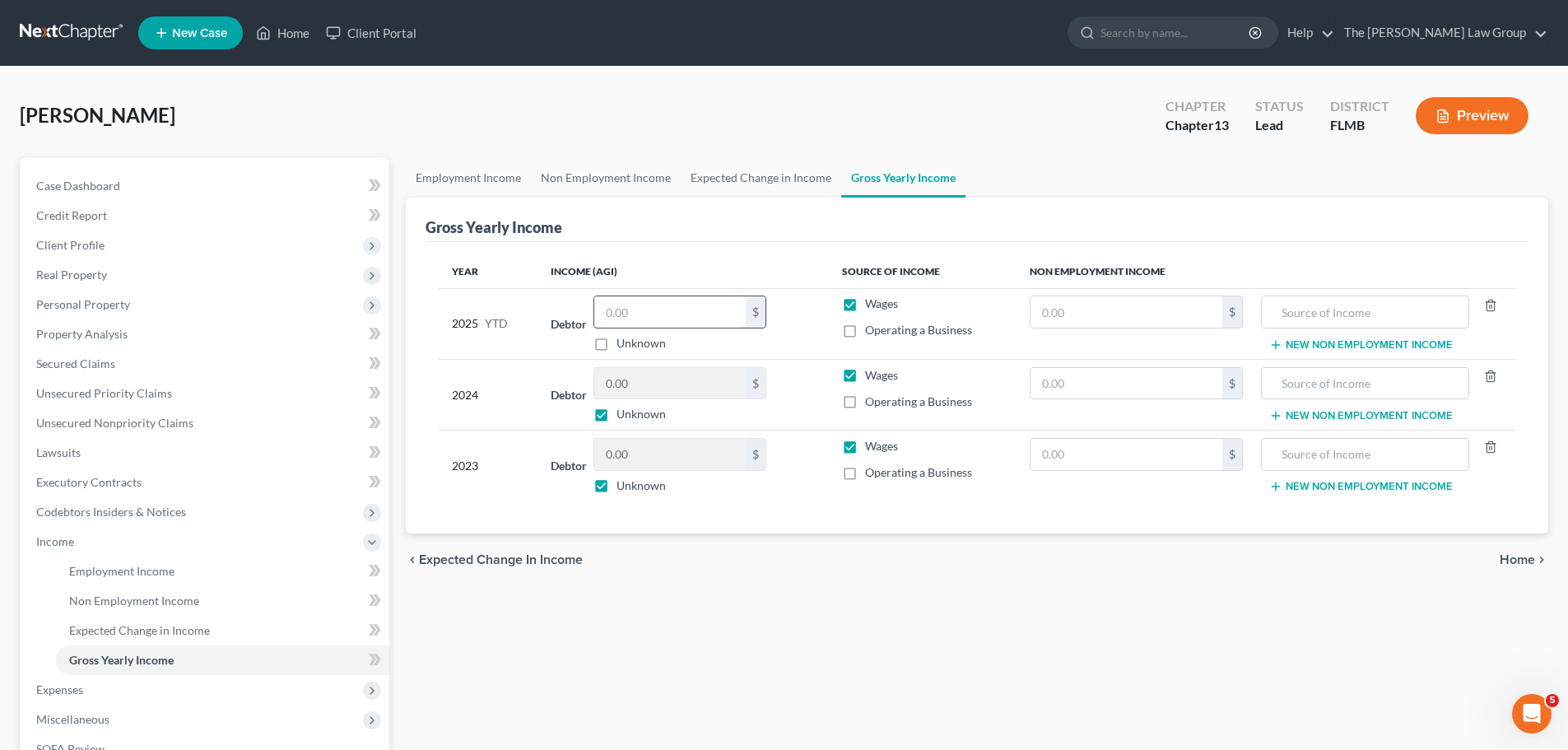
click at [678, 322] on input "text" at bounding box center [670, 312] width 152 height 31
type input "2,000"
click at [913, 560] on div "chevron_left Expected Change in Income Home chevron_right" at bounding box center [977, 560] width 1142 height 53
click at [1519, 557] on span "Home" at bounding box center [1517, 560] width 35 height 13
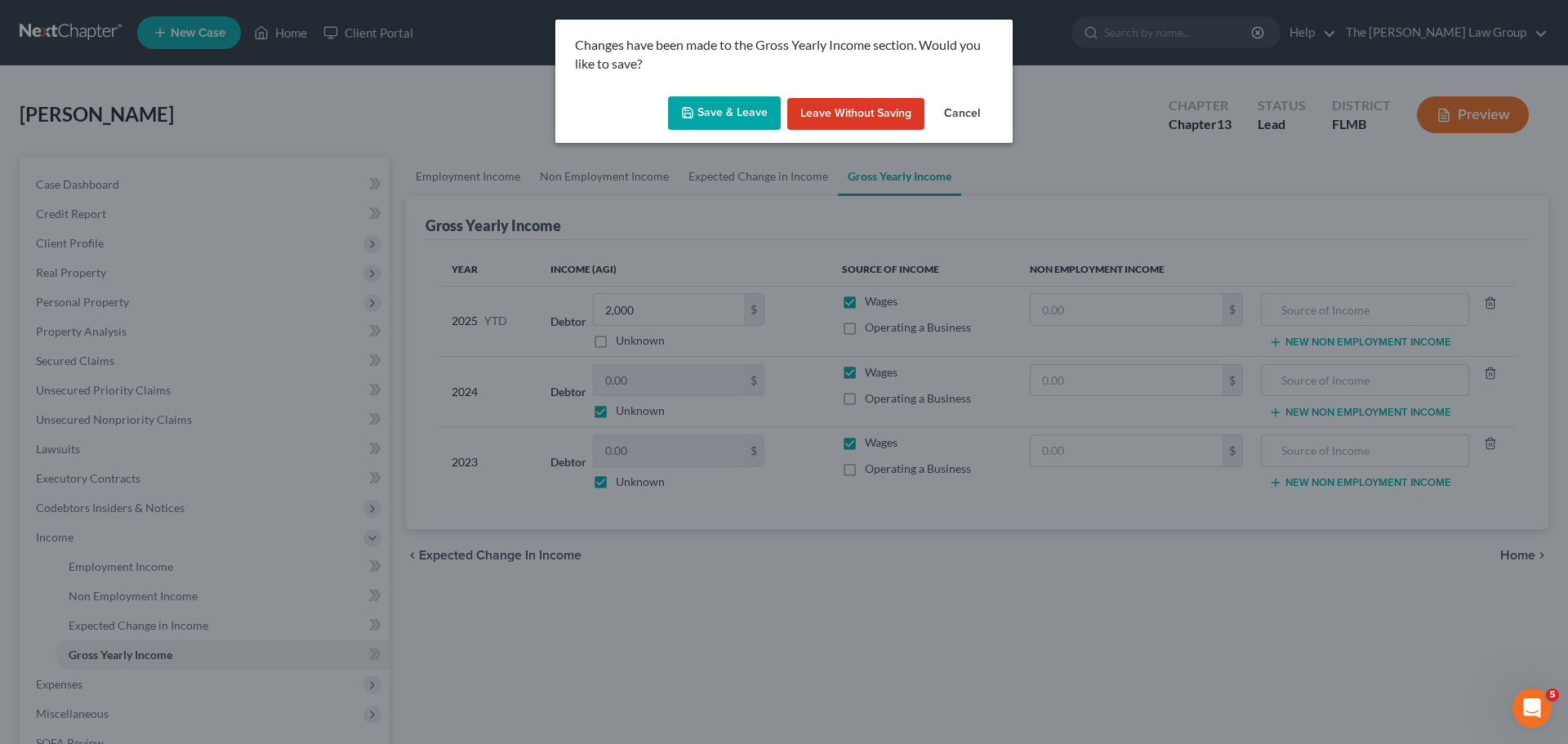
click at [715, 112] on button "Save & Leave" at bounding box center [725, 114] width 113 height 34
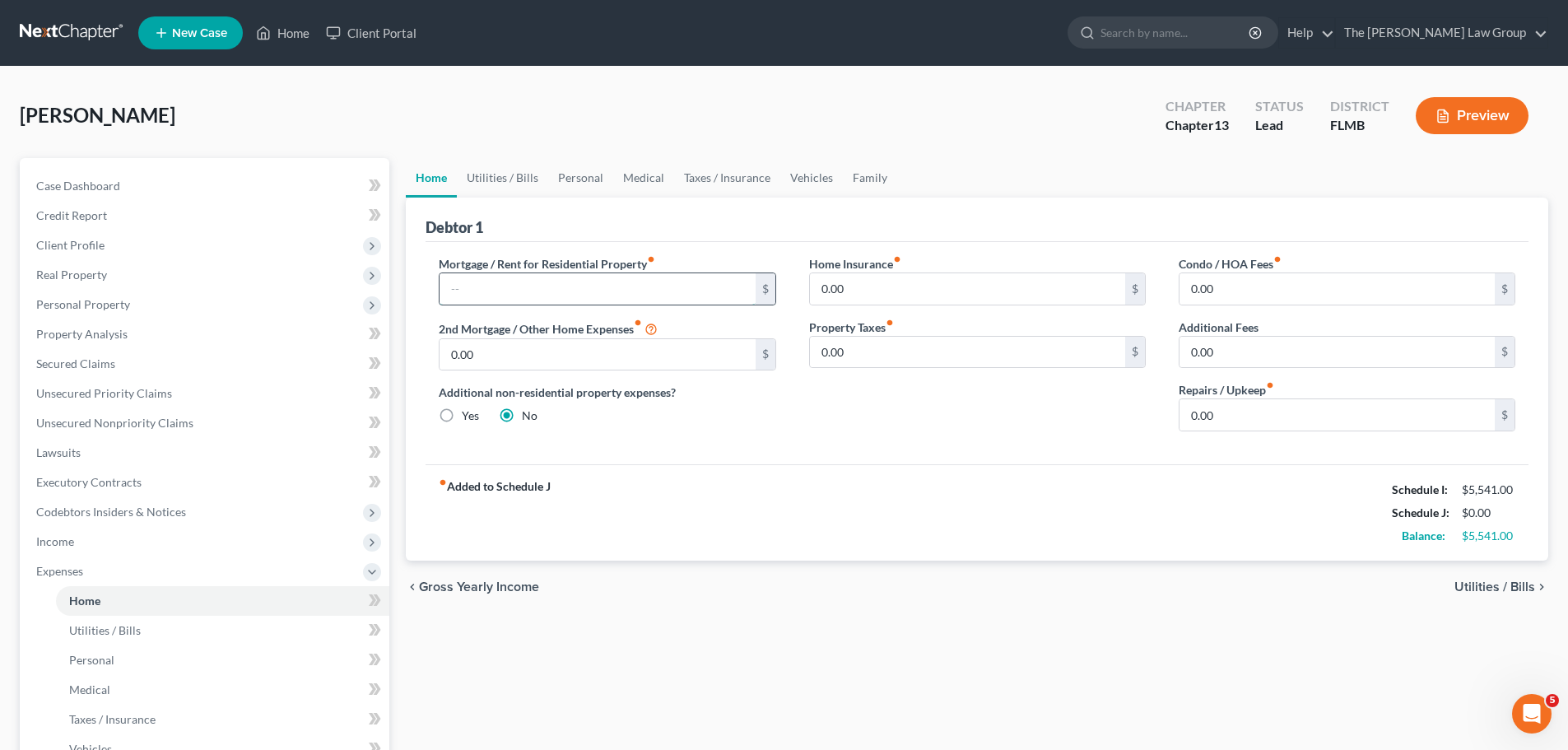
click at [697, 283] on input "text" at bounding box center [597, 289] width 315 height 31
type input "2,501"
click at [884, 479] on div "fiber_manual_record Added to Schedule J Schedule I: $5,541.00 Schedule J: $2,50…" at bounding box center [977, 512] width 1103 height 96
click at [1509, 588] on span "Utilities / Bills" at bounding box center [1495, 587] width 81 height 13
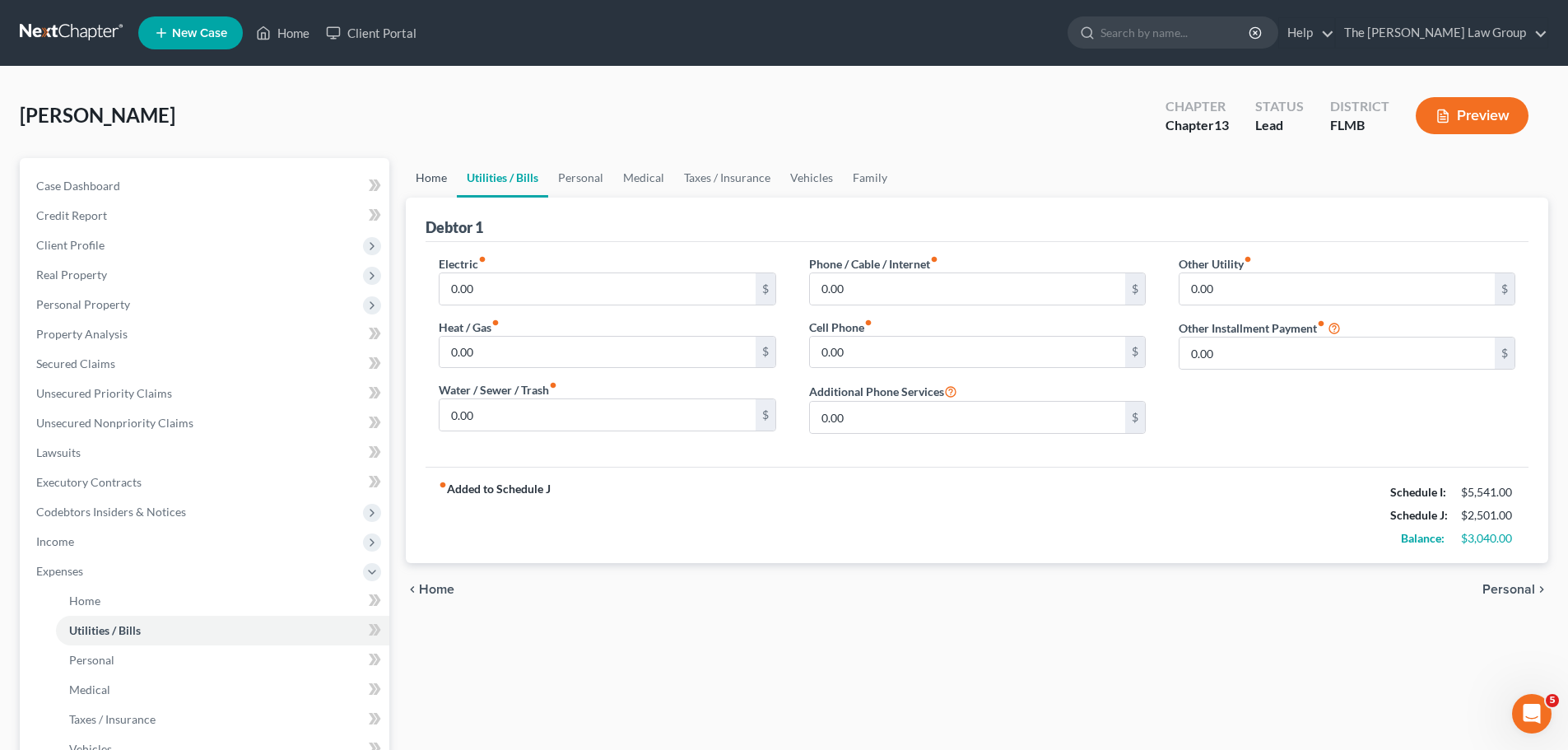
click at [430, 167] on link "Home" at bounding box center [432, 178] width 51 height 40
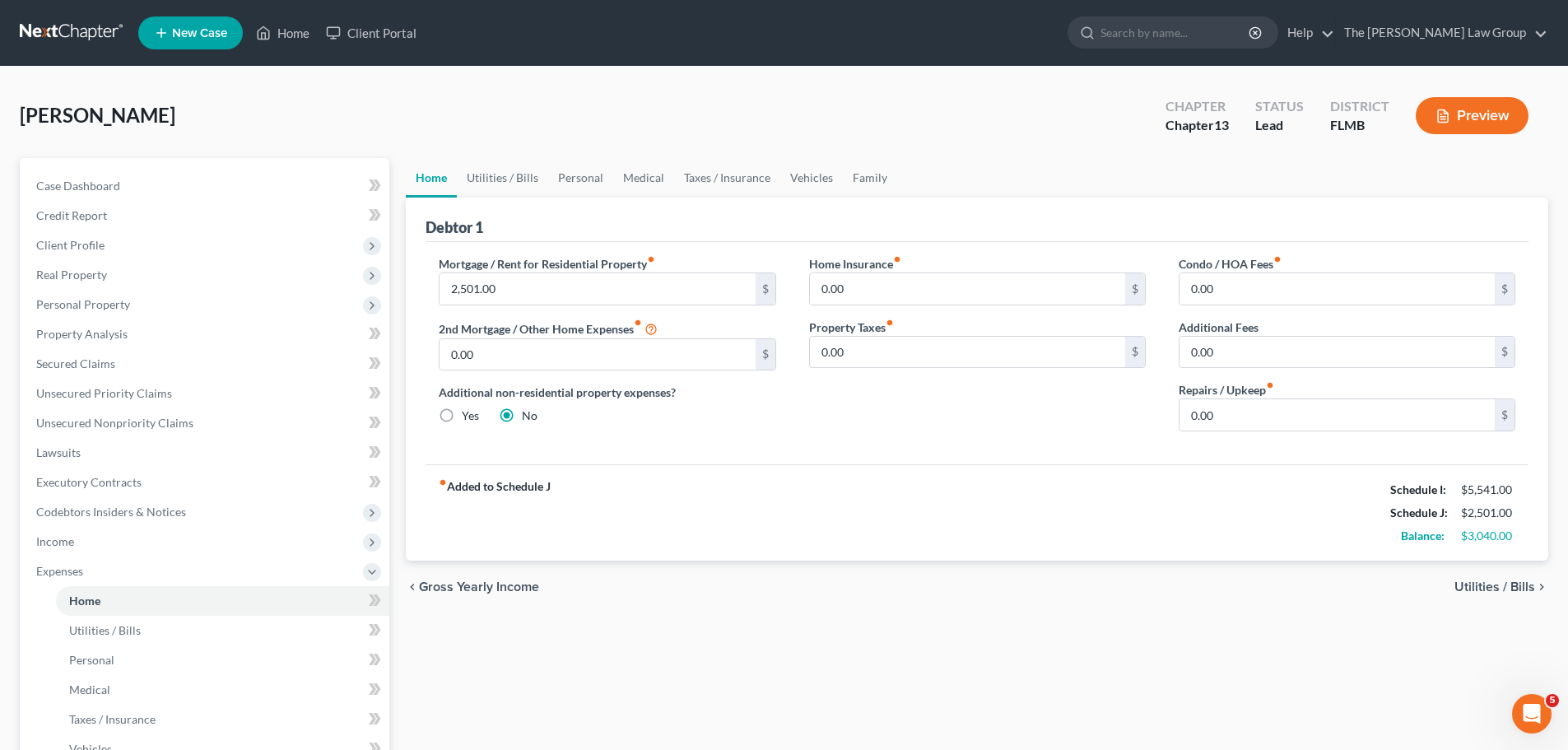
click at [1505, 583] on span "Utilities / Bills" at bounding box center [1495, 587] width 81 height 13
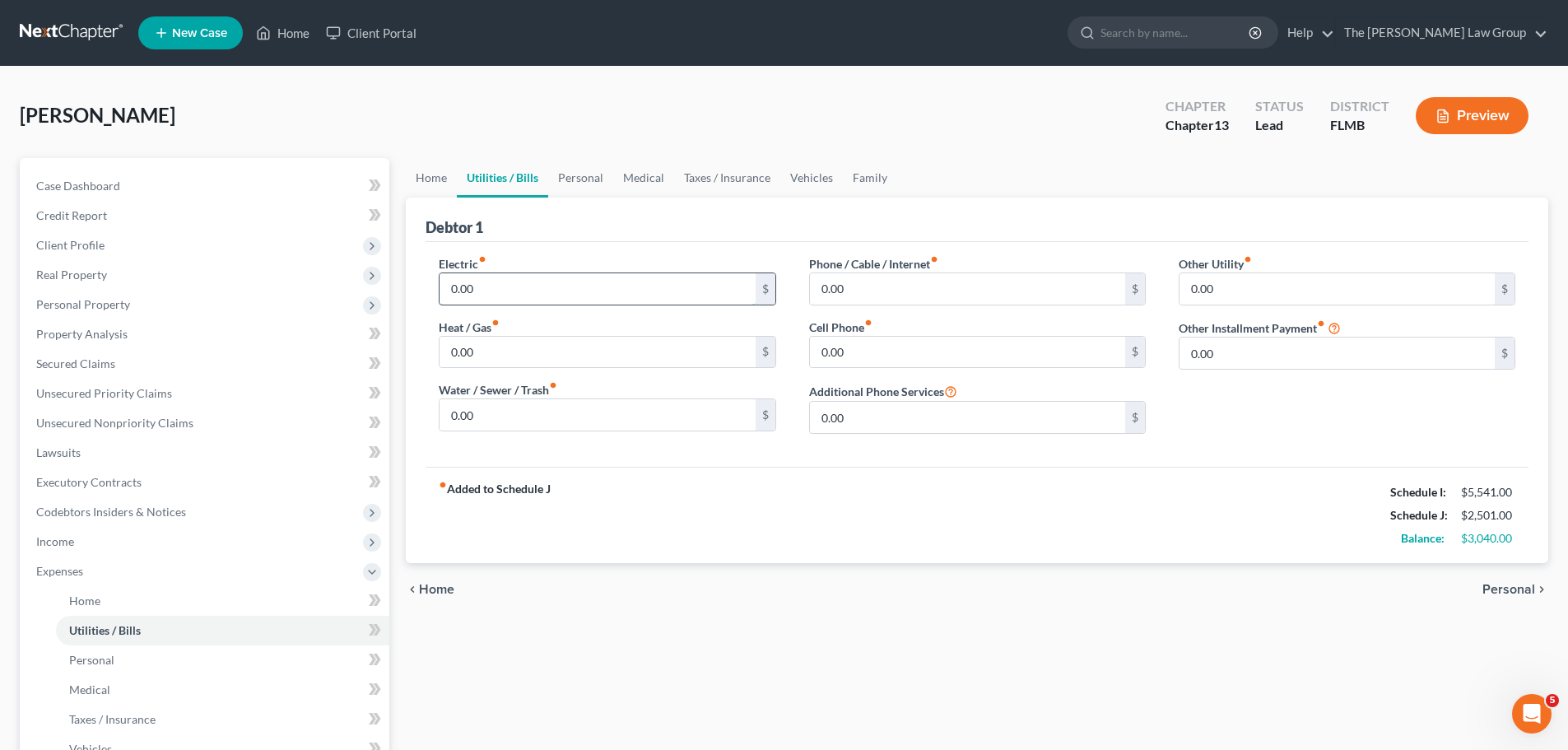
click at [687, 287] on input "0.00" at bounding box center [597, 289] width 315 height 31
type input "310"
click at [959, 292] on input "0.00" at bounding box center [968, 289] width 315 height 31
type input "254"
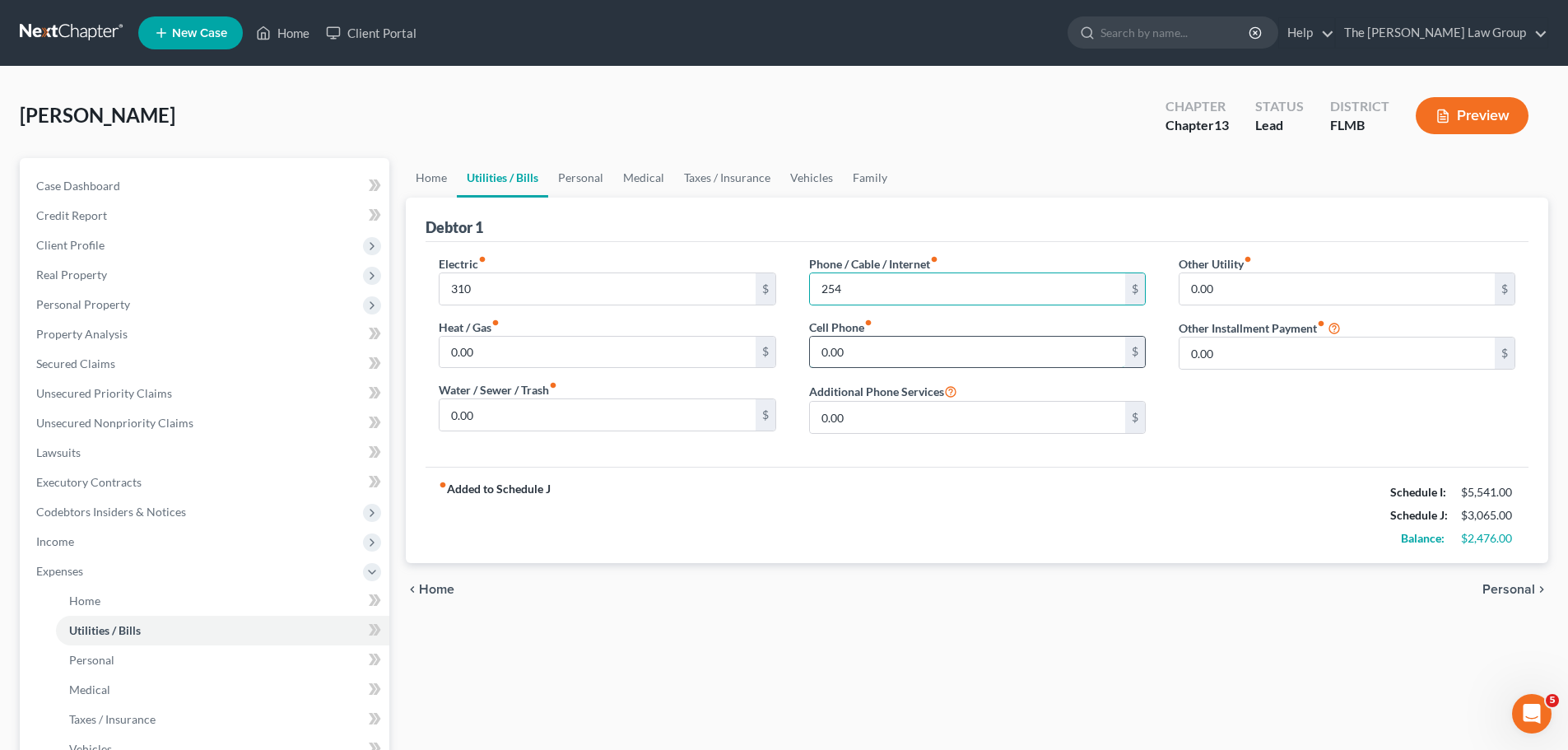
click at [952, 351] on input "0.00" at bounding box center [968, 352] width 315 height 31
type input "204"
click at [950, 276] on input "254" at bounding box center [968, 289] width 315 height 31
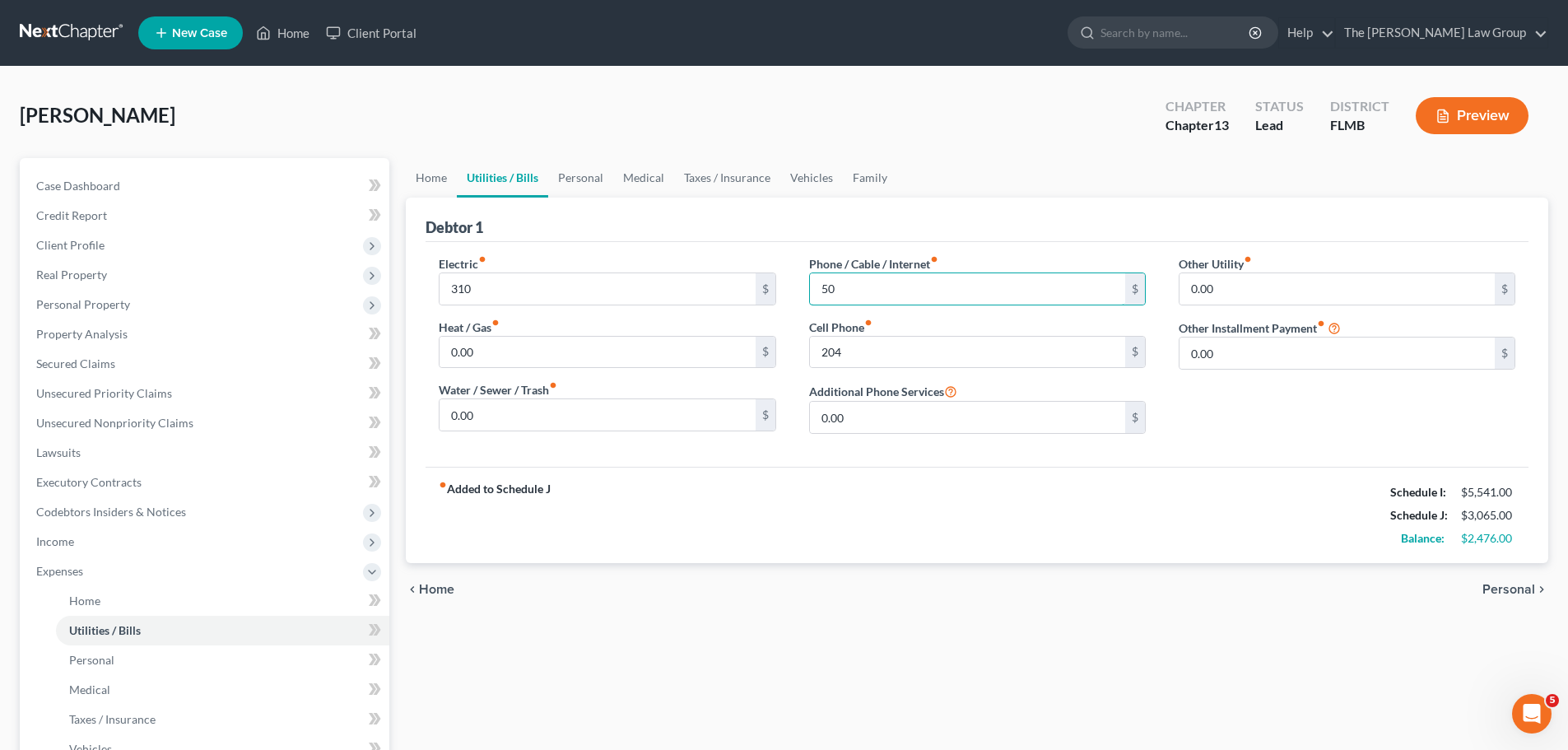
type input "50"
click at [795, 317] on div "Phone / Cable / Internet fiber_manual_record 50 $ Cell Phone fiber_manual_recor…" at bounding box center [978, 351] width 370 height 192
click at [579, 352] on input "0.00" at bounding box center [597, 352] width 315 height 31
type input "100"
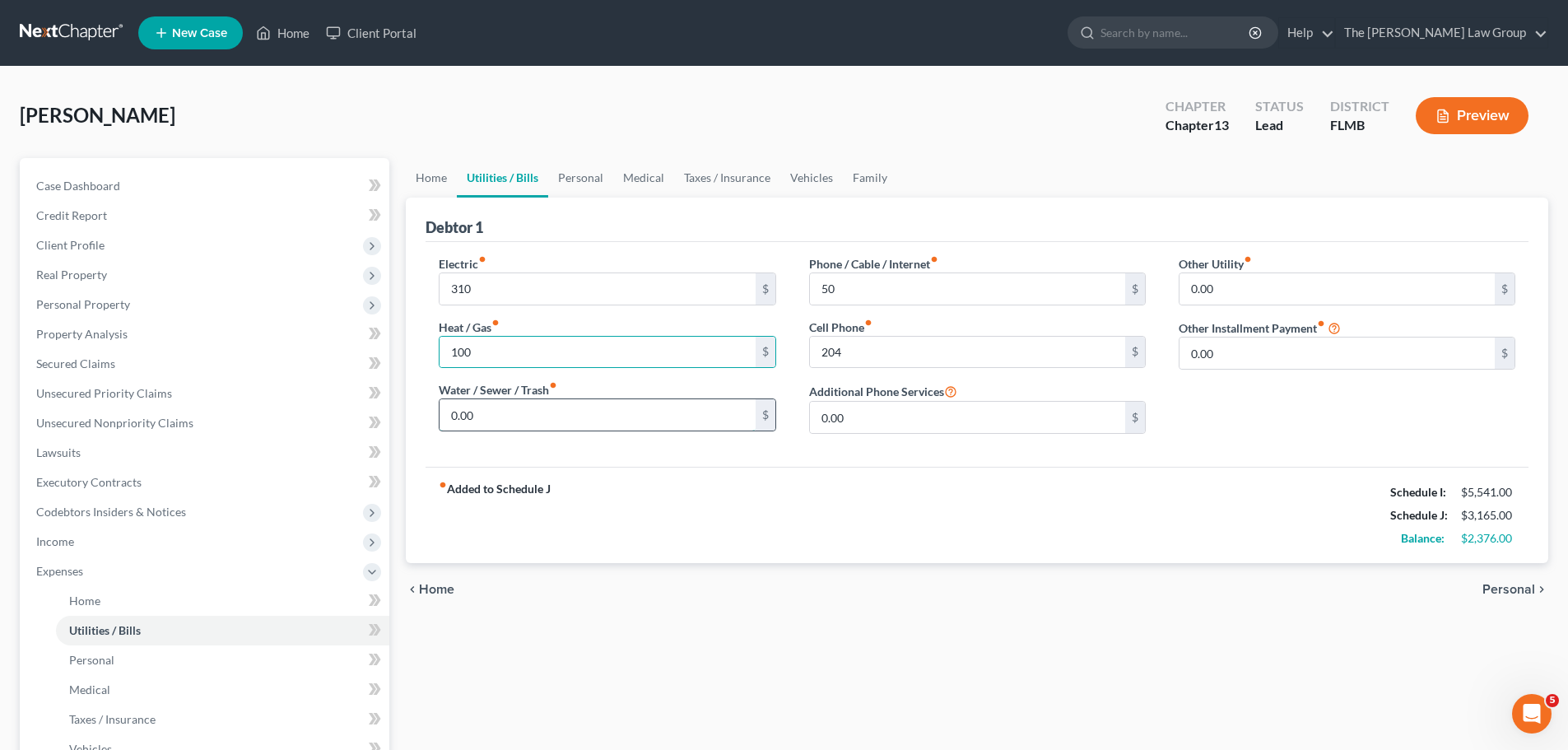
click at [695, 428] on input "0.00" at bounding box center [597, 415] width 315 height 31
type input "160"
click at [767, 494] on div "fiber_manual_record Added to Schedule J Schedule I: $5,541.00 Schedule J: $3,32…" at bounding box center [977, 515] width 1103 height 96
click at [1499, 591] on span "Personal" at bounding box center [1509, 589] width 53 height 13
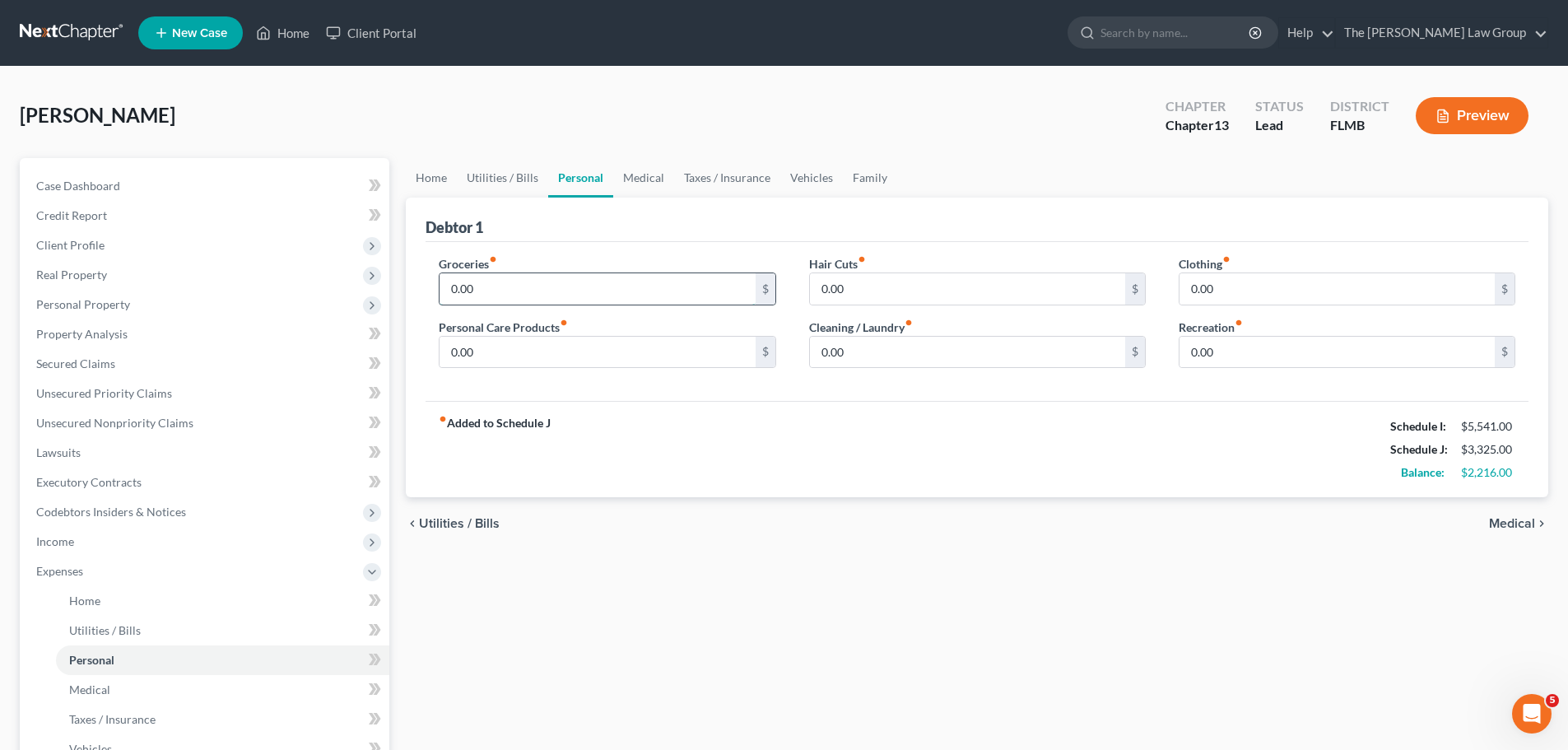
click at [644, 289] on input "0.00" at bounding box center [597, 289] width 315 height 31
type input "400"
click at [747, 427] on div "fiber_manual_record Added to Schedule J Schedule I: $5,541.00 Schedule J: $3,72…" at bounding box center [977, 449] width 1103 height 96
click at [1506, 523] on span "Medical" at bounding box center [1512, 524] width 46 height 13
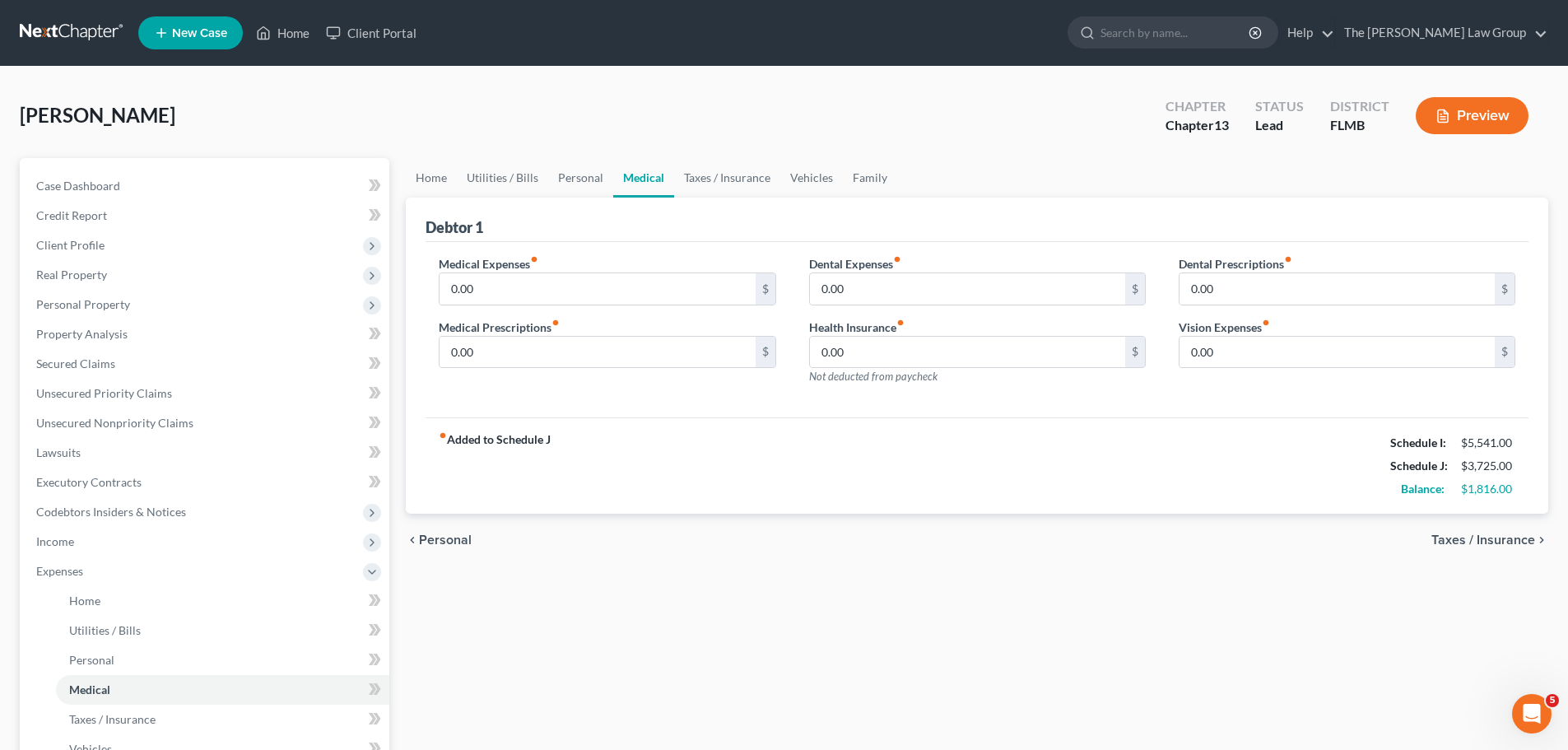
click at [1489, 533] on span "Taxes / Insurance" at bounding box center [1483, 540] width 104 height 13
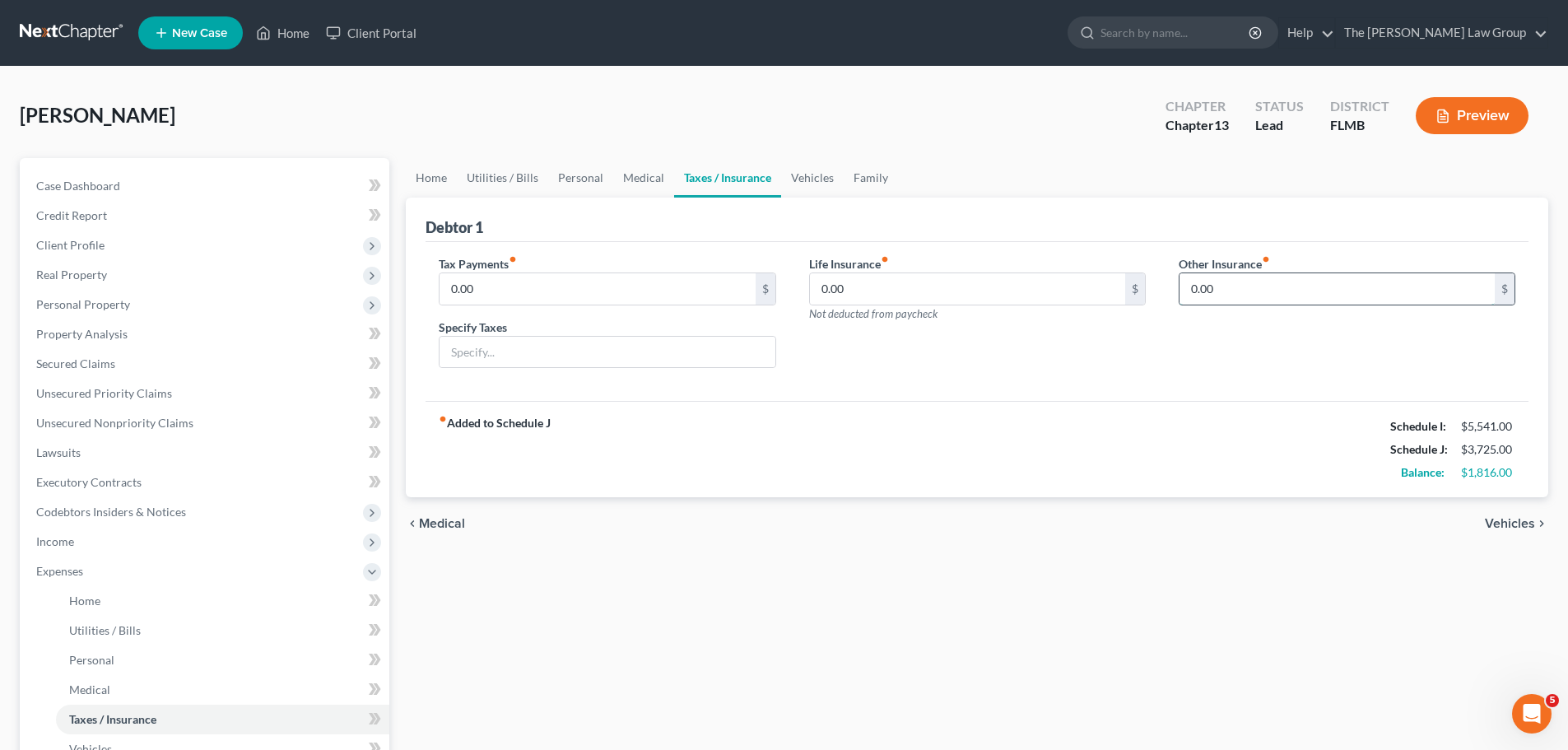
click at [1214, 300] on input "0.00" at bounding box center [1337, 289] width 315 height 31
click at [1508, 529] on span "Vehicles" at bounding box center [1510, 524] width 50 height 13
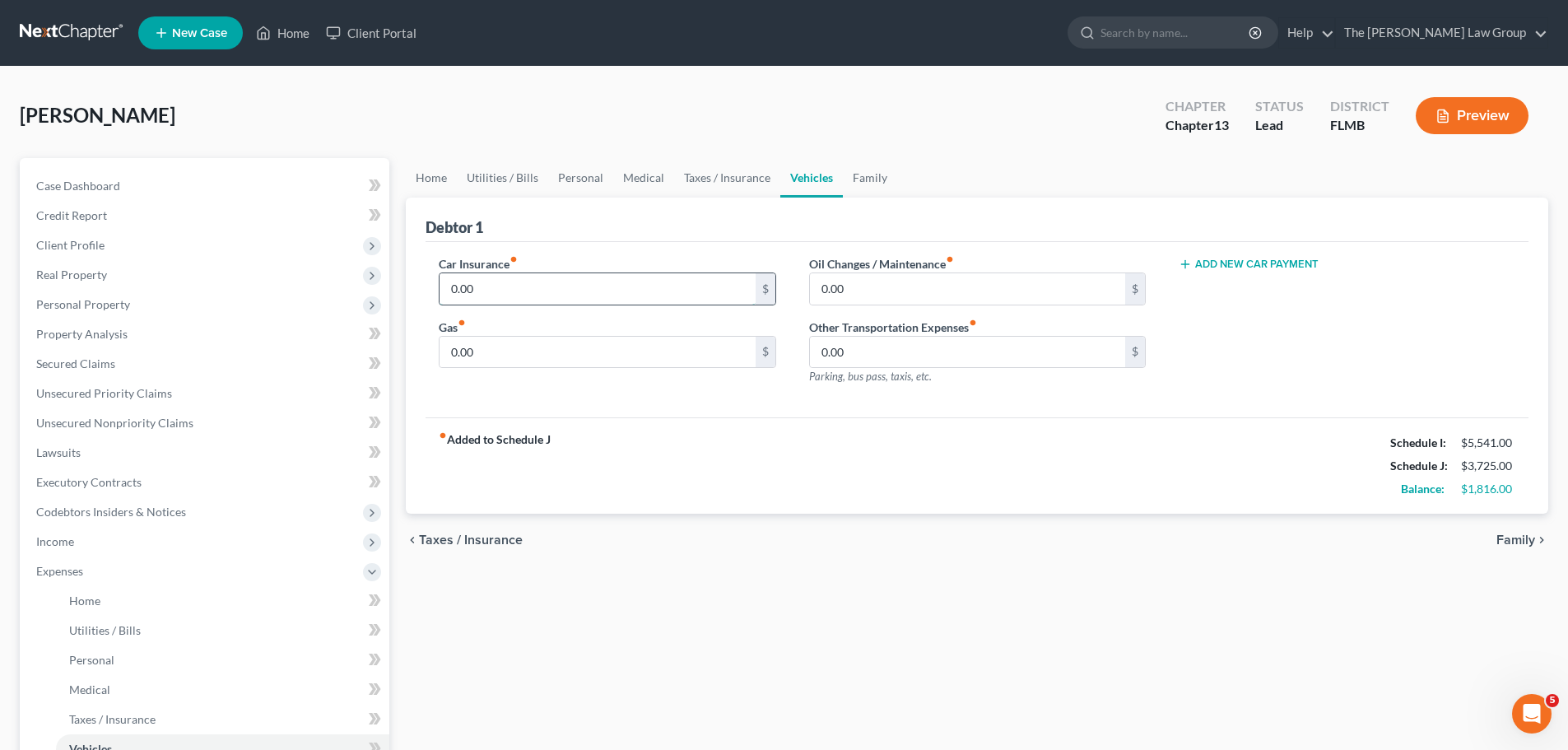
click at [572, 293] on input "0.00" at bounding box center [597, 289] width 315 height 31
type input "57"
click at [540, 350] on input "0.00" at bounding box center [597, 352] width 315 height 31
type input "300"
click at [637, 436] on div "fiber_manual_record Added to Schedule J Schedule I: $5,541.00 Schedule J: $4,08…" at bounding box center [977, 465] width 1103 height 96
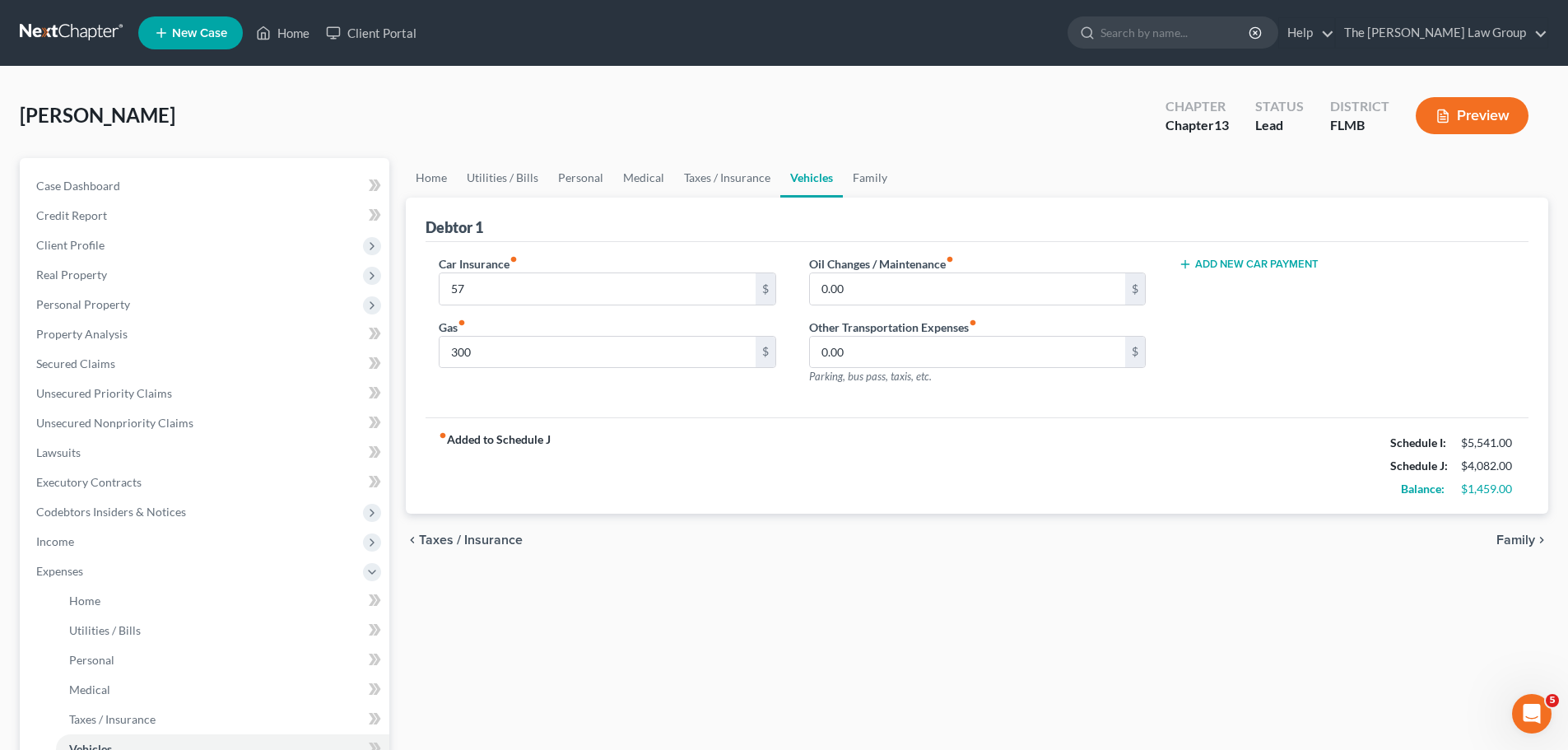
click at [1519, 536] on span "Family" at bounding box center [1515, 540] width 39 height 13
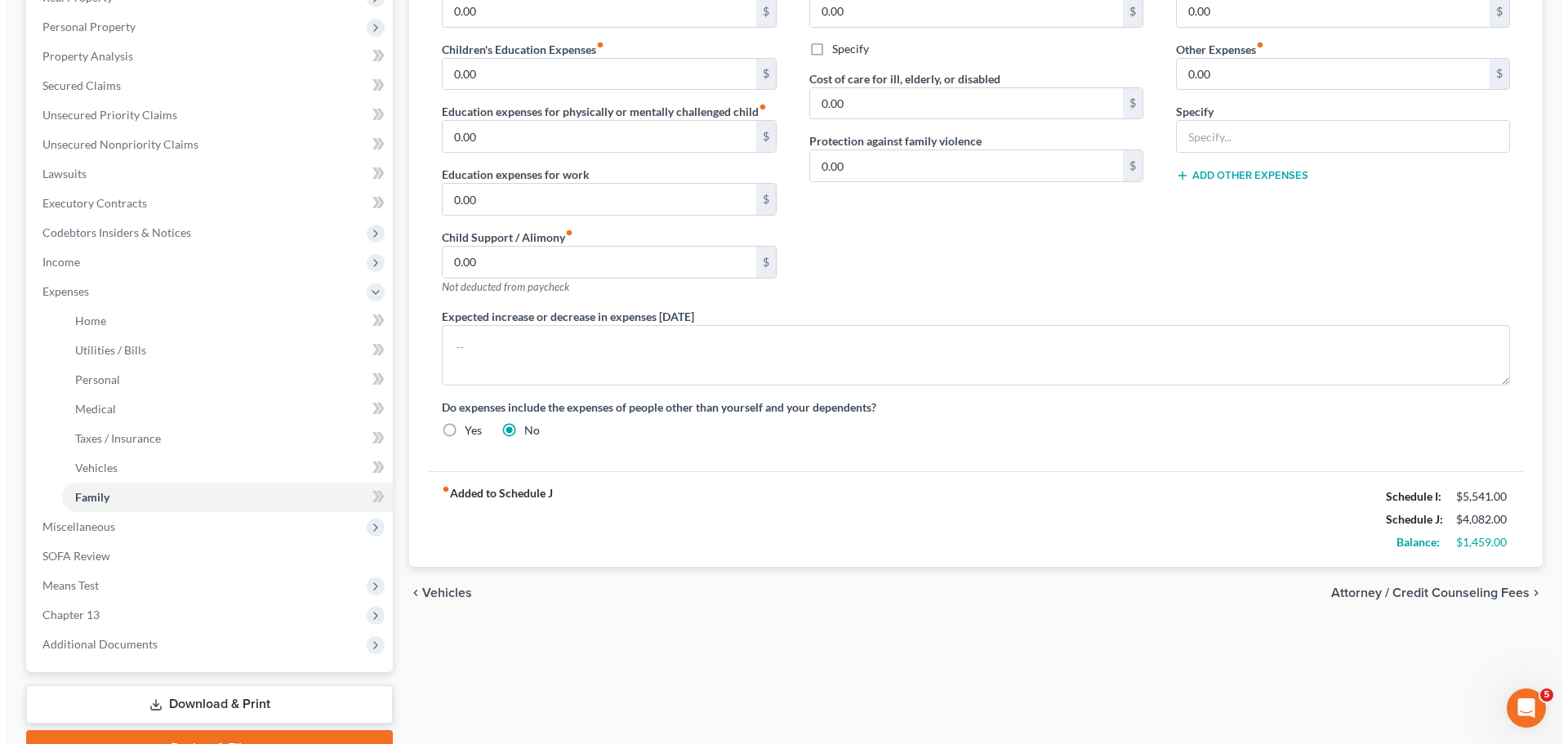
scroll to position [359, 0]
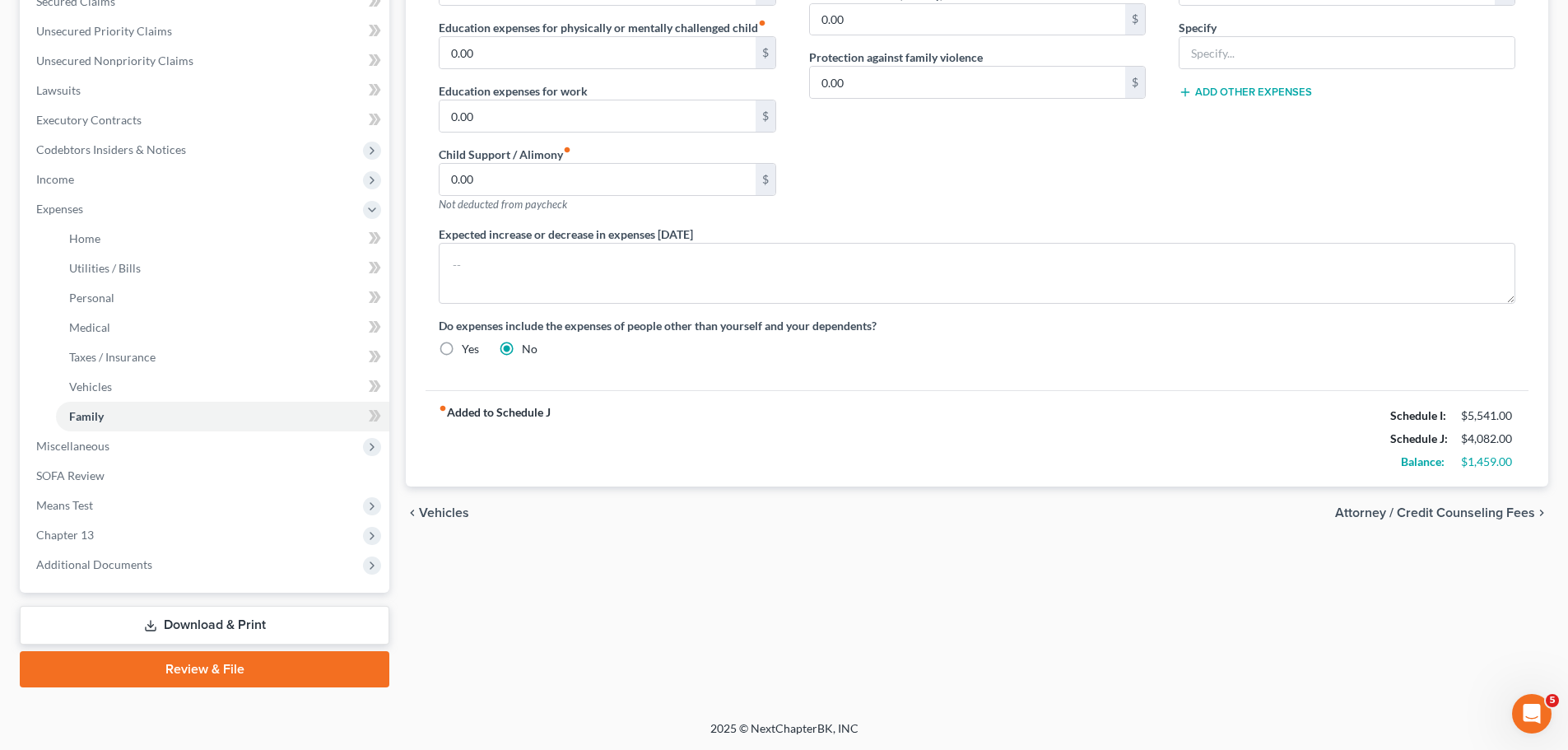
click at [1495, 514] on span "Attorney / Credit Counseling Fees" at bounding box center [1435, 513] width 200 height 13
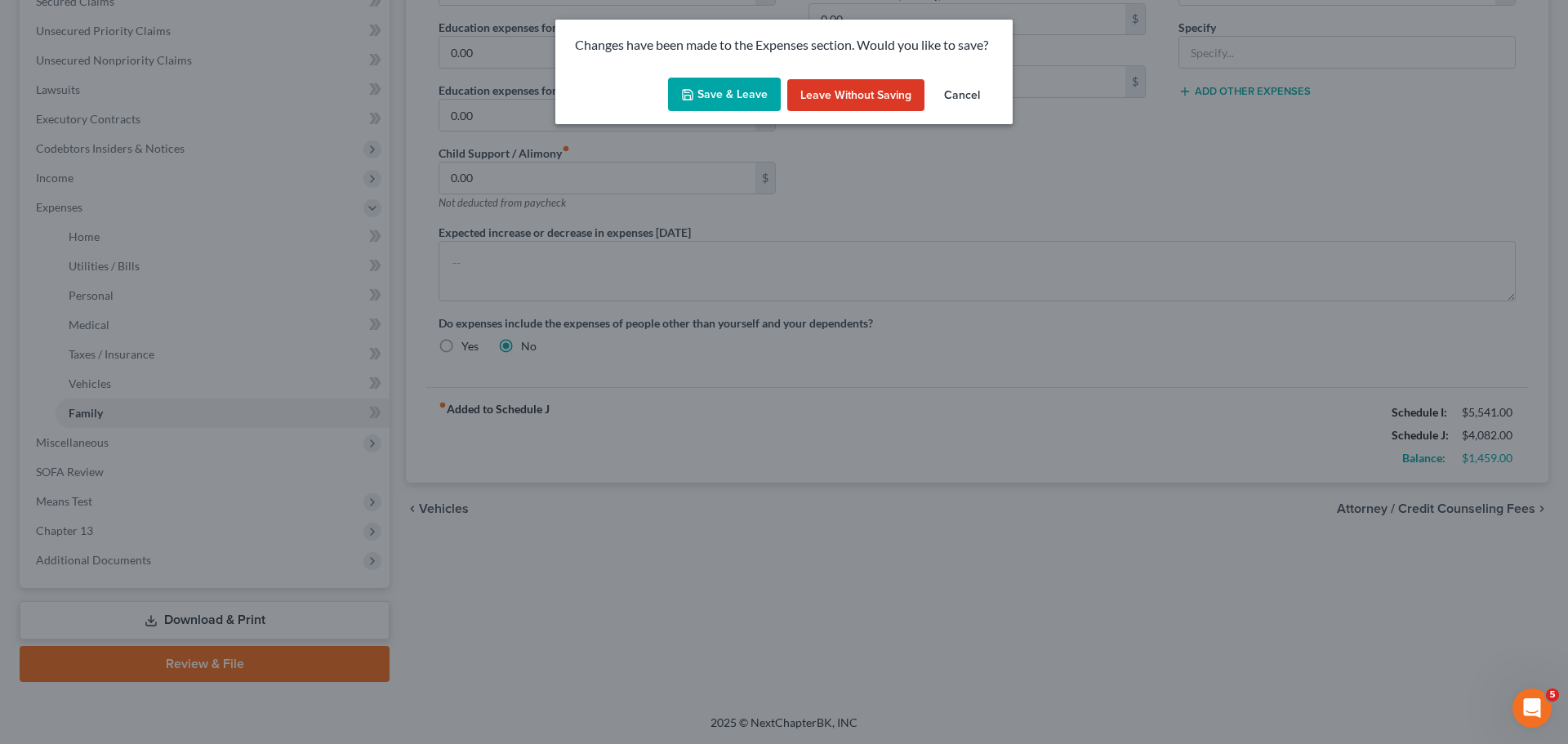
click at [722, 83] on button "Save & Leave" at bounding box center [725, 95] width 113 height 34
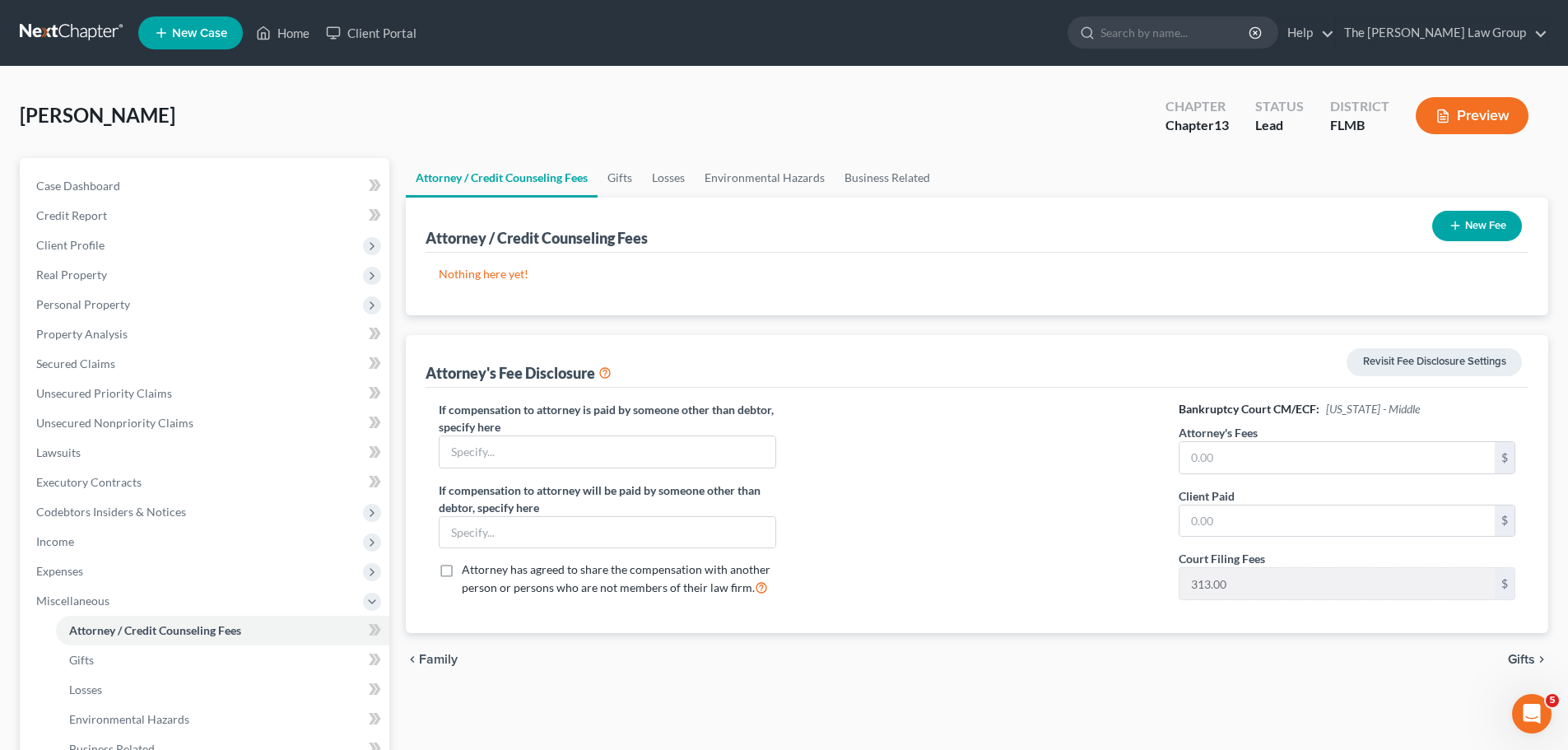
click at [1484, 119] on button "Preview" at bounding box center [1472, 115] width 113 height 37
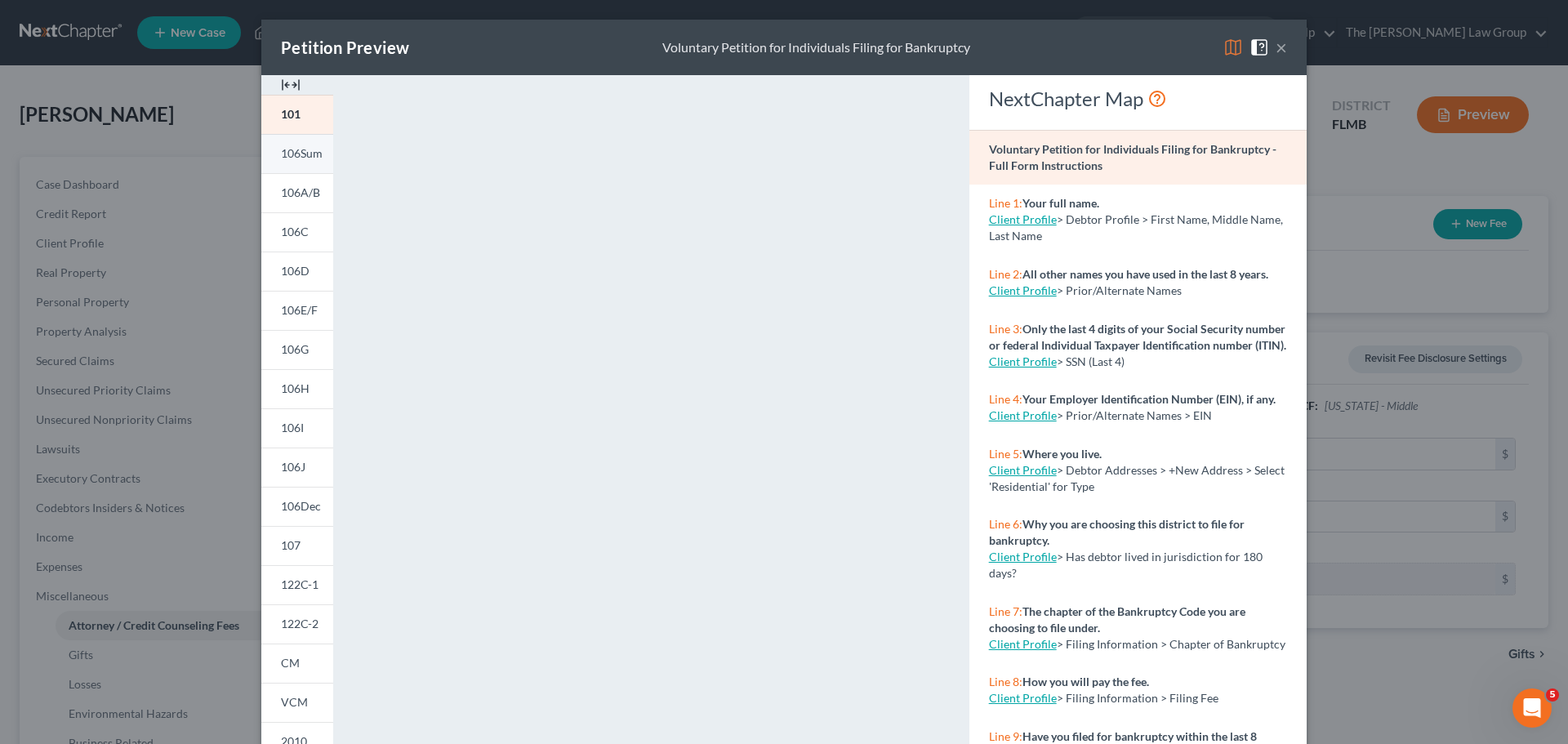
click at [292, 163] on link "106Sum" at bounding box center [297, 154] width 72 height 39
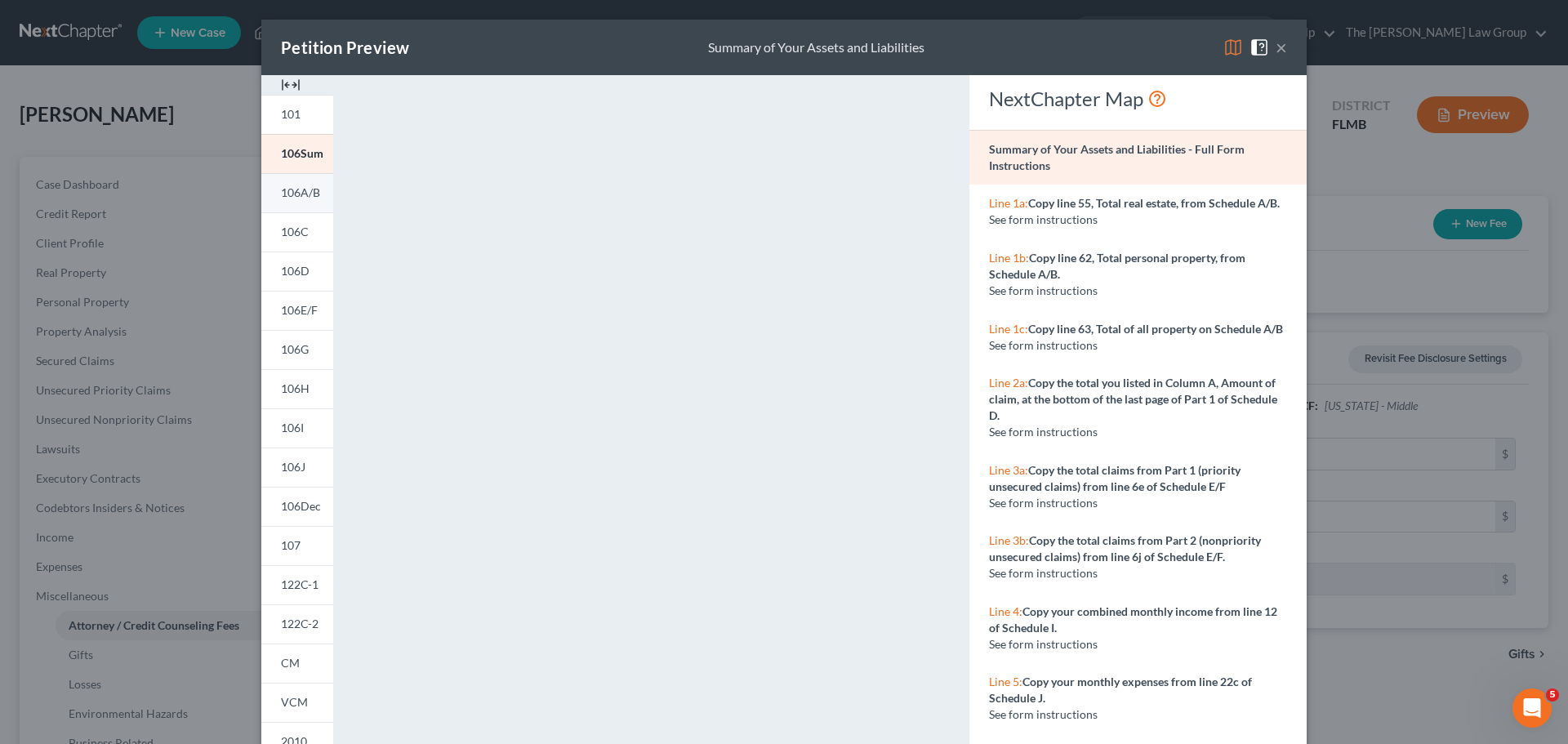
click at [300, 194] on span "106A/B" at bounding box center [301, 192] width 39 height 14
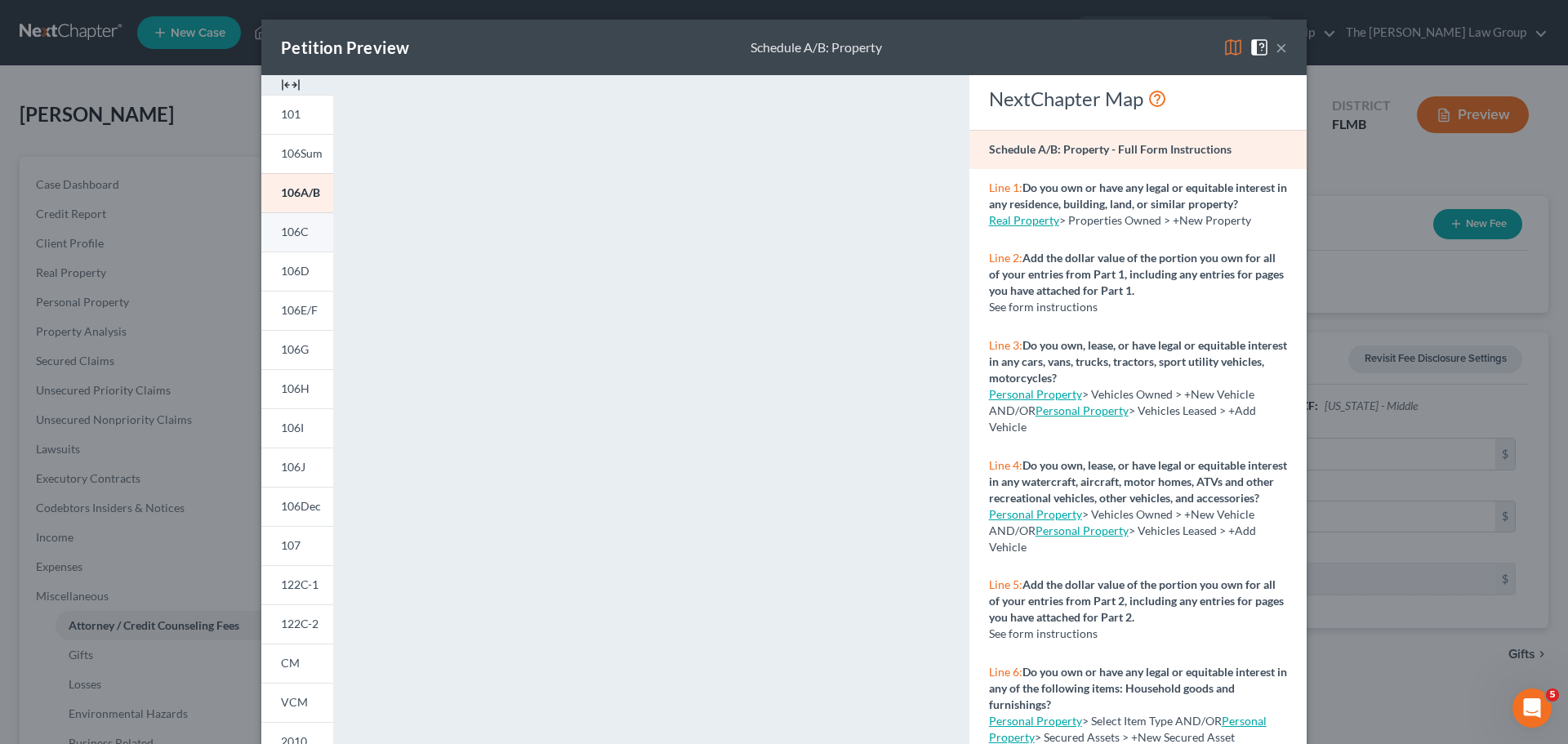
click at [297, 240] on link "106C" at bounding box center [297, 232] width 72 height 39
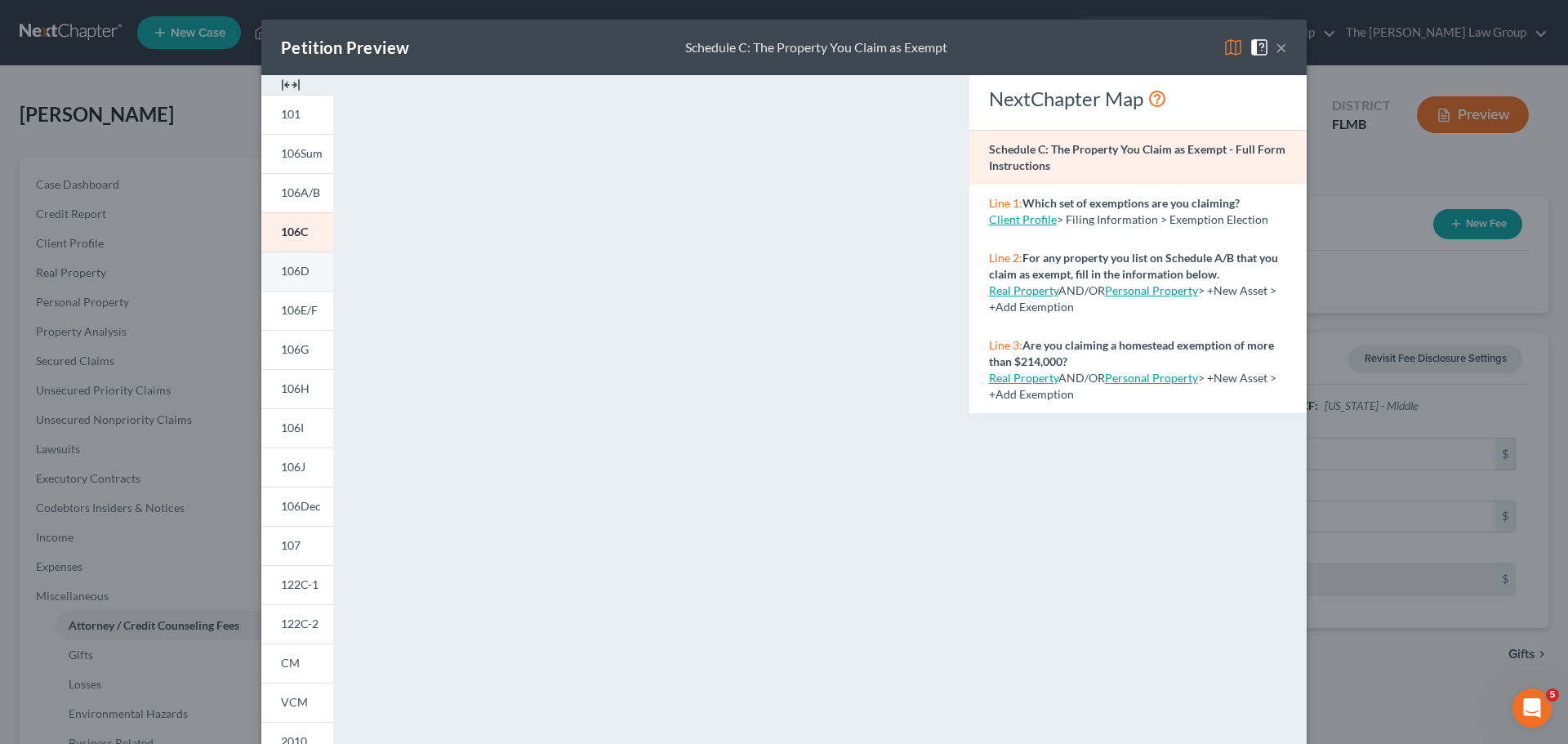
click at [297, 264] on span "106D" at bounding box center [295, 270] width 29 height 14
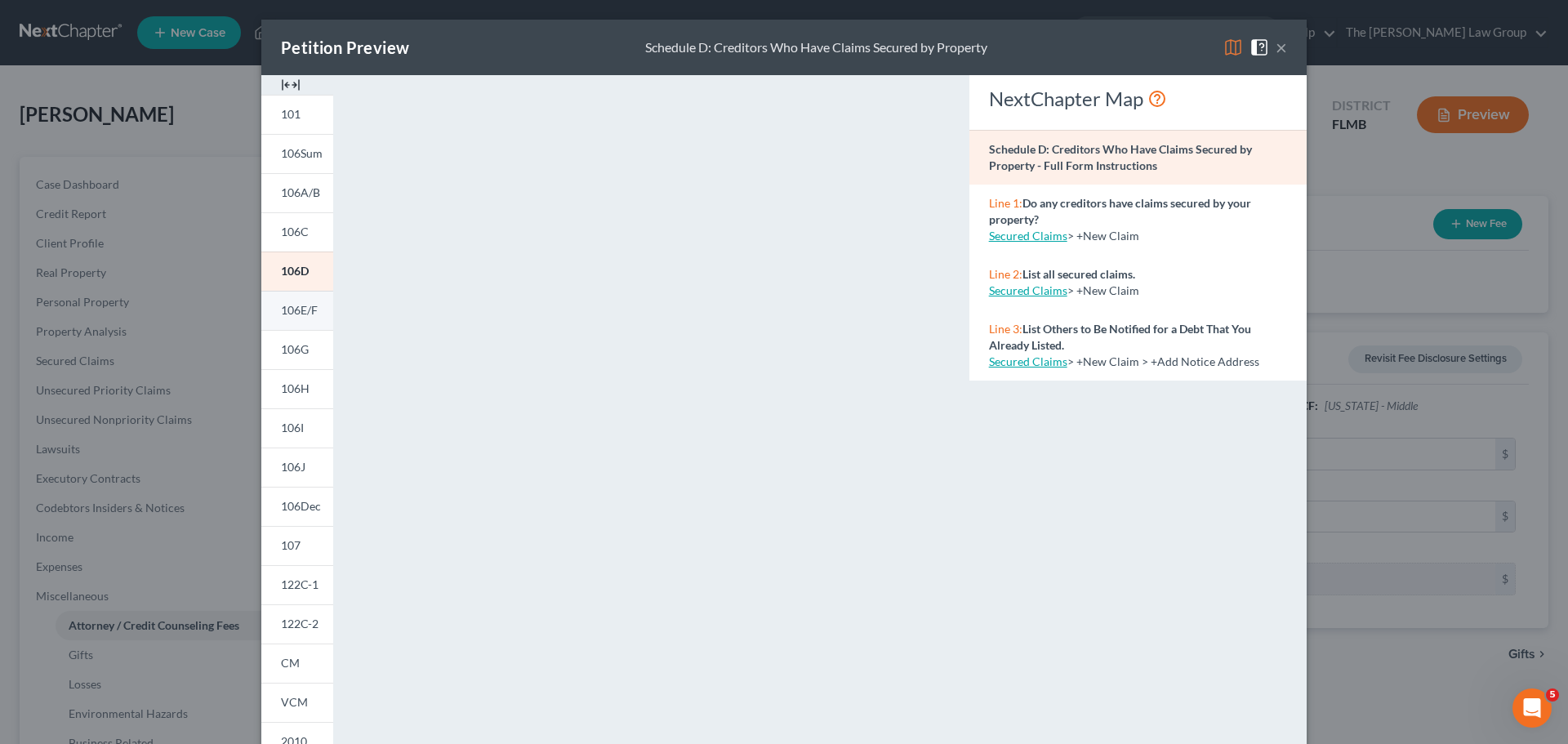
click at [303, 323] on link "106E/F" at bounding box center [297, 310] width 72 height 39
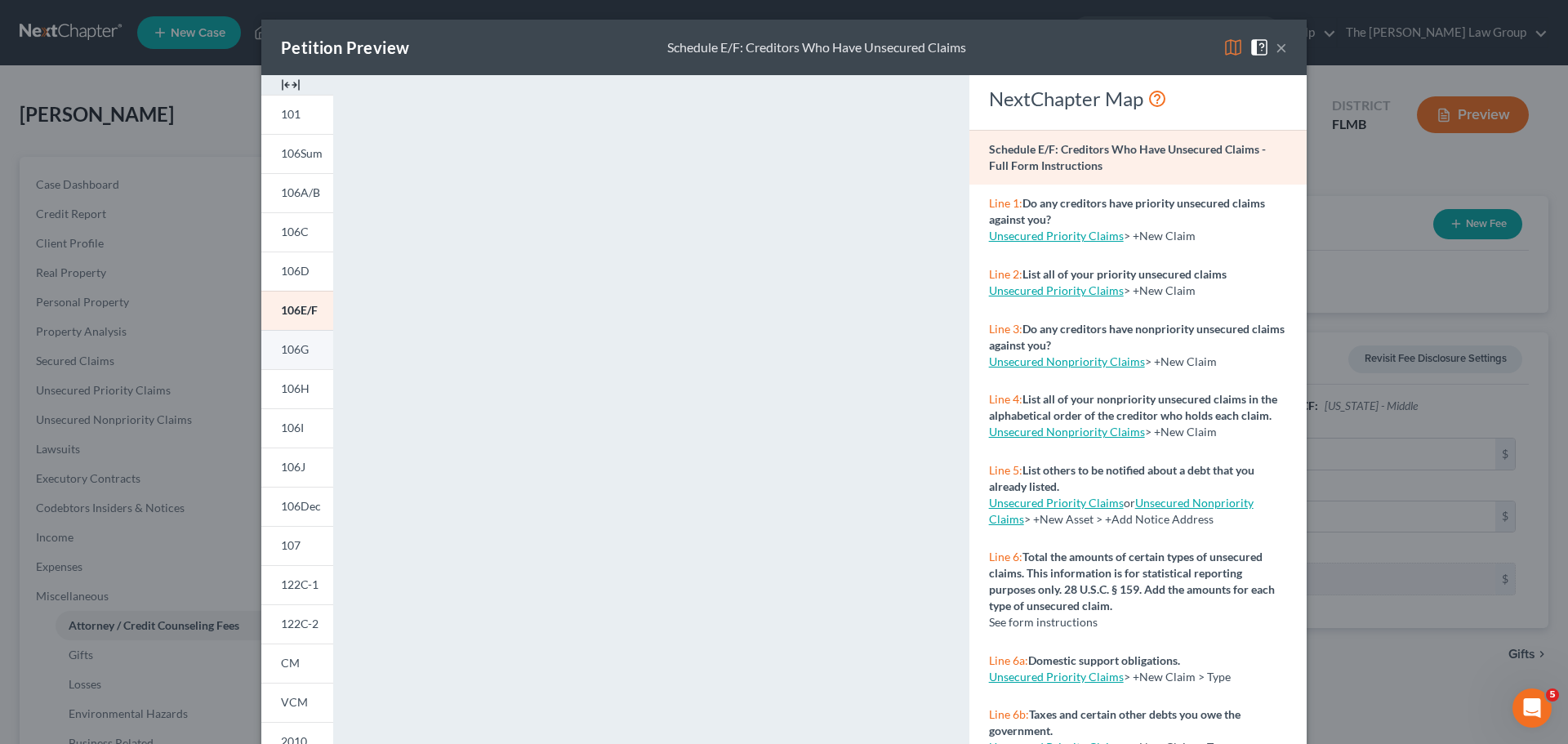
click at [296, 350] on span "106G" at bounding box center [295, 349] width 28 height 14
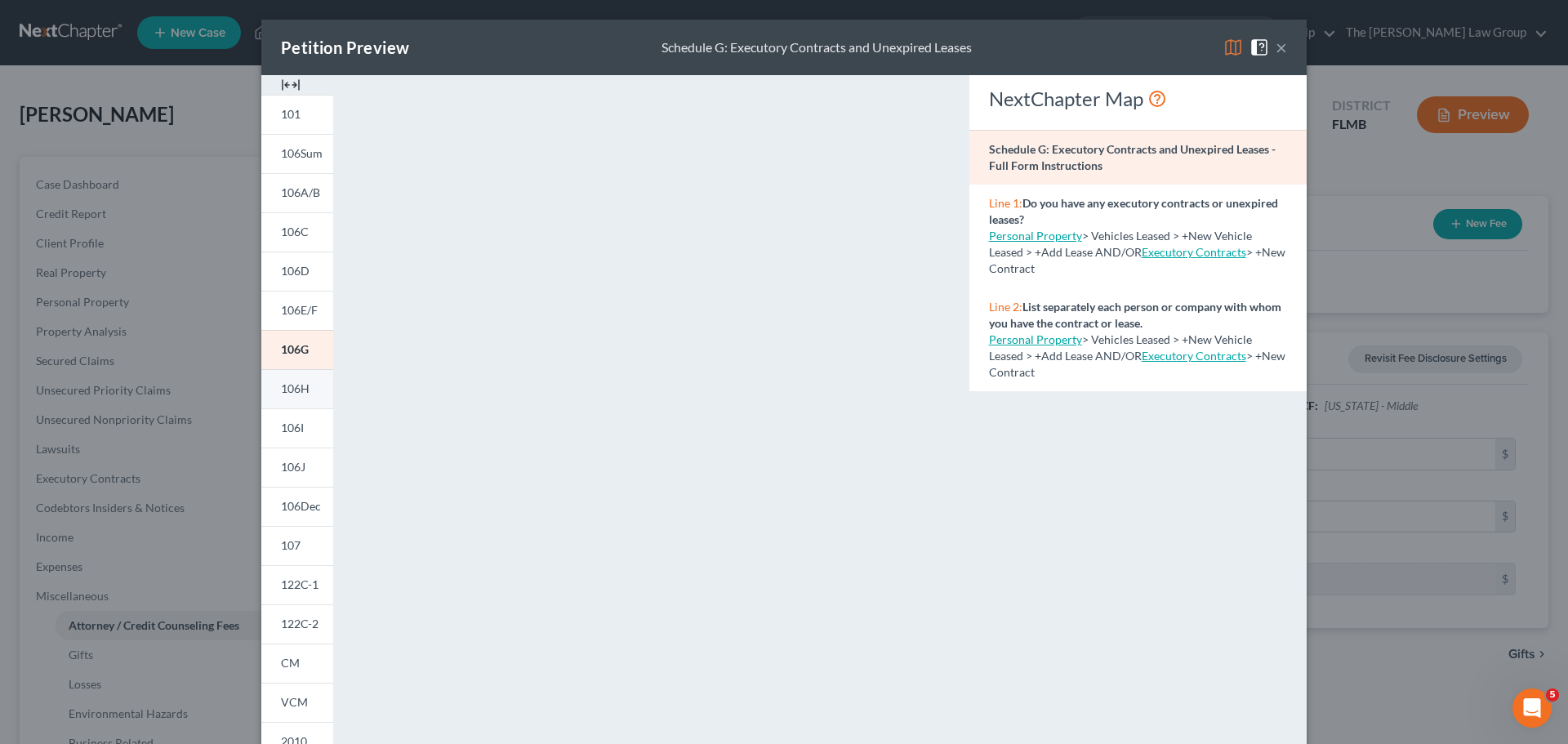
click at [281, 390] on span "106H" at bounding box center [295, 388] width 29 height 14
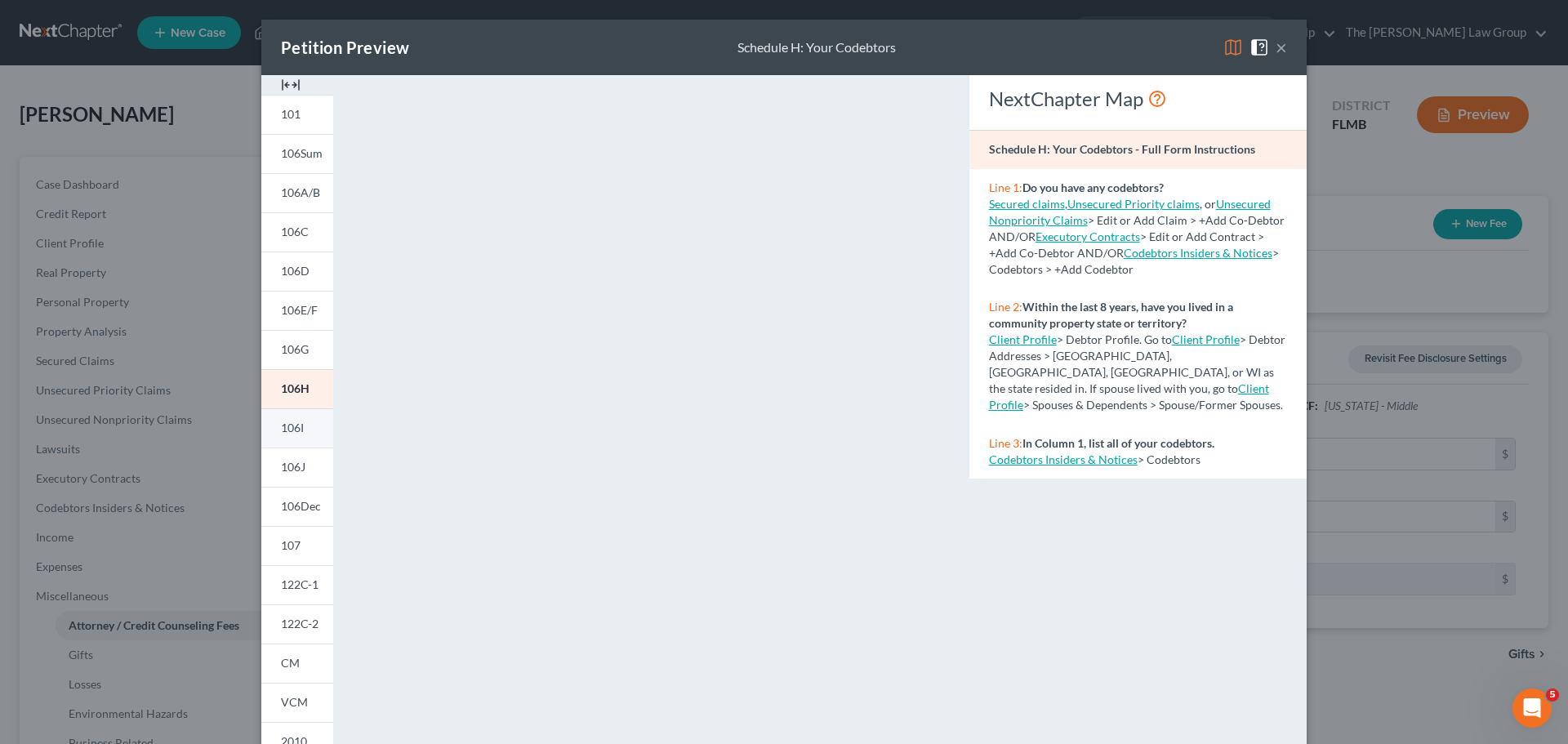
click at [288, 430] on span "106I" at bounding box center [293, 427] width 23 height 14
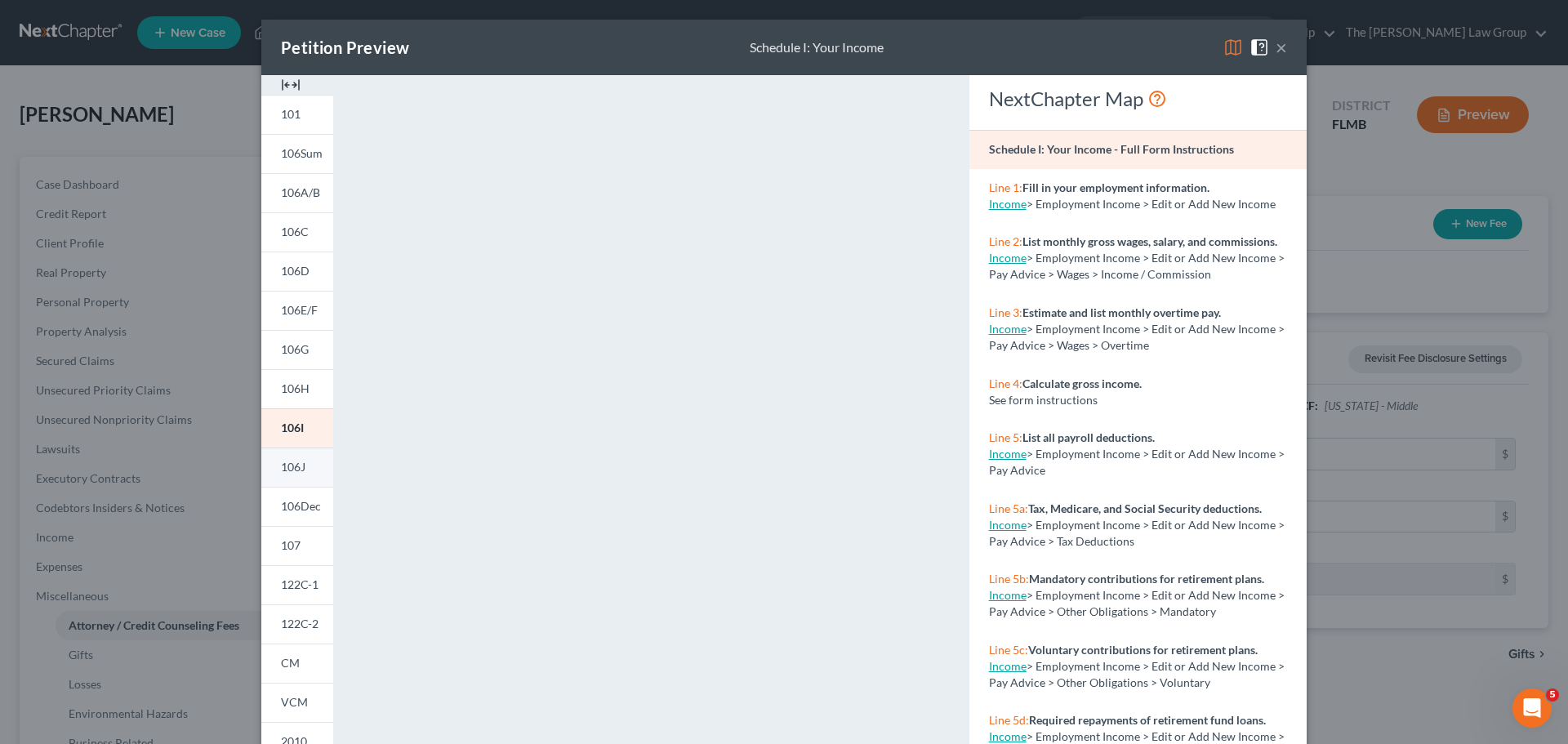
click at [302, 466] on link "106J" at bounding box center [297, 467] width 72 height 39
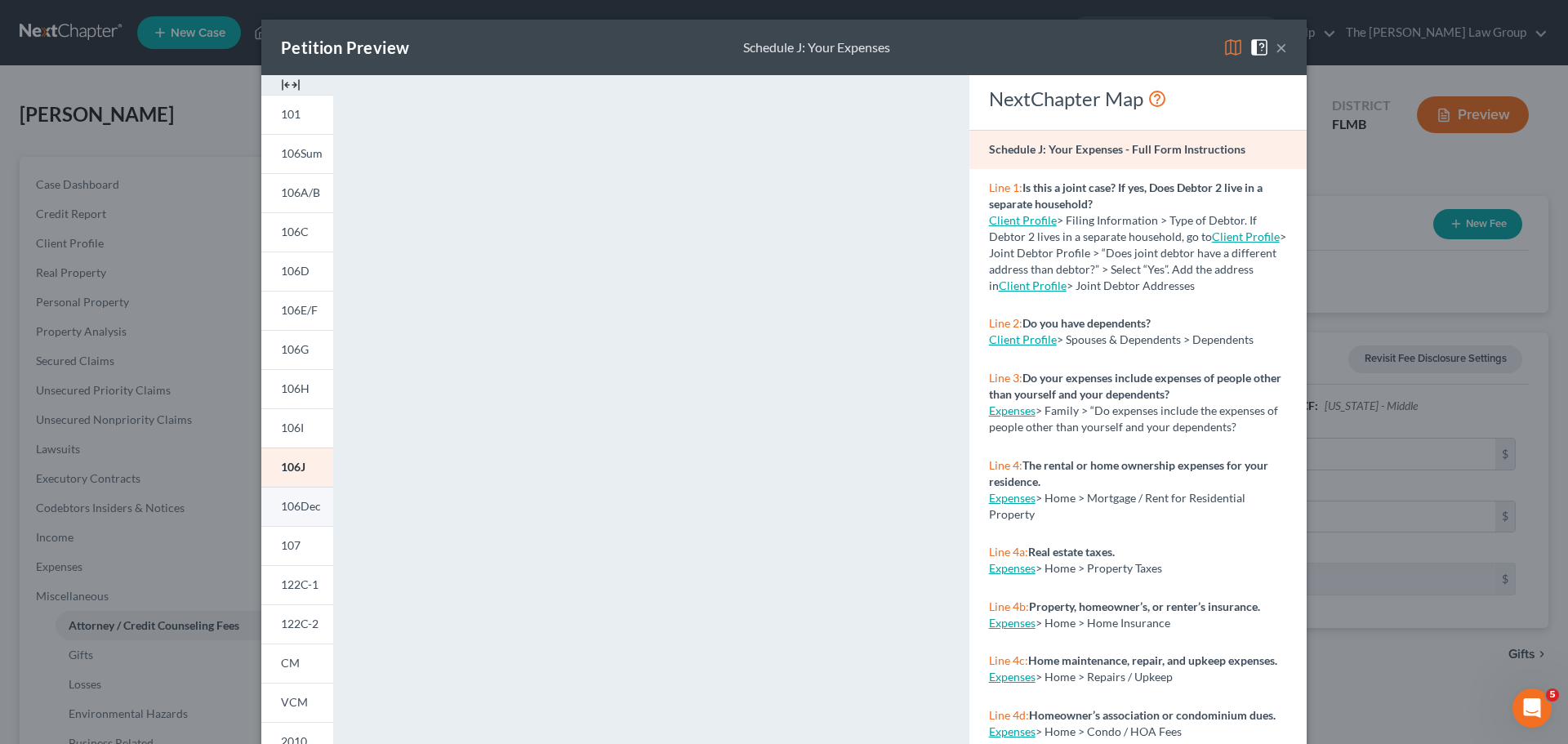
click at [297, 502] on span "106Dec" at bounding box center [301, 506] width 40 height 14
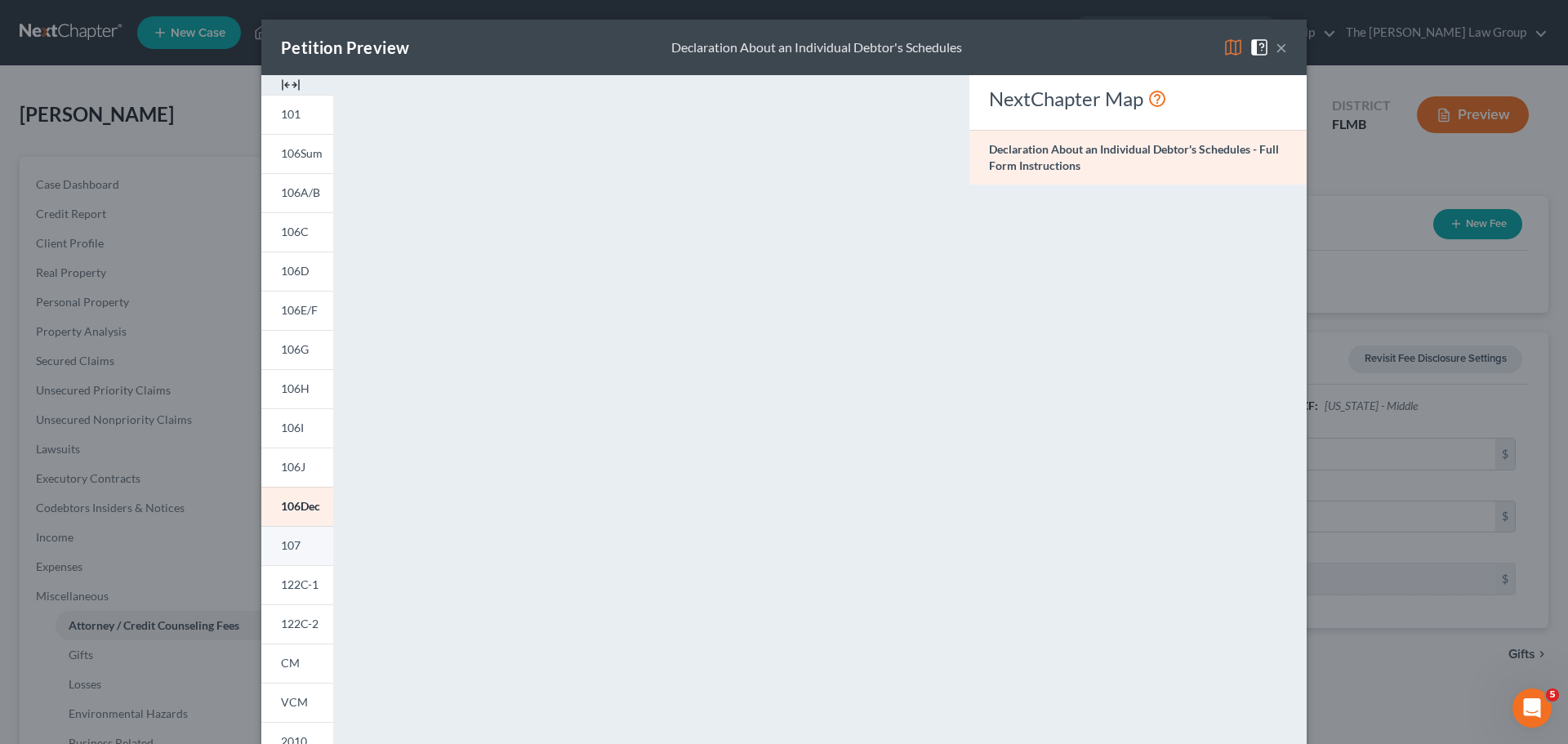
click at [271, 551] on link "107" at bounding box center [297, 546] width 72 height 39
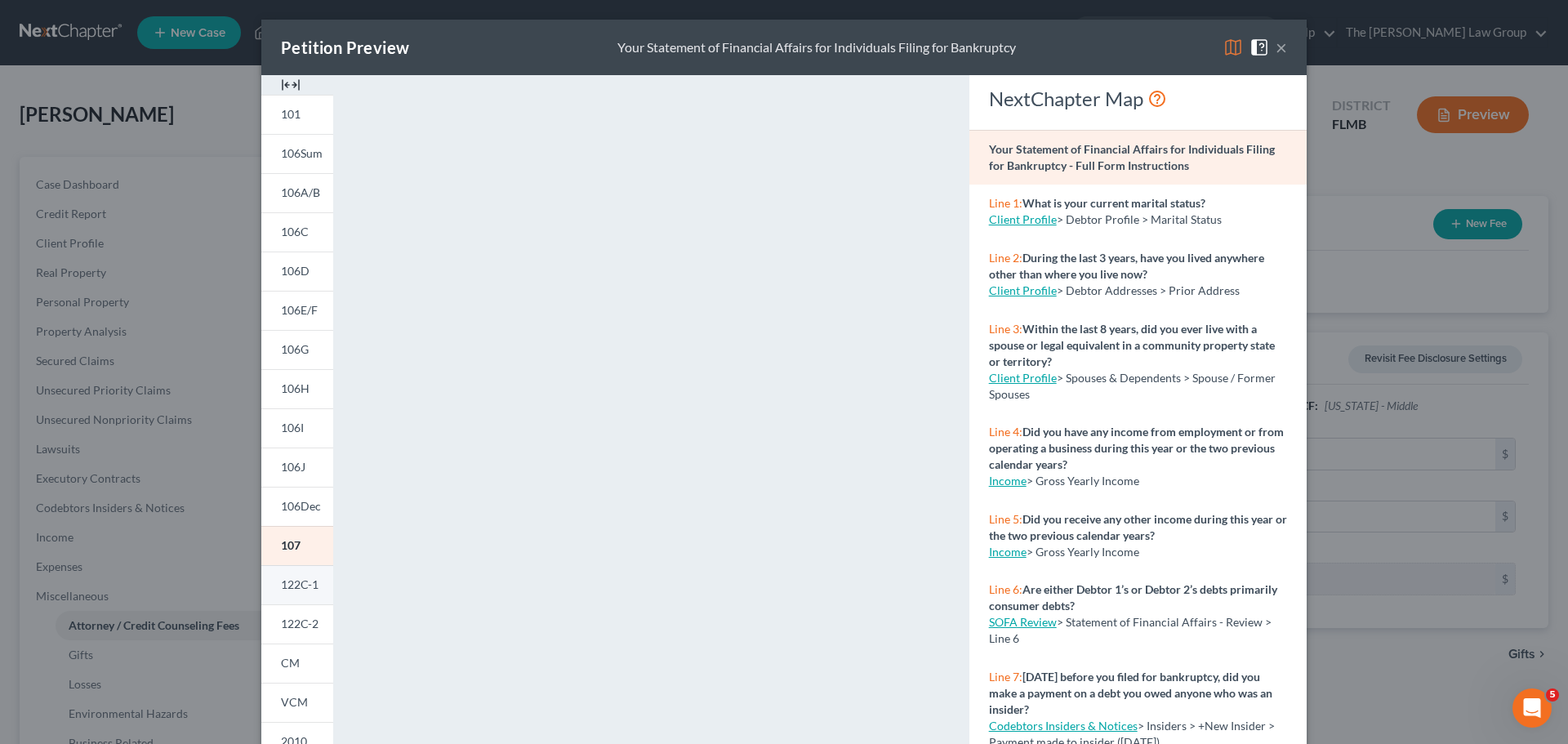
click at [303, 577] on span "122C-1" at bounding box center [300, 584] width 38 height 14
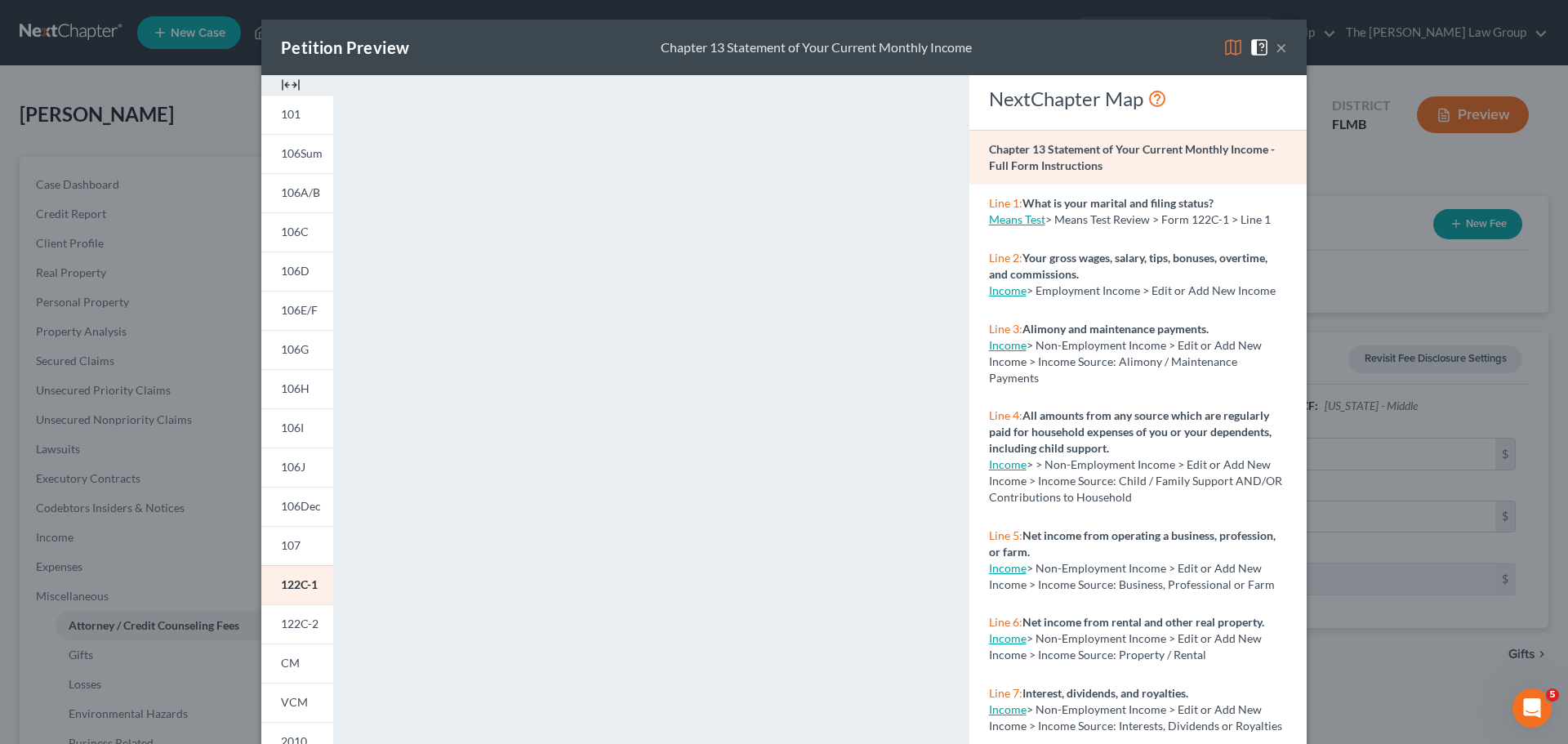
drag, startPoint x: 300, startPoint y: 624, endPoint x: 345, endPoint y: 609, distance: 47.4
click at [300, 624] on span "122C-2" at bounding box center [300, 623] width 38 height 14
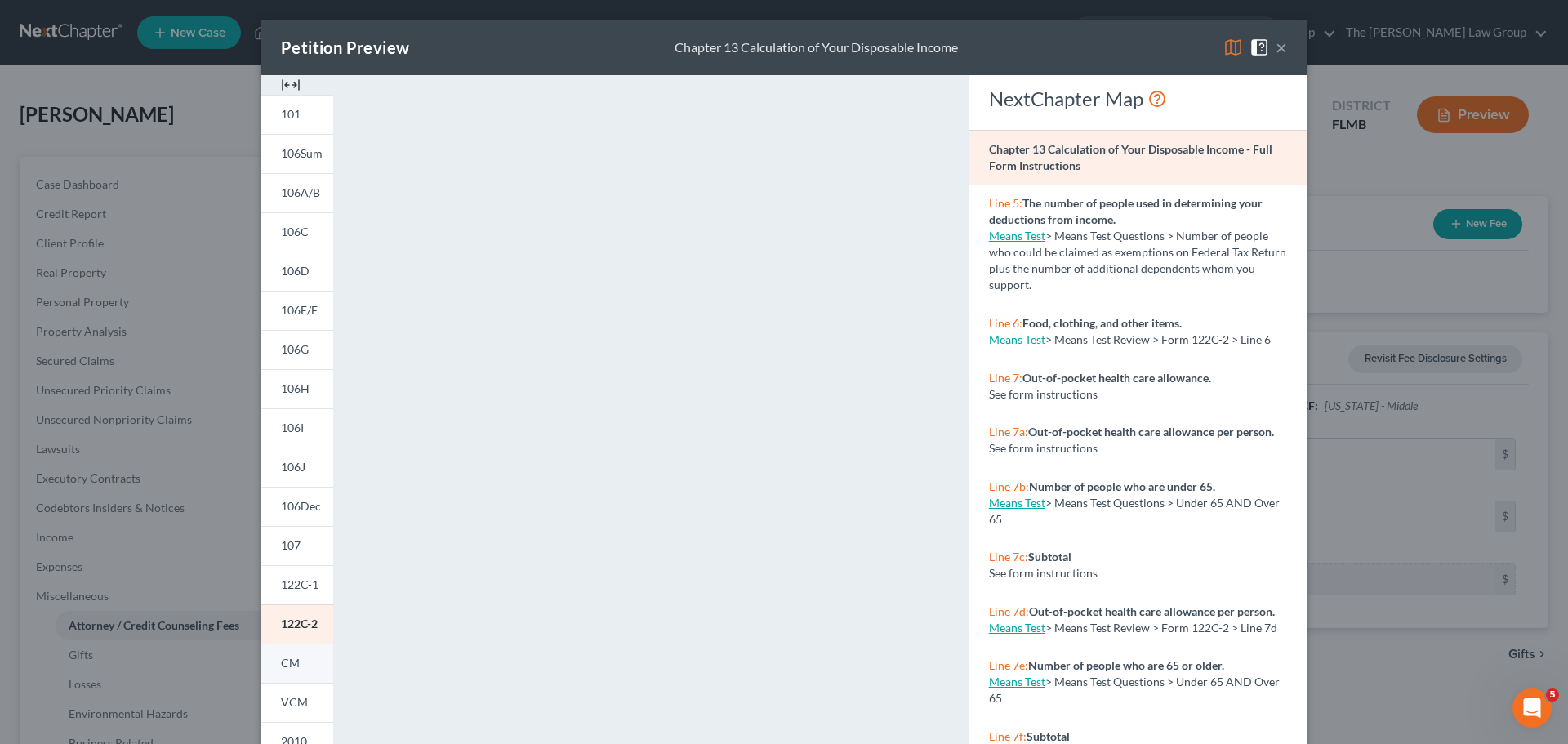
click at [281, 667] on span "CM" at bounding box center [290, 662] width 19 height 14
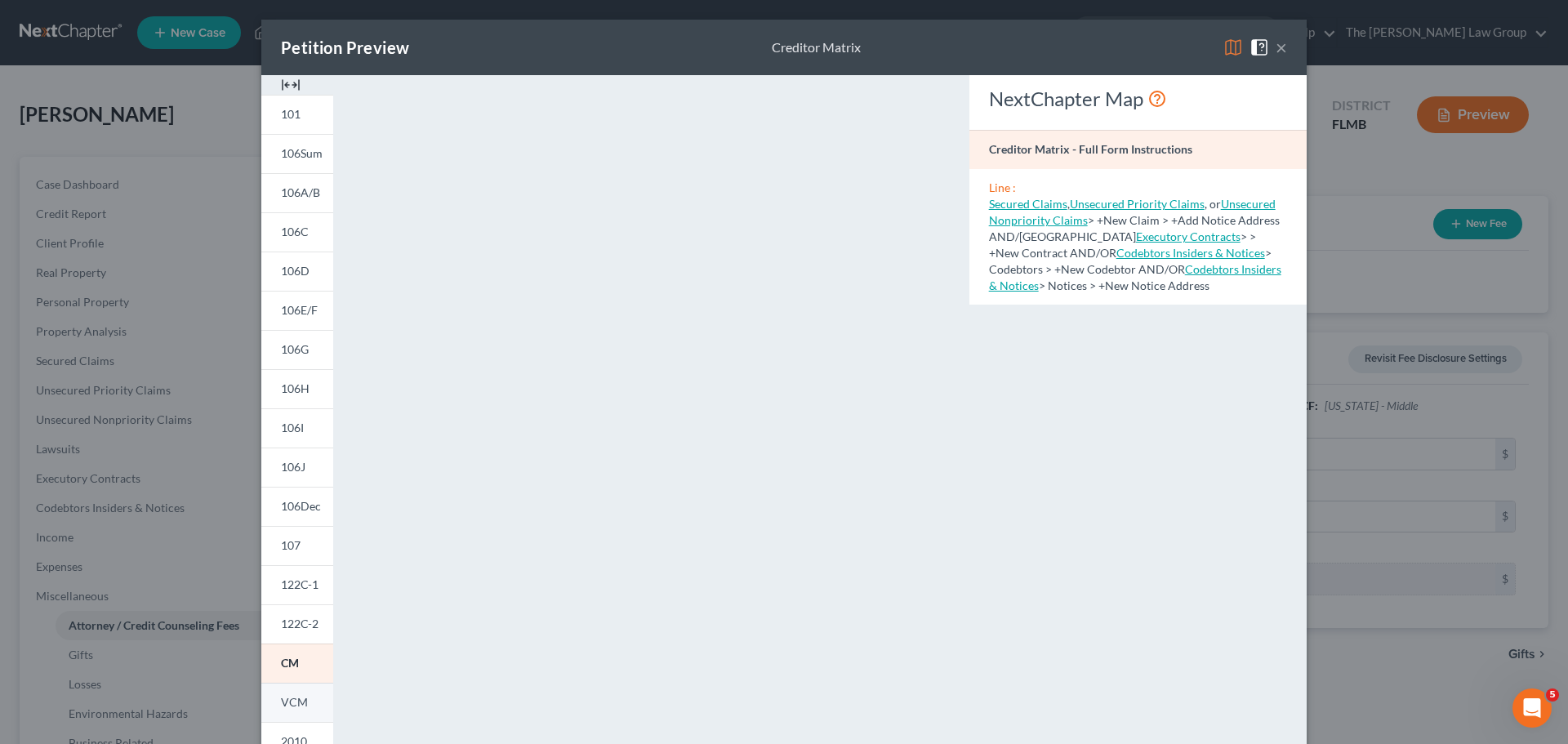
click at [298, 697] on span "VCM" at bounding box center [294, 702] width 27 height 14
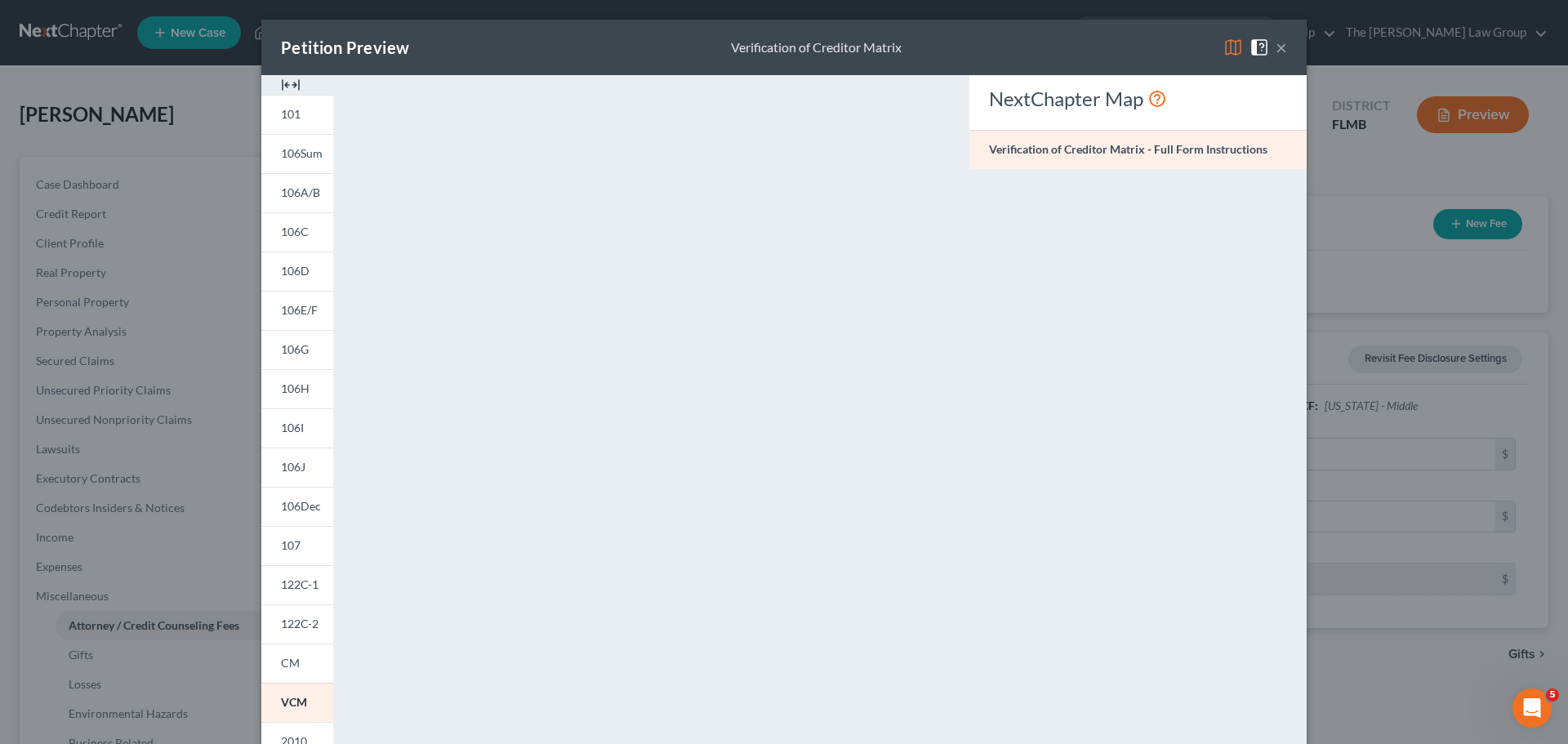
click at [1109, 47] on div "Petition Preview Verification of Creditor Matrix ×" at bounding box center [784, 47] width 1045 height 56
click at [1282, 45] on div "Petition Preview Verification of Creditor Matrix ×" at bounding box center [784, 47] width 1045 height 56
click at [1275, 48] on button "×" at bounding box center [1281, 47] width 11 height 20
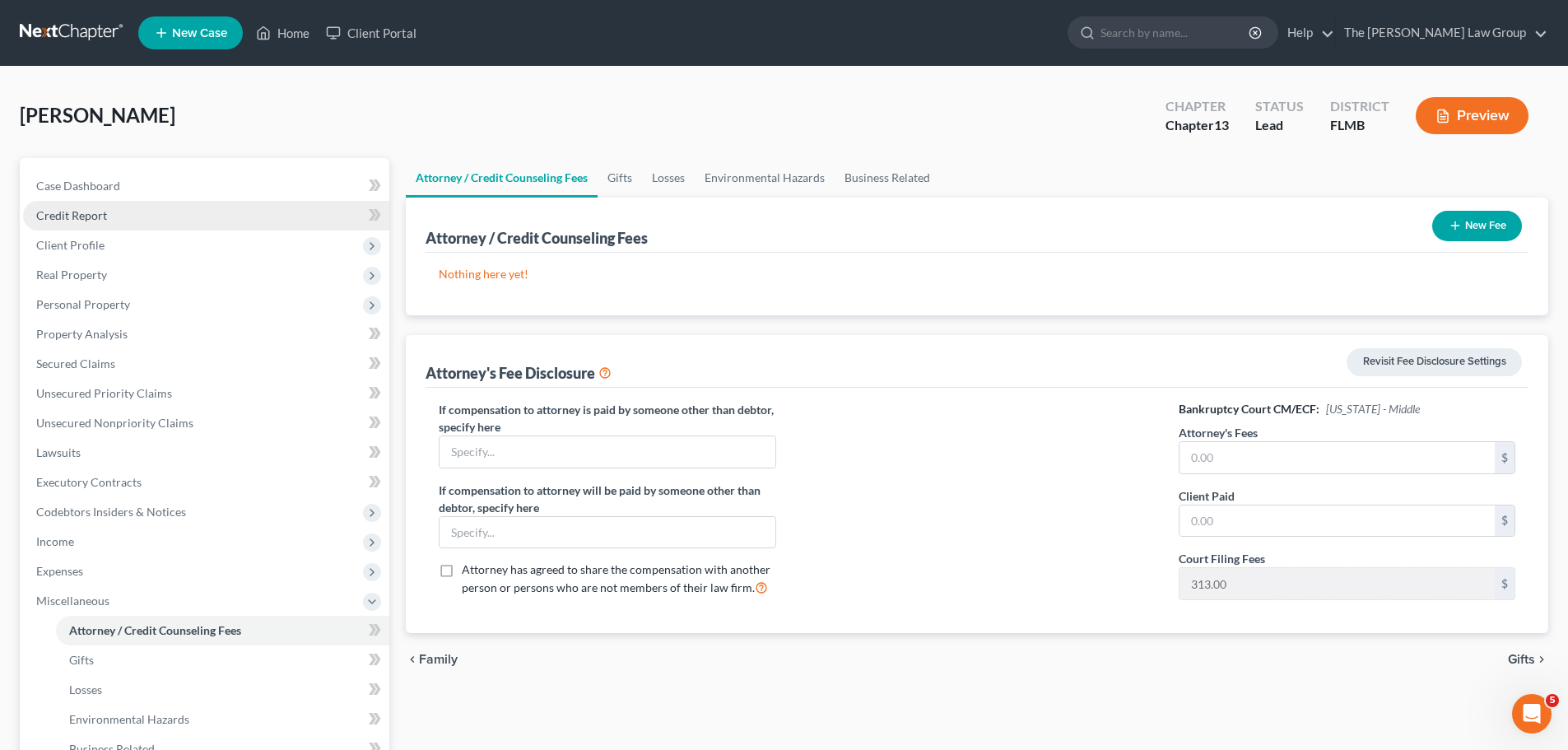
click at [83, 213] on span "Credit Report" at bounding box center [72, 215] width 71 height 14
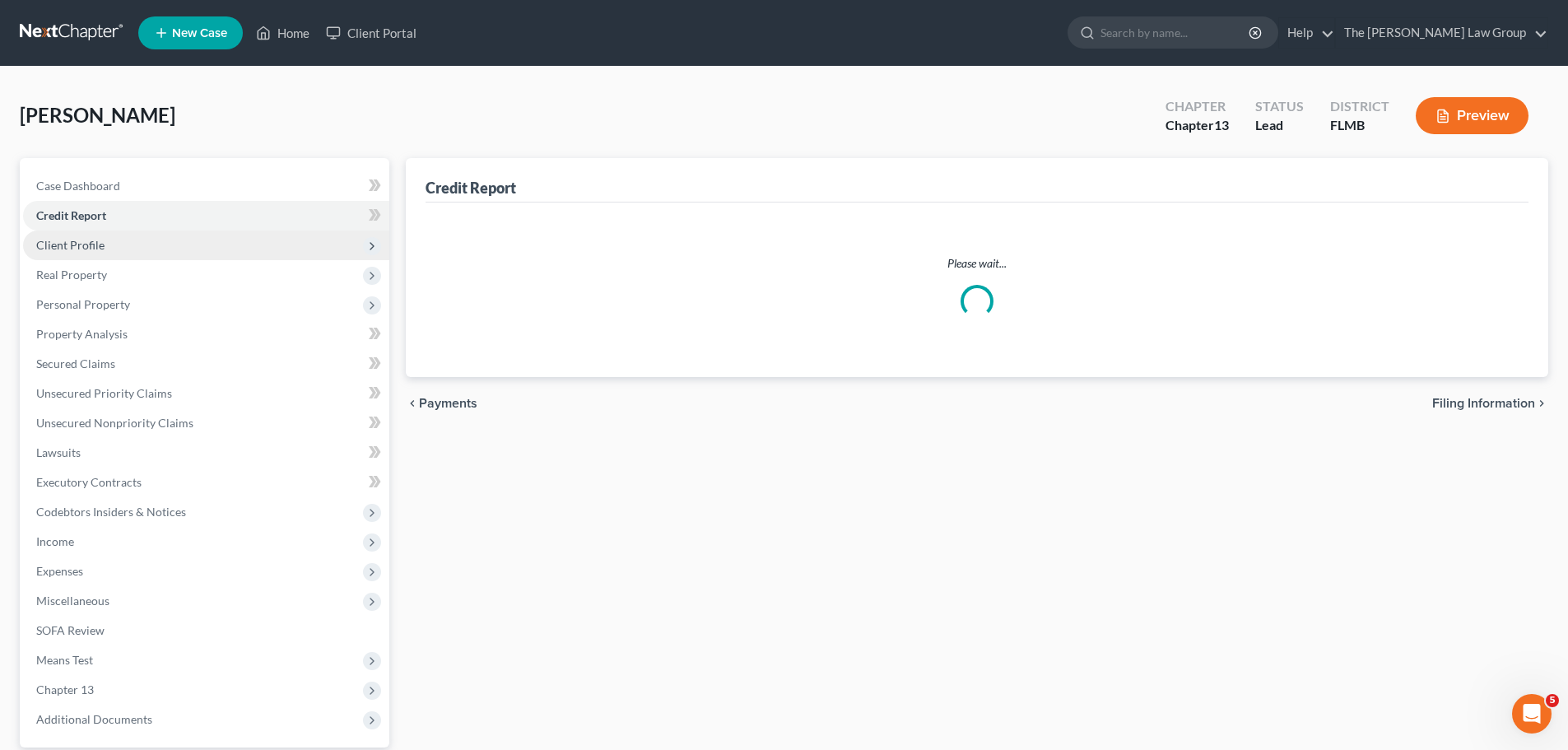
click at [87, 239] on span "Client Profile" at bounding box center [70, 245] width 68 height 14
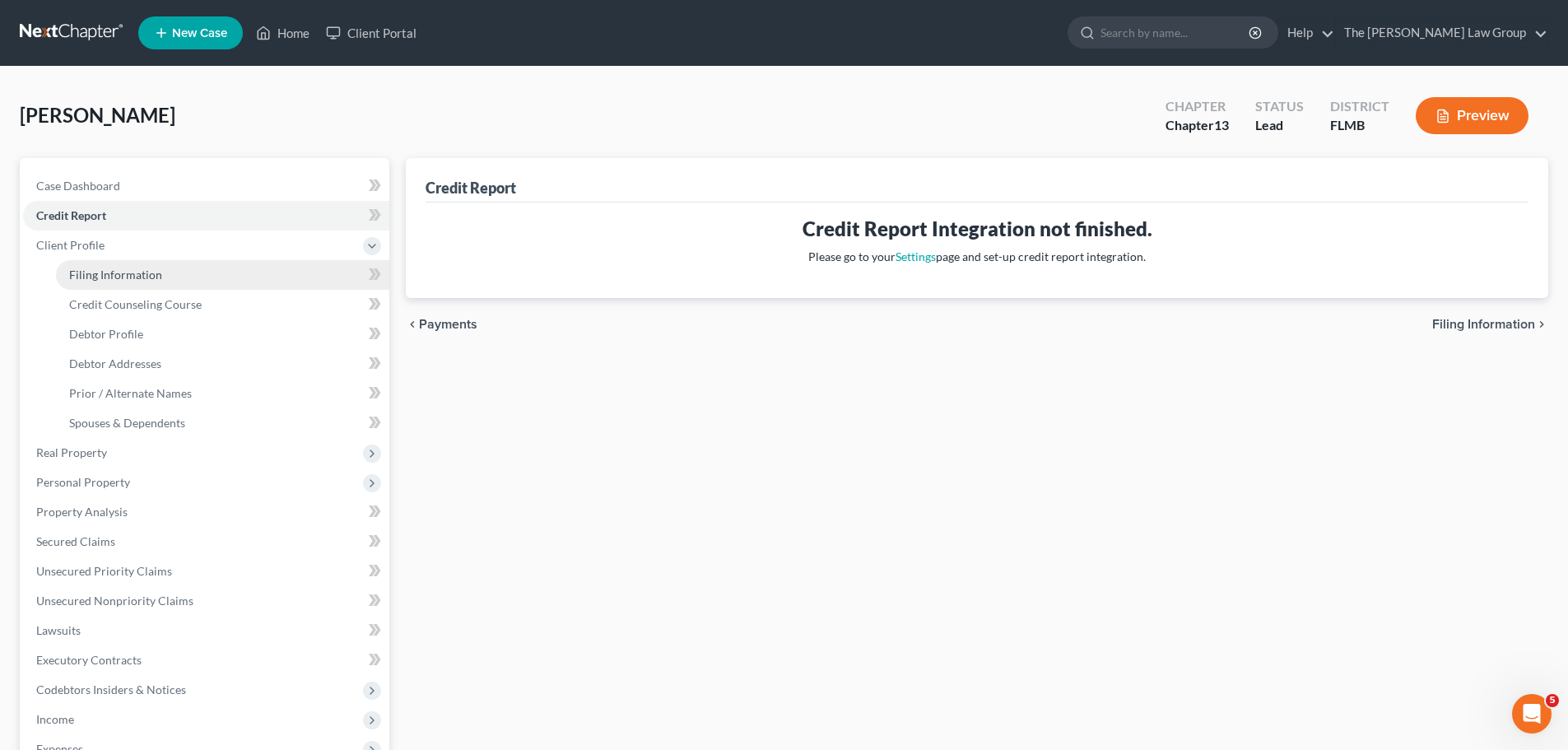
click at [110, 283] on link "Filing Information" at bounding box center [222, 275] width 334 height 30
select select "1"
select select "0"
select select "3"
select select "15"
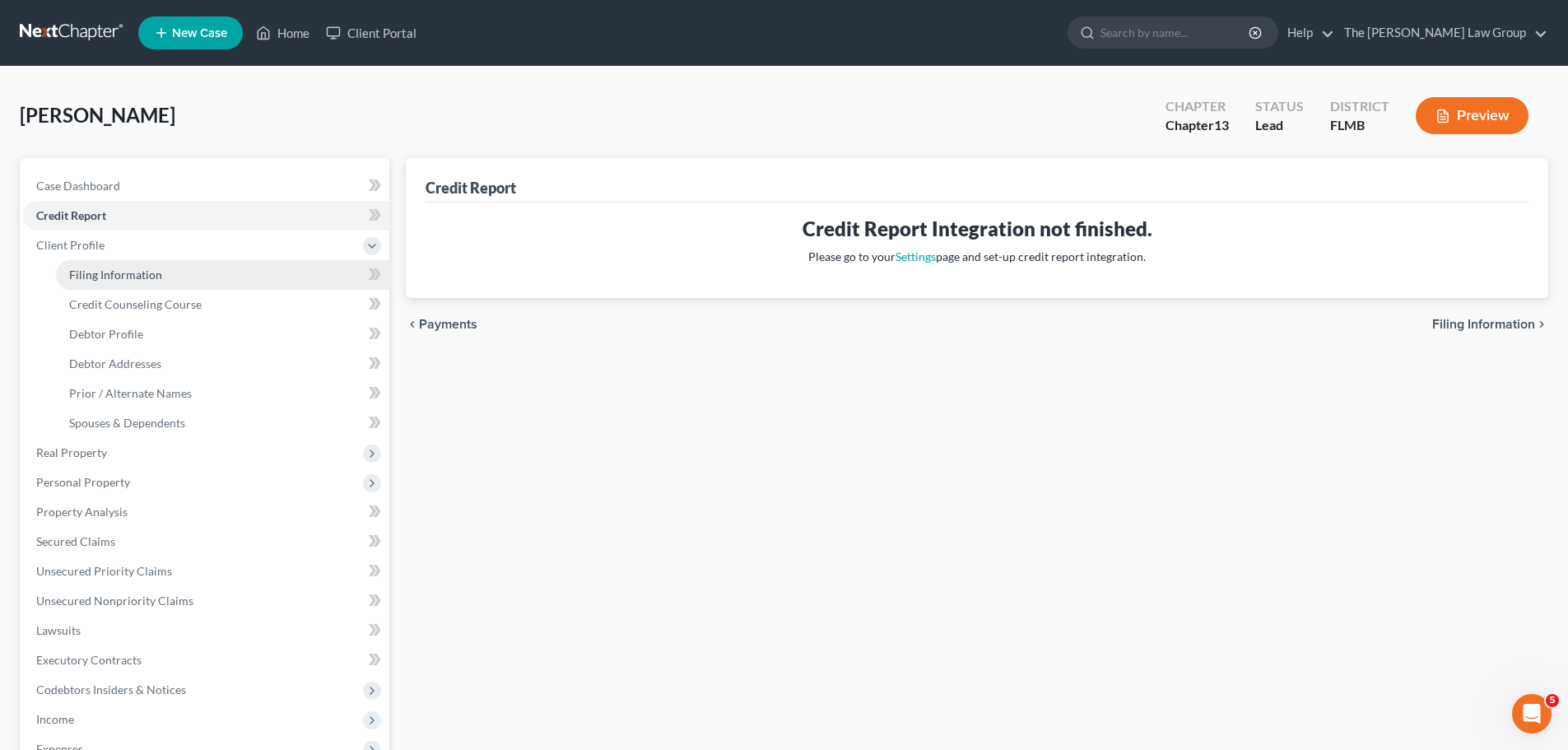
select select "9"
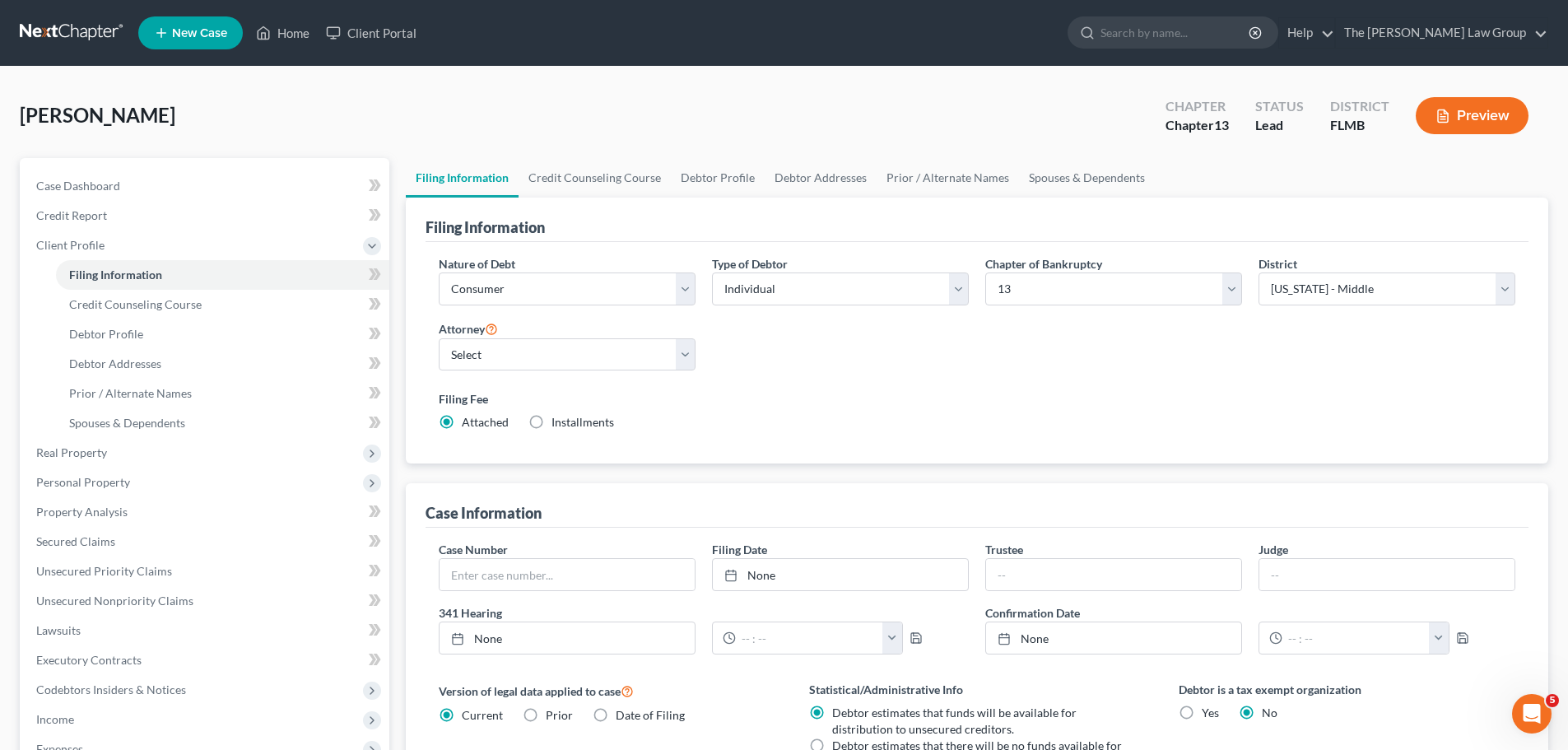
click at [552, 420] on label "Installments Installments" at bounding box center [583, 422] width 63 height 16
click at [558, 420] on input "Installments Installments" at bounding box center [563, 419] width 11 height 11
radio input "true"
radio input "false"
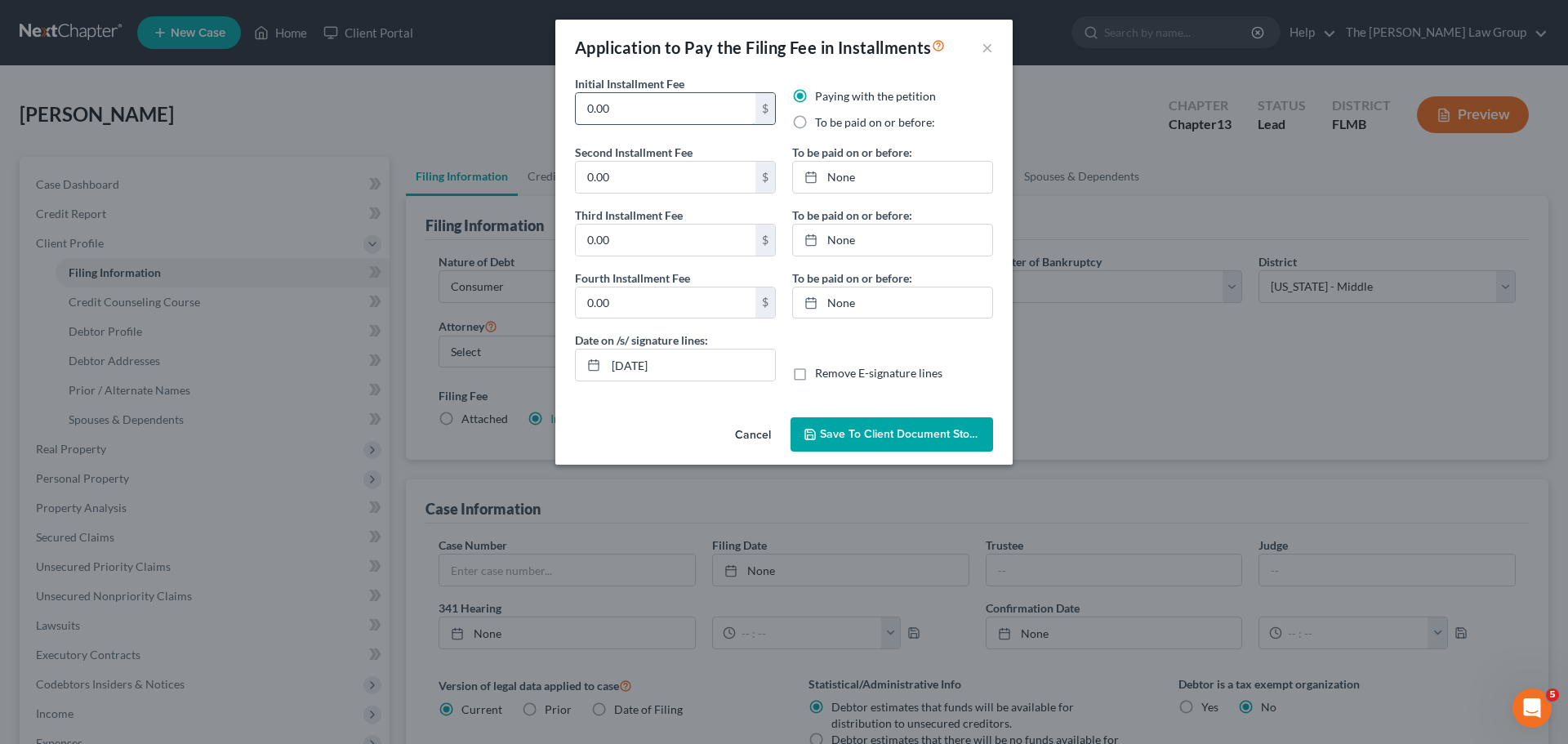
click at [708, 107] on input "0.00" at bounding box center [666, 109] width 180 height 31
type input "78.25"
click at [692, 178] on input "0.00" at bounding box center [666, 177] width 180 height 31
type input "78.25"
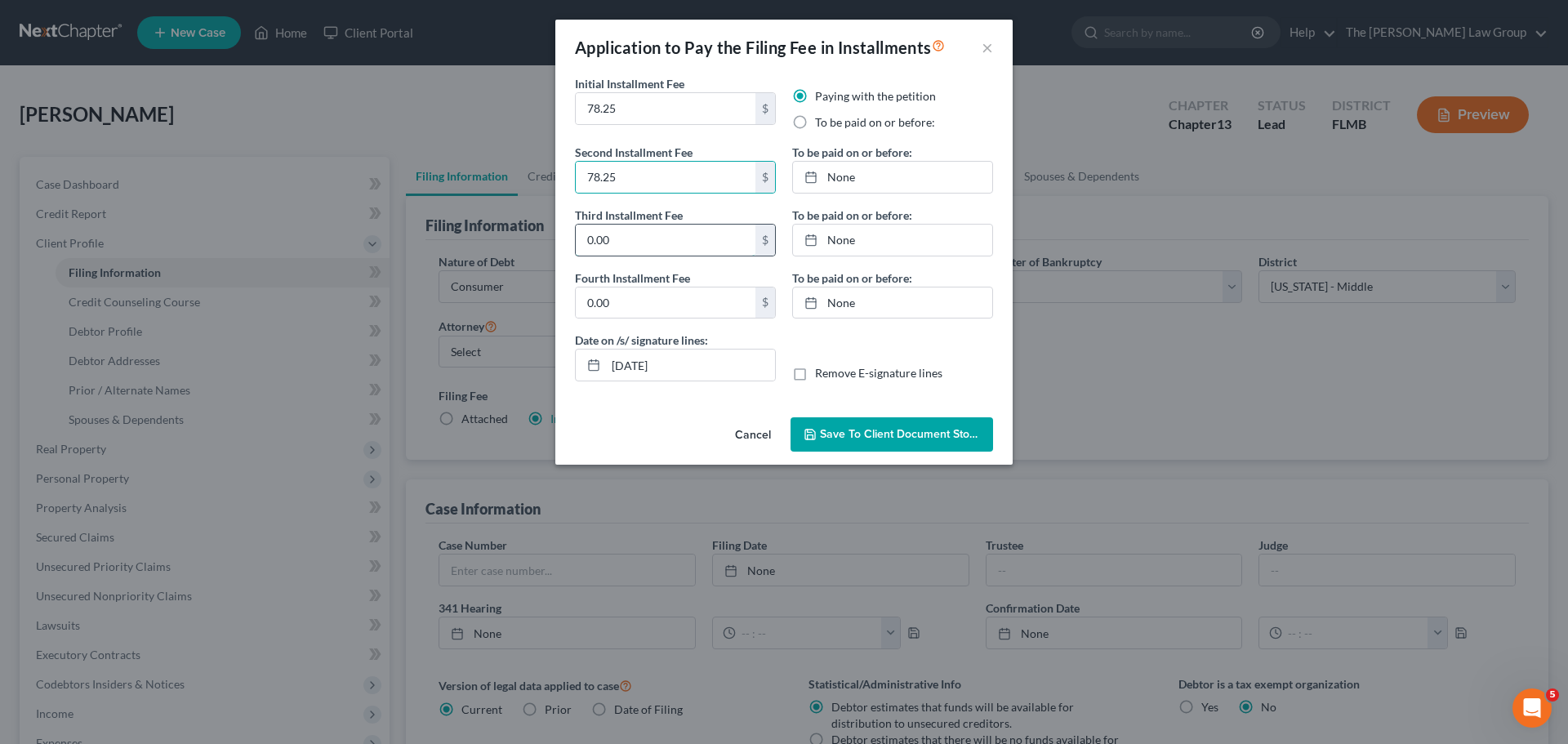
click at [671, 237] on input "0.00" at bounding box center [666, 240] width 180 height 31
type input "78.25"
click at [664, 301] on input "0.00" at bounding box center [666, 303] width 180 height 31
type input "78.25"
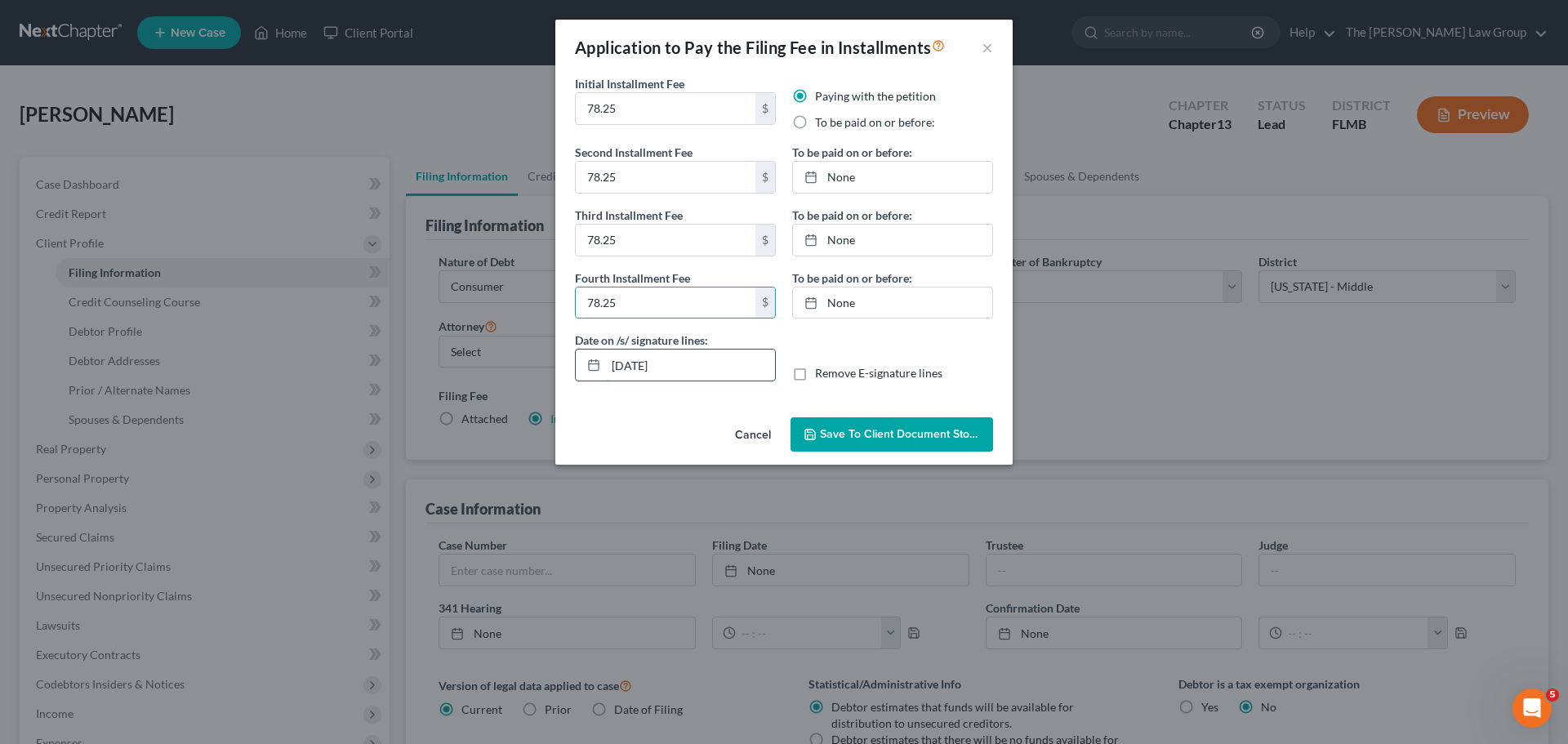
click at [704, 350] on input "10/14/2025" at bounding box center [690, 365] width 169 height 31
click at [815, 123] on label "To be paid on or before:" at bounding box center [875, 123] width 120 height 16
click at [815, 123] on label "To be paid on or before:" at bounding box center [875, 123] width 120 height 16
click at [822, 123] on input "To be paid on or before:" at bounding box center [827, 119] width 11 height 11
radio input "true"
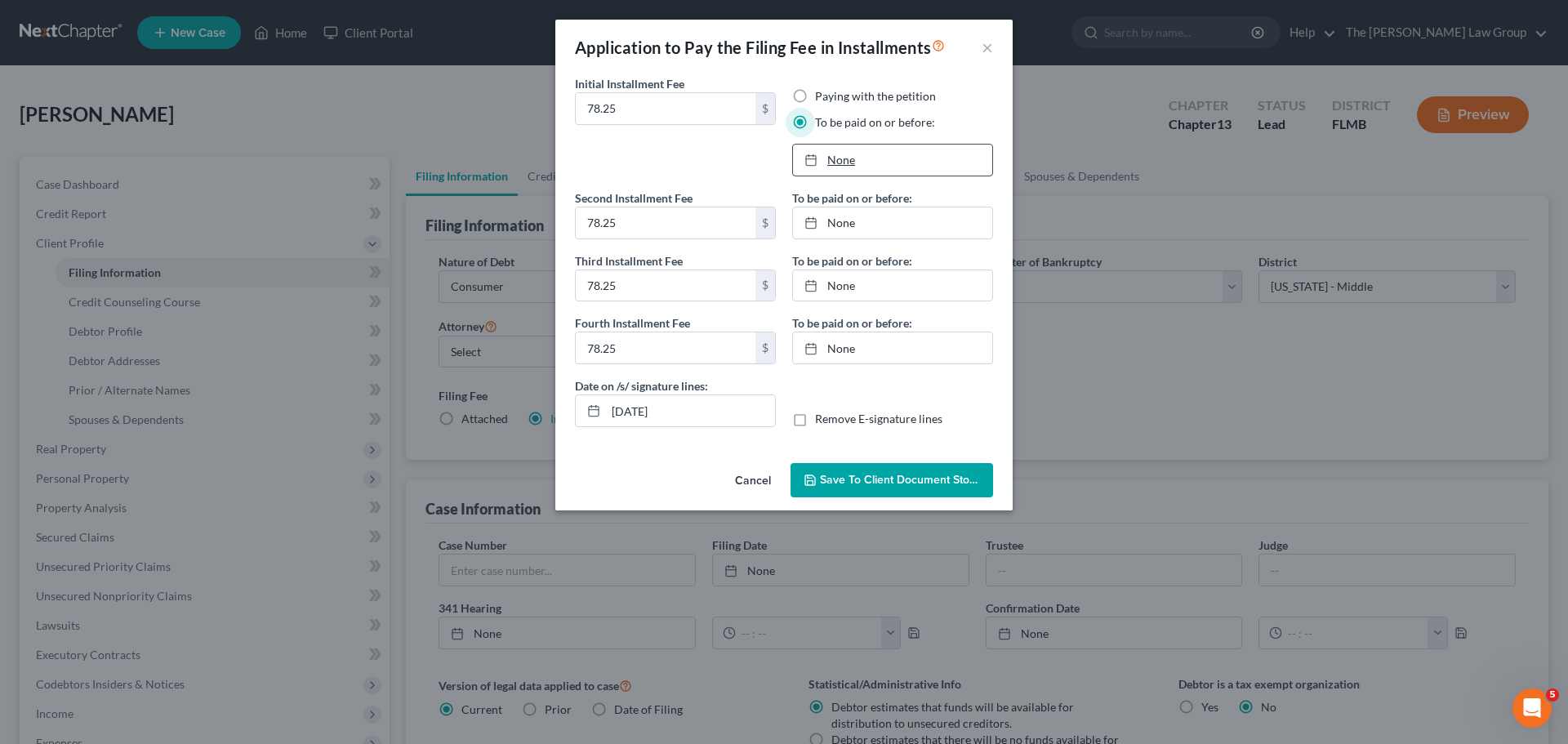
type input "10/14/2025"
click at [847, 160] on link "None" at bounding box center [893, 160] width 199 height 31
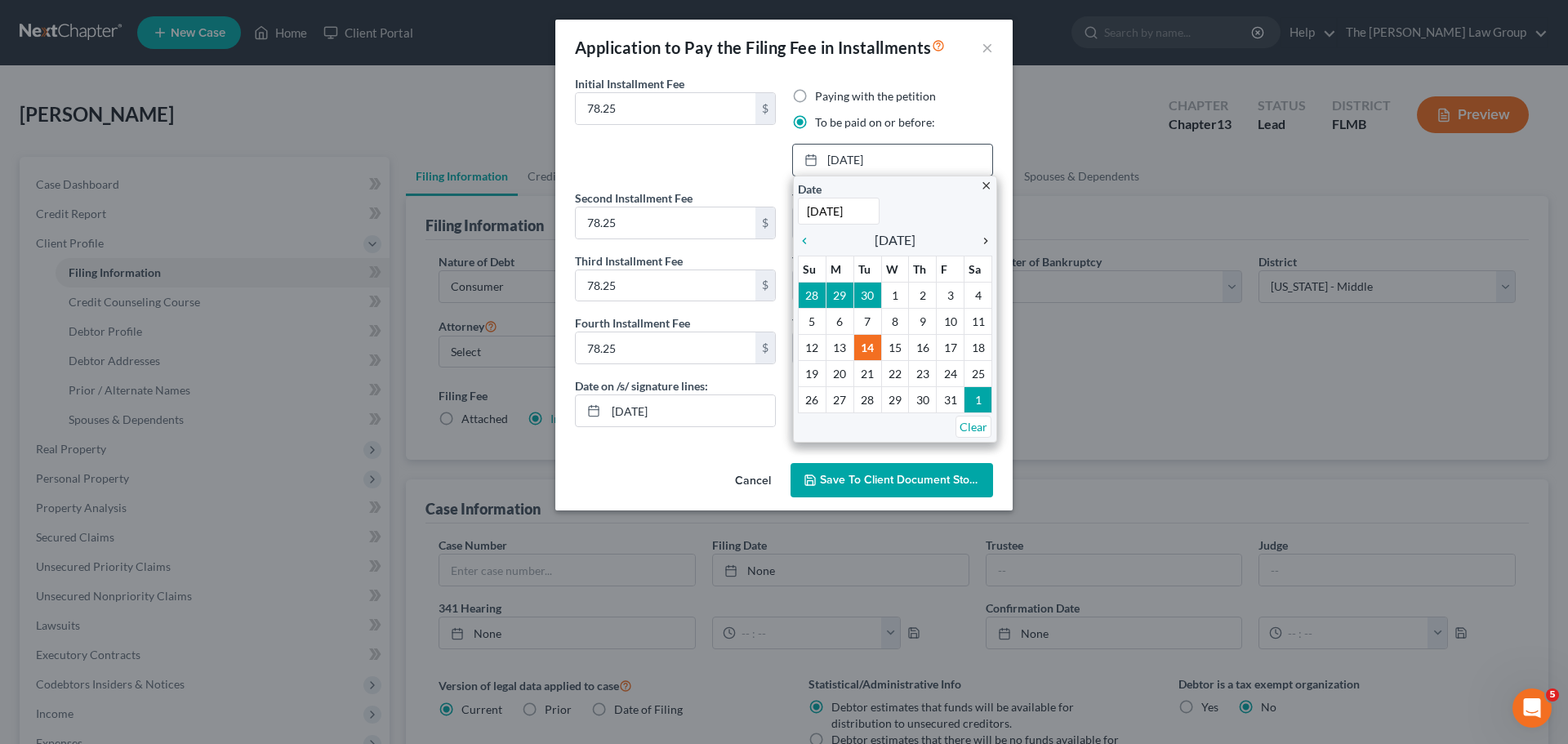
click at [984, 240] on icon "chevron_right" at bounding box center [981, 241] width 21 height 13
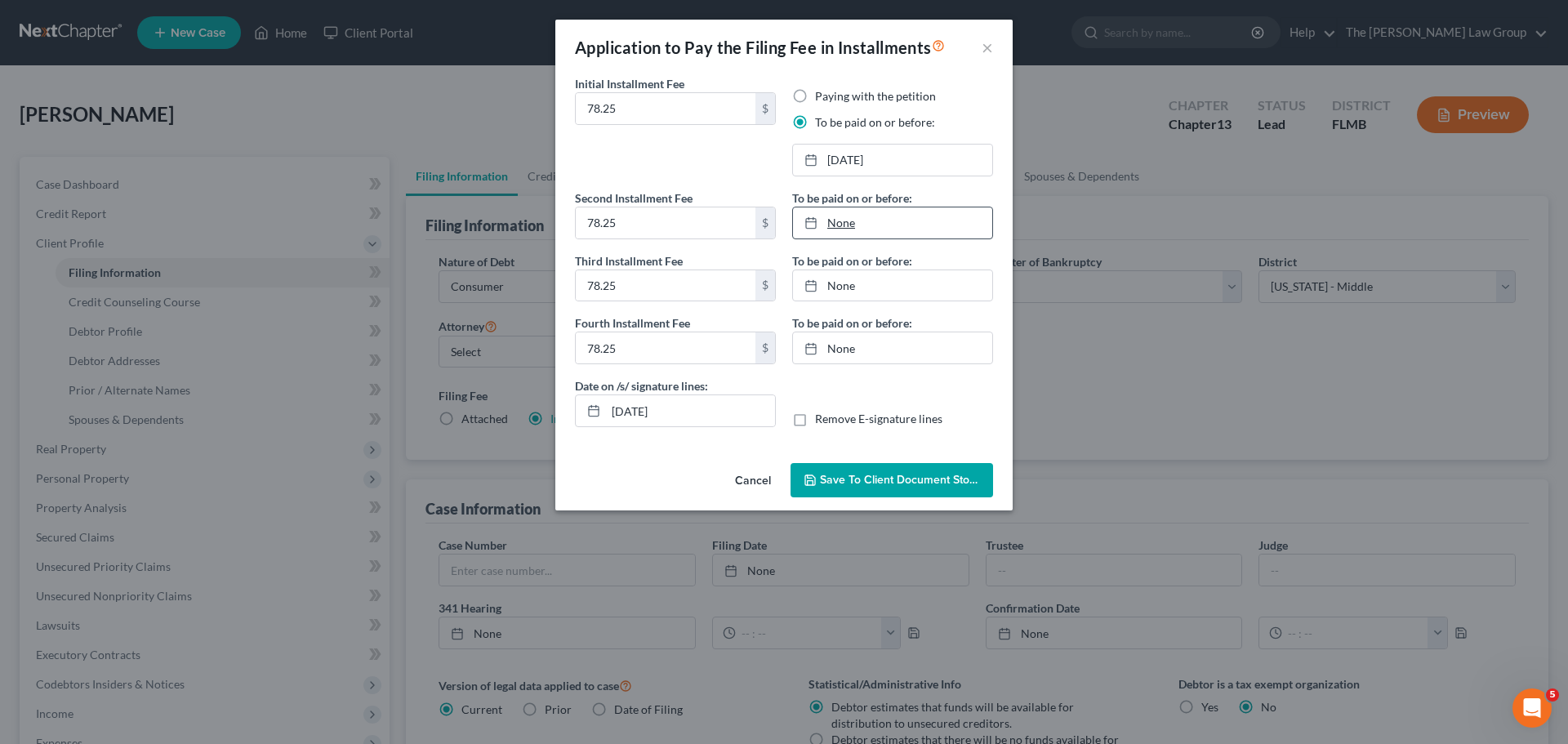
type input "10/14/2025"
click at [824, 210] on link "None" at bounding box center [893, 223] width 199 height 31
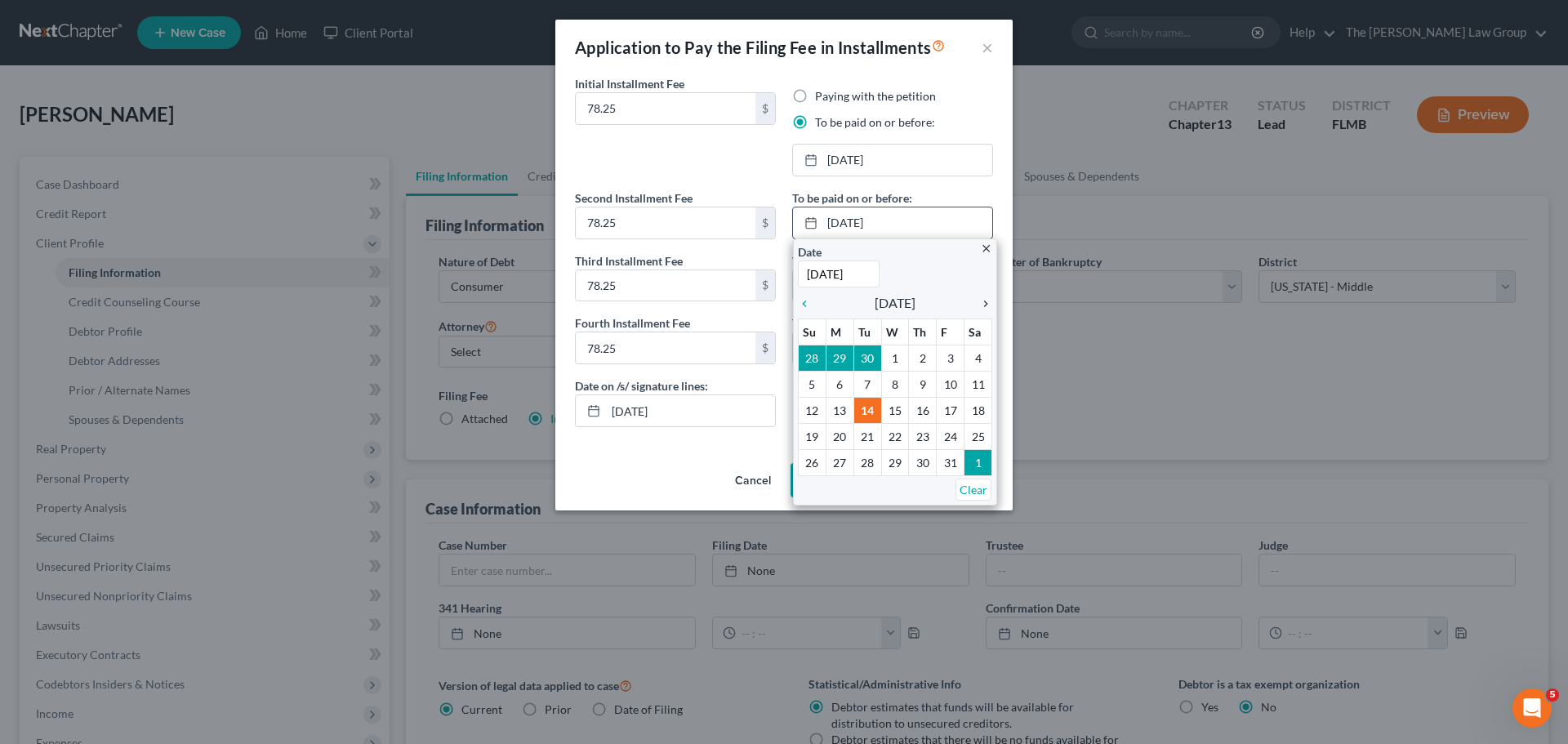
click at [981, 299] on icon "chevron_right" at bounding box center [981, 304] width 21 height 13
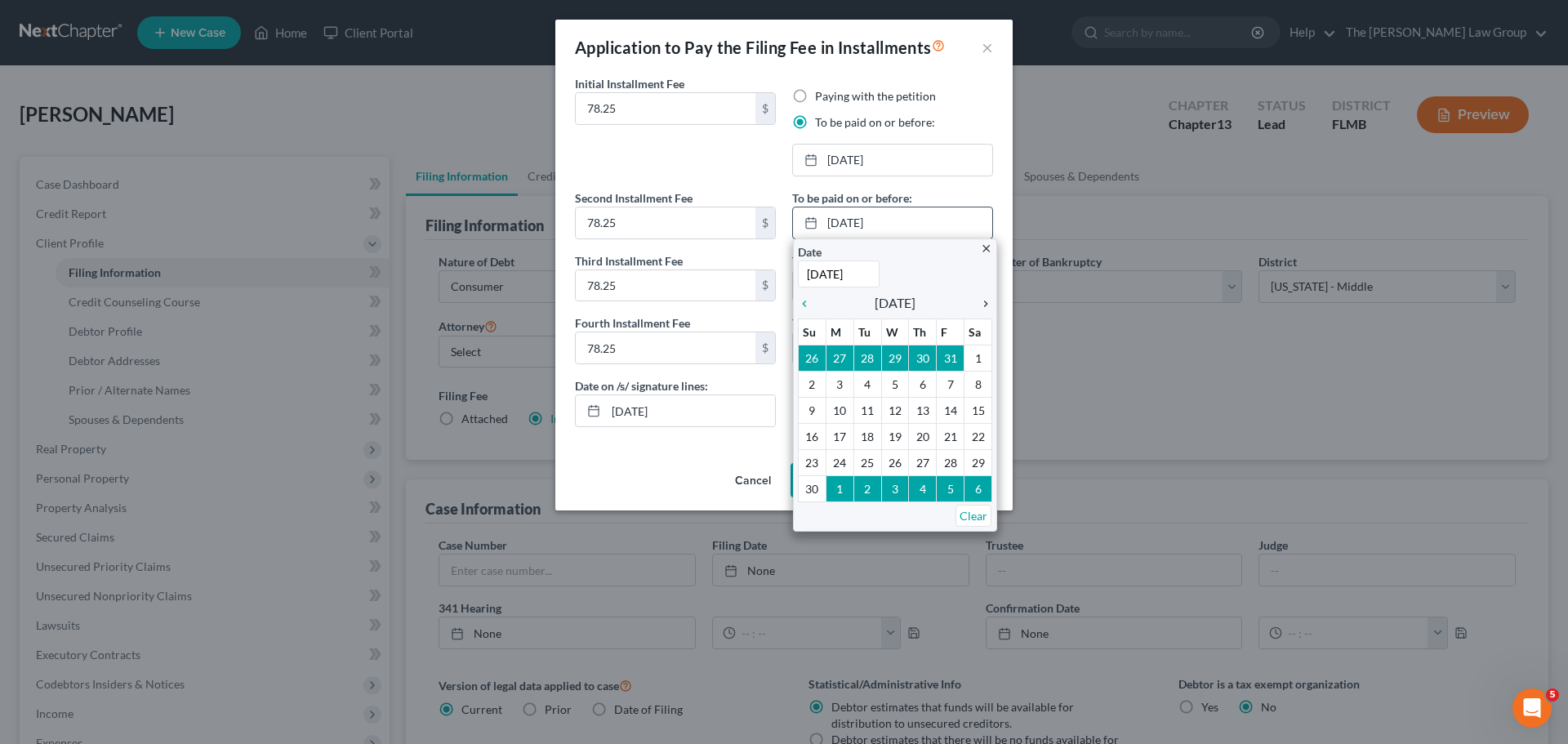
click at [981, 299] on icon "chevron_right" at bounding box center [981, 304] width 21 height 13
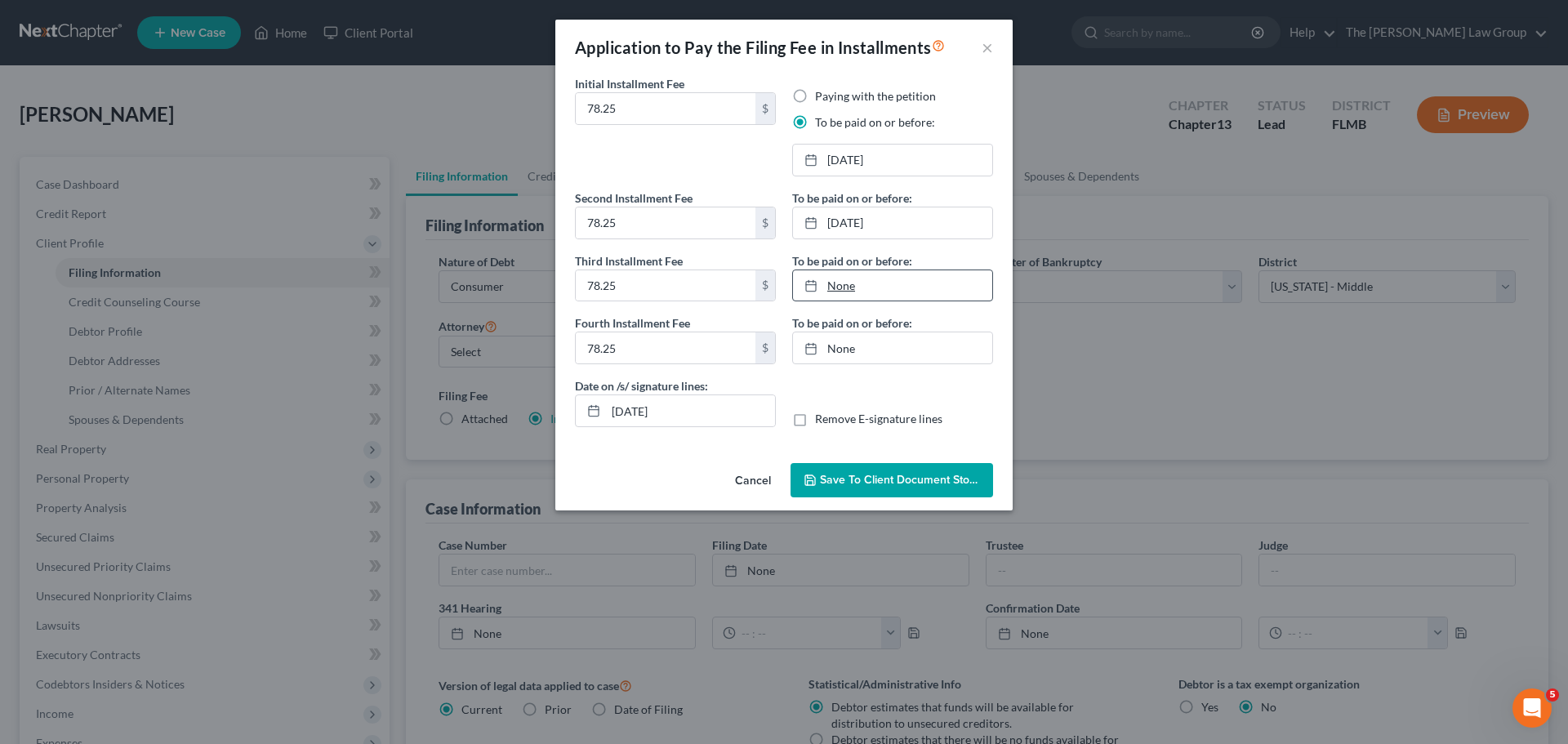
type input "10/14/2025"
click at [841, 288] on link "10/14/2025" at bounding box center [893, 286] width 199 height 31
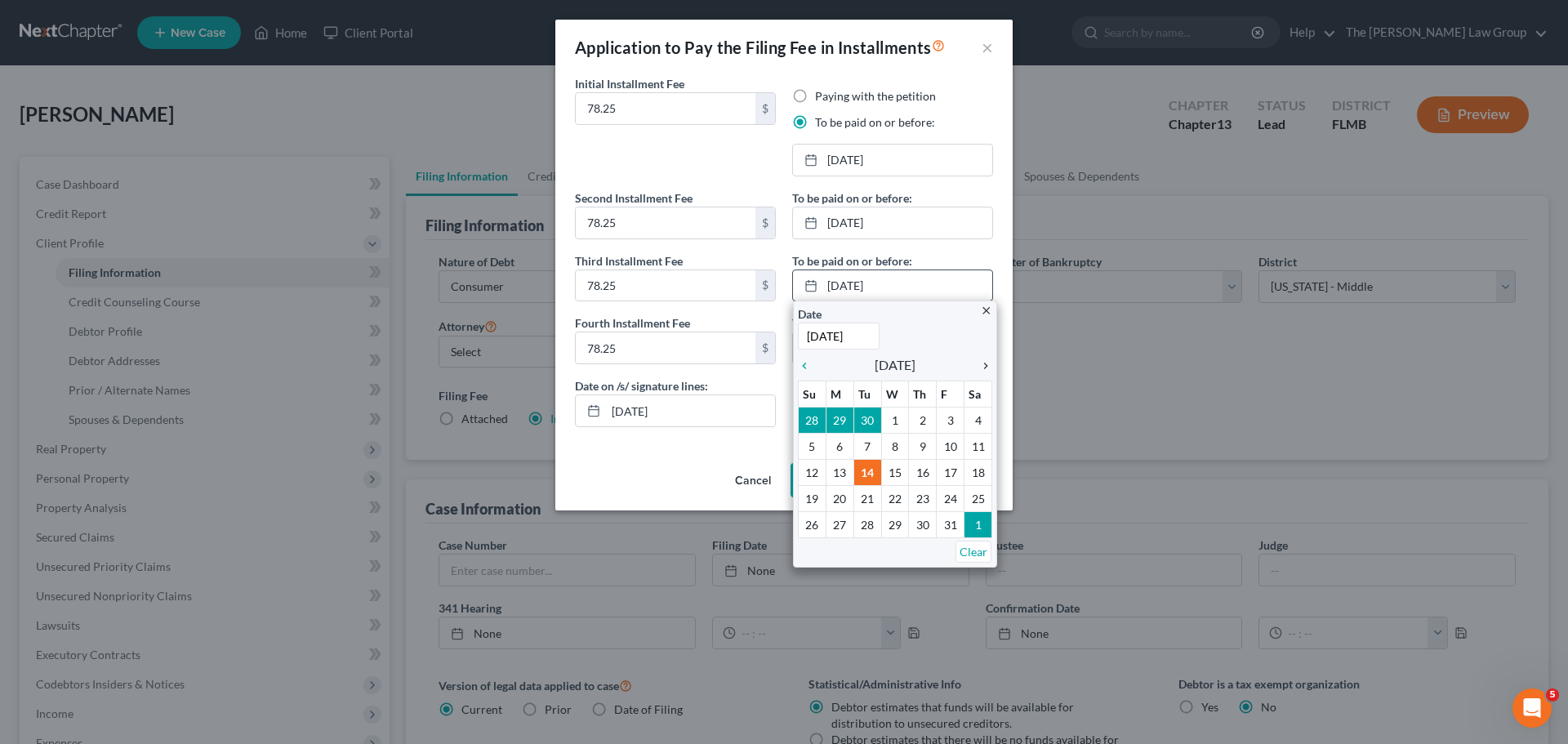
click at [981, 361] on icon "chevron_right" at bounding box center [981, 366] width 21 height 13
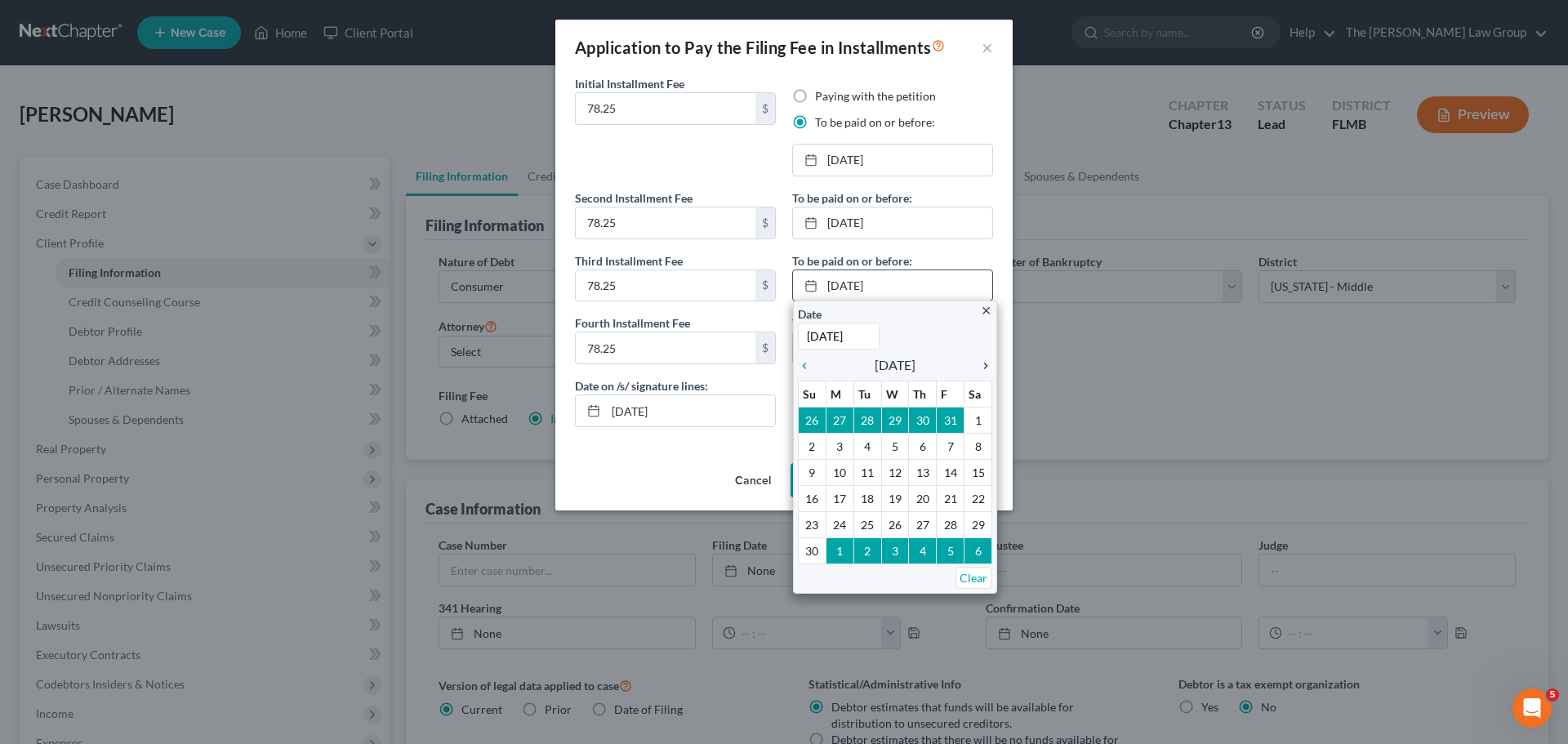
click at [980, 361] on icon "chevron_right" at bounding box center [981, 366] width 21 height 13
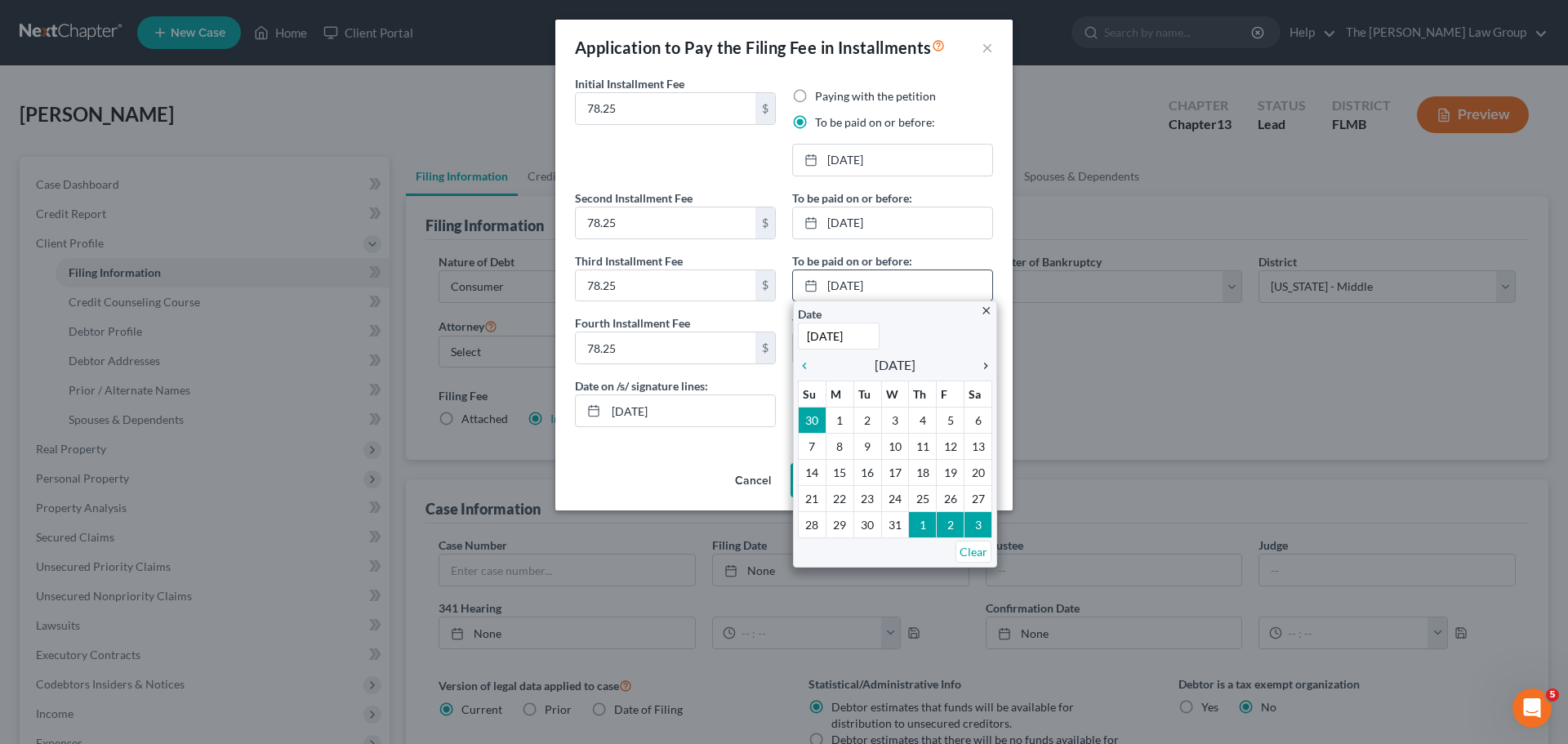
click at [980, 361] on icon "chevron_right" at bounding box center [981, 366] width 21 height 13
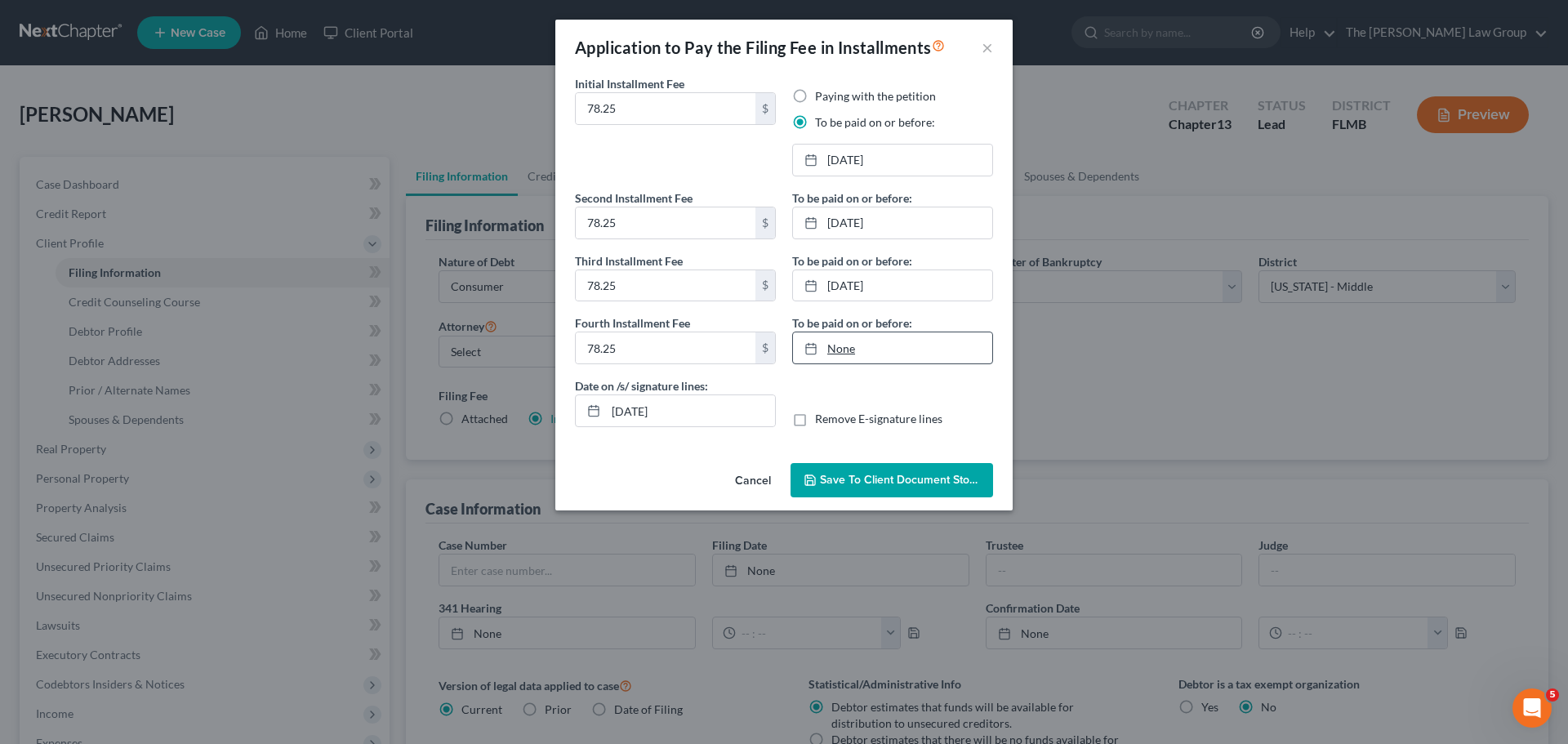
type input "10/14/2025"
click at [896, 341] on link "None" at bounding box center [893, 348] width 199 height 31
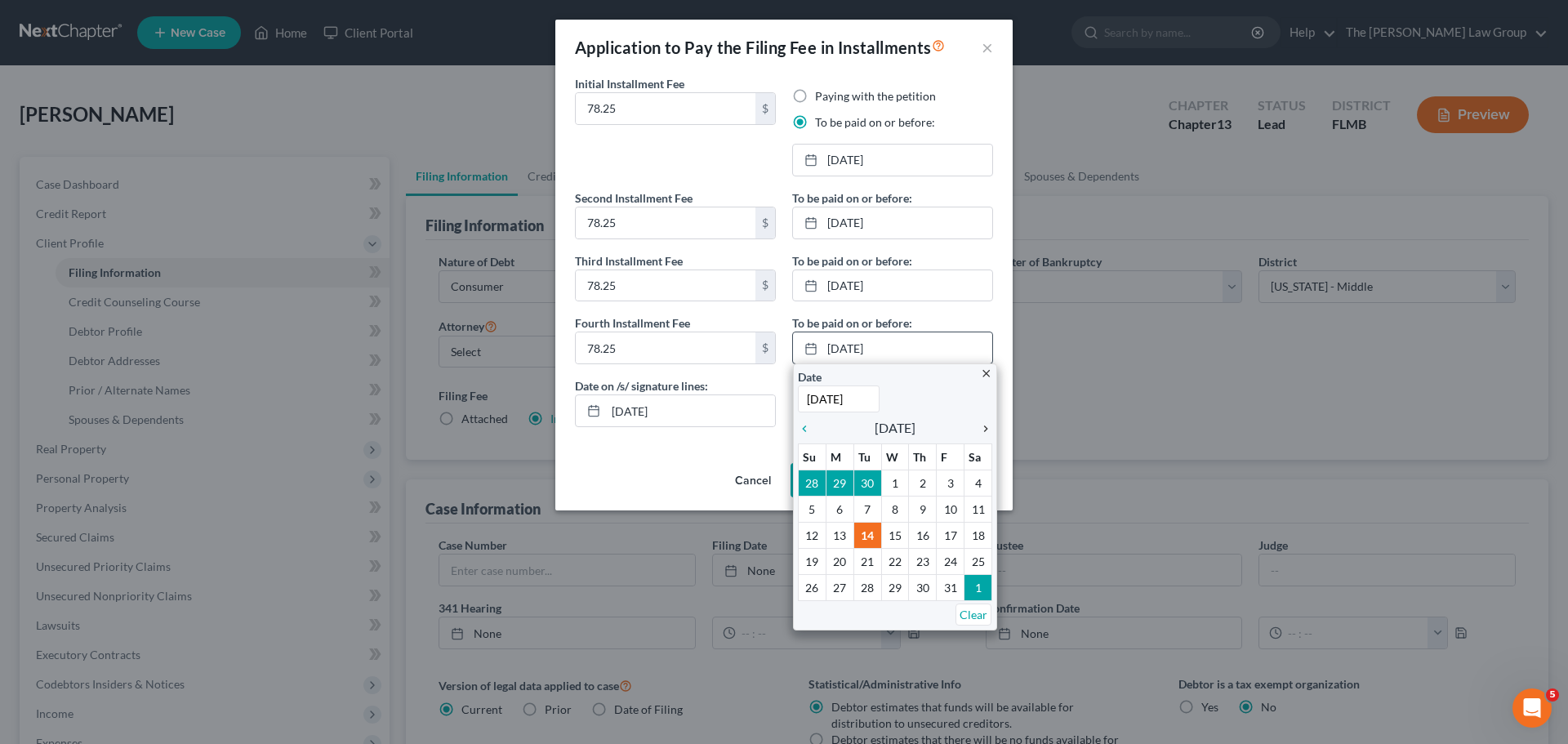
click at [981, 428] on icon "chevron_right" at bounding box center [981, 429] width 21 height 13
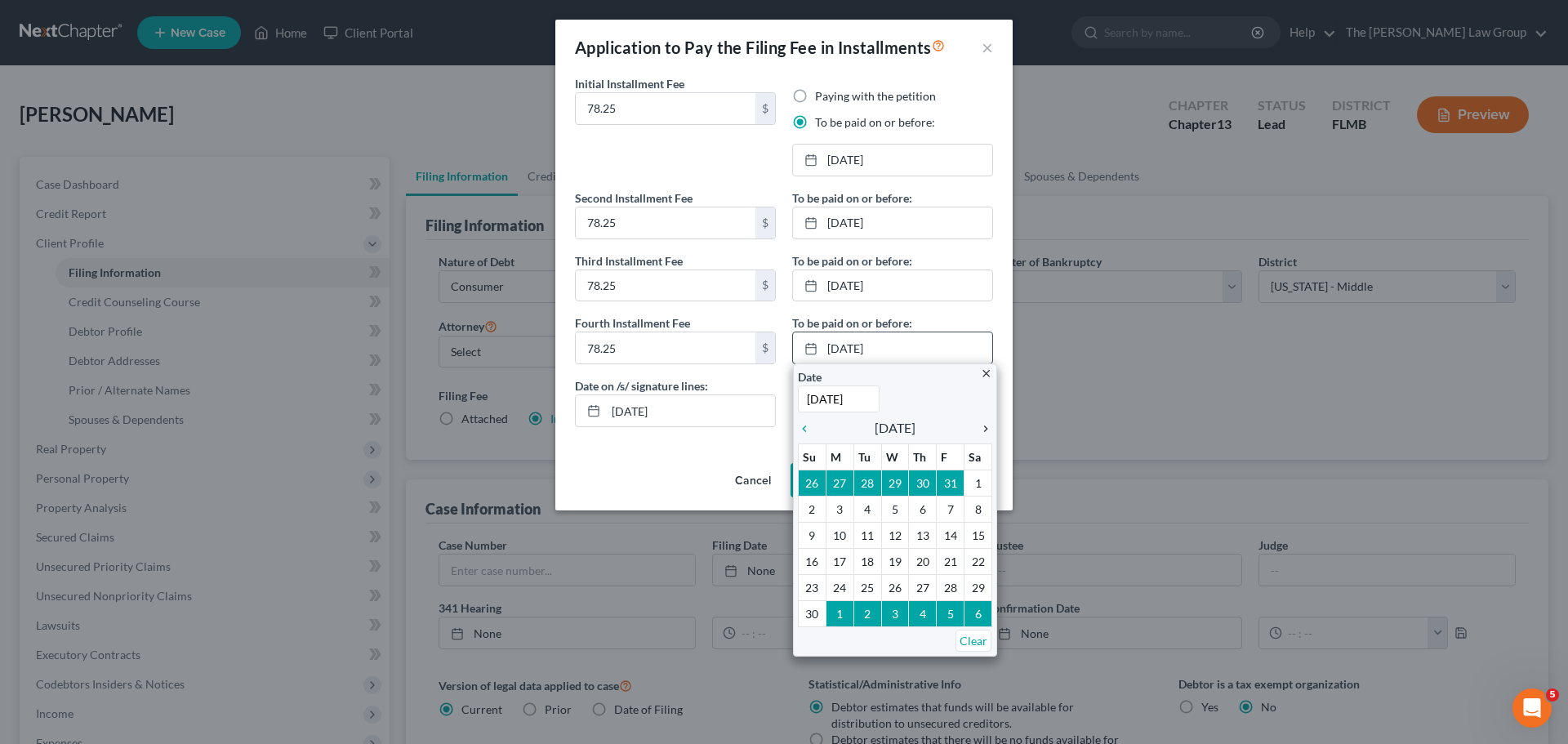
click at [981, 428] on icon "chevron_right" at bounding box center [981, 429] width 21 height 13
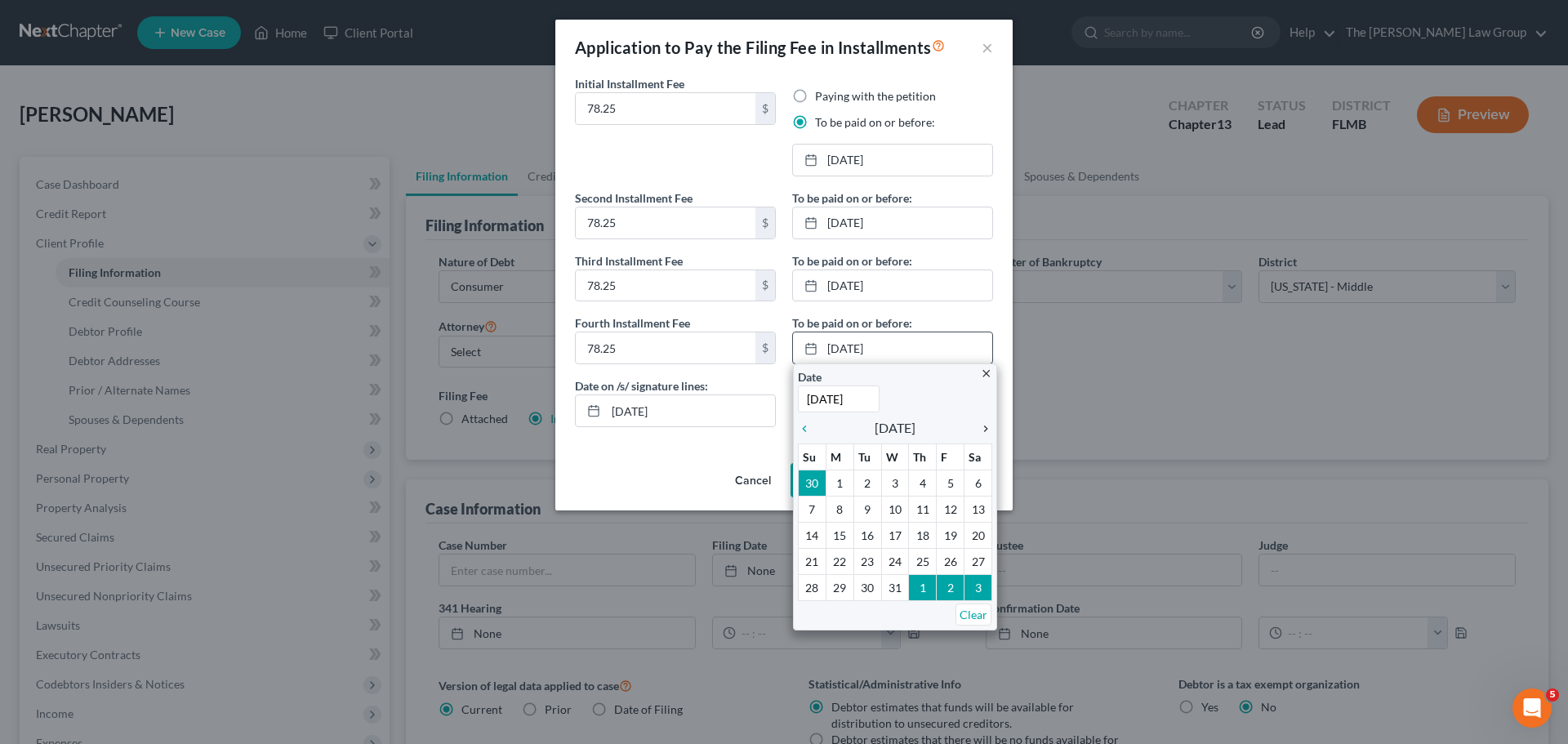
click at [981, 428] on icon "chevron_right" at bounding box center [981, 429] width 21 height 13
click at [985, 432] on icon "chevron_right" at bounding box center [981, 429] width 21 height 13
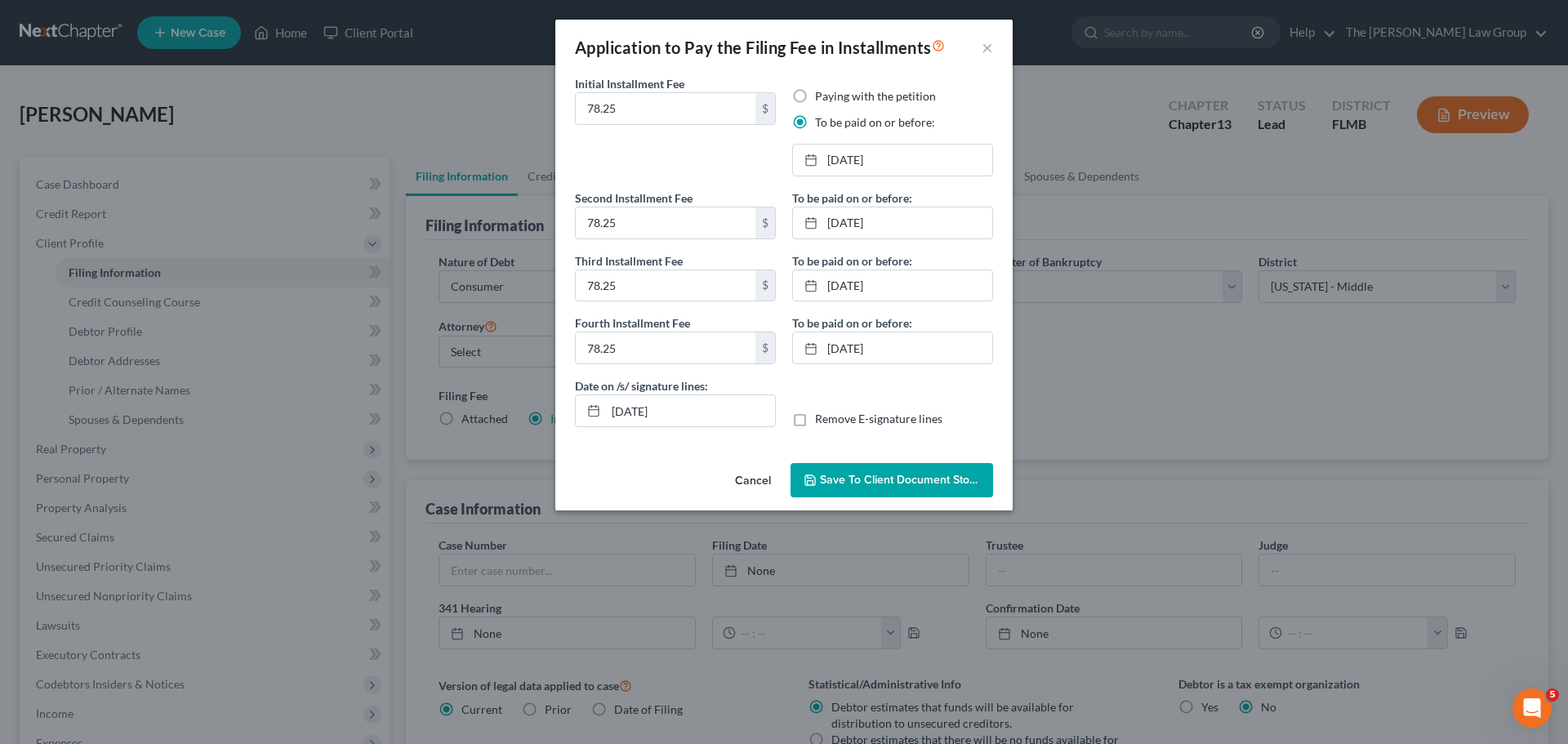
click at [815, 421] on label "Remove E-signature lines" at bounding box center [879, 419] width 127 height 16
click at [822, 421] on input "Remove E-signature lines" at bounding box center [827, 416] width 11 height 11
checkbox input "true"
click at [869, 476] on span "Save to Client Document Storage" at bounding box center [907, 479] width 173 height 14
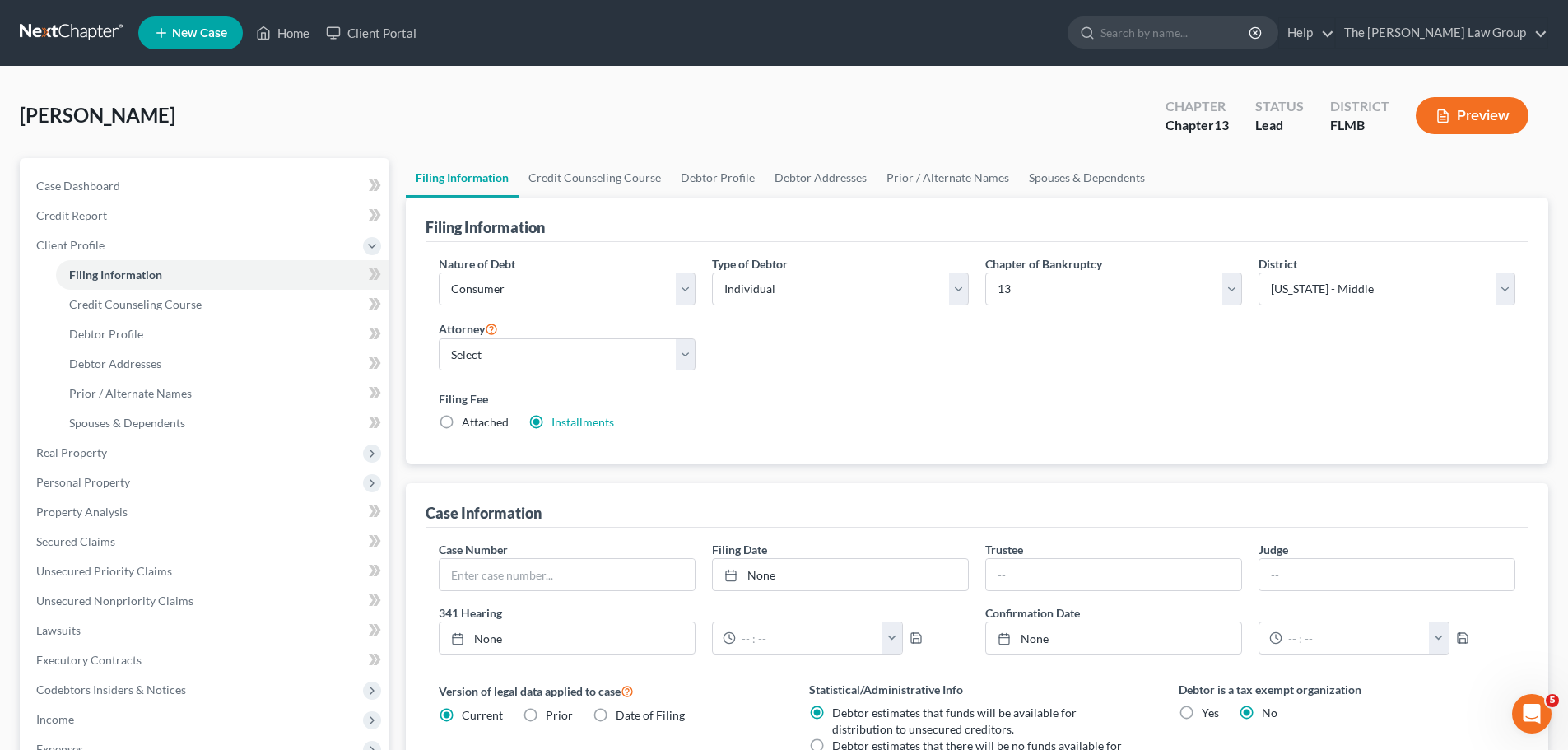
click at [1483, 109] on button "Preview" at bounding box center [1472, 115] width 113 height 37
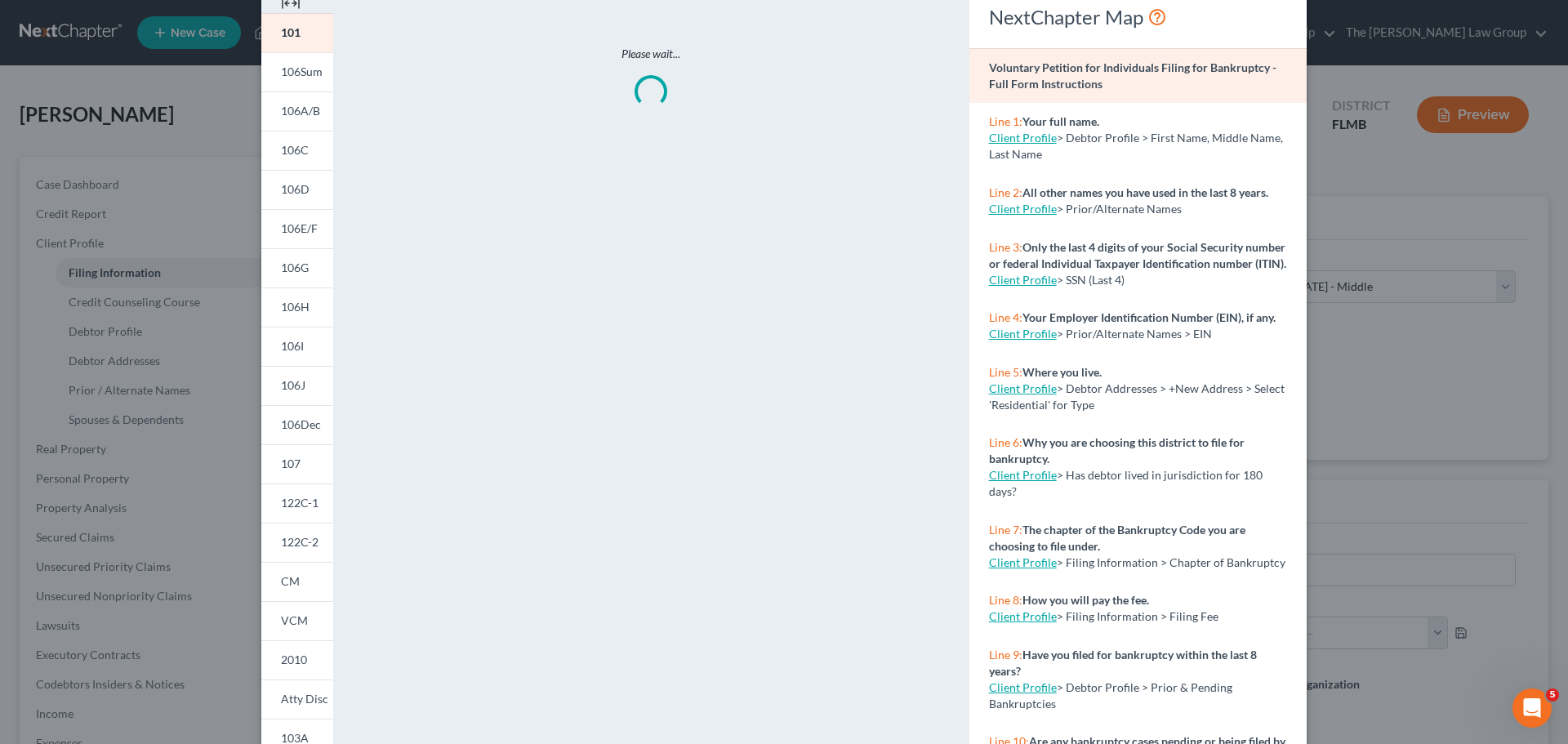
scroll to position [162, 0]
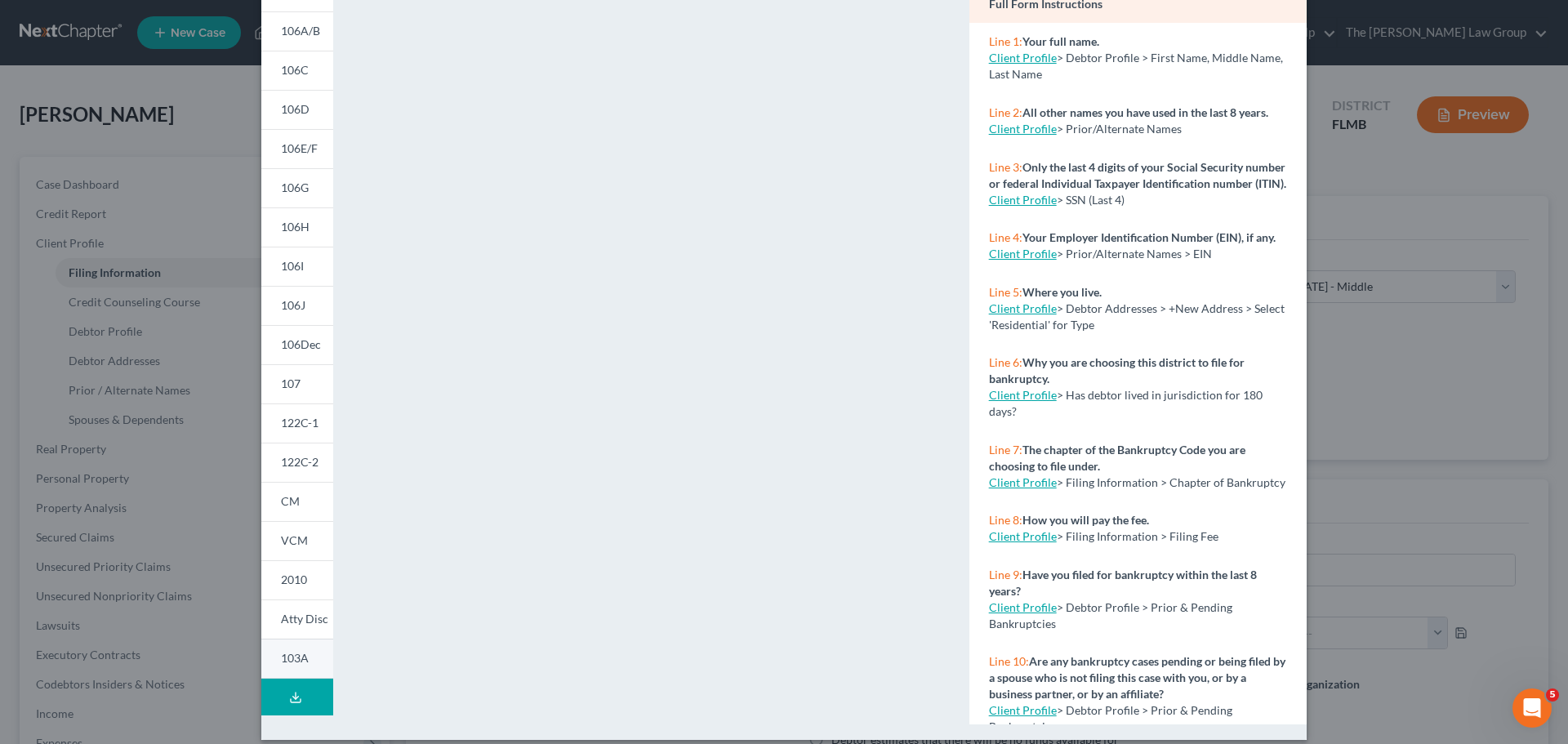
click at [284, 654] on span "103A" at bounding box center [295, 657] width 28 height 14
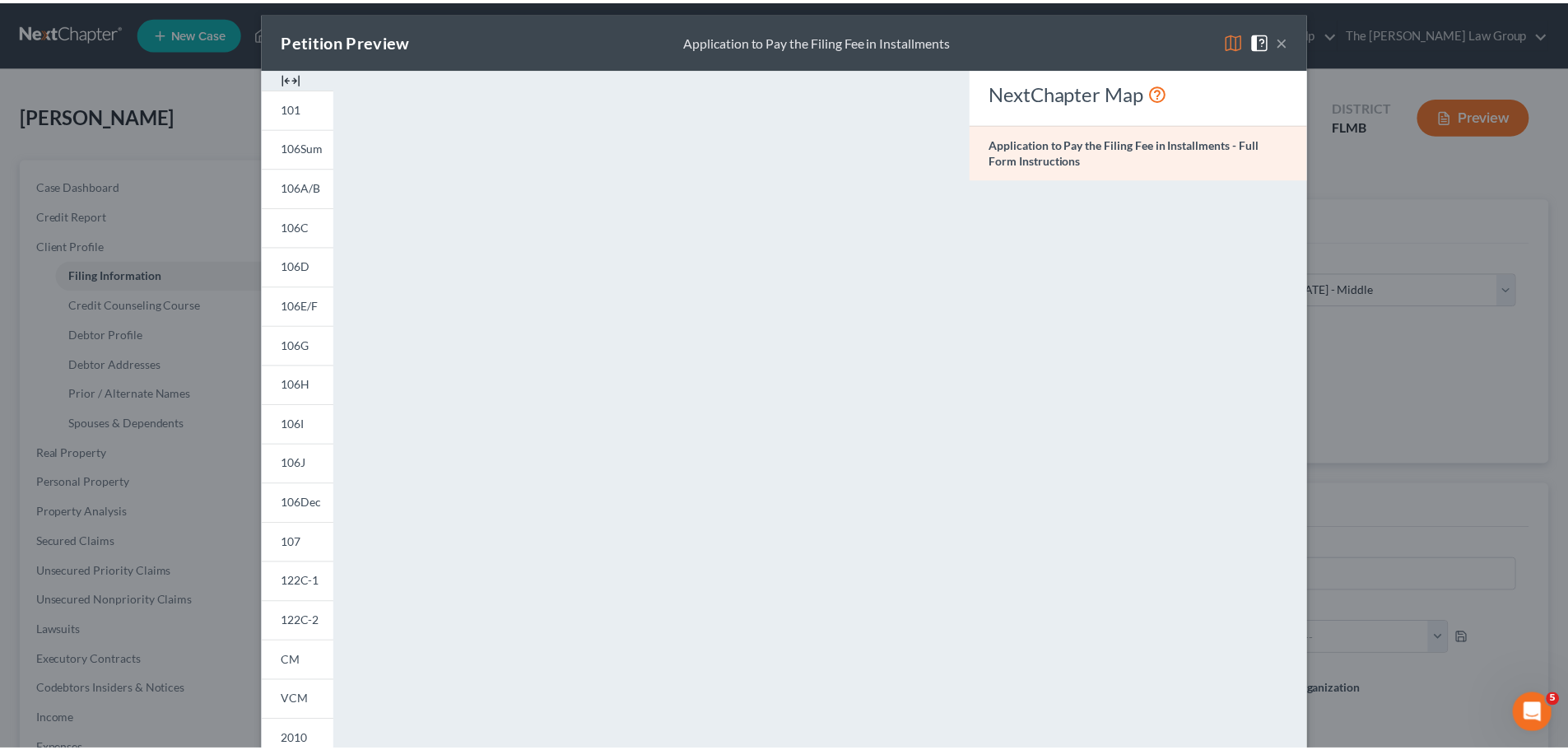
scroll to position [0, 0]
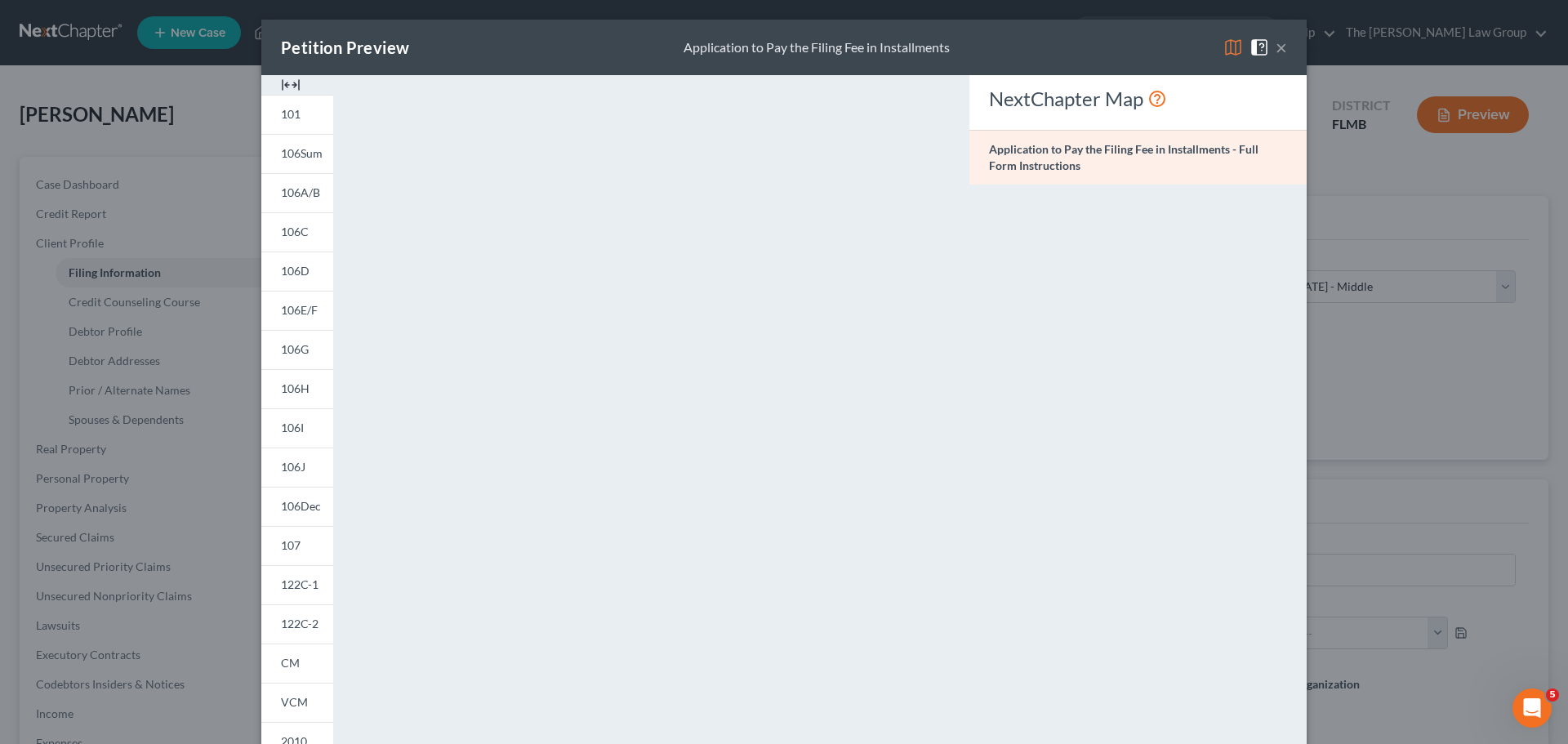
drag, startPoint x: 1275, startPoint y: 50, endPoint x: 1186, endPoint y: 32, distance: 90.8
click at [1275, 50] on button "×" at bounding box center [1281, 47] width 11 height 20
